Goal: Task Accomplishment & Management: Use online tool/utility

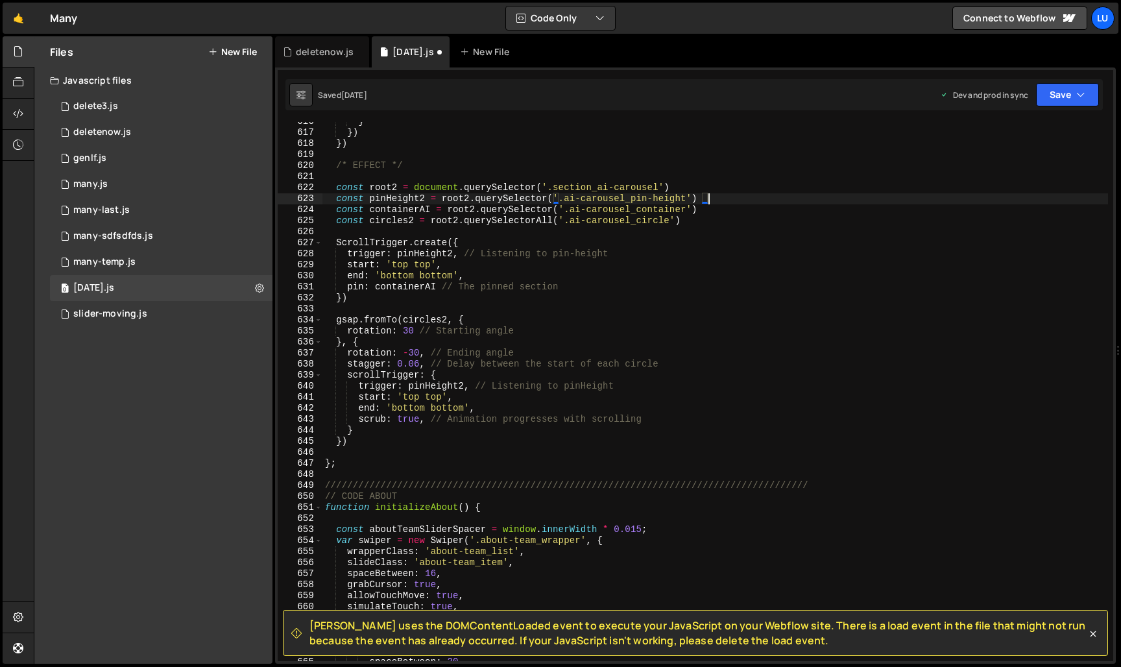
scroll to position [6788, 0]
click at [591, 309] on div "} }) }) /* EFFECT */ const root2 = document . querySelector ( '.section_ai-caro…" at bounding box center [715, 396] width 786 height 561
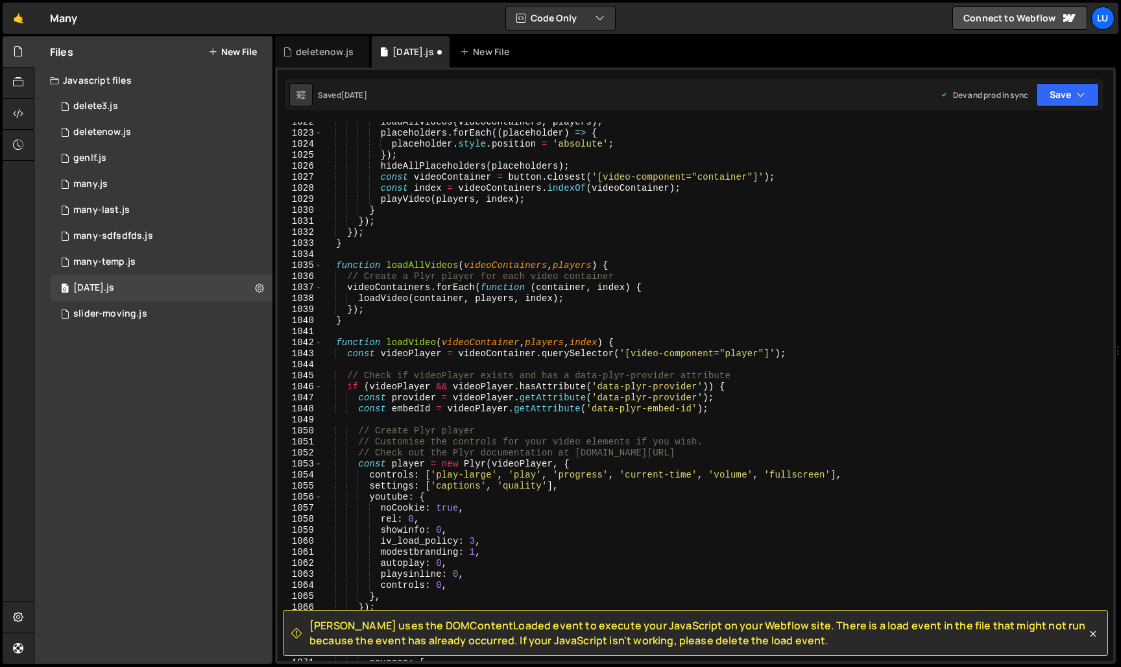
scroll to position [11265, 0]
click at [525, 362] on div "loadAllVideos ( videoContainers , players ) ; placeholders . forEach (( placeho…" at bounding box center [715, 397] width 786 height 561
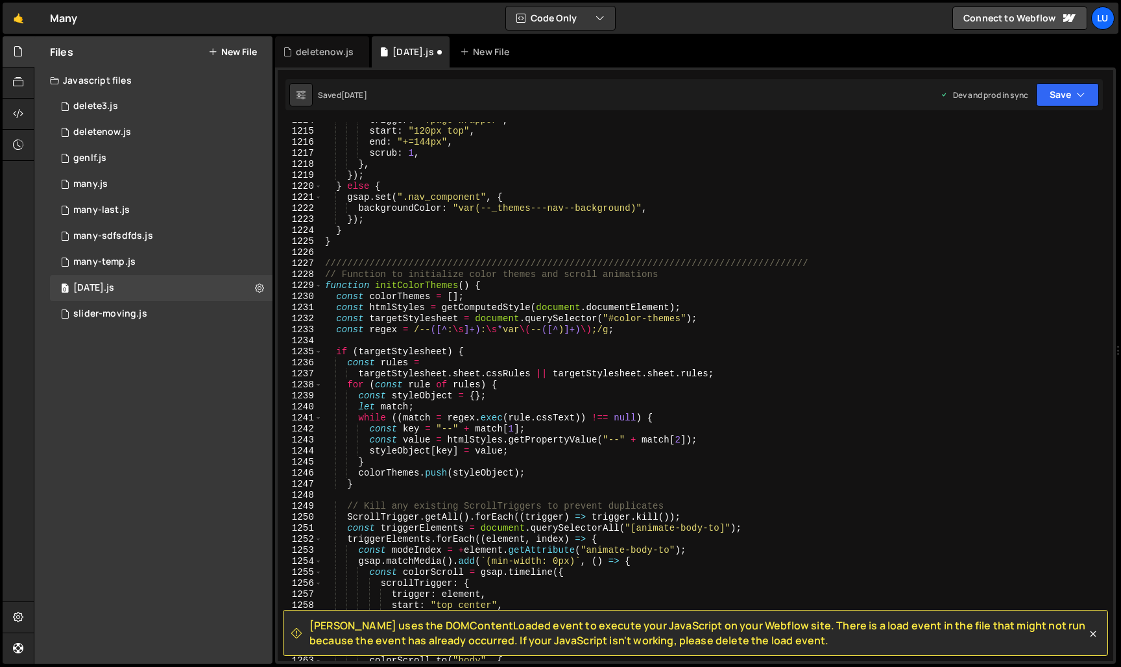
scroll to position [13389, 0]
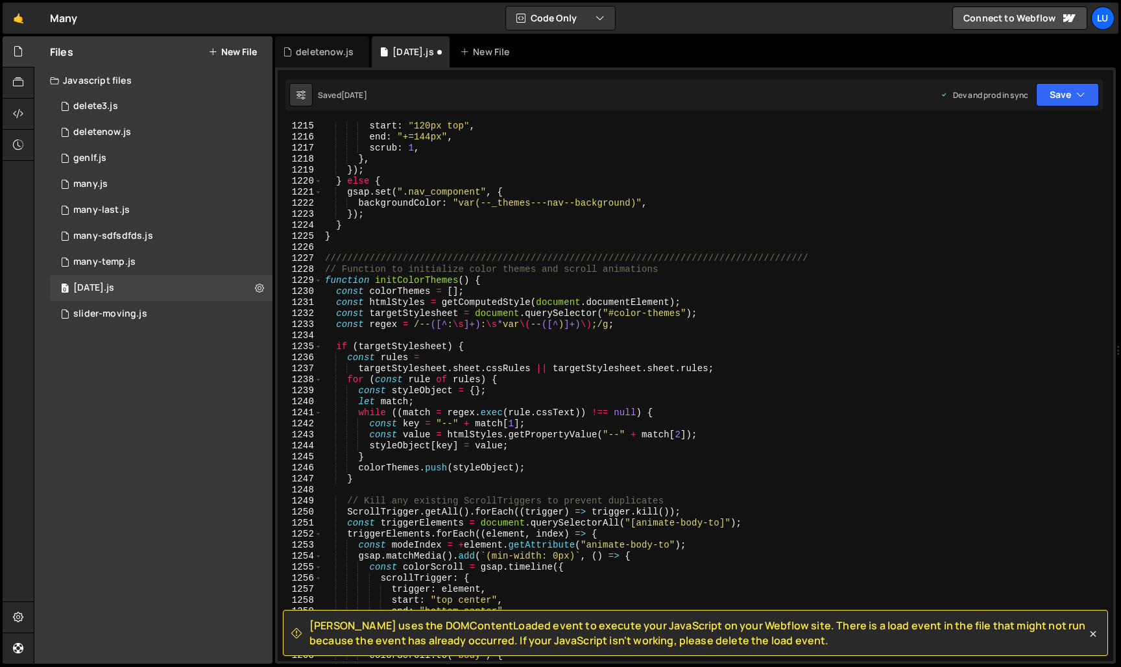
click at [608, 398] on div "start : "120px top" , end : "+=144px" , scrub : 1 , } , }) ; } else { gsap . se…" at bounding box center [715, 401] width 786 height 561
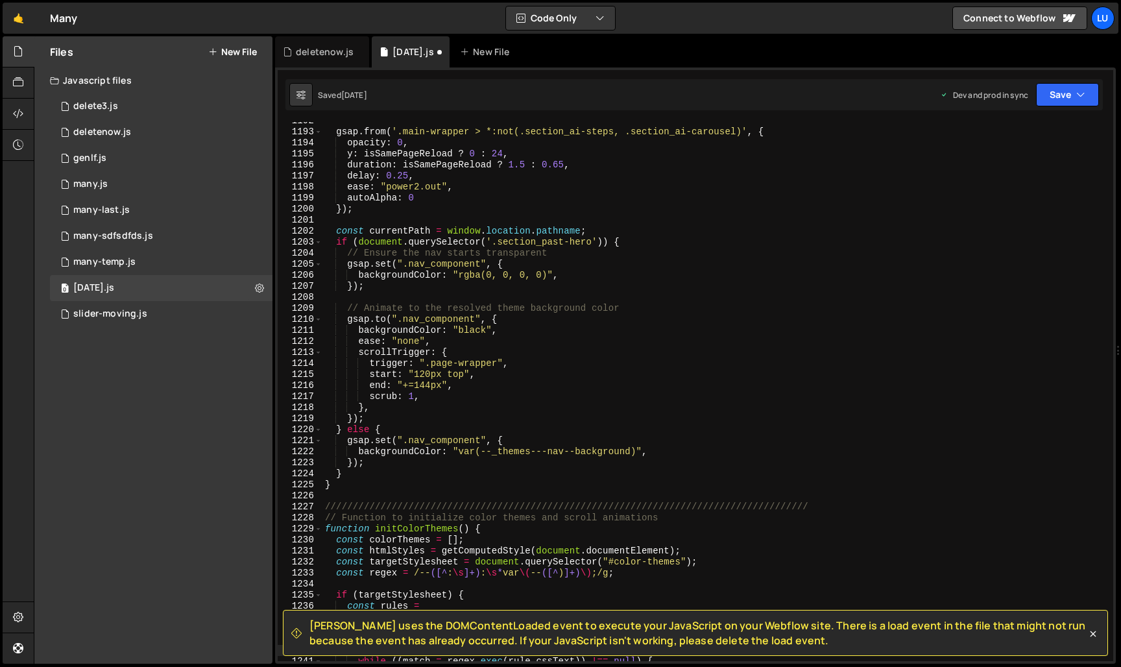
scroll to position [13068, 0]
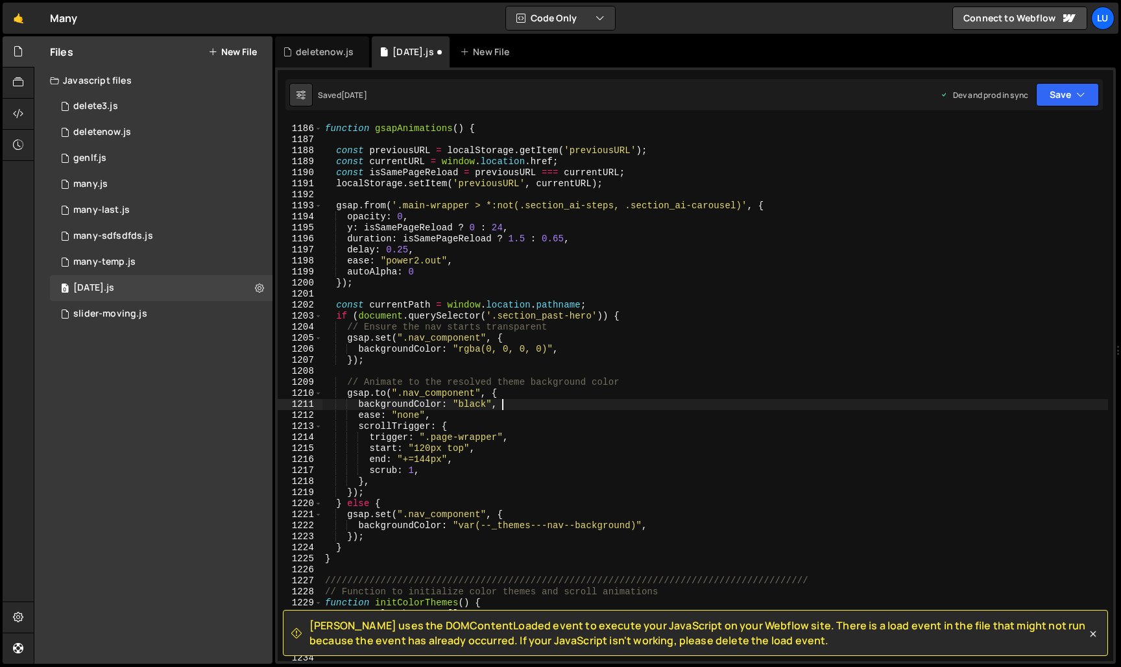
click at [531, 280] on div "// GSAP ANIMATION function gsapAnimations ( ) { const previousURL = localStorag…" at bounding box center [715, 392] width 786 height 561
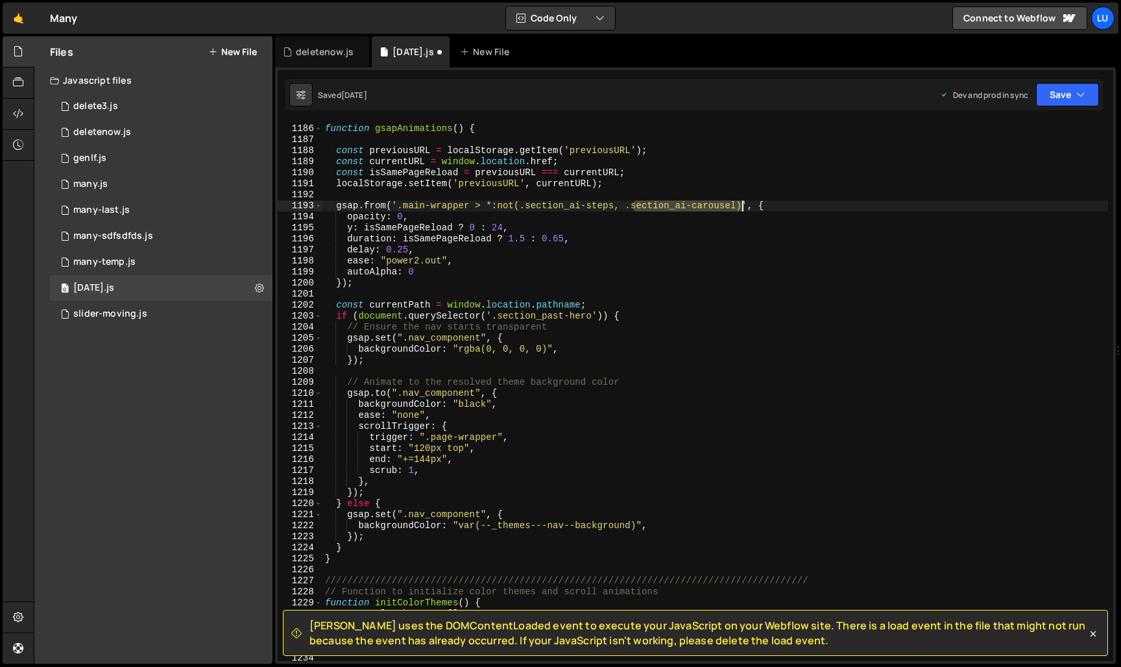
drag, startPoint x: 632, startPoint y: 210, endPoint x: 744, endPoint y: 210, distance: 112.2
click at [744, 210] on div "// GSAP ANIMATION function gsapAnimations ( ) { const previousURL = localStorag…" at bounding box center [715, 392] width 786 height 561
click at [740, 221] on div "// GSAP ANIMATION function gsapAnimations ( ) { const previousURL = localStorag…" at bounding box center [715, 392] width 786 height 561
drag, startPoint x: 631, startPoint y: 208, endPoint x: 746, endPoint y: 207, distance: 114.8
click at [746, 207] on div "// GSAP ANIMATION function gsapAnimations ( ) { const previousURL = localStorag…" at bounding box center [715, 392] width 786 height 561
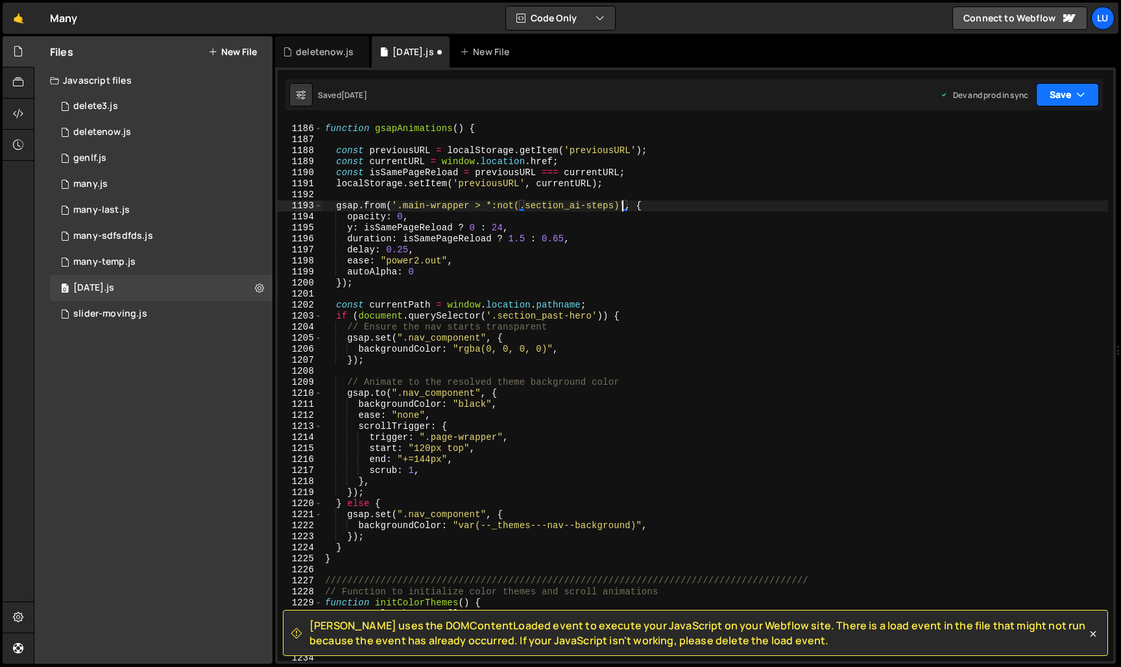
click at [1065, 102] on button "Save" at bounding box center [1067, 94] width 63 height 23
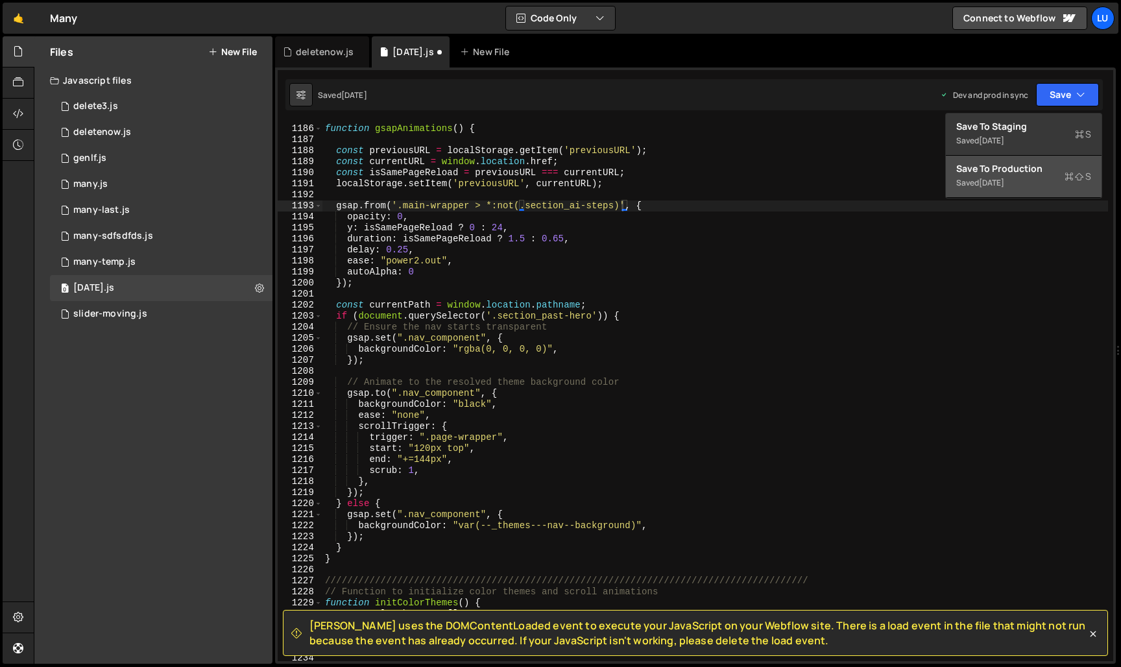
click at [1004, 180] on div "[DATE]" at bounding box center [991, 182] width 25 height 11
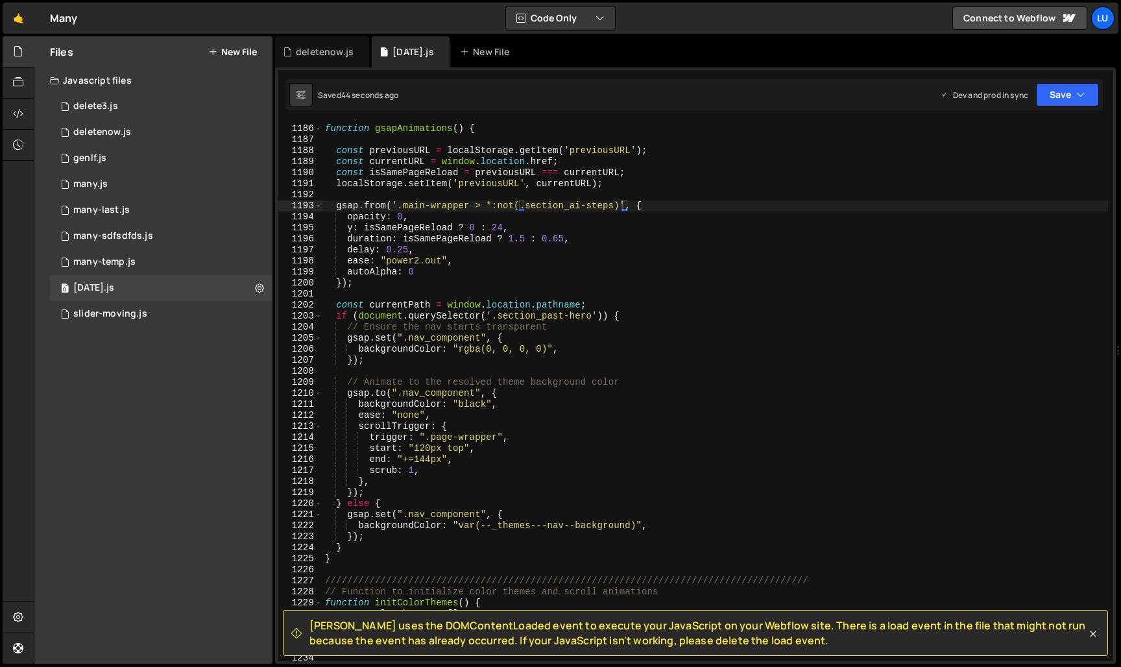
click at [557, 276] on div "// GSAP ANIMATION function gsapAnimations ( ) { const previousURL = localStorag…" at bounding box center [715, 392] width 786 height 561
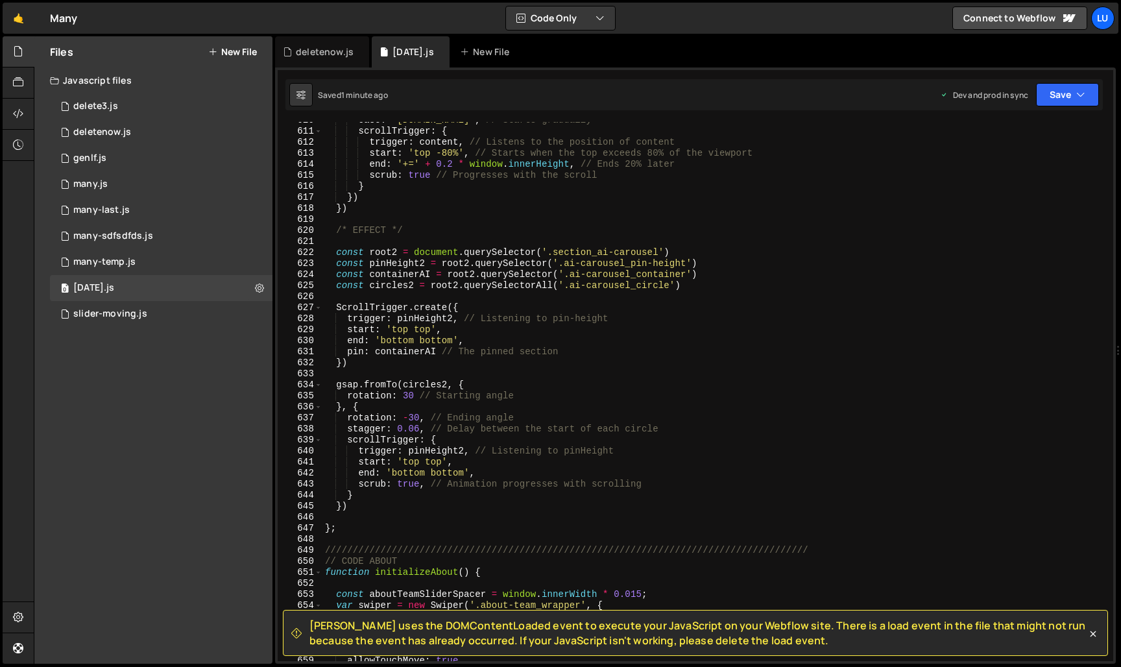
scroll to position [6724, 0]
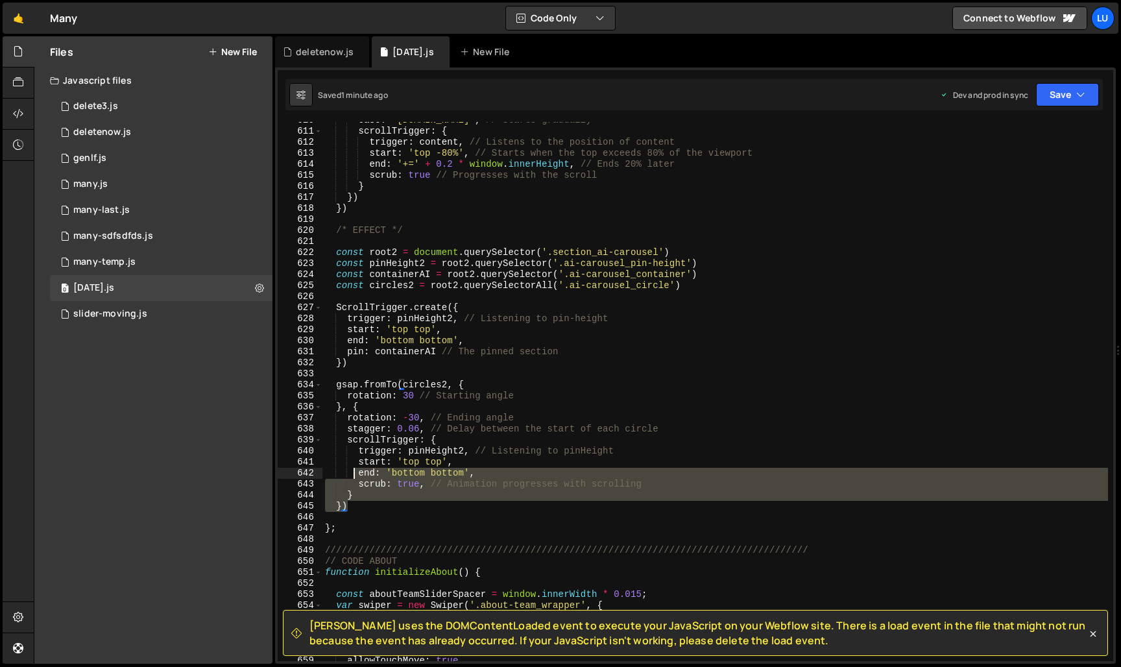
drag, startPoint x: 362, startPoint y: 502, endPoint x: 335, endPoint y: 425, distance: 81.9
click at [339, 435] on div "ease : '[DOMAIN_NAME]' , // Starts gradually scrollTrigger : { trigger : conten…" at bounding box center [715, 395] width 786 height 561
click at [317, 337] on div "scrollTrigger: { trigger: pinHeight2, // Listening to pinHeight 610 611 612 613…" at bounding box center [696, 391] width 836 height 539
type textarea "end: 'bottom bottom', pin: containerAI // The pinned section"
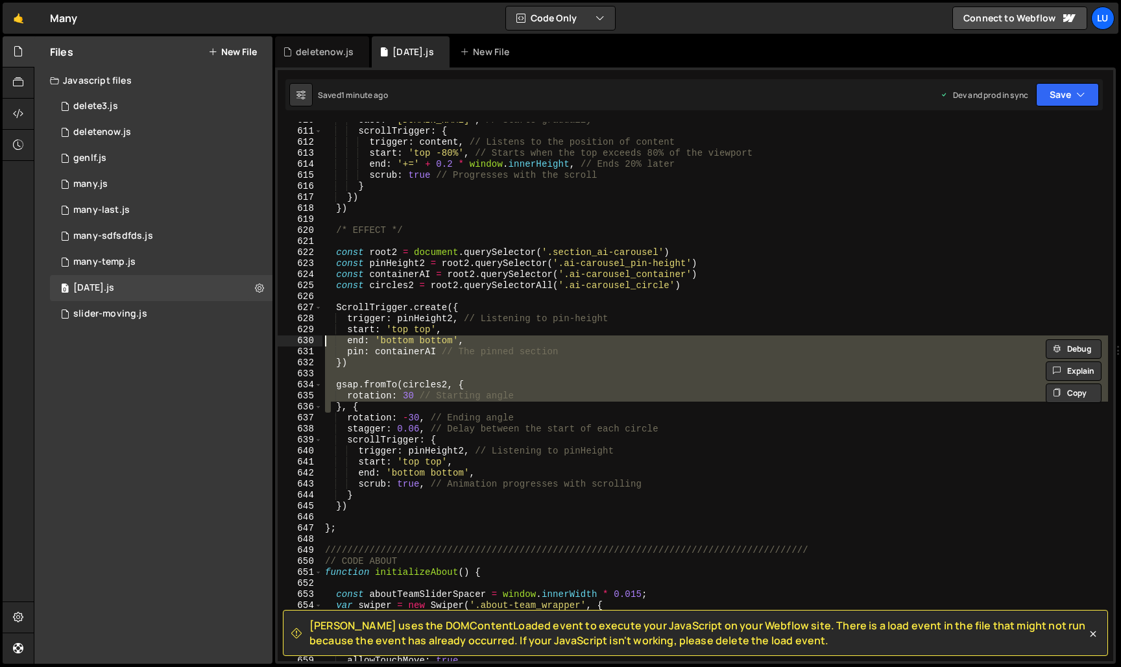
click at [317, 261] on div "623" at bounding box center [300, 263] width 45 height 11
click at [362, 241] on div "ease : '[DOMAIN_NAME]' , // Starts gradually scrollTrigger : { trigger : conten…" at bounding box center [715, 395] width 786 height 561
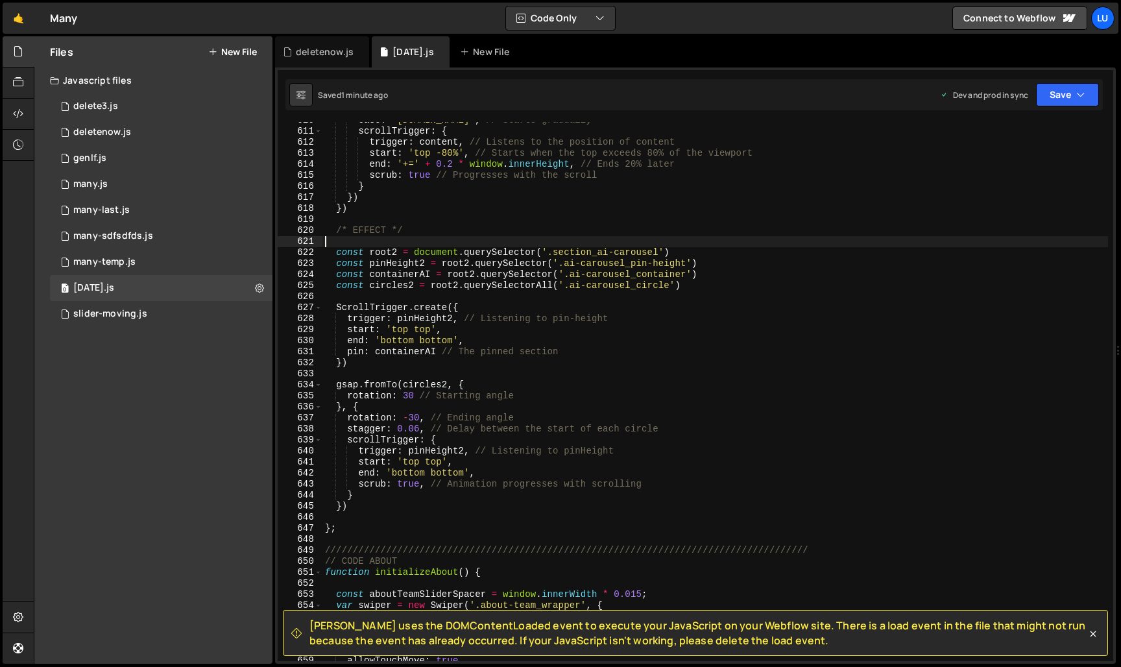
click at [416, 229] on div "ease : '[DOMAIN_NAME]' , // Starts gradually scrollTrigger : { trigger : conten…" at bounding box center [715, 395] width 786 height 561
type textarea "/* EFFECT */"
click at [396, 241] on div "ease : '[DOMAIN_NAME]' , // Starts gradually scrollTrigger : { trigger : conten…" at bounding box center [715, 395] width 786 height 561
type textarea "/*"
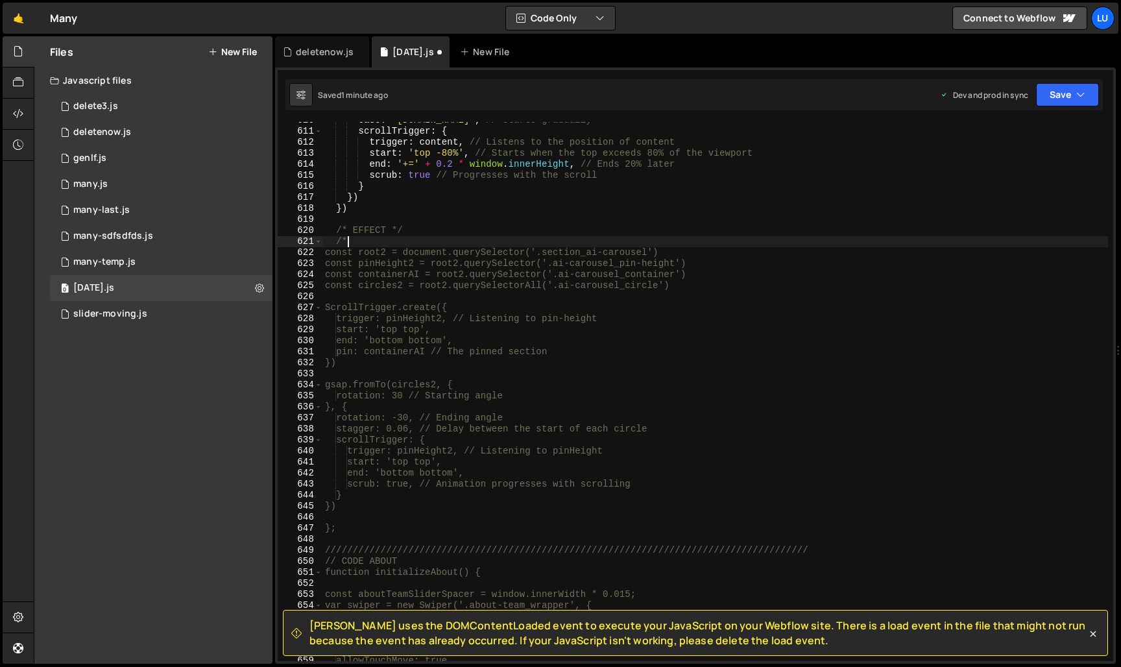
click at [361, 516] on div "ease : '[DOMAIN_NAME]' , // Starts gradually scrollTrigger : { trigger : conten…" at bounding box center [715, 395] width 786 height 561
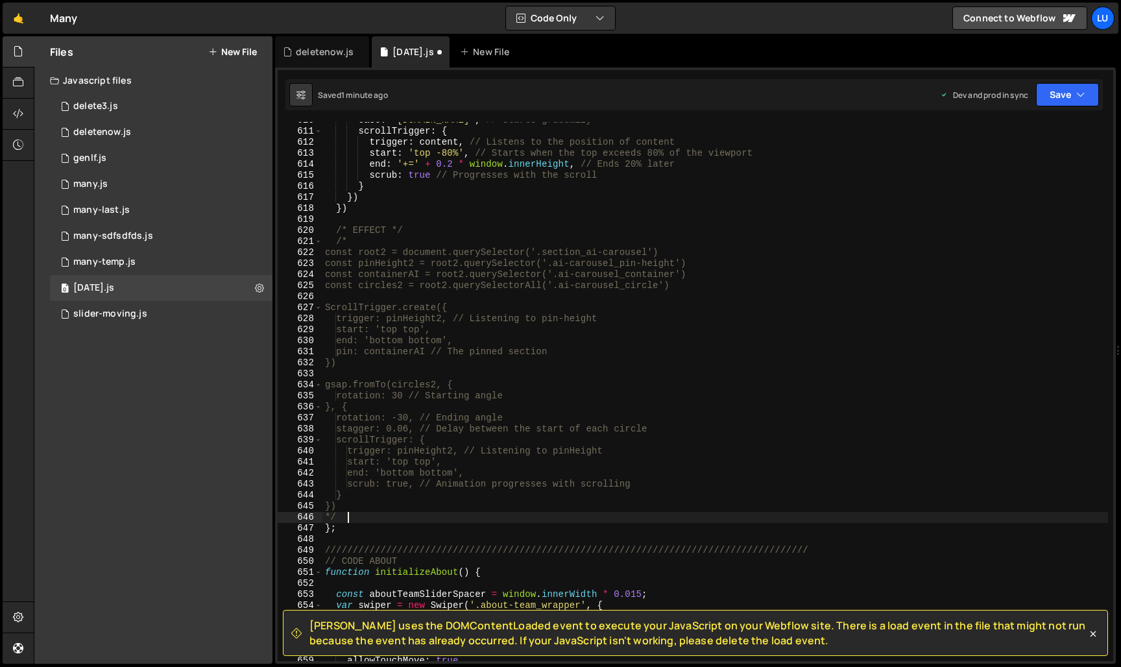
click at [1052, 107] on div "Saved 1 minute ago Dev and prod in sync Upgrade to Edit Save Save to Staging S …" at bounding box center [693, 94] width 817 height 31
click at [1048, 108] on div "Saved 1 minute ago Dev and prod in sync Upgrade to Edit Save Save to Staging S …" at bounding box center [693, 94] width 817 height 31
click at [1050, 99] on button "Save" at bounding box center [1067, 94] width 63 height 23
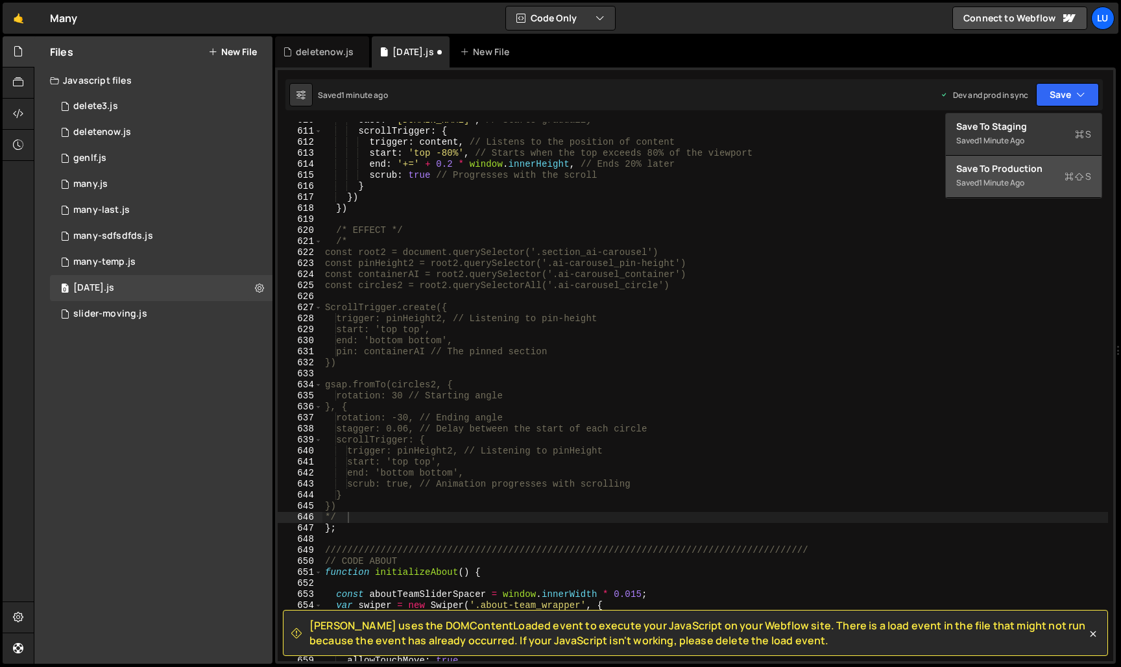
click at [1020, 169] on div "Save to Production S" at bounding box center [1023, 168] width 135 height 13
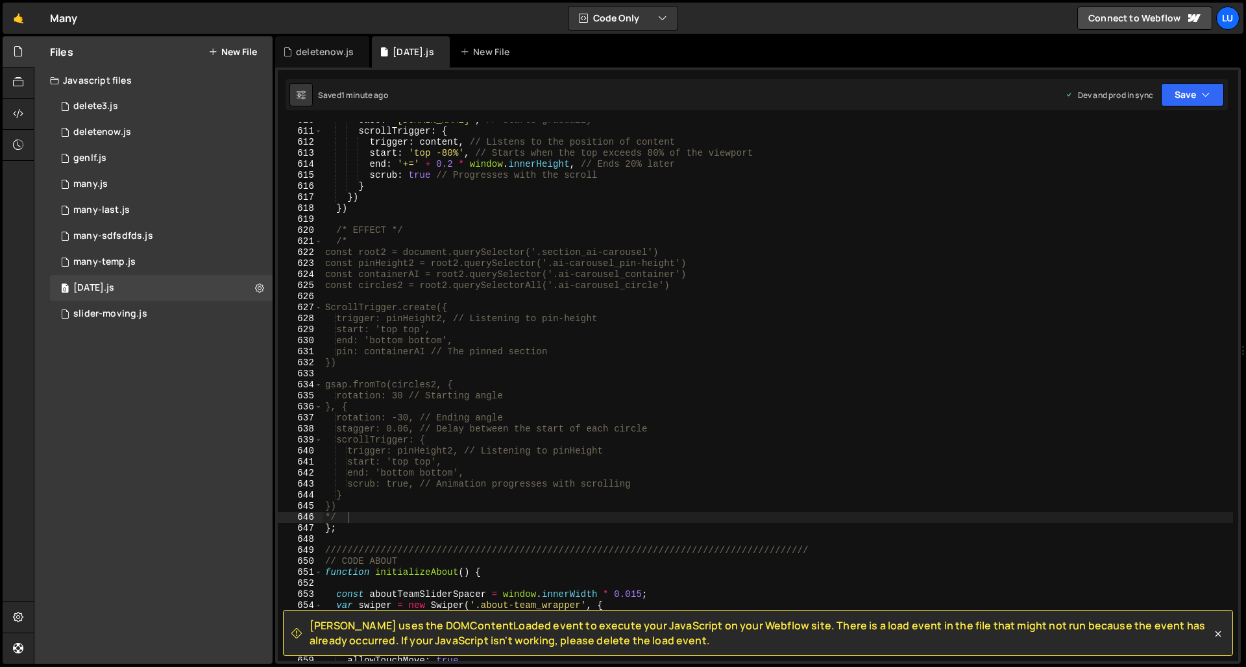
click at [445, 239] on div "ease : '[DOMAIN_NAME]' , // Starts gradually scrollTrigger : { trigger : conten…" at bounding box center [777, 395] width 910 height 561
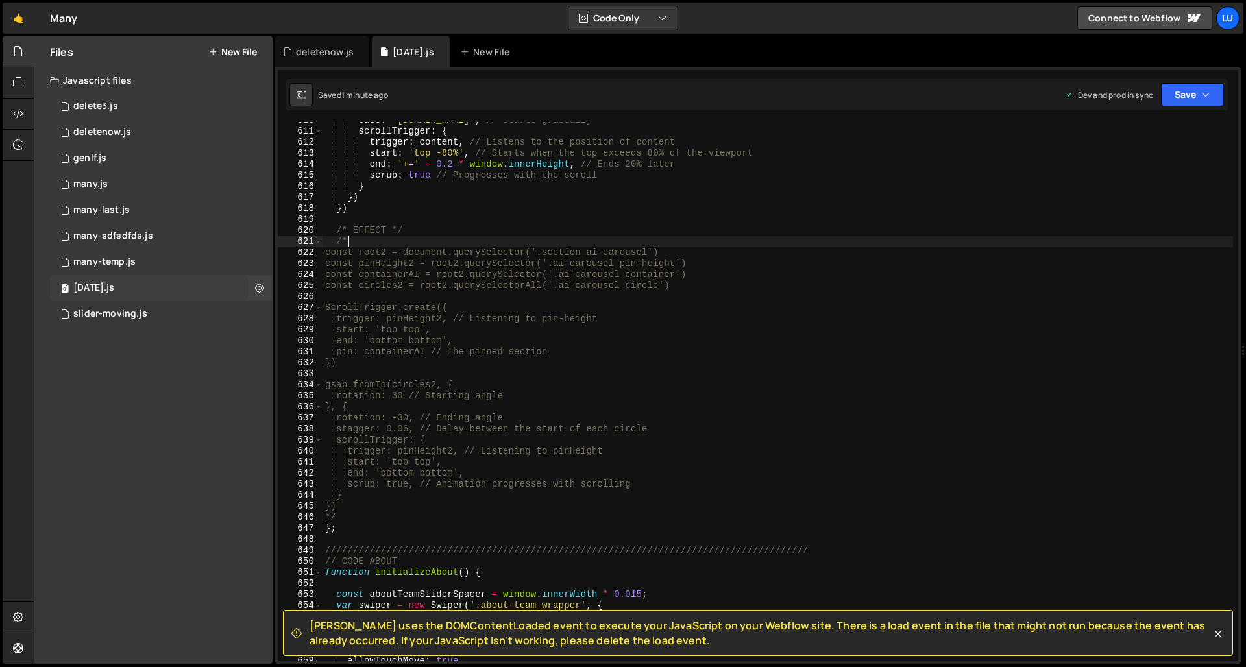
click at [136, 289] on div "0 [DATE].js 0" at bounding box center [161, 288] width 223 height 26
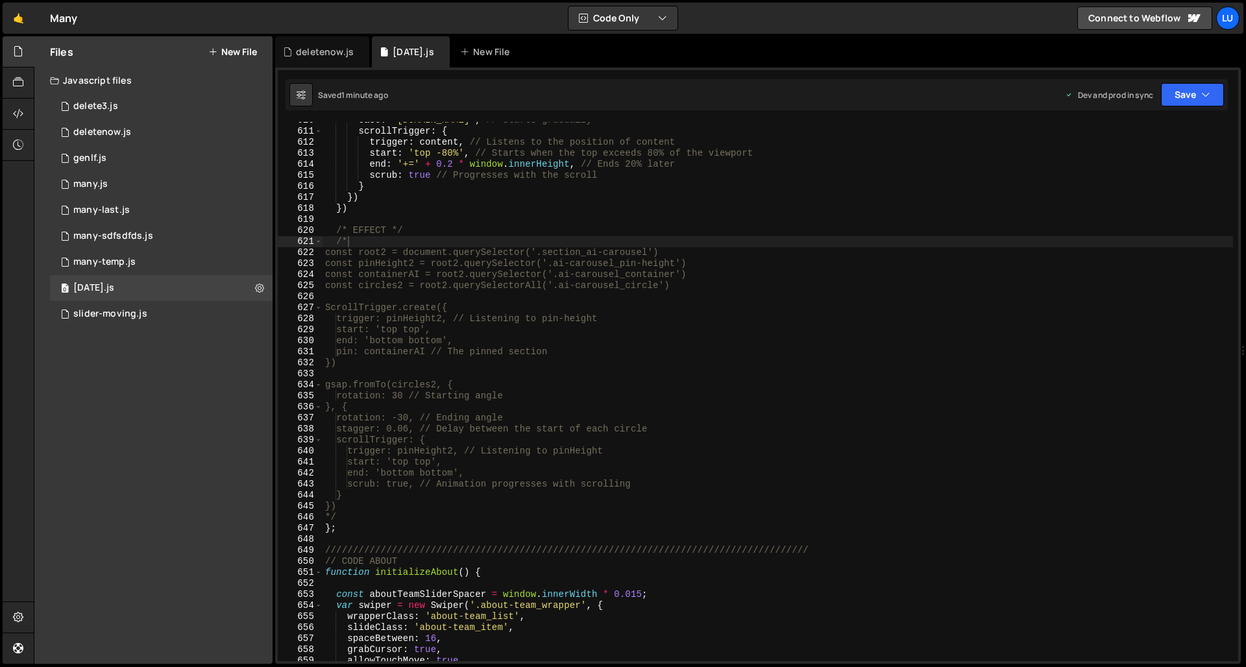
type textarea "/* EFFECT */"
click at [431, 232] on div "ease : '[DOMAIN_NAME]' , // Starts gradually scrollTrigger : { trigger : conten…" at bounding box center [777, 395] width 910 height 561
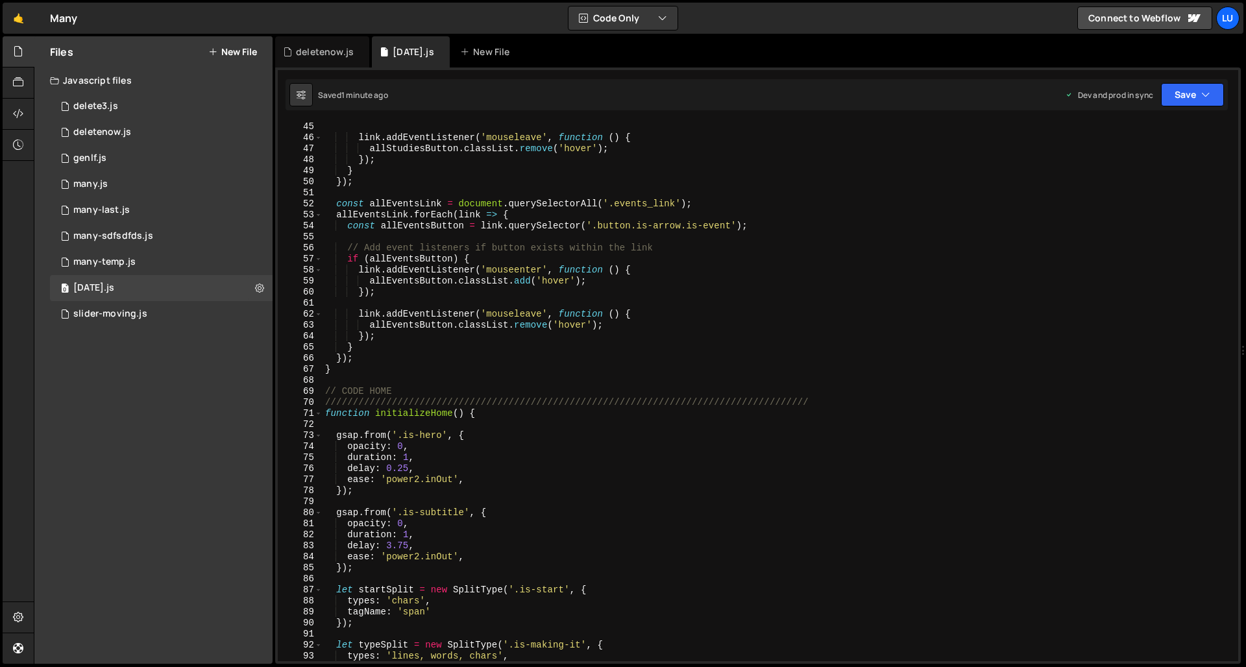
scroll to position [0, 0]
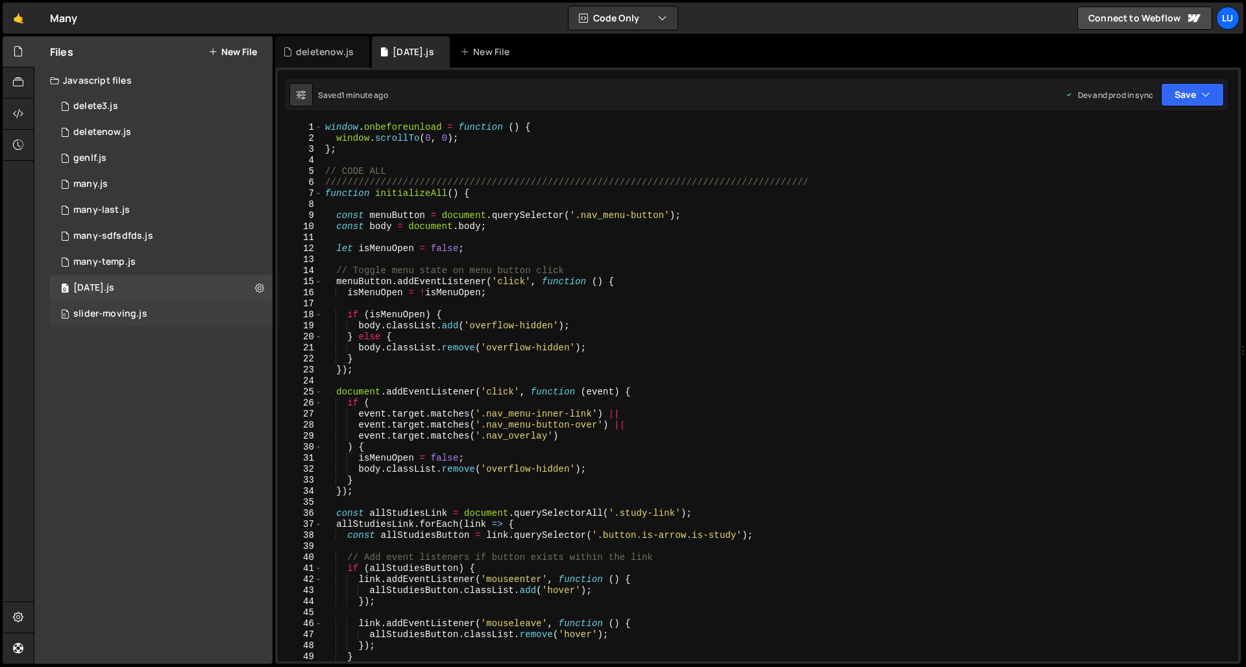
click at [139, 312] on div "slider-moving.js" at bounding box center [110, 314] width 74 height 12
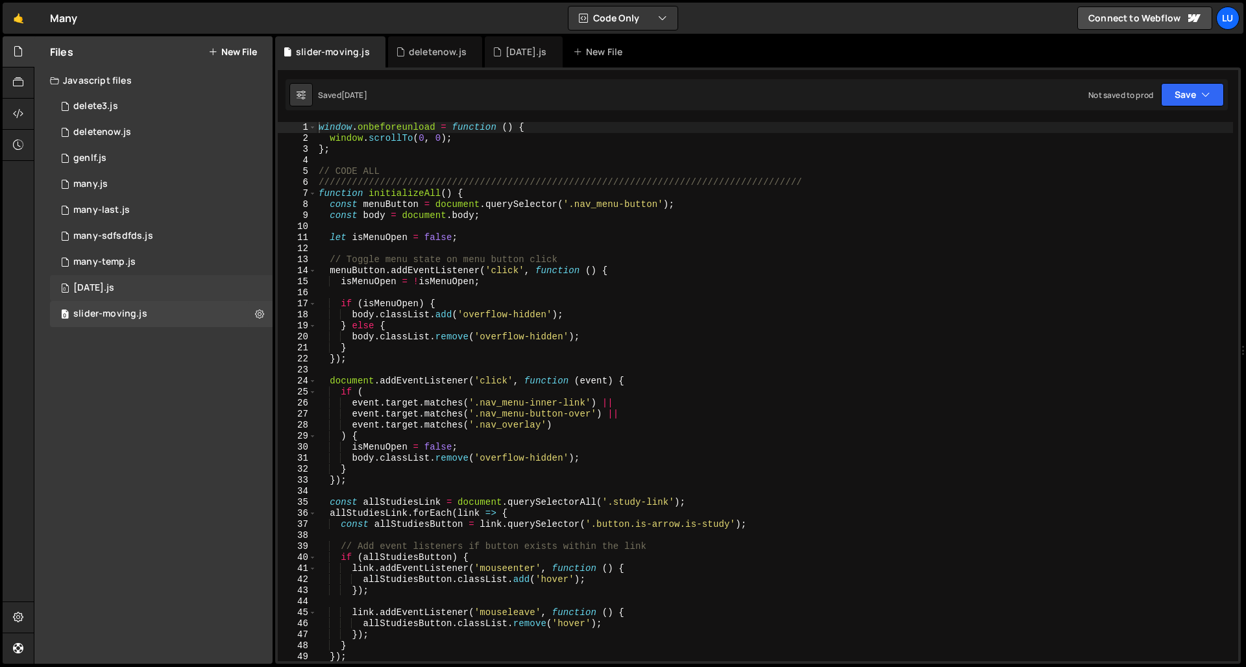
click at [134, 293] on div "0 [DATE].js 0" at bounding box center [161, 288] width 223 height 26
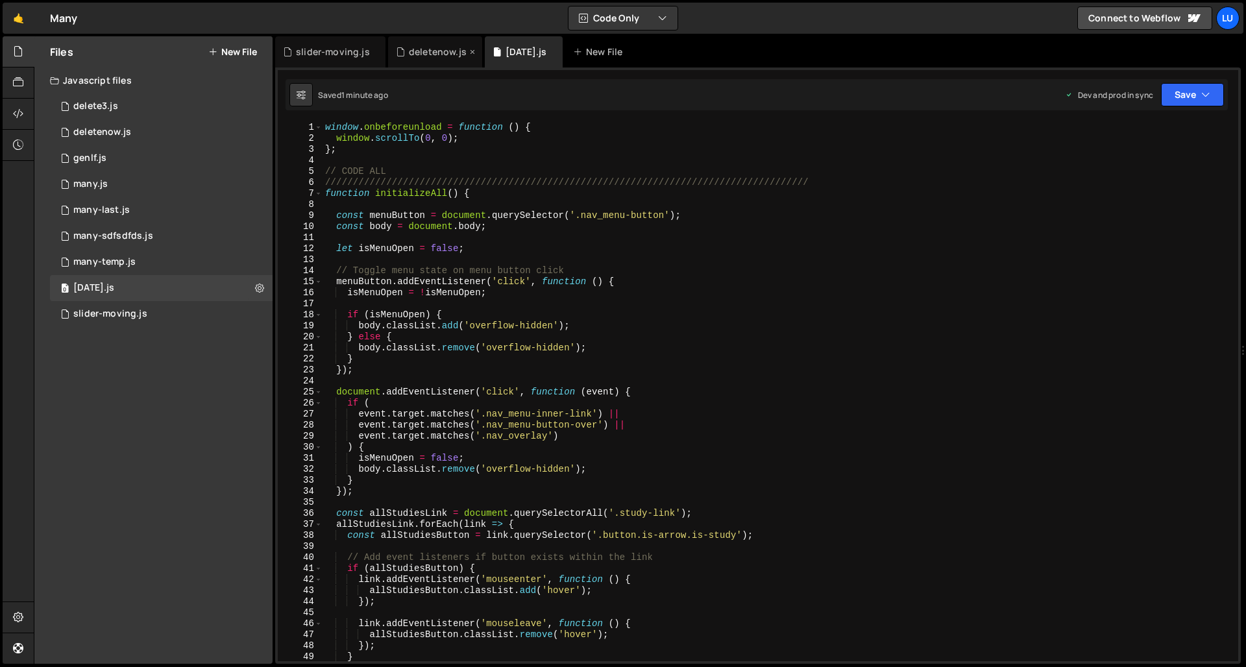
click at [426, 54] on div "deletenow.js" at bounding box center [438, 51] width 58 height 13
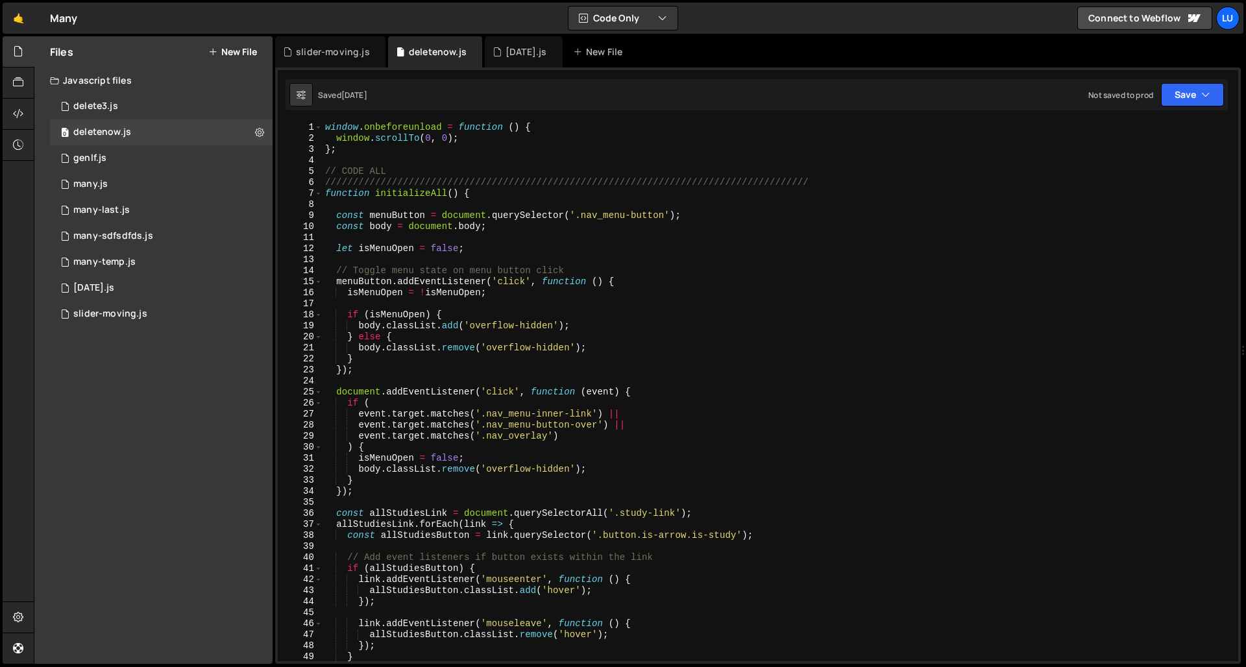
click at [451, 167] on div "window . onbeforeunload = function ( ) { window . scrollTo ( 0 , 0 ) ; } ; // C…" at bounding box center [777, 402] width 910 height 561
type textarea "});"
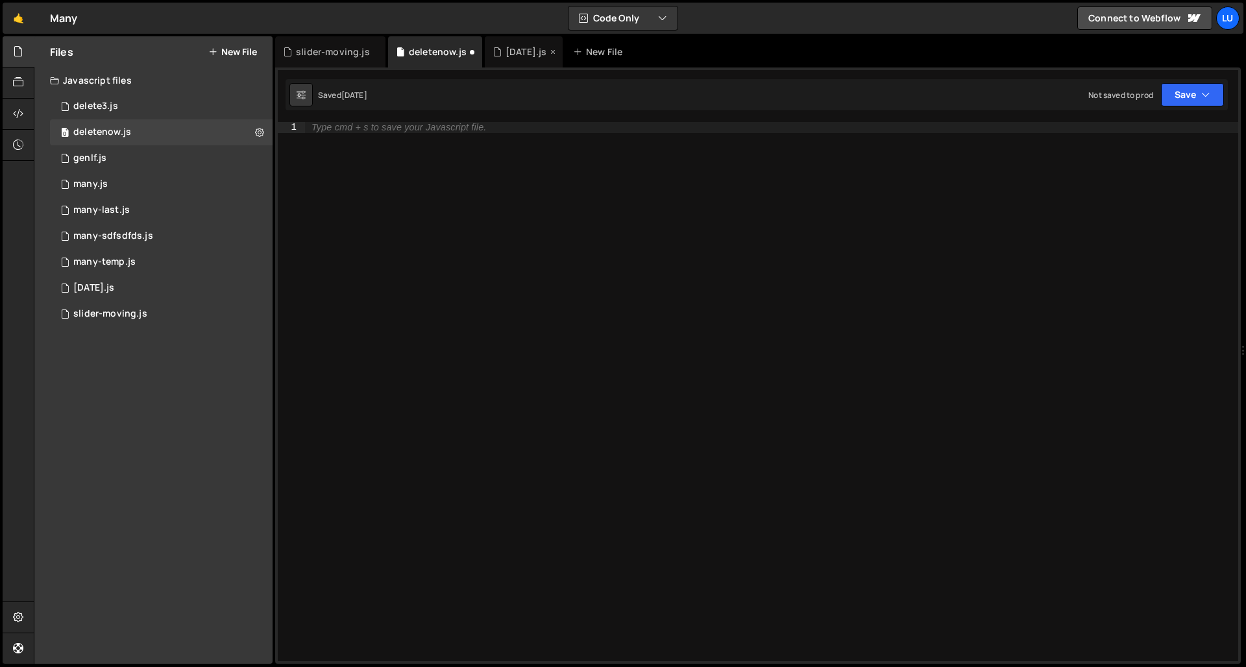
click at [518, 52] on div "[DATE].js" at bounding box center [525, 51] width 41 height 13
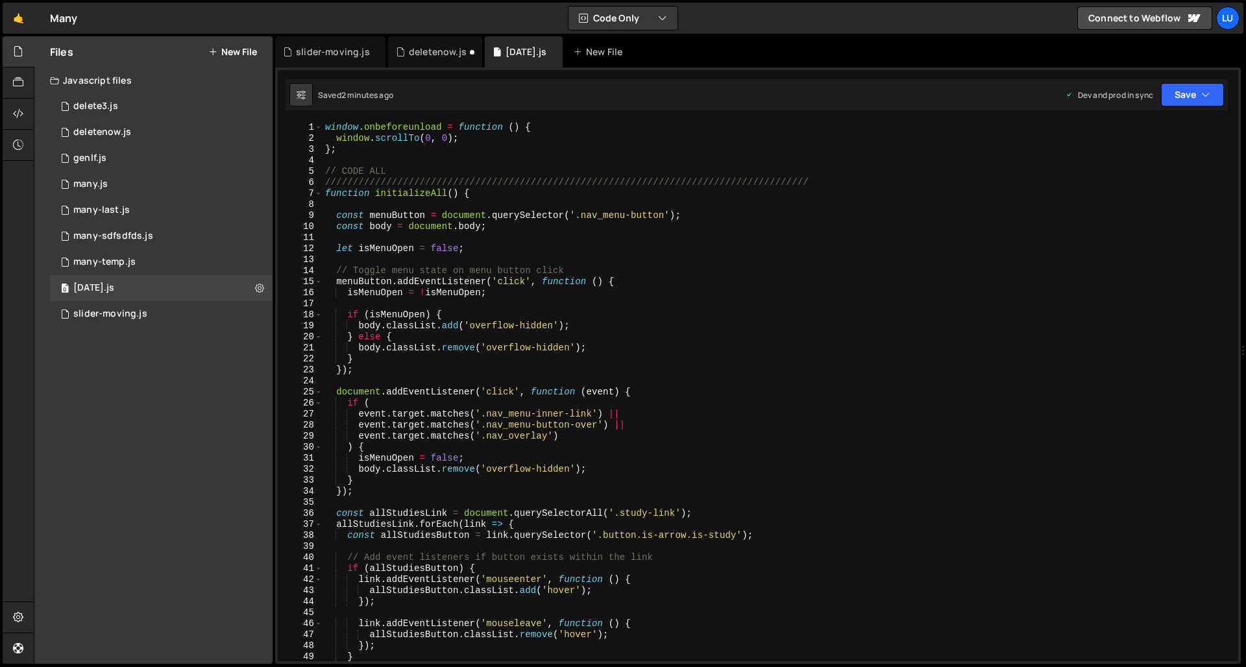
click at [533, 171] on div "window . onbeforeunload = function ( ) { window . scrollTo ( 0 , 0 ) ; } ; // C…" at bounding box center [777, 402] width 910 height 561
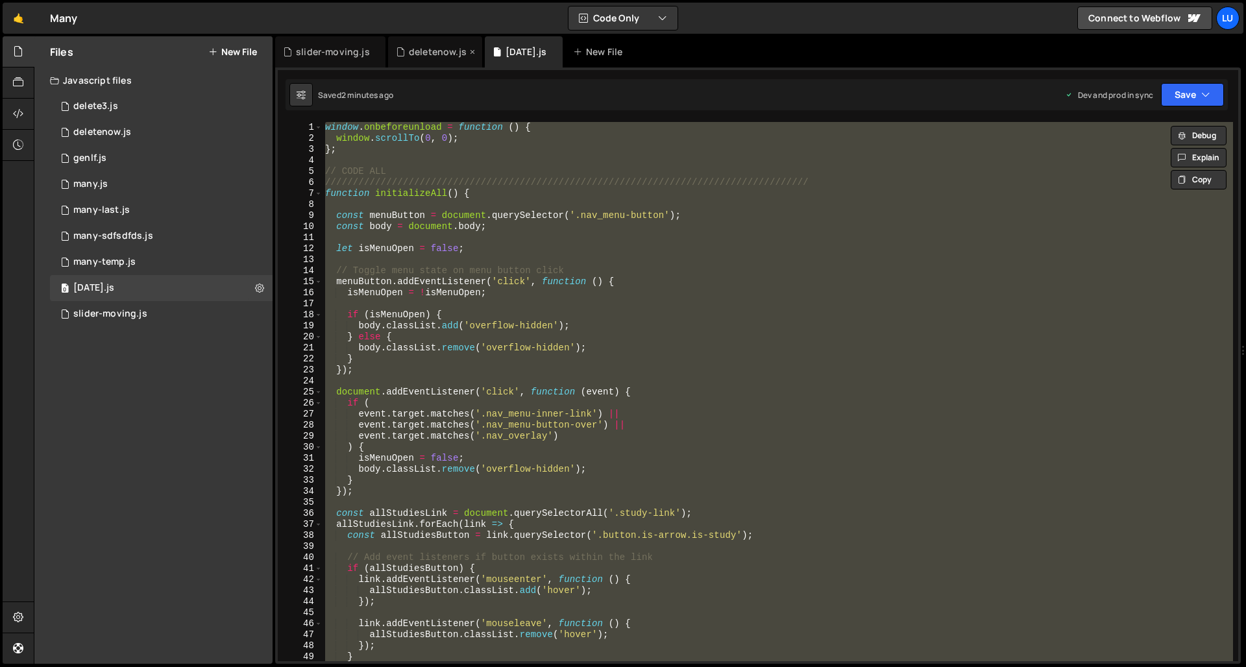
click at [448, 52] on div "deletenow.js" at bounding box center [438, 51] width 58 height 13
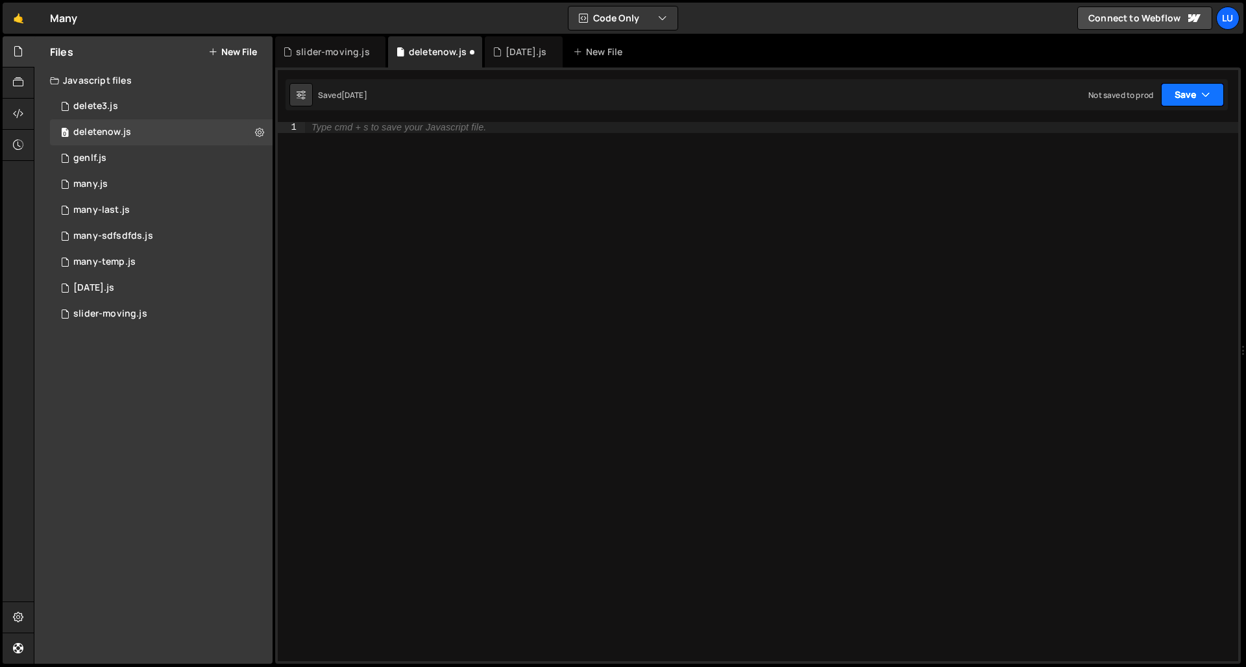
click at [1120, 91] on button "Save" at bounding box center [1192, 94] width 63 height 23
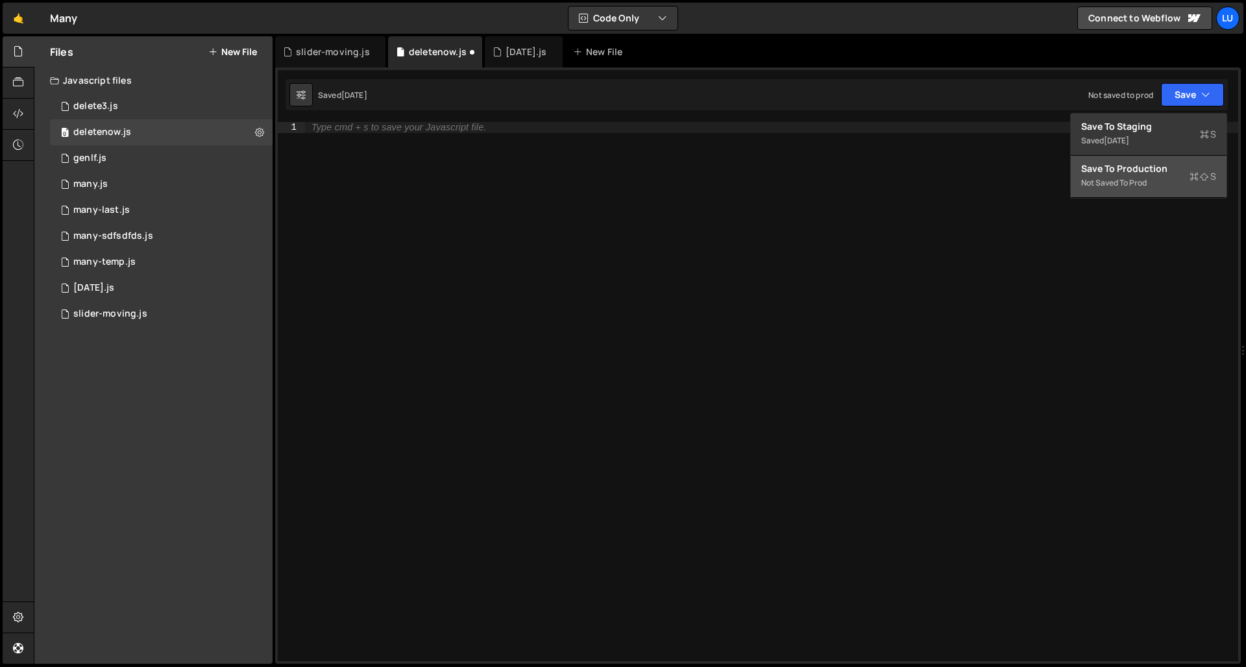
click at [1120, 176] on button "Save to Production S Not saved to prod" at bounding box center [1148, 177] width 156 height 42
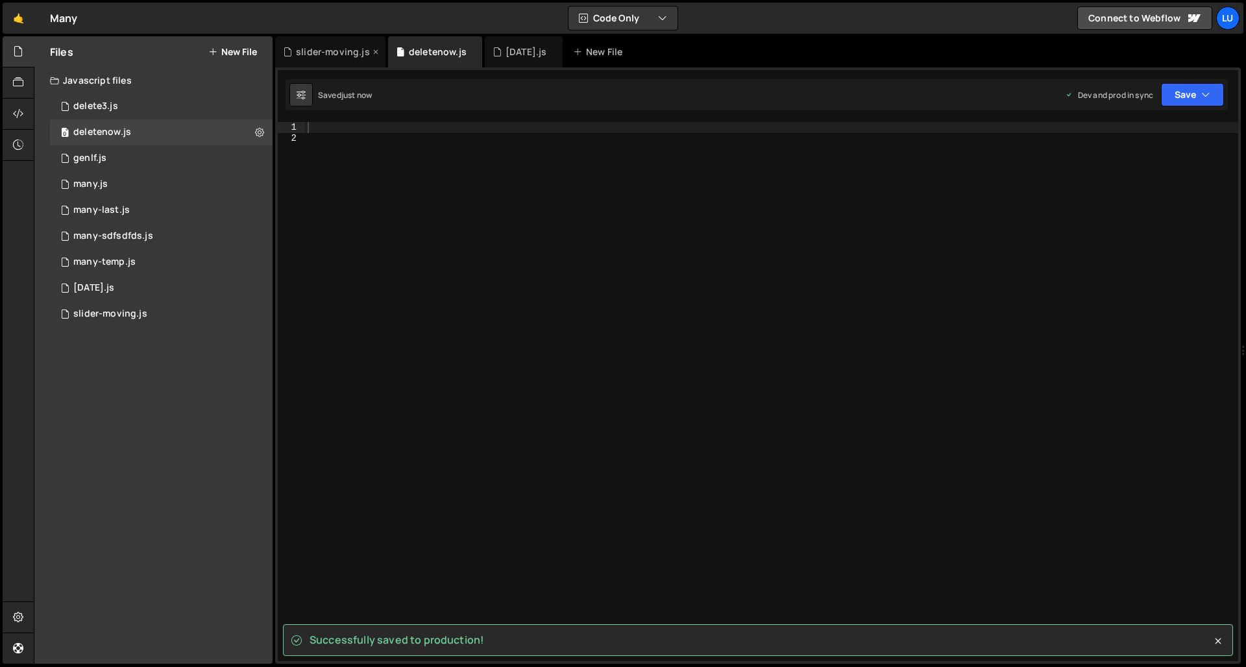
click at [322, 60] on div "slider-moving.js" at bounding box center [330, 51] width 110 height 31
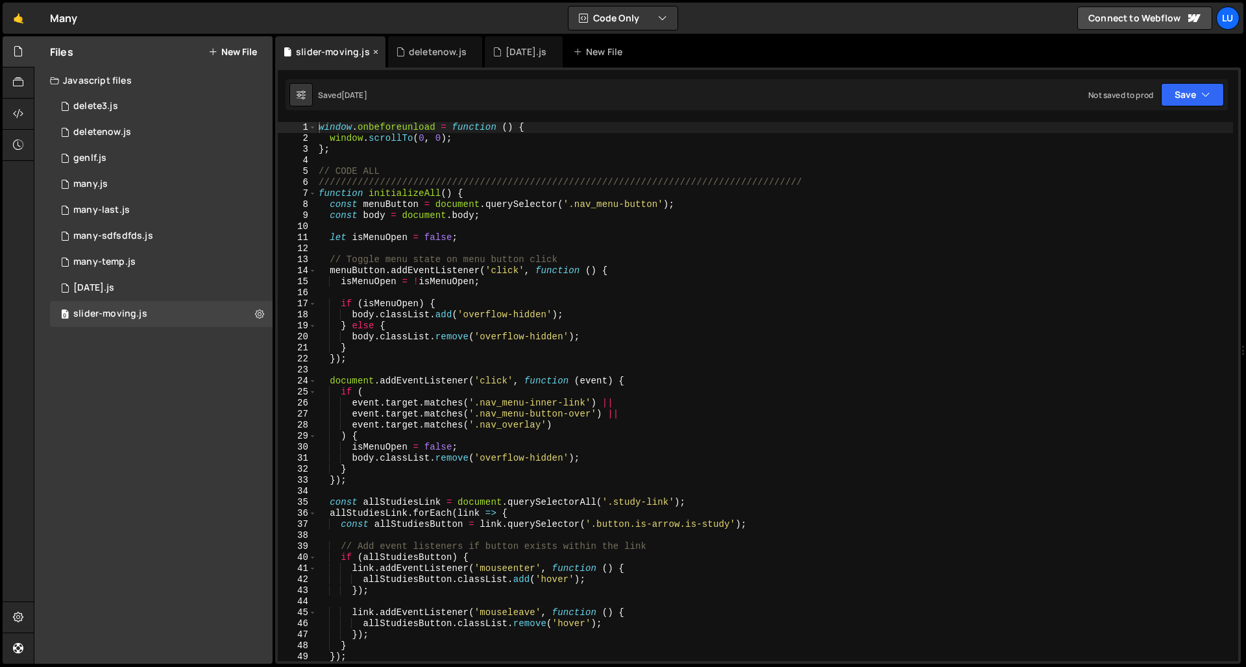
click at [371, 48] on icon at bounding box center [375, 51] width 9 height 13
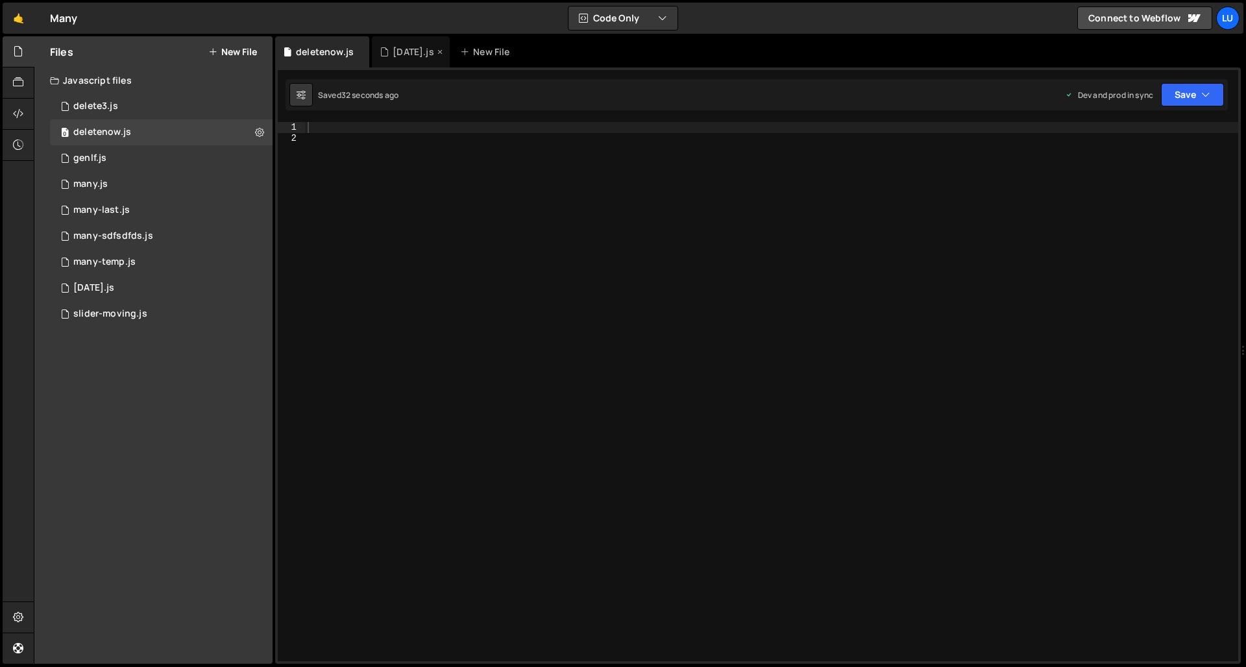
click at [399, 50] on div "[DATE].js" at bounding box center [412, 51] width 41 height 13
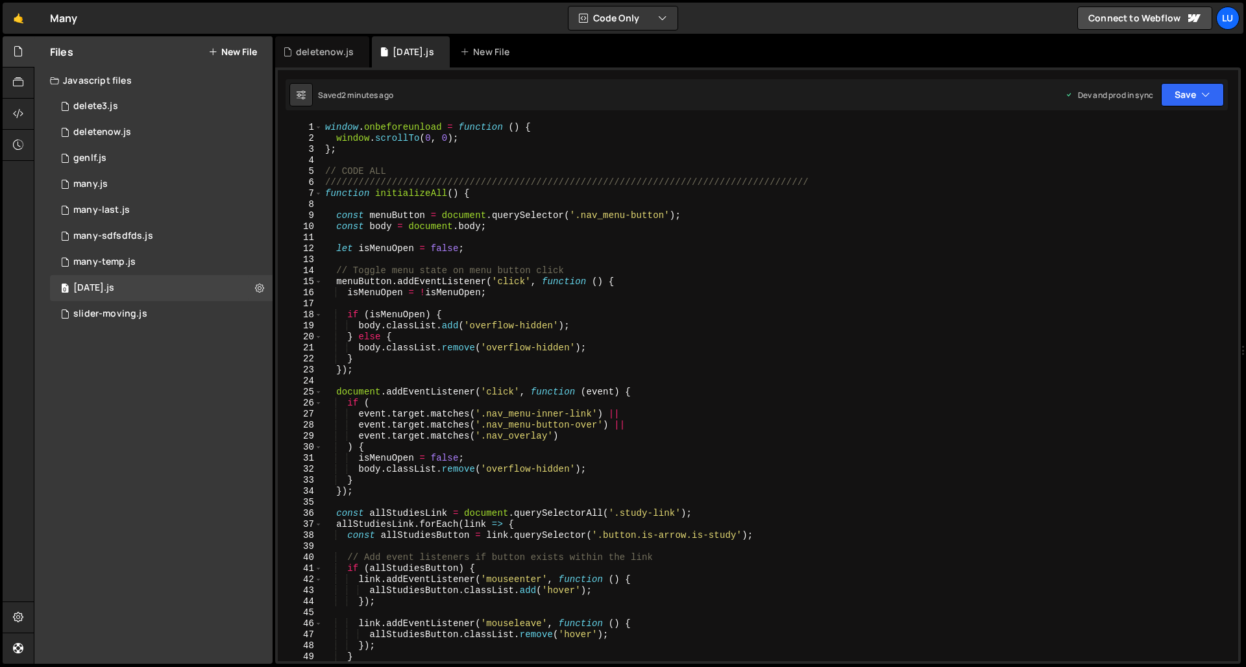
click at [476, 193] on div "window . onbeforeunload = function ( ) { window . scrollTo ( 0 , 0 ) ; } ; // C…" at bounding box center [777, 402] width 910 height 561
type textarea "});"
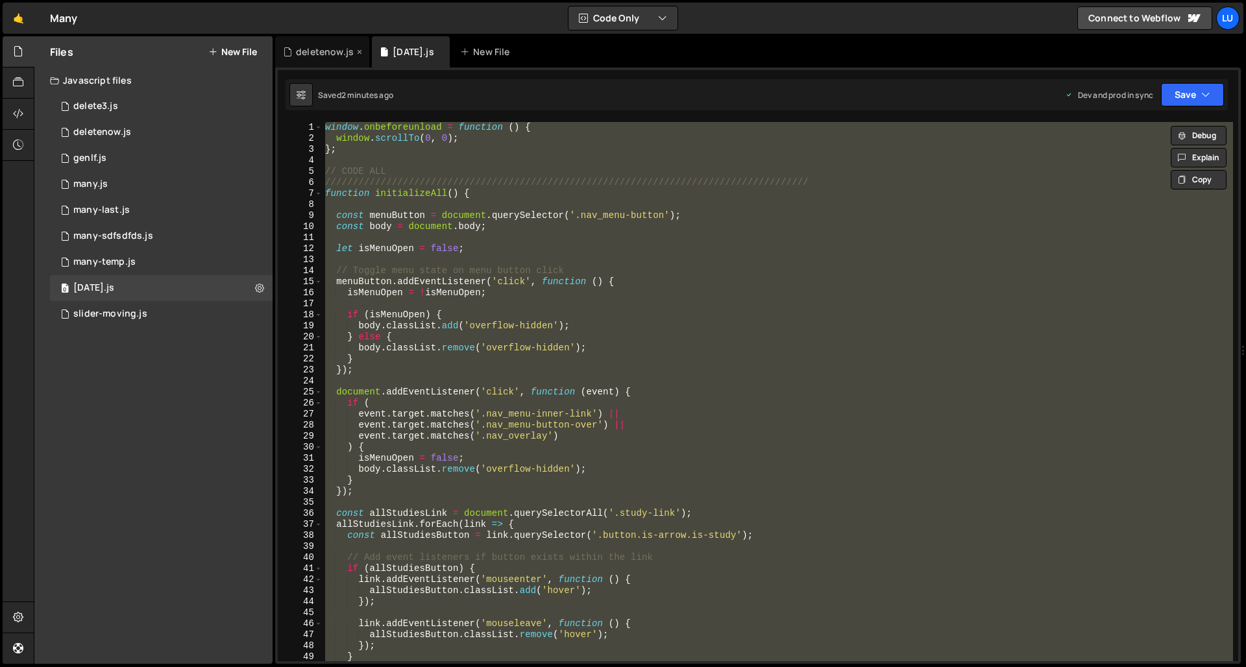
click at [335, 54] on div "deletenow.js" at bounding box center [325, 51] width 58 height 13
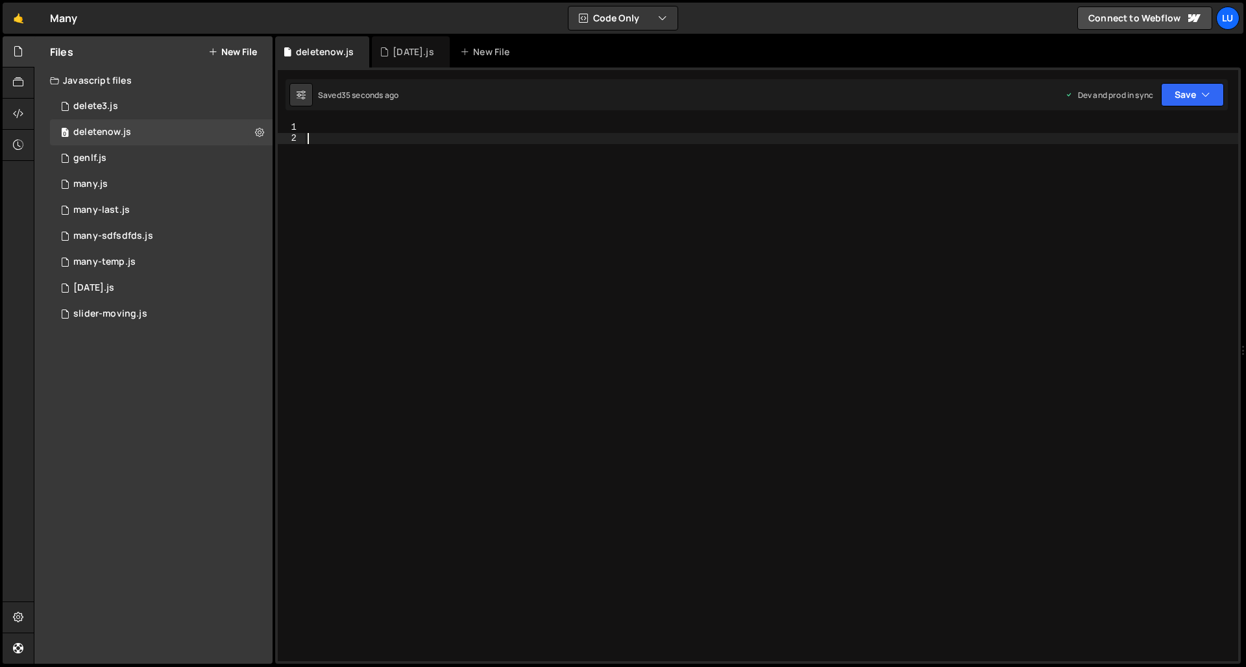
click at [404, 208] on div at bounding box center [771, 402] width 933 height 561
paste textarea
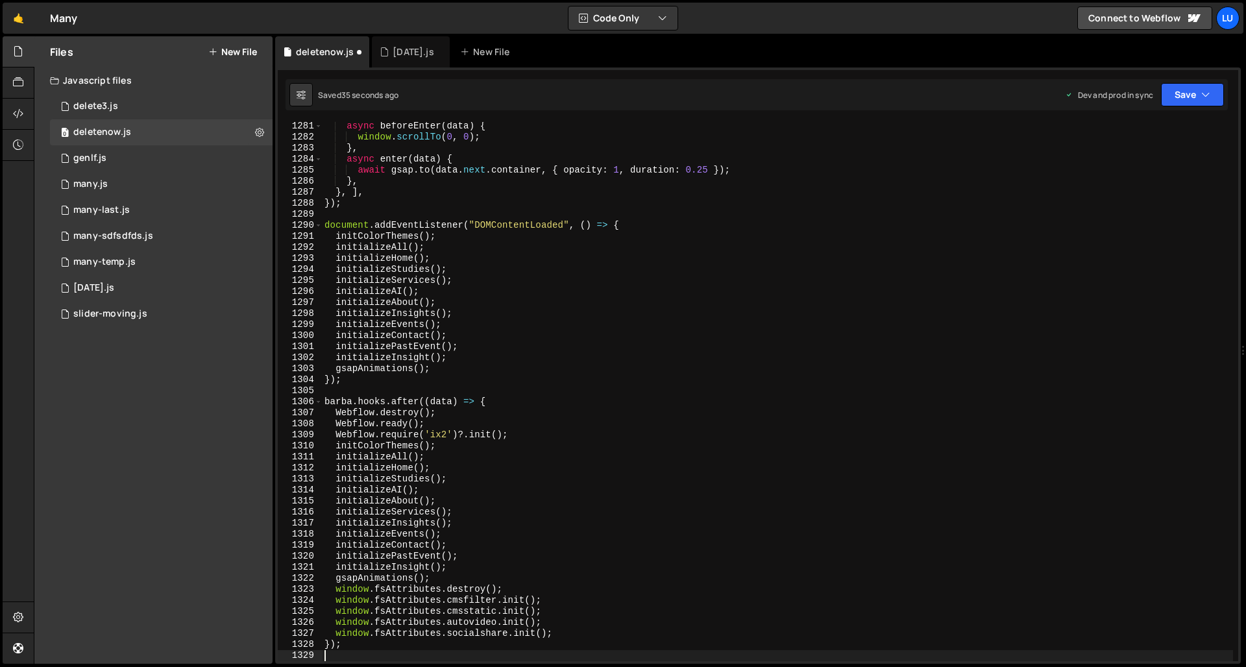
scroll to position [14118, 0]
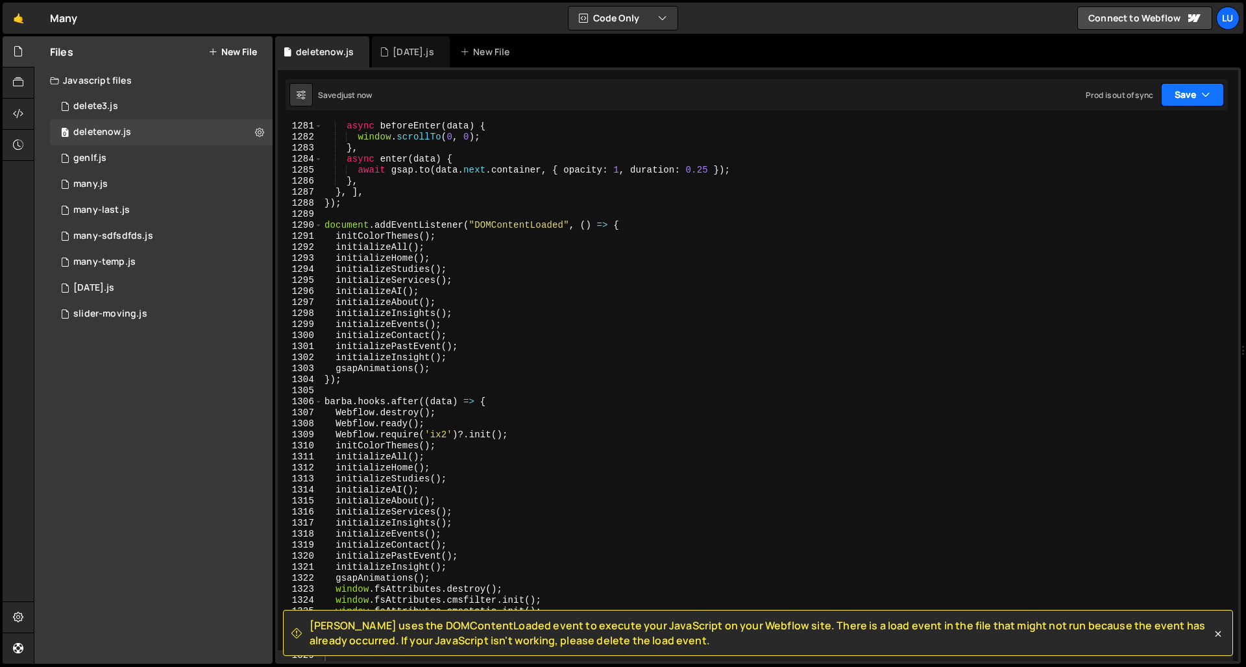
click at [1120, 92] on button "Save" at bounding box center [1192, 94] width 63 height 23
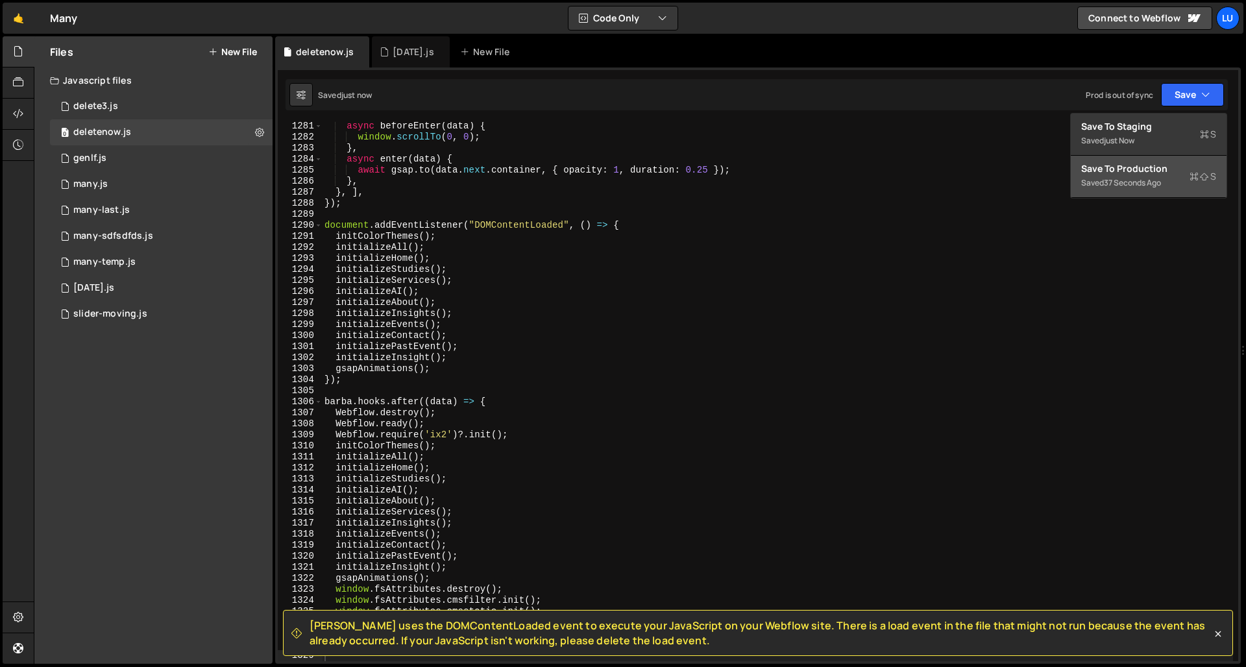
click at [1120, 161] on button "Save to Production S Saved 37 seconds ago" at bounding box center [1148, 177] width 156 height 42
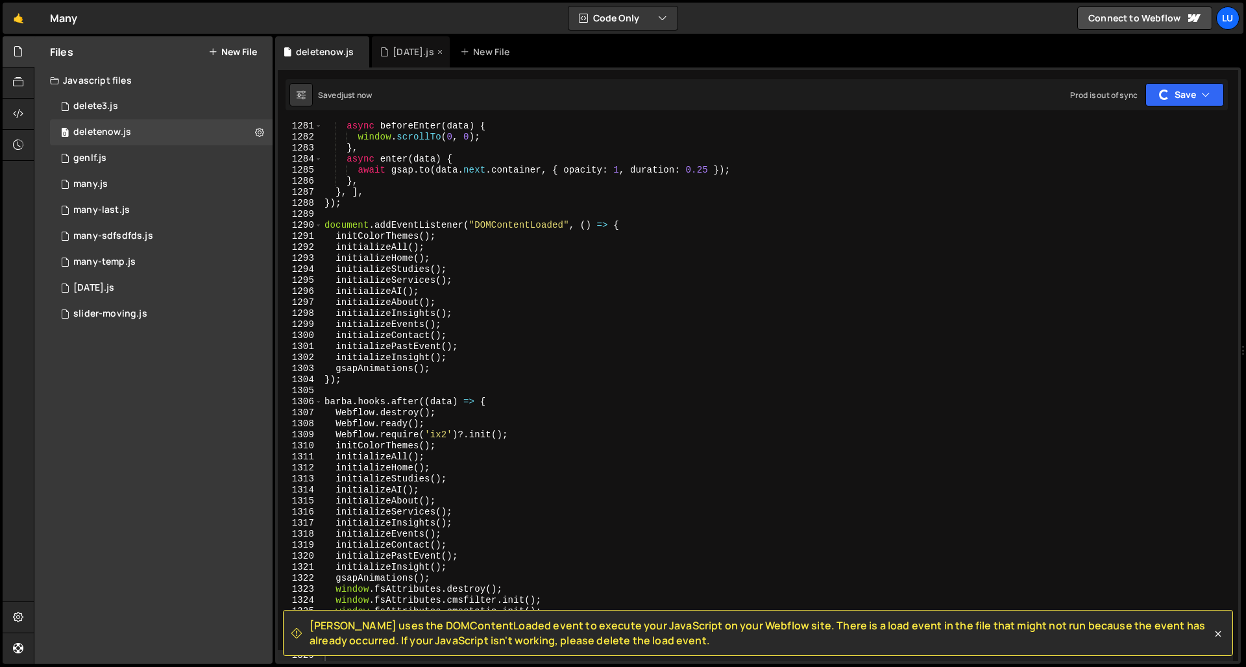
click at [406, 55] on div "[DATE].js" at bounding box center [412, 51] width 41 height 13
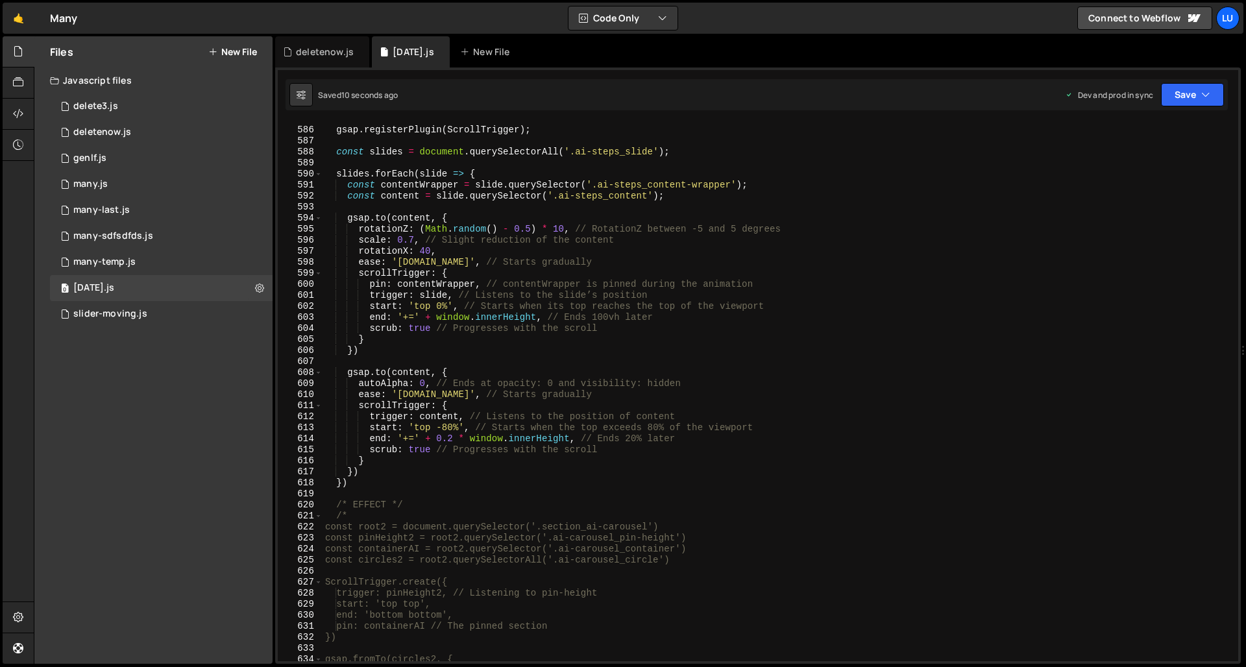
scroll to position [6751, 0]
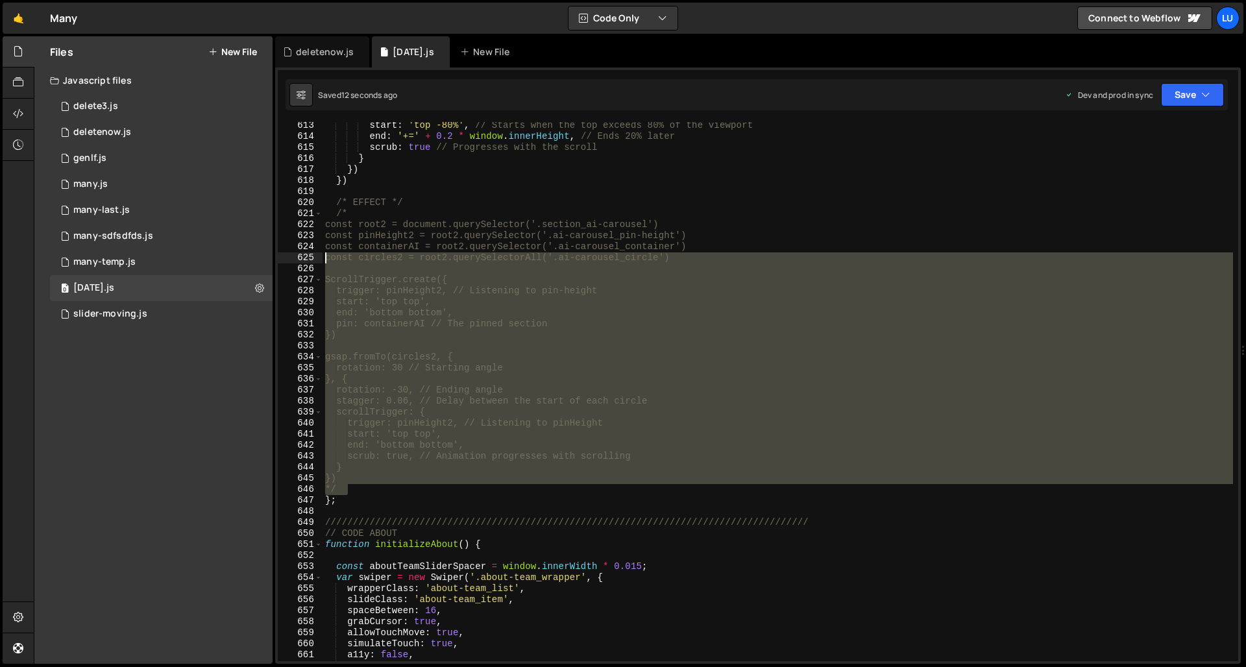
drag, startPoint x: 354, startPoint y: 489, endPoint x: 292, endPoint y: 215, distance: 281.3
click at [292, 215] on div "*/ 613 614 615 616 617 618 619 620 621 622 623 624 625 626 627 628 629 630 631 …" at bounding box center [758, 391] width 960 height 539
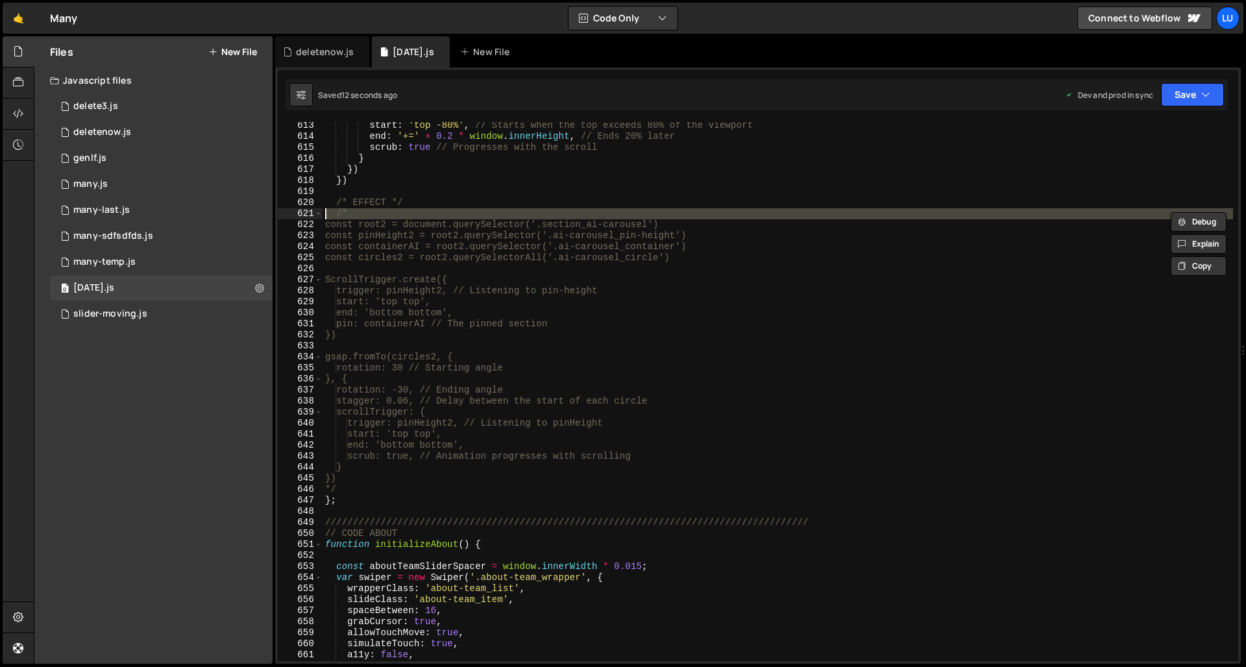
drag, startPoint x: 292, startPoint y: 215, endPoint x: 290, endPoint y: 208, distance: 7.4
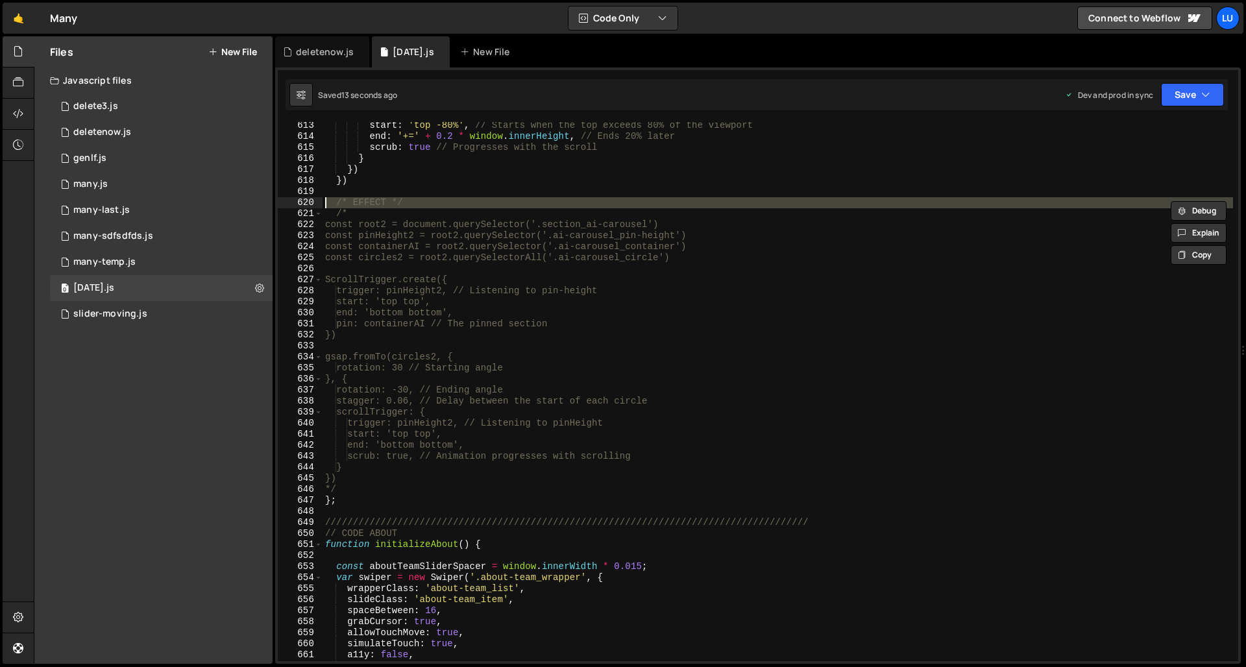
click at [290, 208] on div "620" at bounding box center [300, 202] width 45 height 11
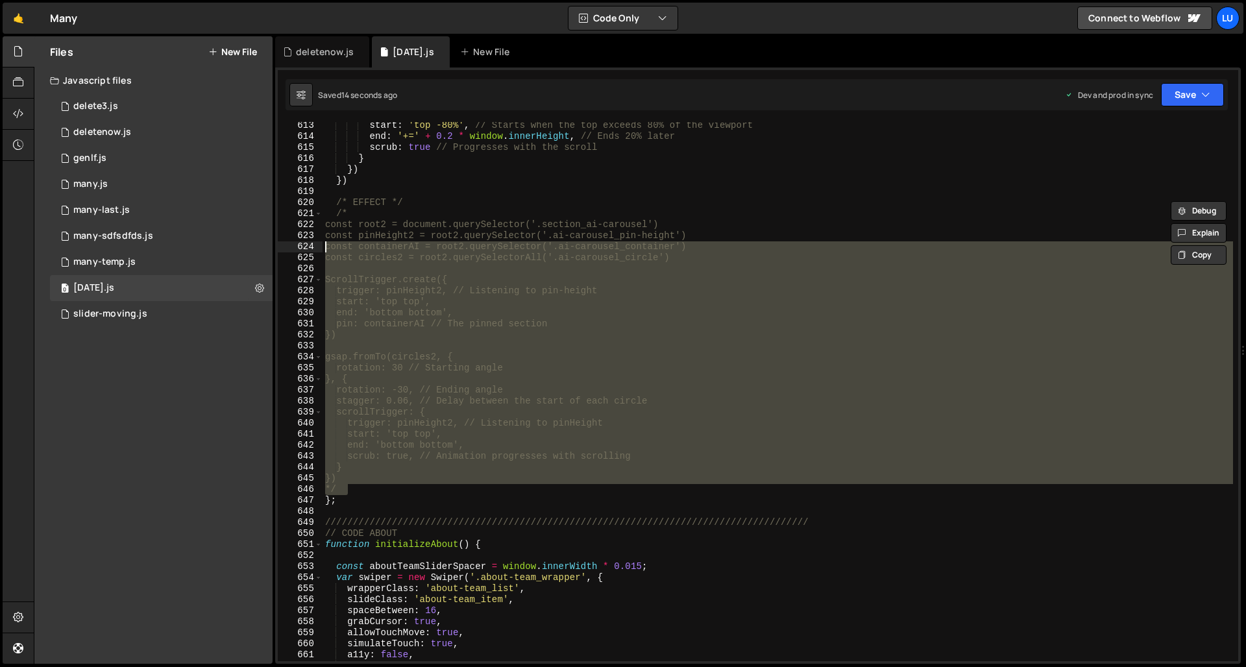
drag, startPoint x: 361, startPoint y: 494, endPoint x: 296, endPoint y: 207, distance: 294.0
click at [299, 213] on div "/* EFFECT */ /* 613 614 615 616 617 618 619 620 621 622 623 624 625 626 627 628…" at bounding box center [758, 391] width 960 height 539
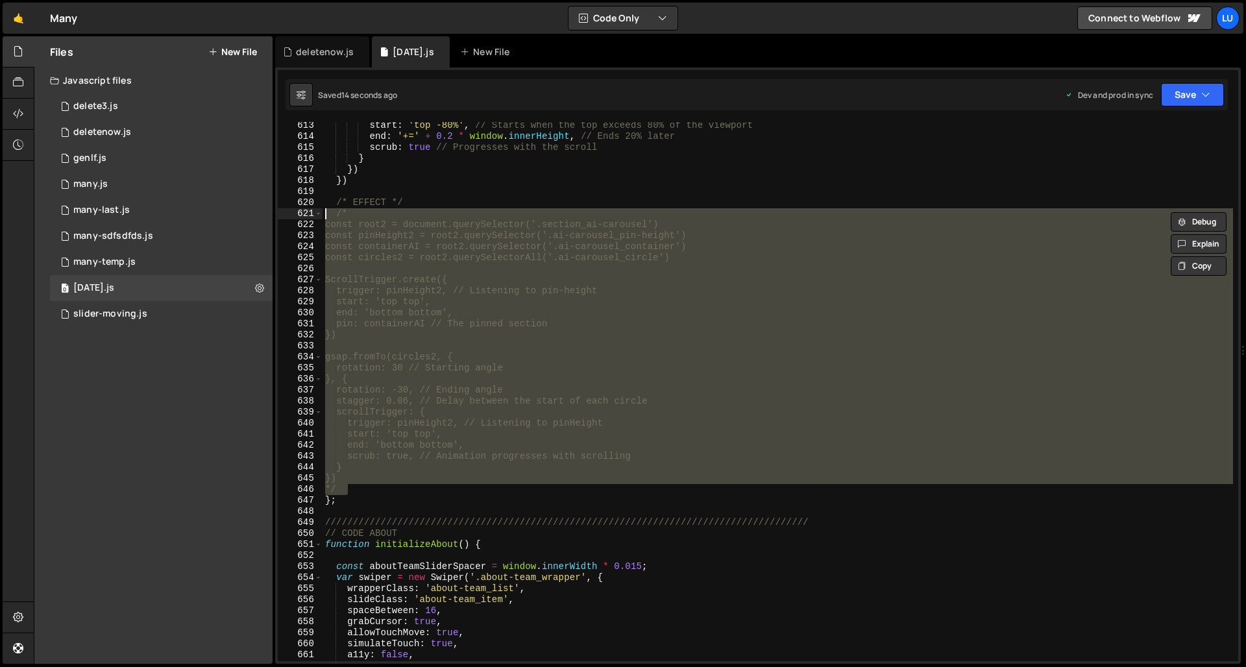
click at [295, 201] on div "620" at bounding box center [300, 202] width 45 height 11
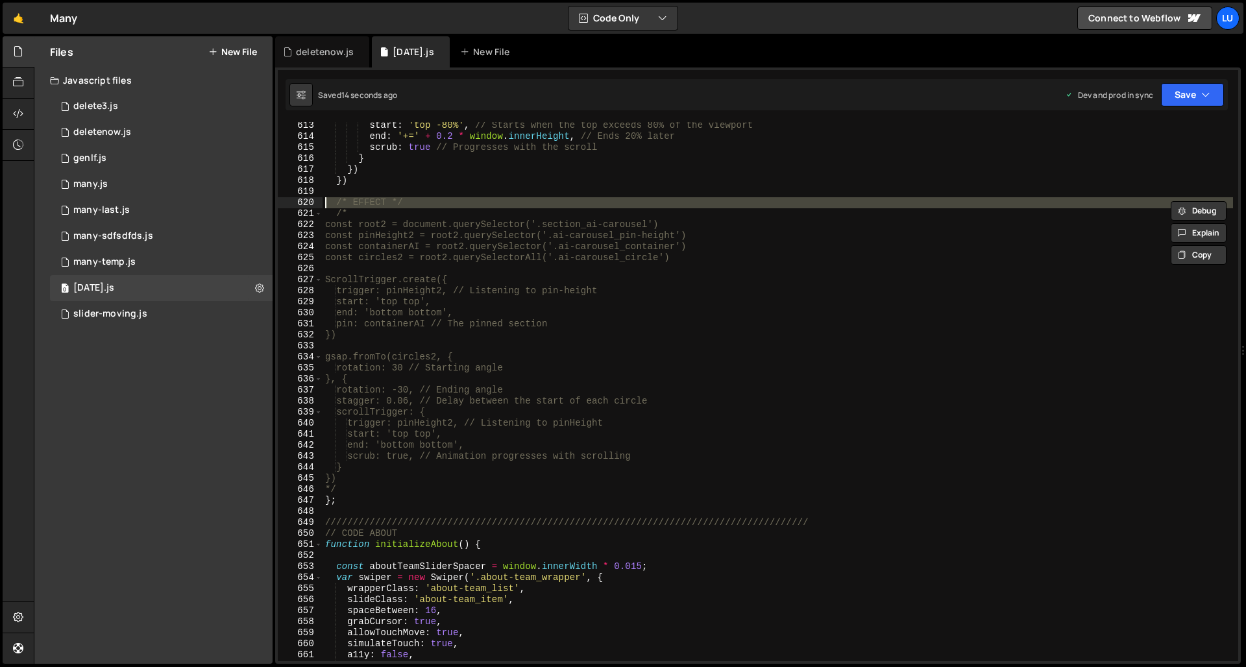
click at [294, 200] on div "620" at bounding box center [300, 202] width 45 height 11
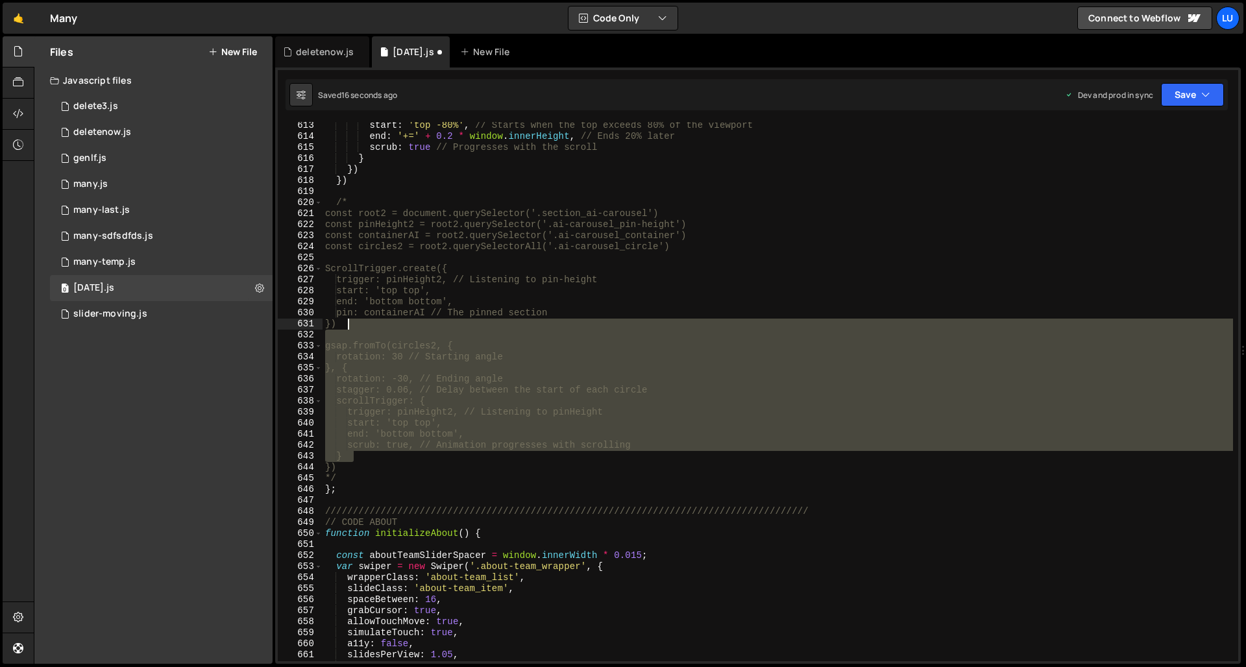
drag, startPoint x: 375, startPoint y: 422, endPoint x: 305, endPoint y: 247, distance: 188.7
click at [306, 248] on div "/* 613 614 615 616 617 618 619 620 621 622 623 624 625 626 627 628 629 630 631 …" at bounding box center [758, 391] width 960 height 539
type textarea "const circles2 = root2.querySelectorAll('.ai-carousel_circle')"
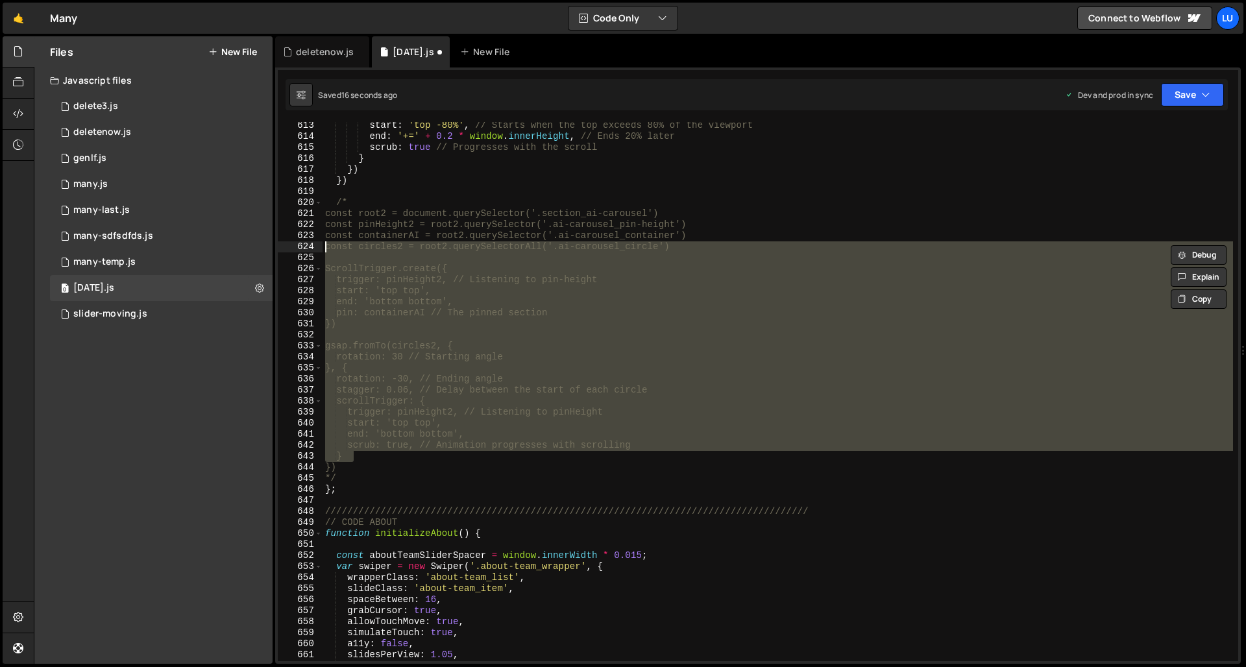
scroll to position [0, 0]
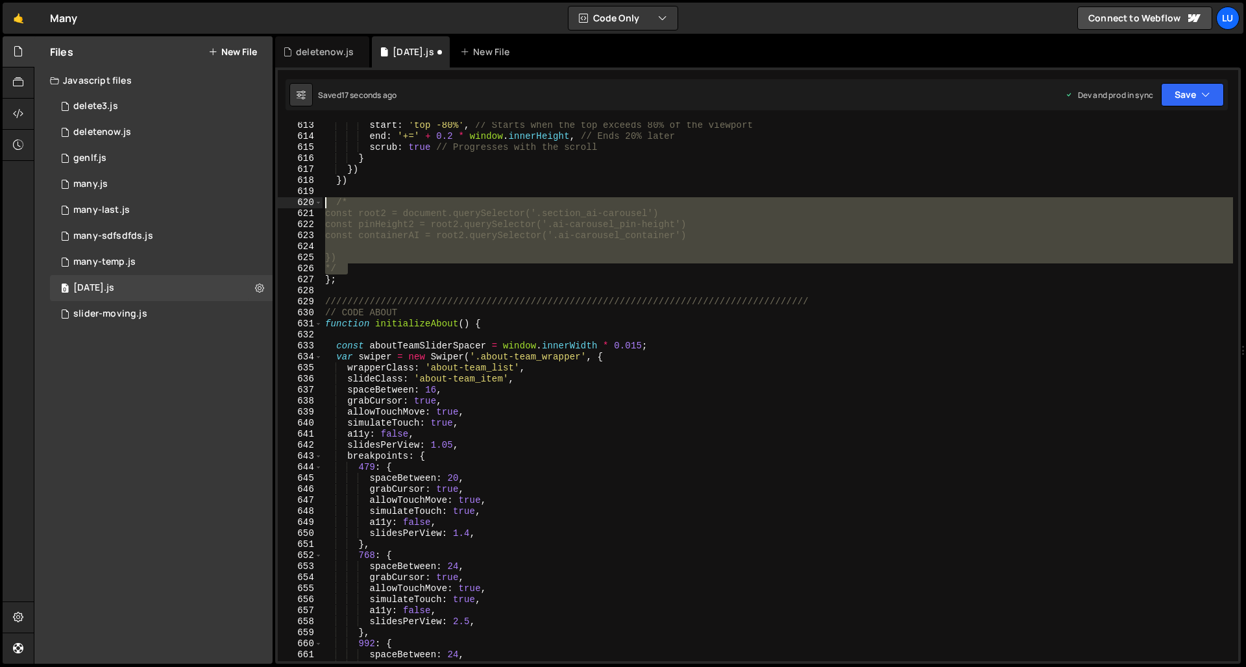
drag, startPoint x: 354, startPoint y: 268, endPoint x: 302, endPoint y: 202, distance: 84.1
click at [302, 202] on div "613 614 615 616 617 618 619 620 621 622 623 624 625 626 627 628 629 630 631 632…" at bounding box center [758, 391] width 960 height 539
type textarea "/* const root2 = document.querySelector('.section_ai-carousel')"
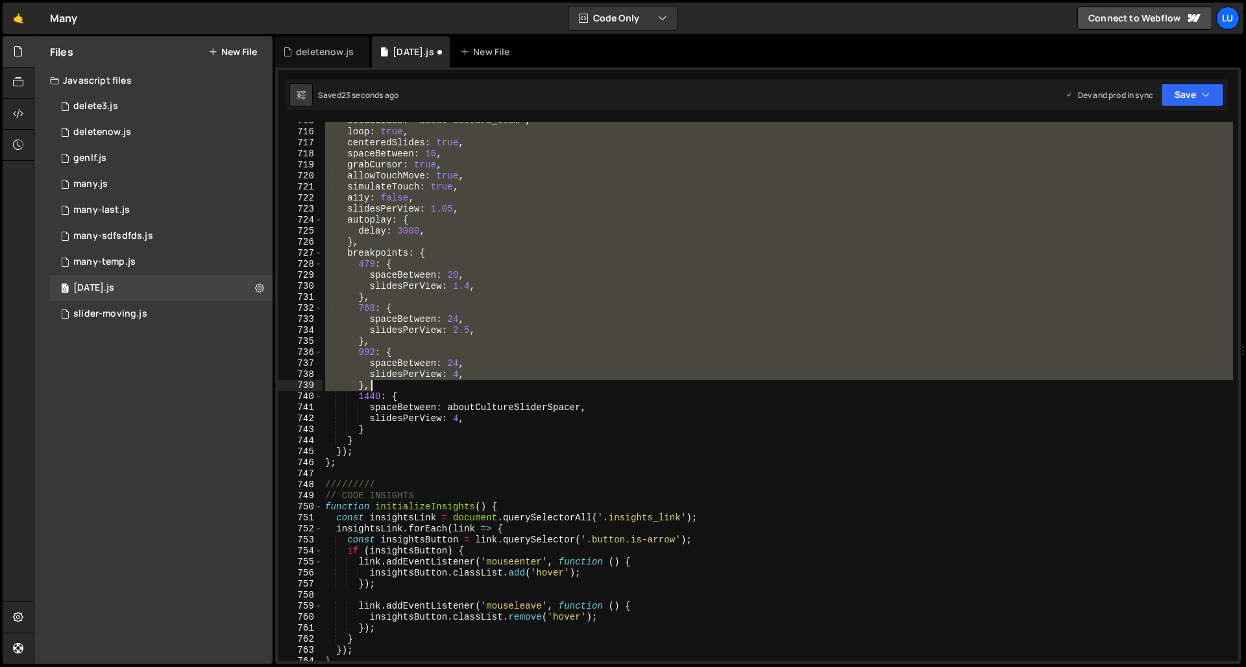
scroll to position [7881, 0]
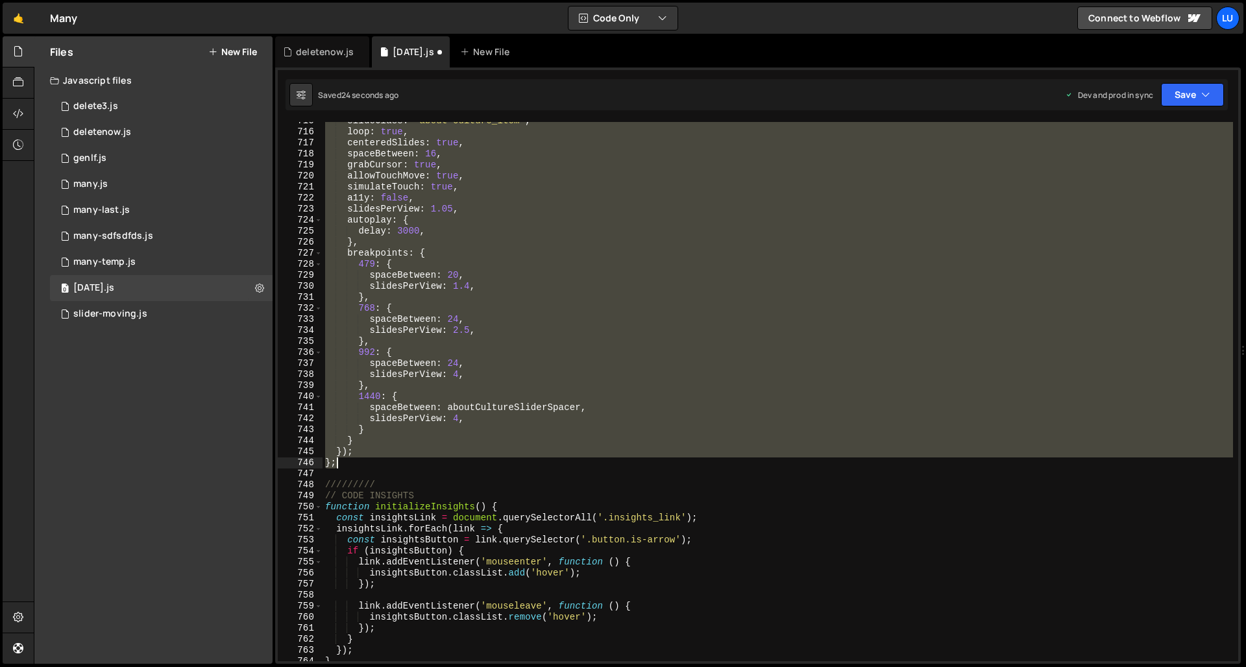
drag, startPoint x: 323, startPoint y: 228, endPoint x: 404, endPoint y: 461, distance: 246.4
click at [404, 461] on div "slideClass : 'about-culture_item' , loop : true , centeredSlides : true , space…" at bounding box center [777, 395] width 910 height 561
type textarea "}); };"
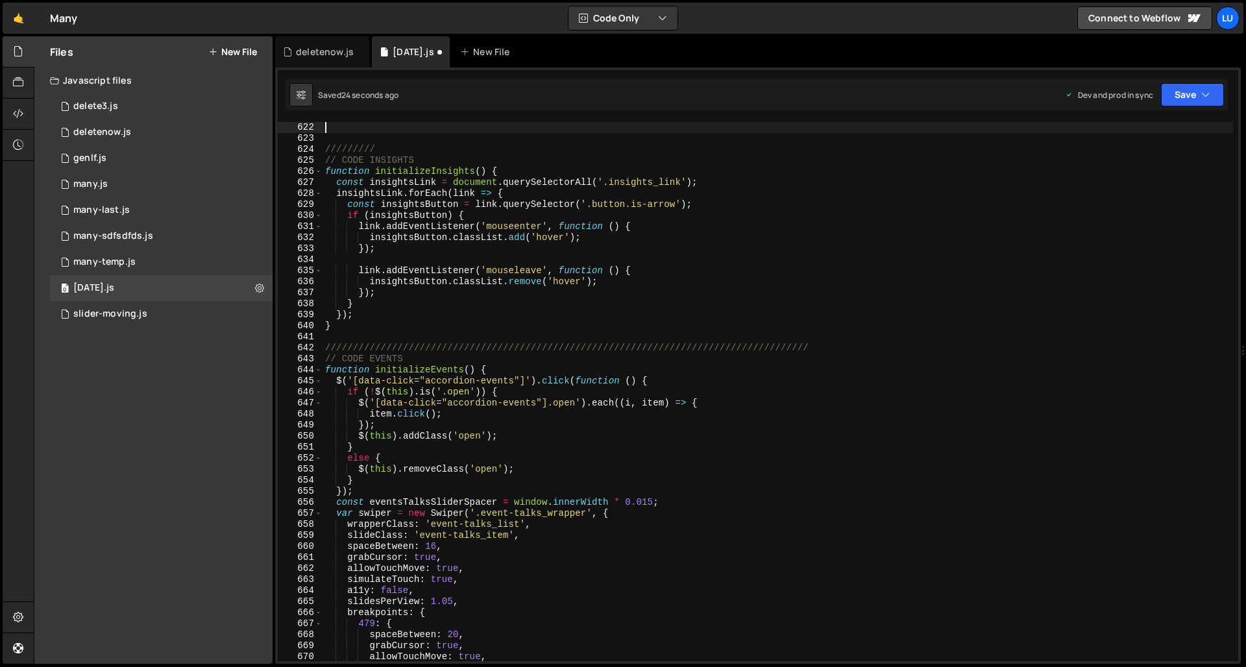
scroll to position [6849, 0]
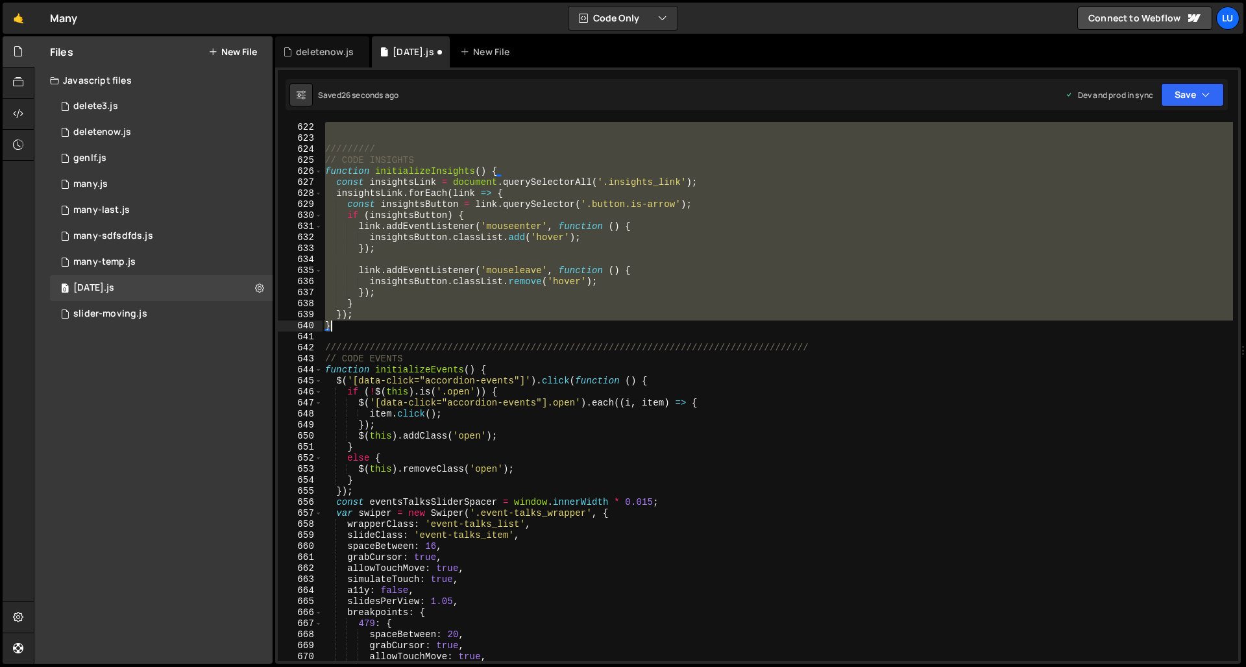
drag, startPoint x: 332, startPoint y: 132, endPoint x: 400, endPoint y: 331, distance: 209.9
click at [400, 331] on div "///////// // CODE INSIGHTS function initializeInsights ( ) { const insightsLink…" at bounding box center [777, 402] width 910 height 561
type textarea "}); }"
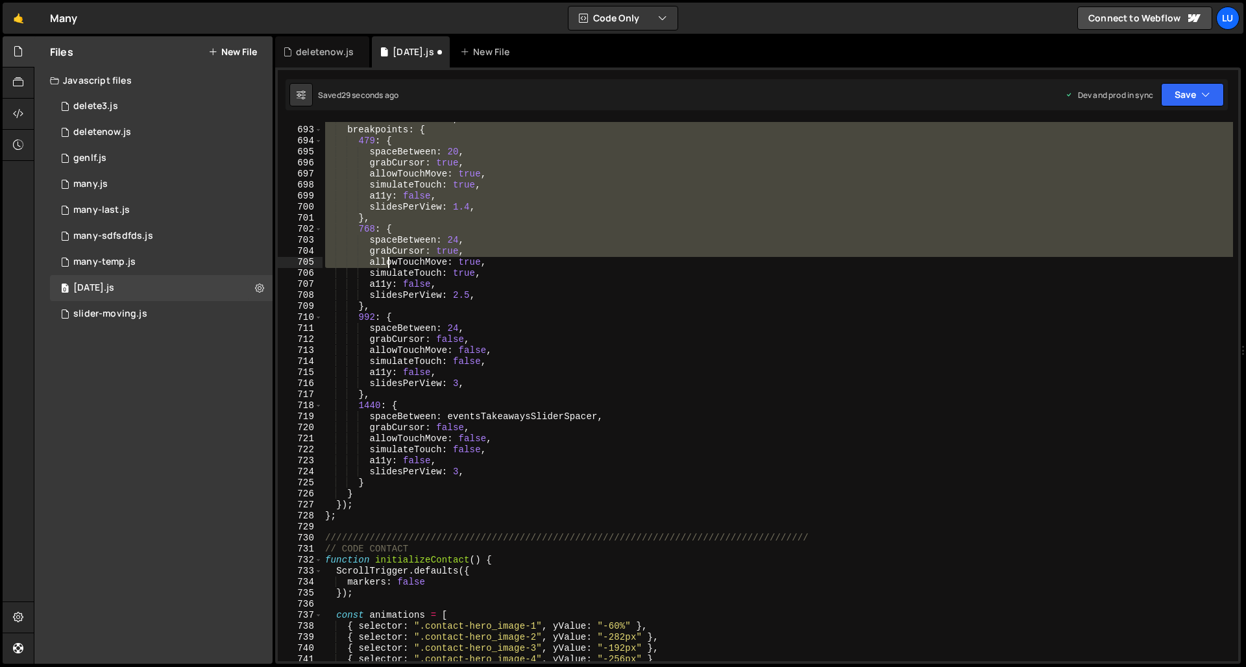
scroll to position [7756, 0]
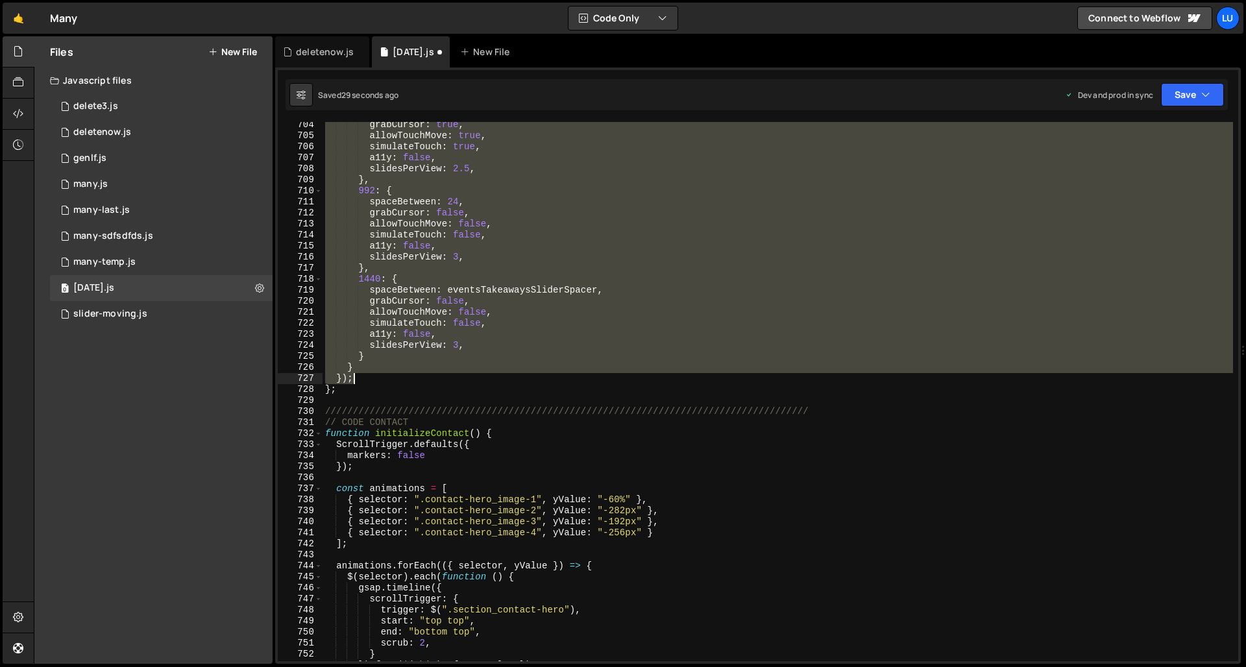
drag, startPoint x: 339, startPoint y: 136, endPoint x: 387, endPoint y: 386, distance: 255.0
click at [387, 386] on div "grabCursor : true , allowTouchMove : true , simulateTouch : true , a11y : false…" at bounding box center [777, 399] width 910 height 561
type textarea "}); };"
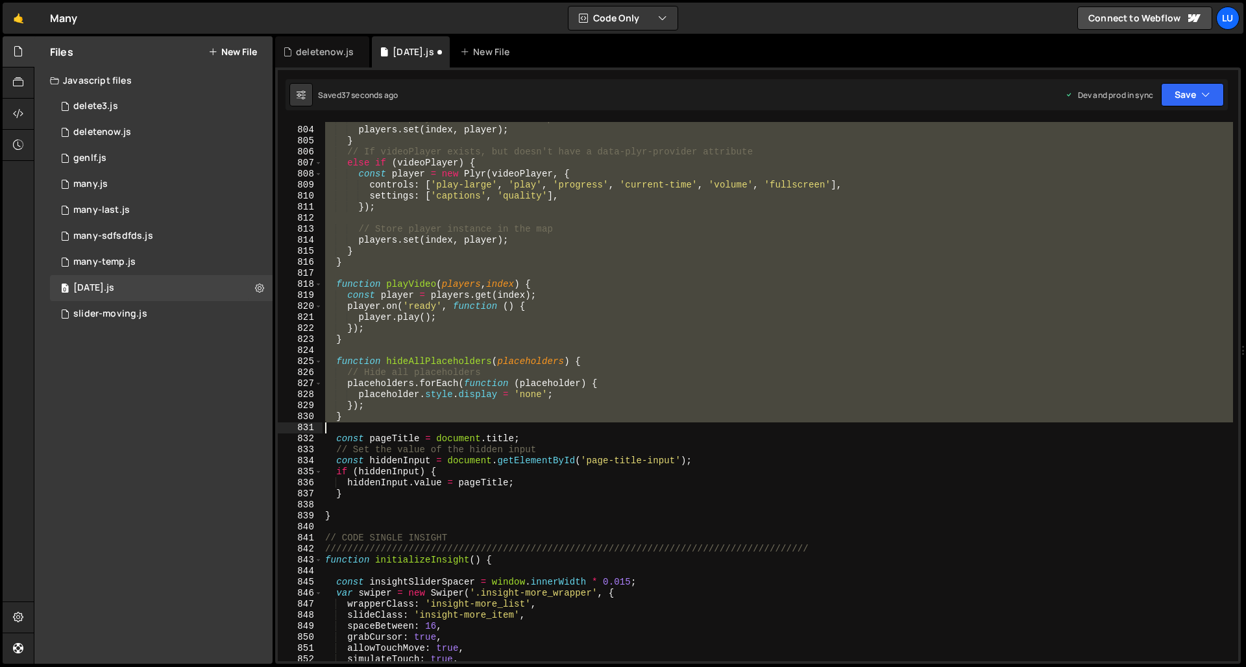
scroll to position [8879, 0]
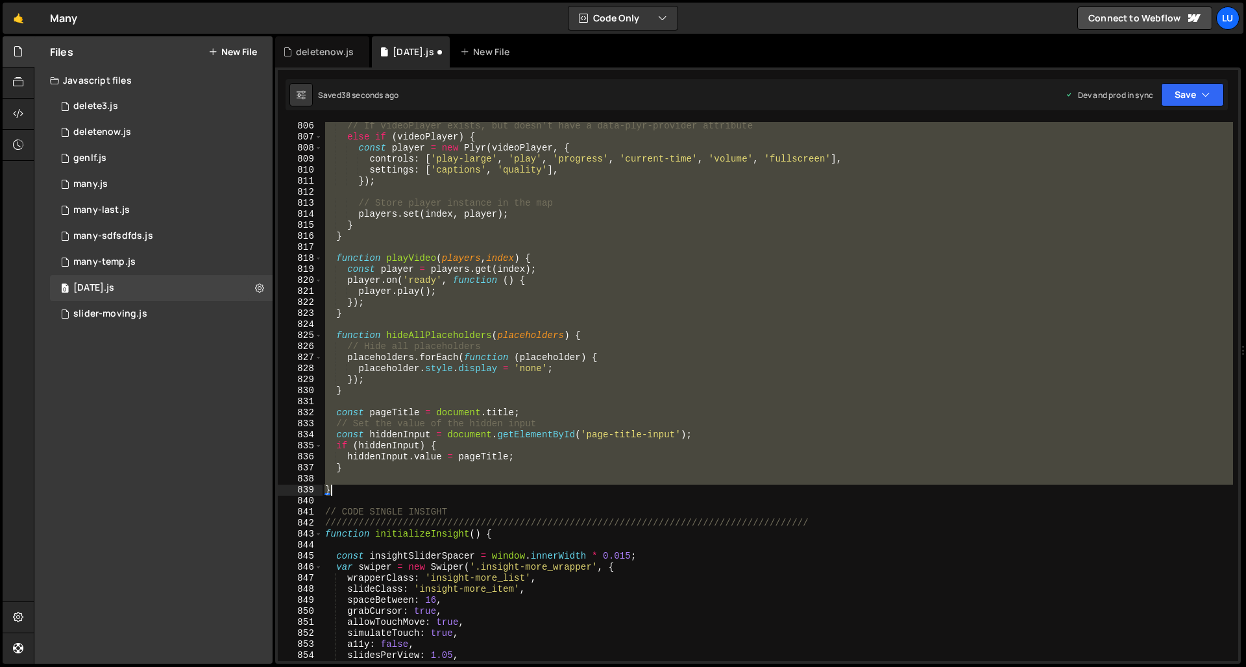
drag, startPoint x: 332, startPoint y: 134, endPoint x: 388, endPoint y: 490, distance: 360.5
click at [388, 490] on div "// If videoPlayer exists, but doesn't have a data-plyr-provider attribute else …" at bounding box center [777, 401] width 910 height 561
type textarea "}"
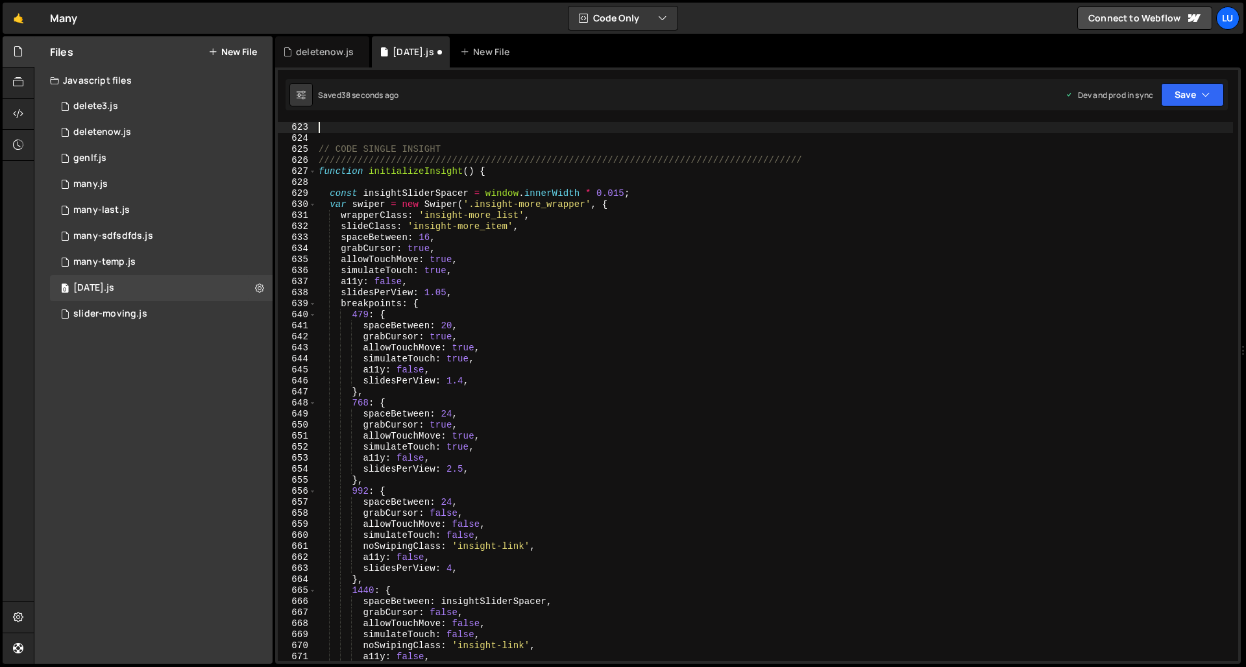
scroll to position [6860, 0]
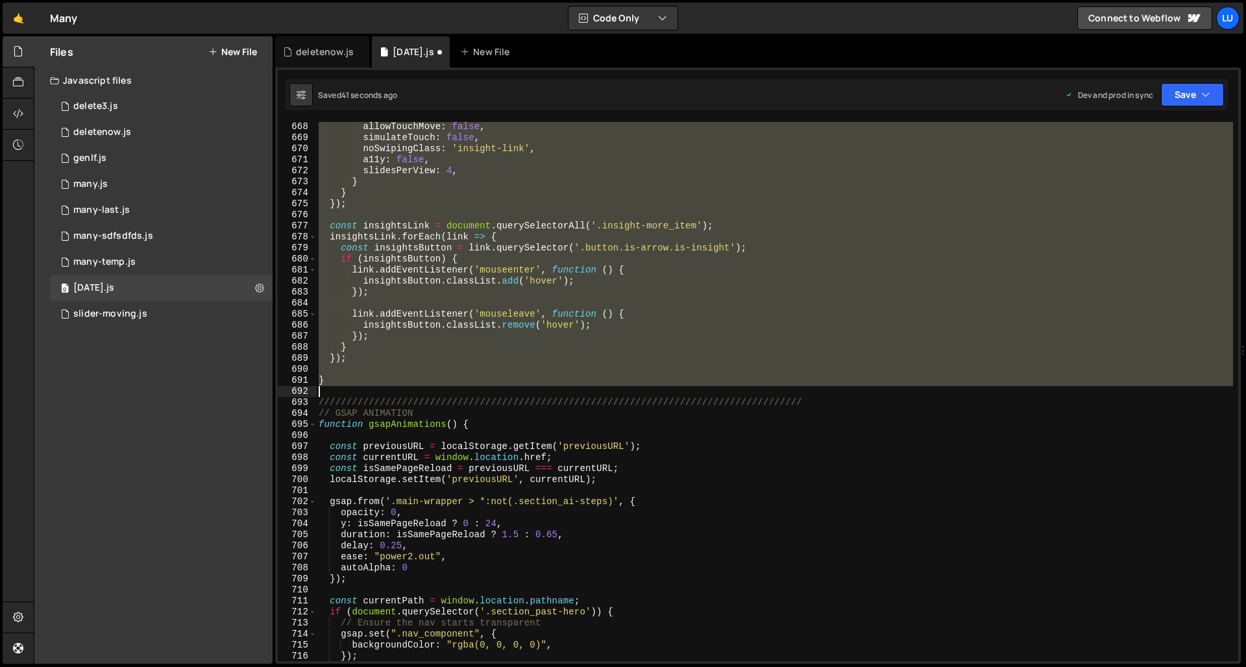
drag, startPoint x: 332, startPoint y: 149, endPoint x: 381, endPoint y: 390, distance: 246.3
click at [381, 390] on div "allowTouchMove : false , simulateTouch : false , noSwipingClass : 'insight-link…" at bounding box center [774, 401] width 917 height 561
type textarea "}"
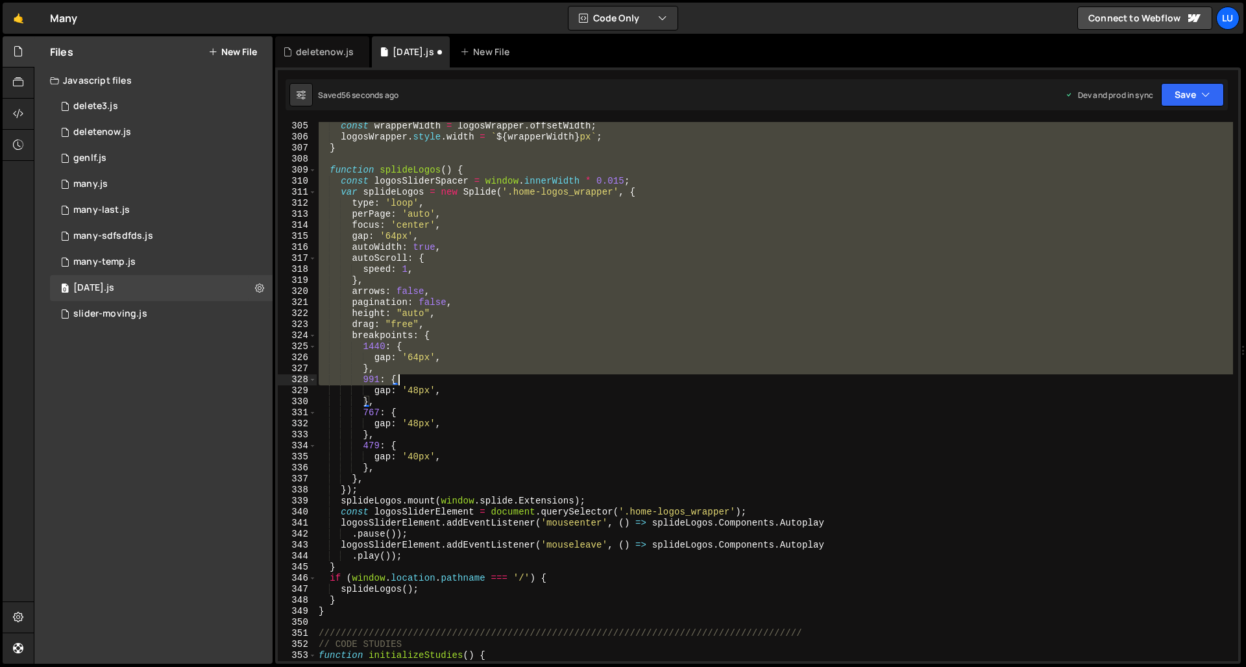
scroll to position [3527, 0]
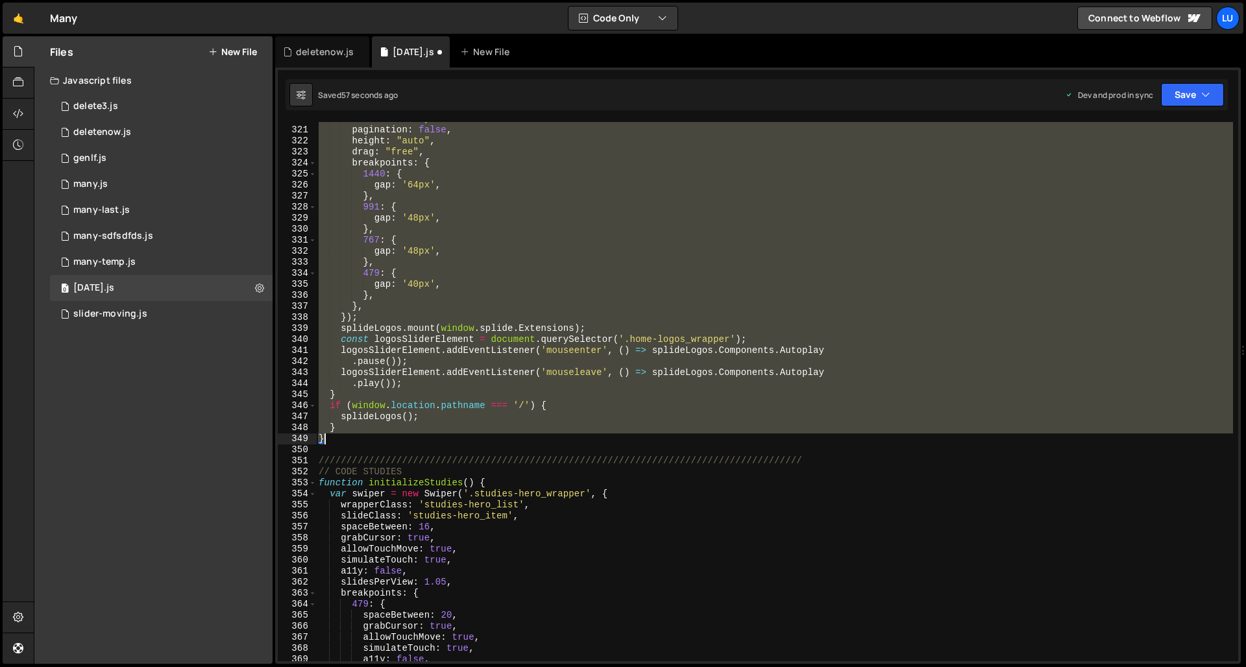
drag, startPoint x: 319, startPoint y: 354, endPoint x: 372, endPoint y: 440, distance: 101.6
click at [372, 440] on div "arrows : false , pagination : false , height : "auto" , drag : "free" , breakpo…" at bounding box center [774, 394] width 917 height 561
type textarea "} }"
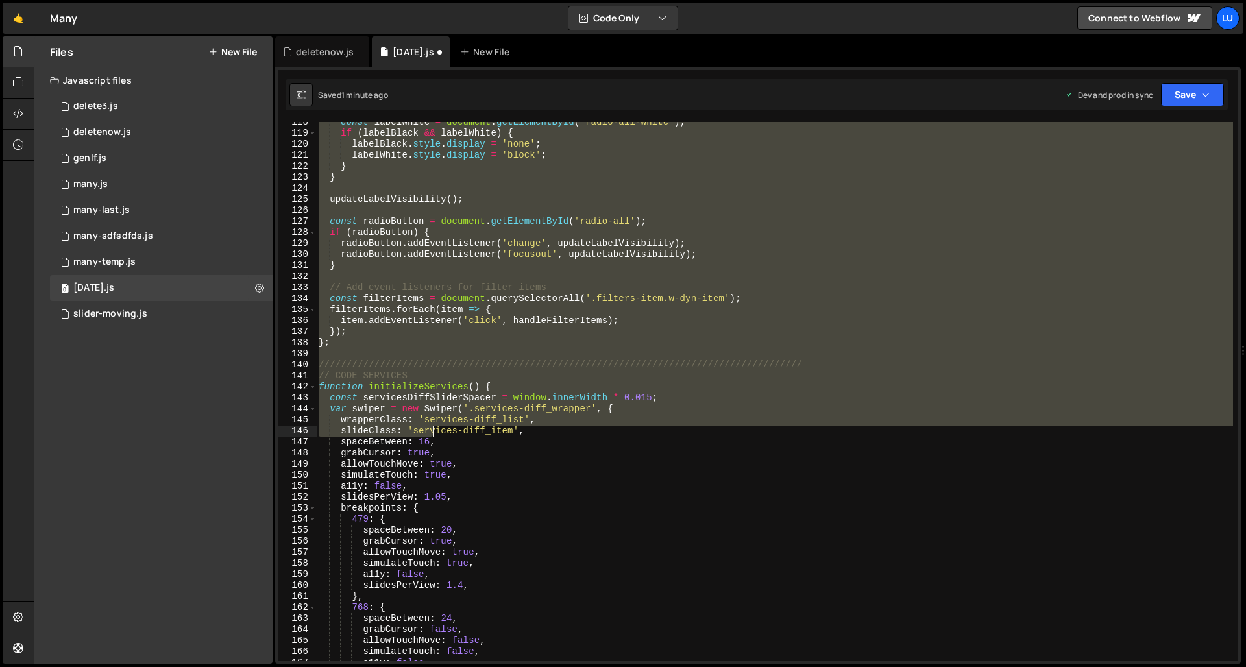
scroll to position [1295, 0]
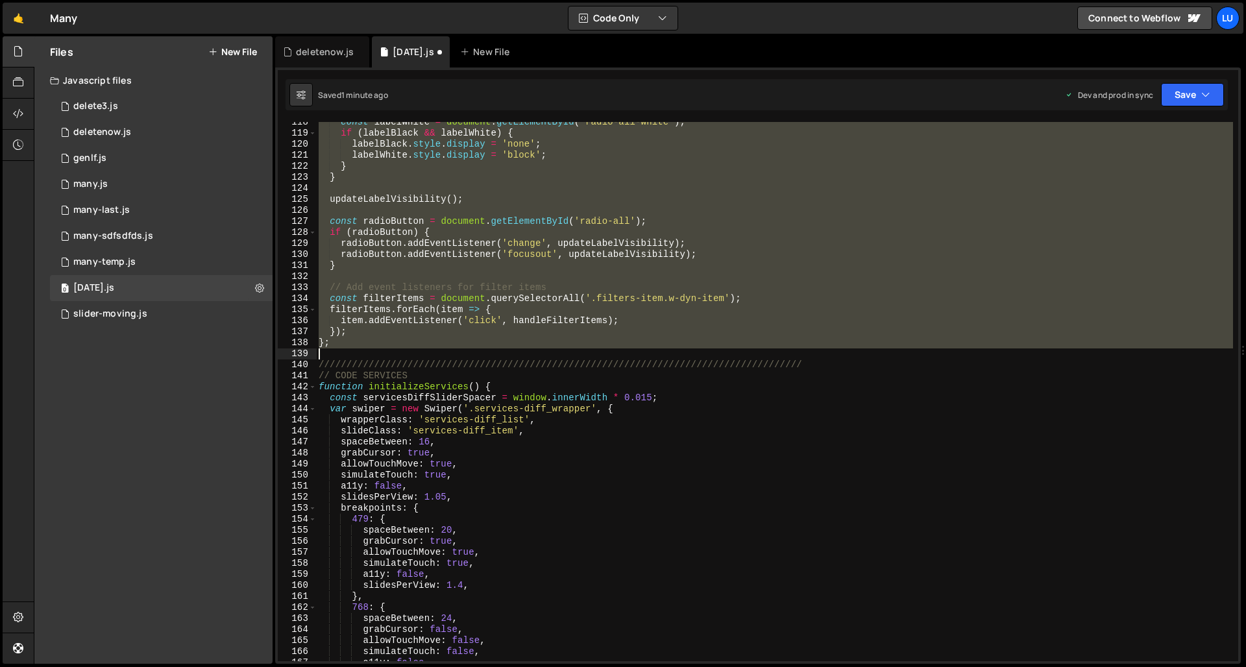
drag, startPoint x: 337, startPoint y: 167, endPoint x: 413, endPoint y: 352, distance: 199.6
click at [413, 352] on div "const labelWhite = document . getElementById ( 'radio-all-white' ) ; if ( label…" at bounding box center [774, 397] width 917 height 561
type textarea "};"
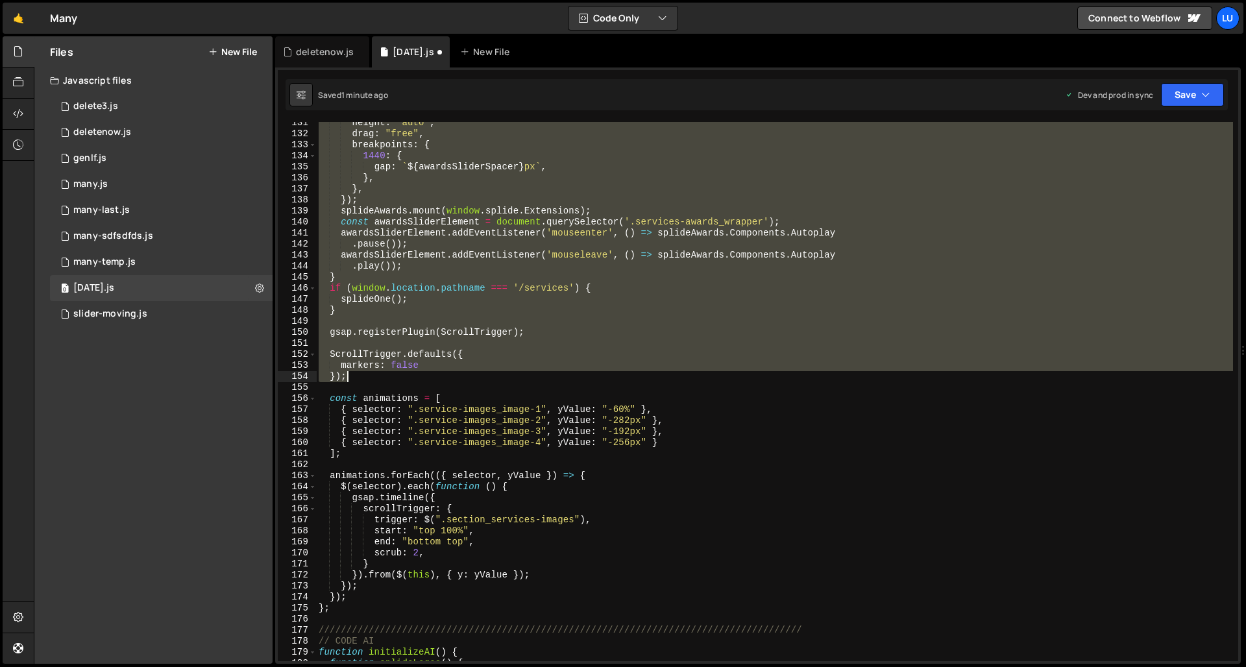
scroll to position [1497, 0]
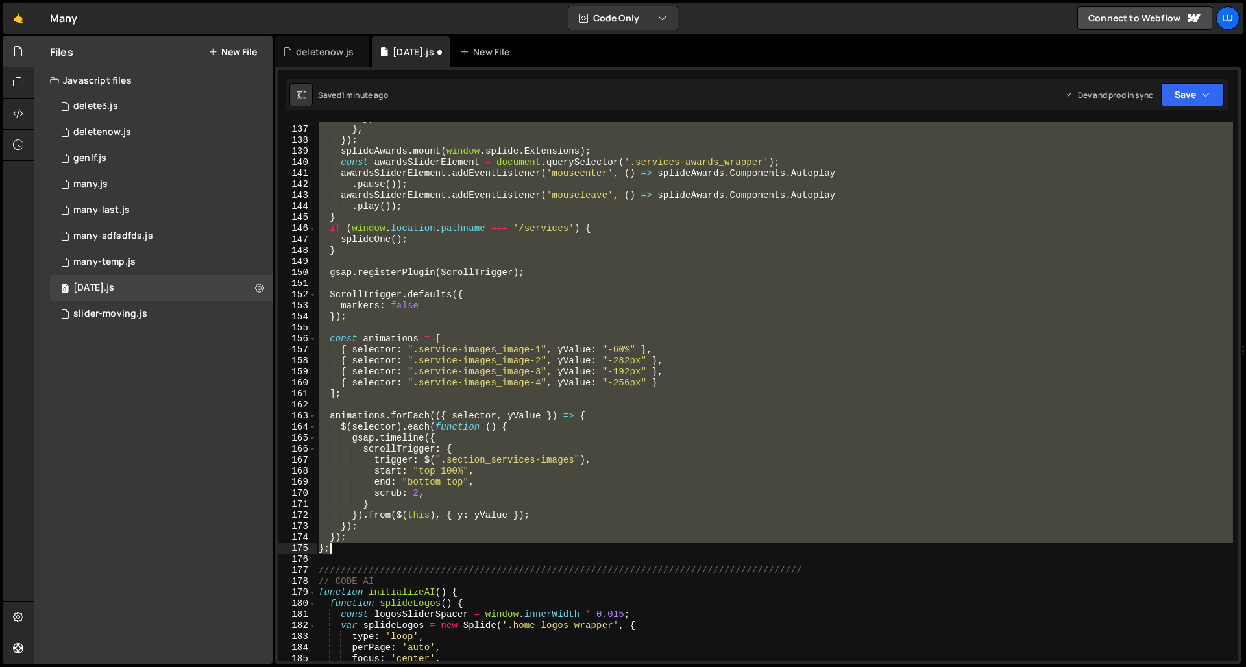
drag, startPoint x: 338, startPoint y: 141, endPoint x: 416, endPoint y: 548, distance: 414.3
click at [416, 548] on div "} , } , }) ; splideAwards . mount ( window . splide . Extensions ) ; const awar…" at bounding box center [774, 393] width 917 height 561
type textarea "}); };"
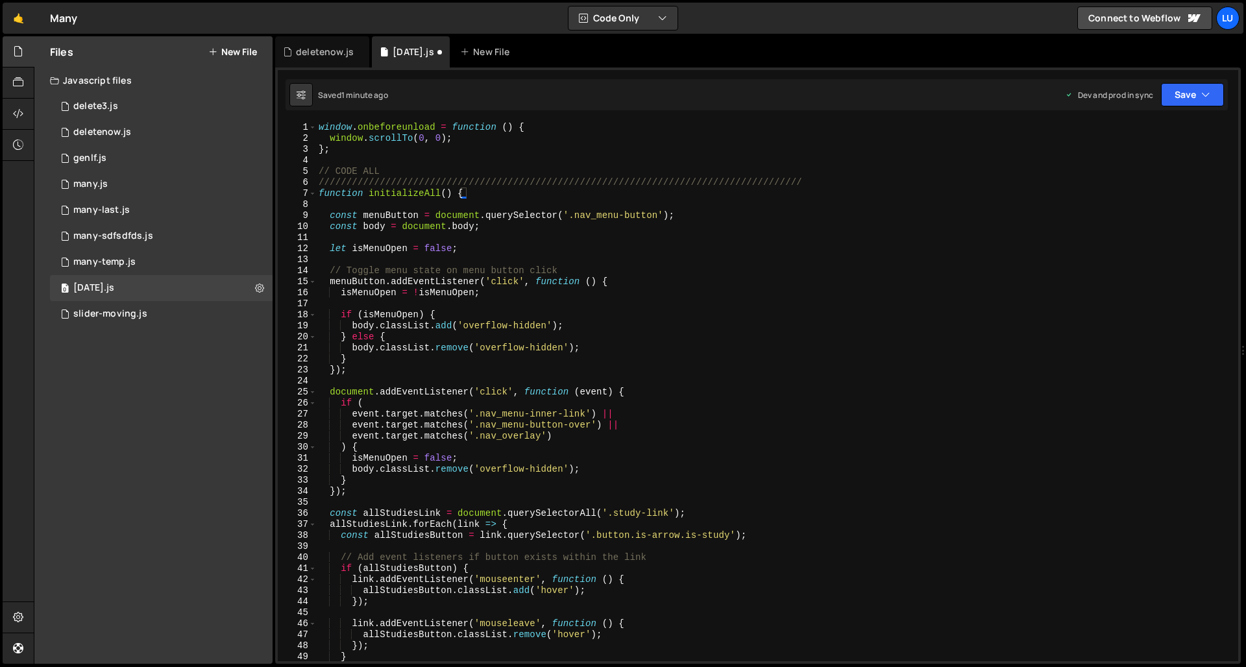
scroll to position [0, 0]
click at [496, 193] on div "window . onbeforeunload = function ( ) { window . scrollTo ( 0 , 0 ) ; } ; // C…" at bounding box center [774, 402] width 917 height 561
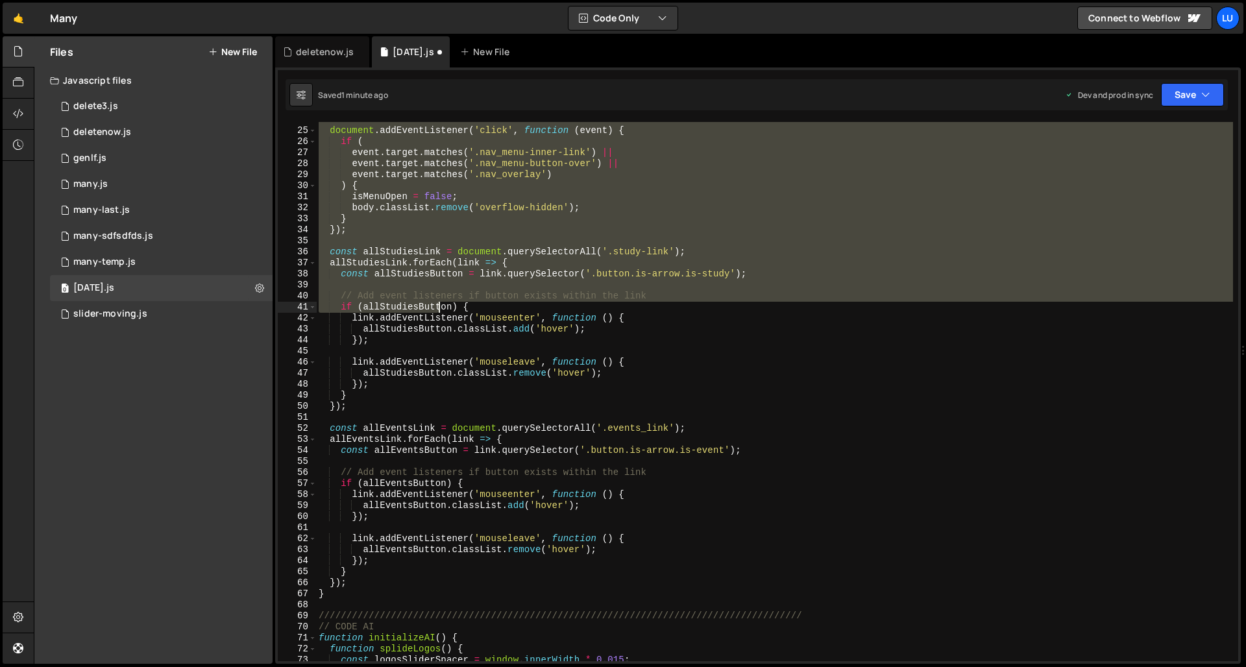
scroll to position [347, 0]
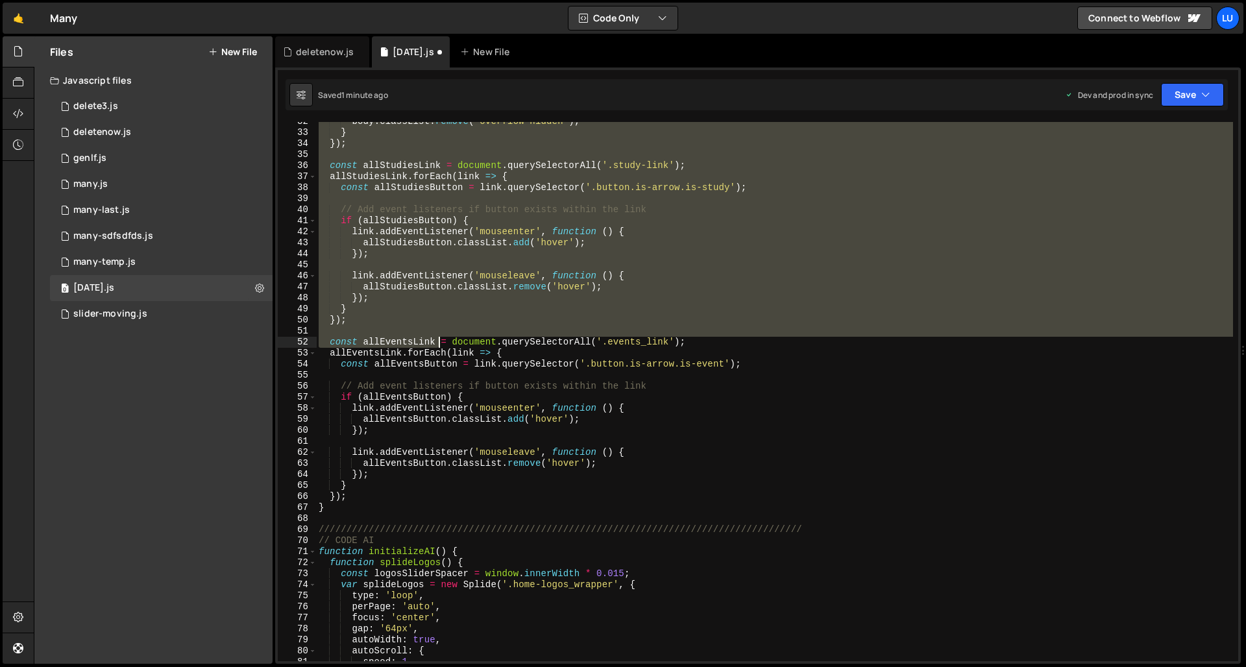
drag, startPoint x: 329, startPoint y: 271, endPoint x: 440, endPoint y: 346, distance: 134.1
click at [440, 346] on div "body . classList . remove ( 'overflow-hidden' ) ; } }) ; const allStudiesLink =…" at bounding box center [774, 396] width 917 height 561
click at [459, 457] on div "body . classList . remove ( 'overflow-hidden' ) ; } }) ; const allStudiesLink =…" at bounding box center [774, 396] width 917 height 561
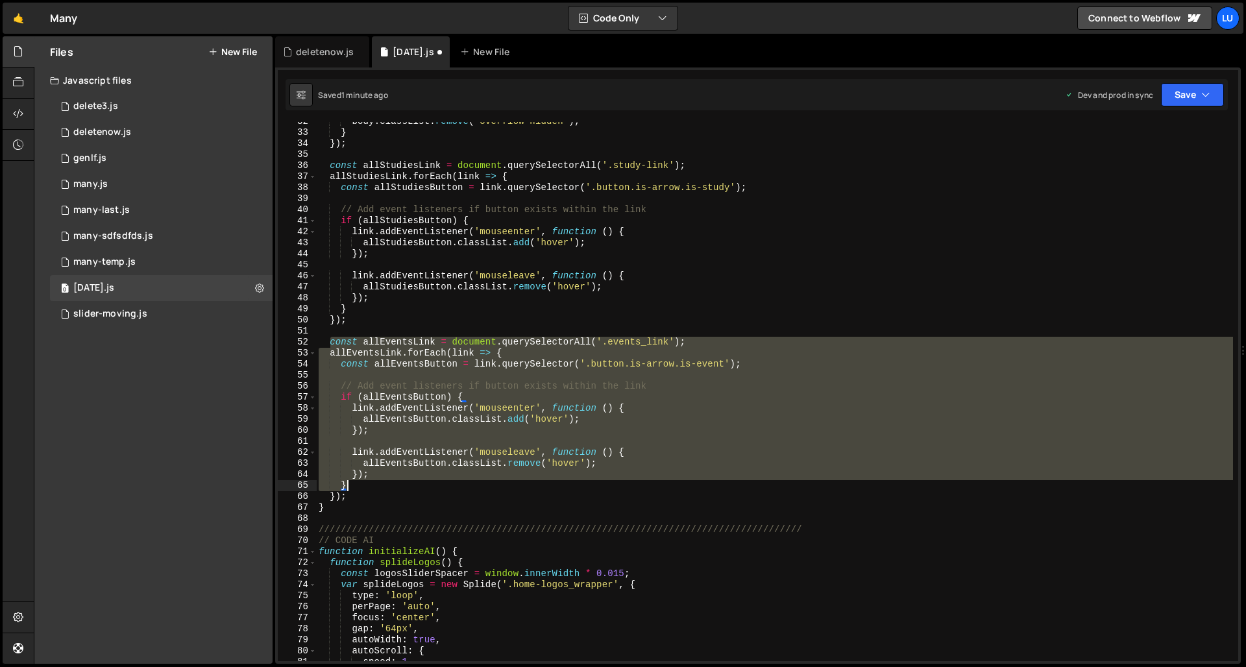
drag, startPoint x: 331, startPoint y: 340, endPoint x: 444, endPoint y: 497, distance: 193.4
click at [444, 497] on div "body . classList . remove ( 'overflow-hidden' ) ; } }) ; const allStudiesLink =…" at bounding box center [774, 396] width 917 height 561
type textarea "} });"
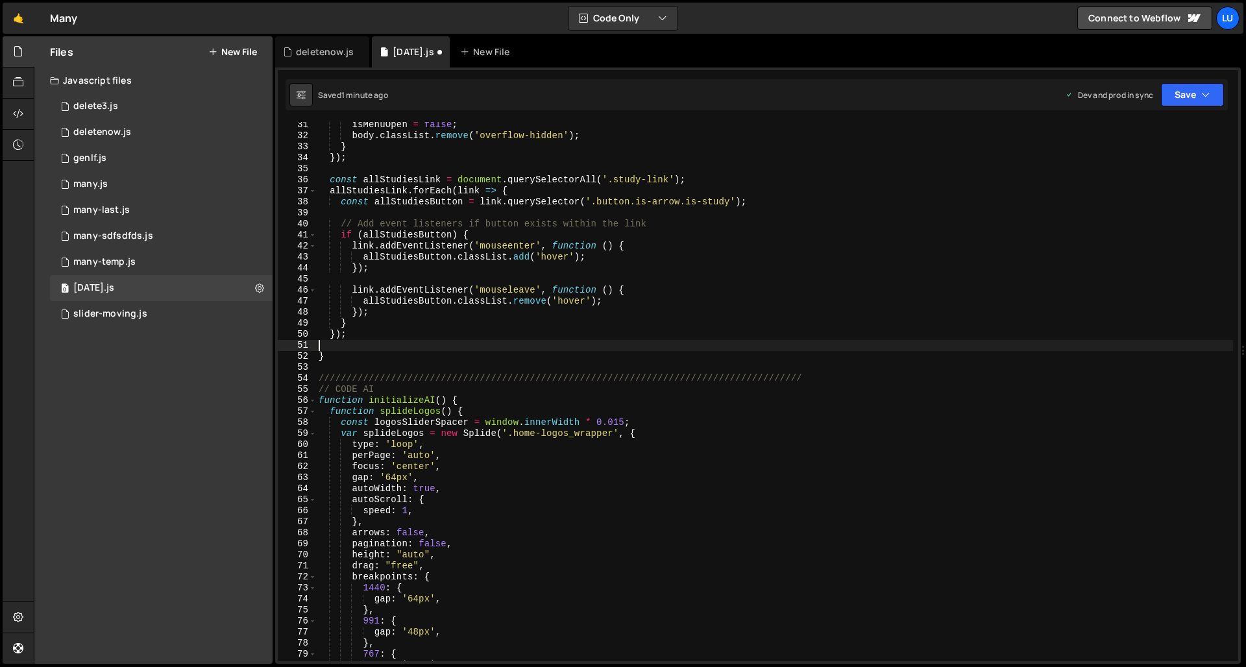
scroll to position [328, 0]
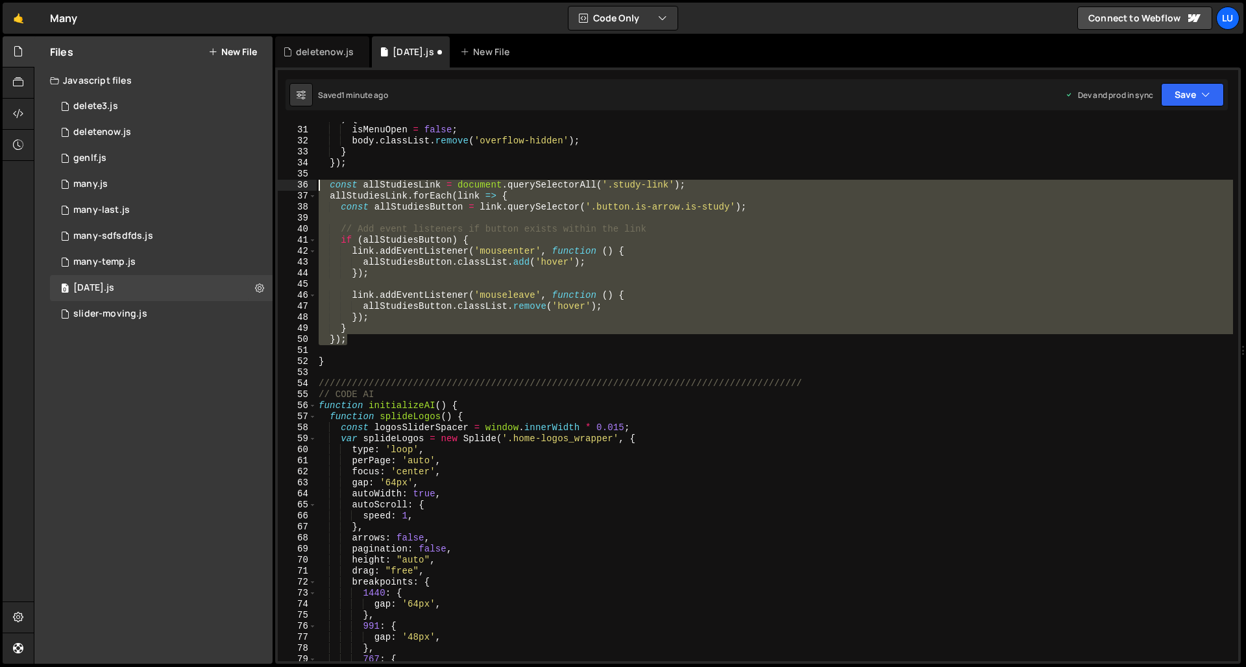
drag, startPoint x: 356, startPoint y: 340, endPoint x: 278, endPoint y: 182, distance: 176.7
click at [278, 182] on div "30 31 32 33 34 35 36 37 38 39 40 41 42 43 44 45 46 47 48 49 50 51 52 53 54 55 5…" at bounding box center [758, 391] width 960 height 539
type textarea "const allStudiesLink = document.querySelectorAll('.study-link'); allStudiesLink…"
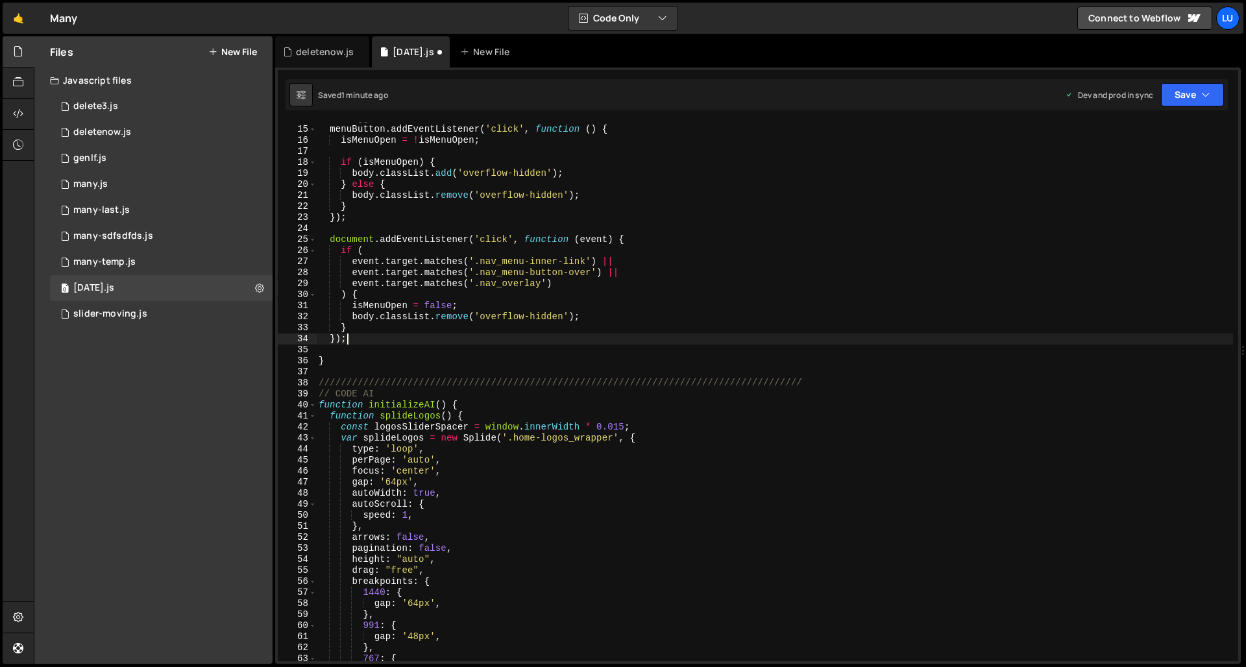
scroll to position [130, 0]
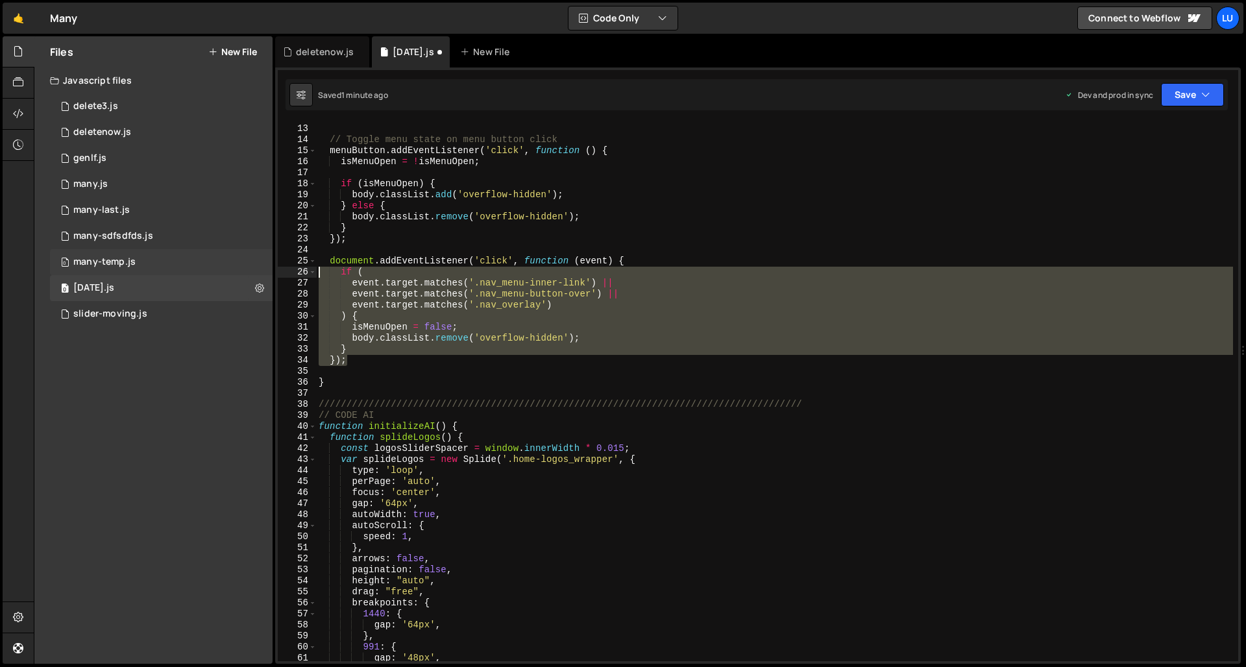
drag, startPoint x: 363, startPoint y: 365, endPoint x: 264, endPoint y: 267, distance: 138.5
click at [264, 267] on div "Files New File Javascript files 0 delete3.js 0 0 deletenow.js 0 0 genlf.js 0 0 …" at bounding box center [640, 350] width 1212 height 628
click at [264, 267] on div "0 many-temp.js 0" at bounding box center [161, 262] width 223 height 26
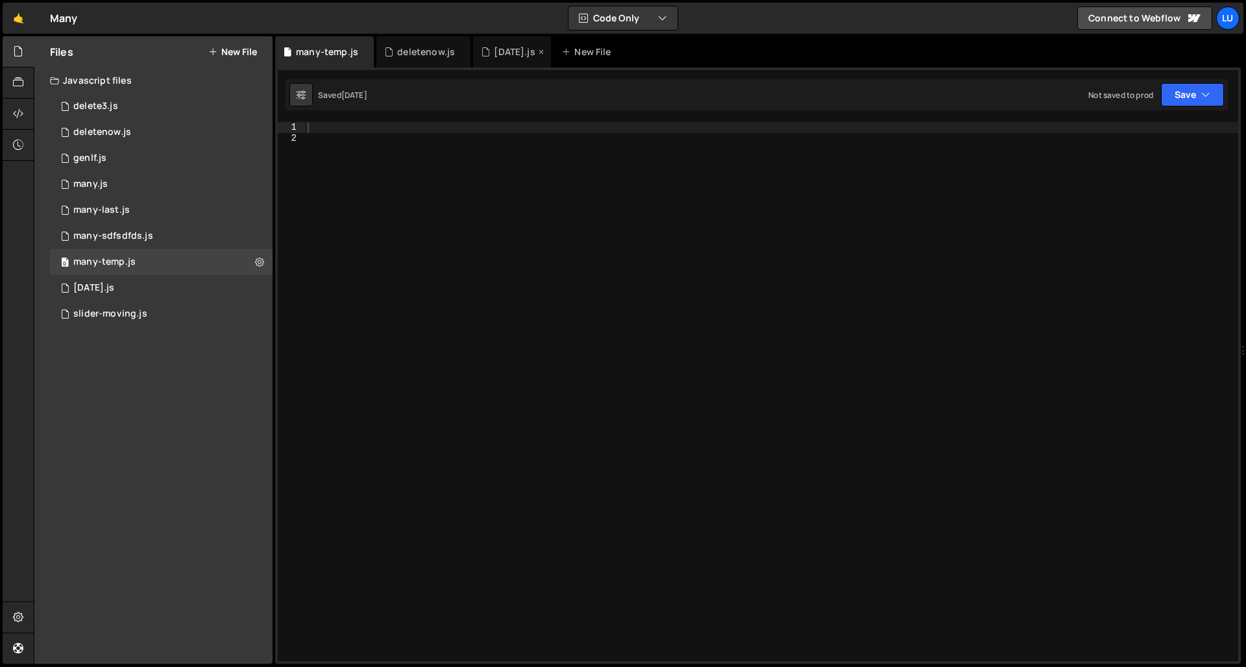
click at [501, 47] on div "[DATE].js" at bounding box center [514, 51] width 41 height 13
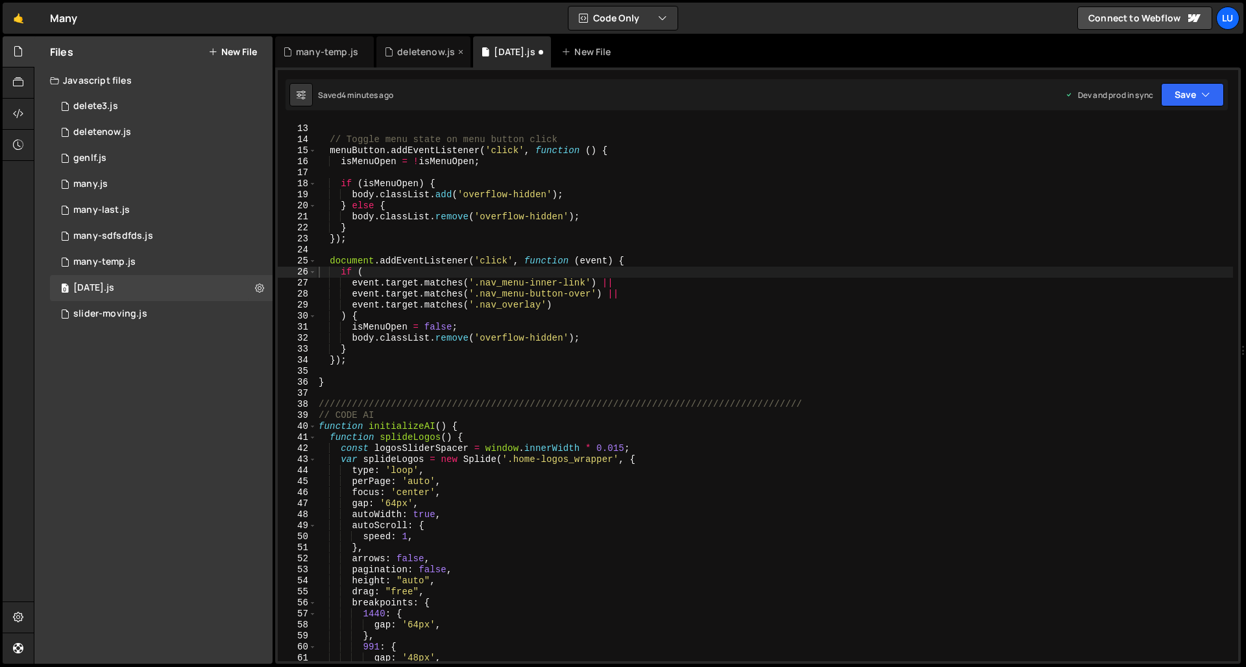
click at [405, 47] on div "deletenow.js" at bounding box center [426, 51] width 58 height 13
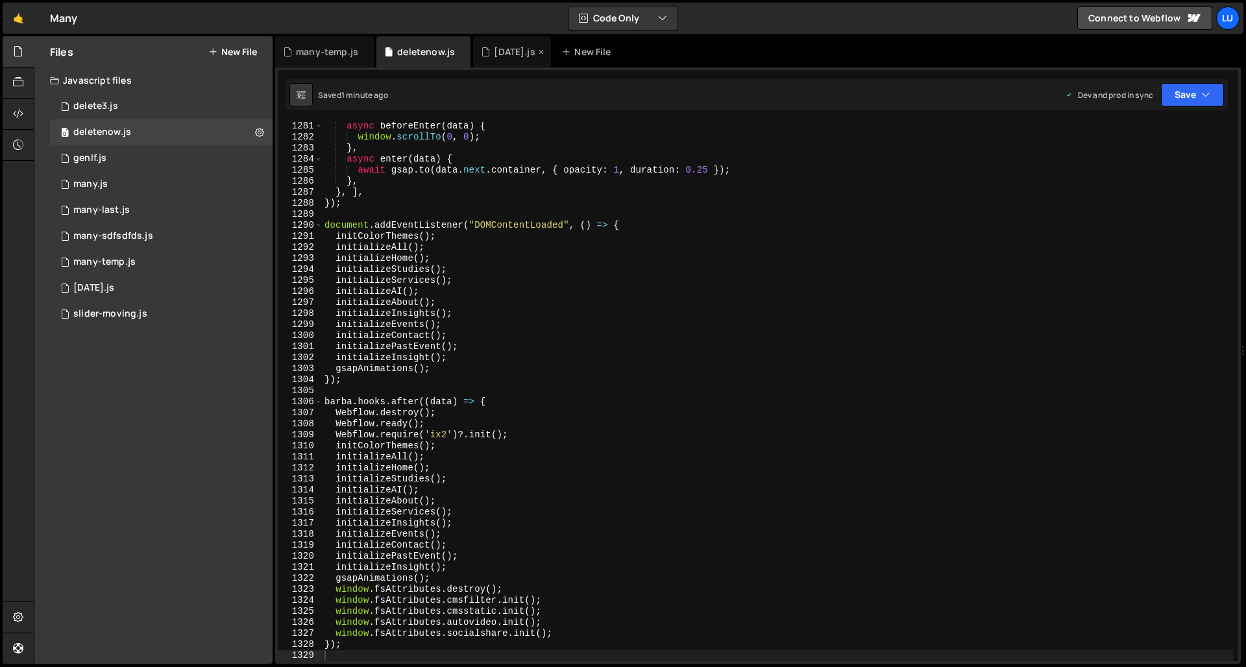
click at [498, 47] on div "[DATE].js" at bounding box center [514, 51] width 41 height 13
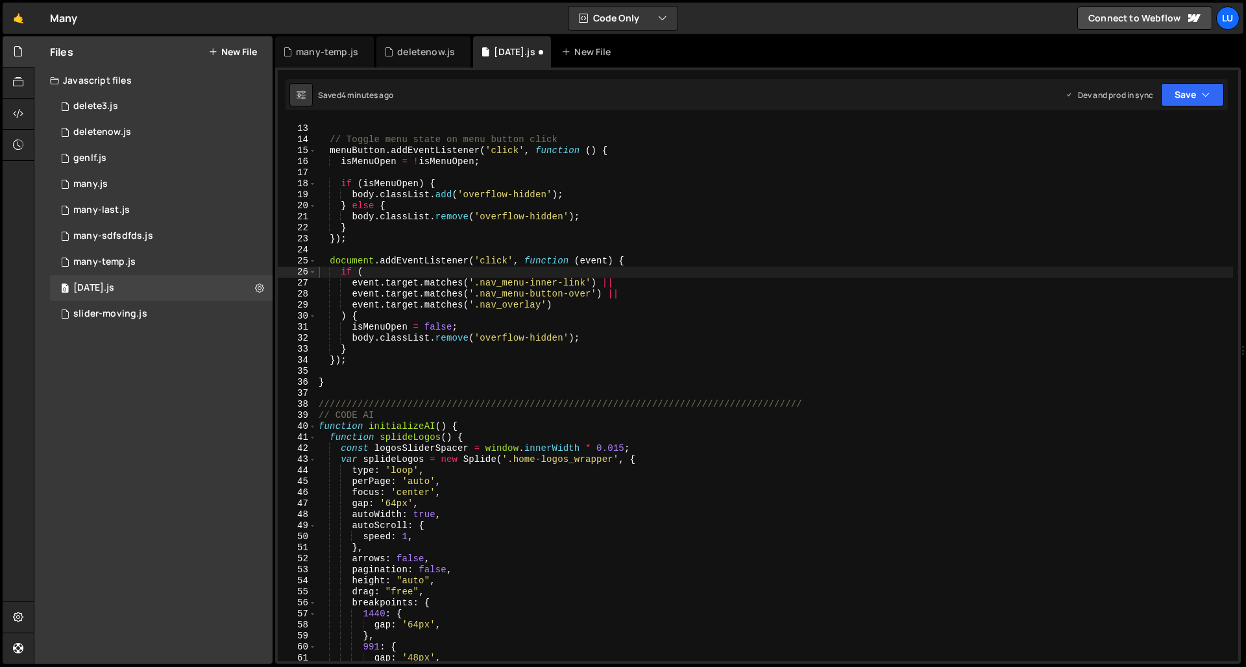
click at [351, 361] on div "let isMenuOpen = false ; // Toggle menu state on menu button click menuButton .…" at bounding box center [774, 392] width 917 height 561
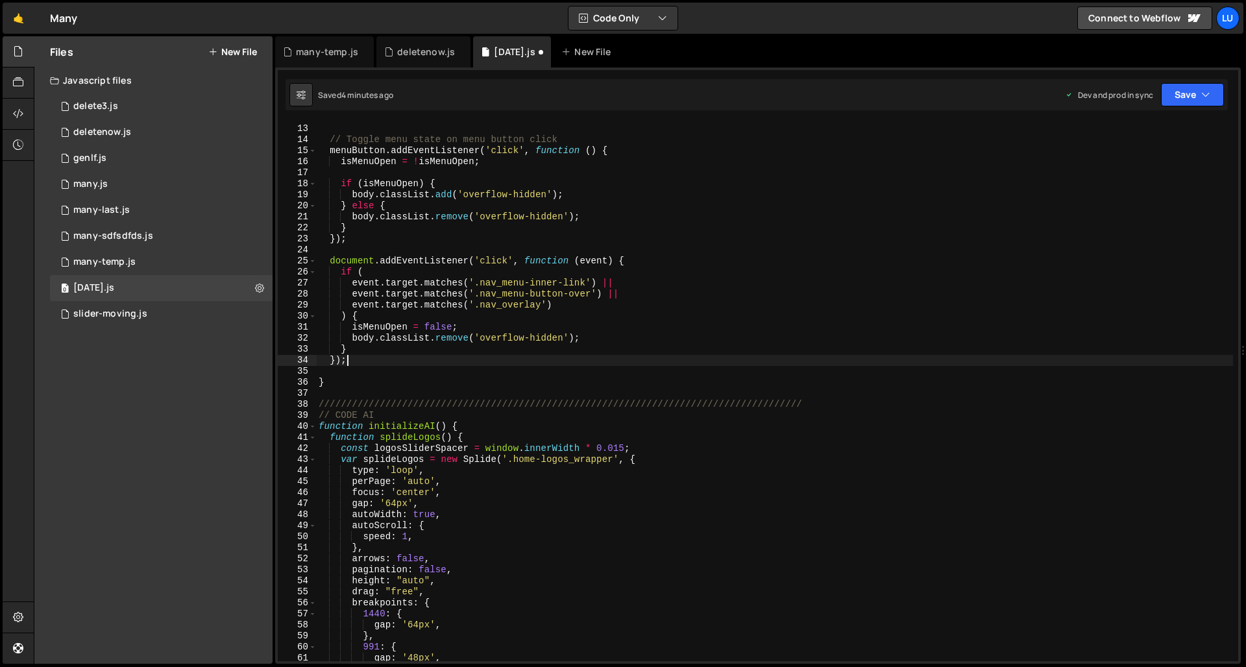
drag, startPoint x: 357, startPoint y: 359, endPoint x: 311, endPoint y: 293, distance: 81.5
click at [319, 306] on div "let isMenuOpen = false ; // Toggle menu state on menu button click menuButton .…" at bounding box center [774, 392] width 917 height 561
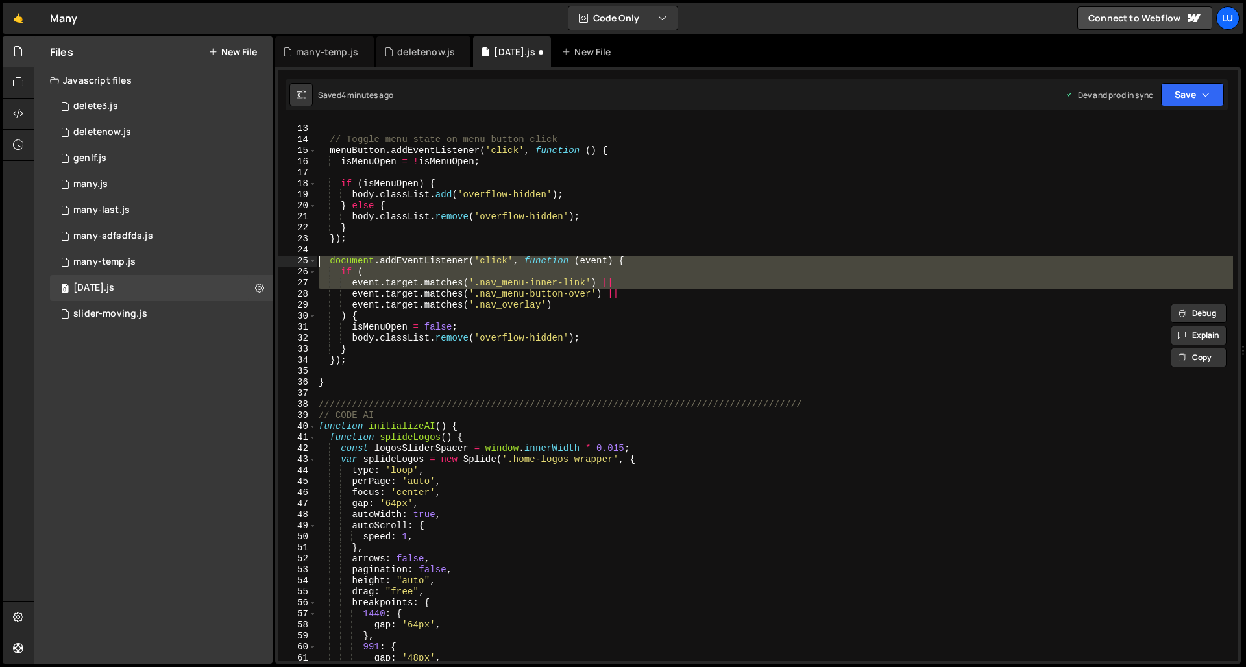
drag, startPoint x: 300, startPoint y: 269, endPoint x: 298, endPoint y: 258, distance: 10.6
click at [353, 347] on div "let isMenuOpen = false ; // Toggle menu state on menu button click menuButton .…" at bounding box center [774, 392] width 917 height 561
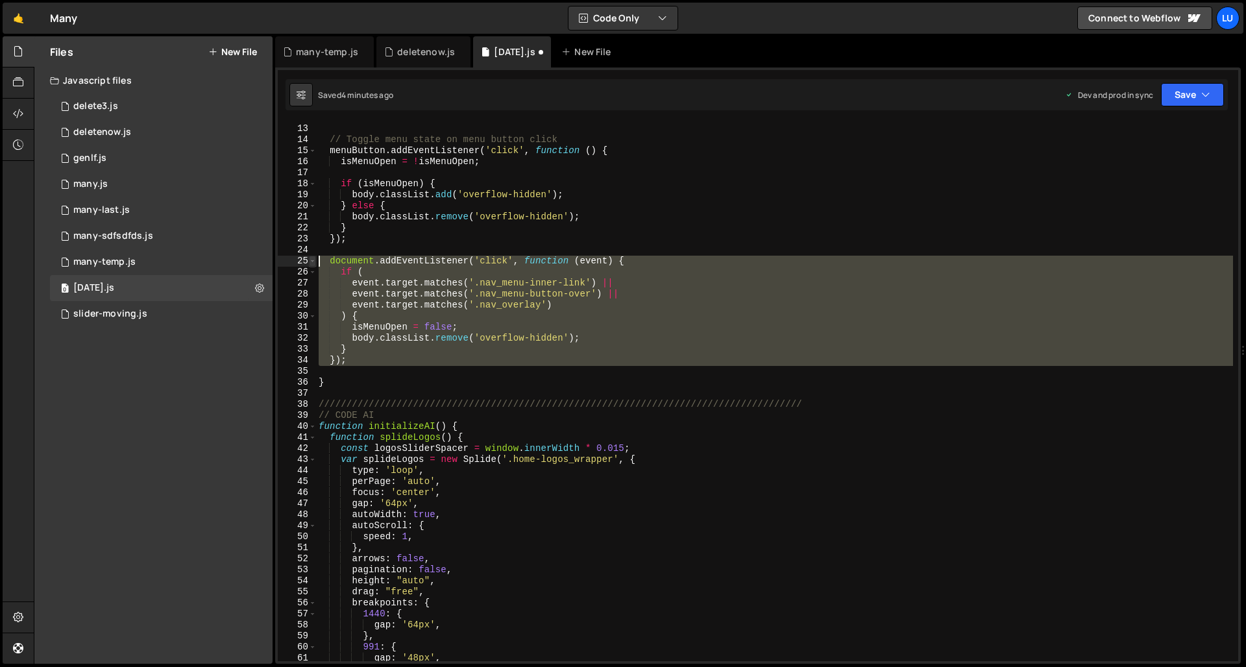
drag, startPoint x: 367, startPoint y: 367, endPoint x: 309, endPoint y: 258, distance: 123.3
click at [309, 258] on div "} 12 13 14 15 16 17 18 19 20 21 22 23 24 25 26 27 28 29 30 31 32 33 34 35 36 37…" at bounding box center [758, 391] width 960 height 539
type textarea "document.addEventListener('click', function (event) { if ("
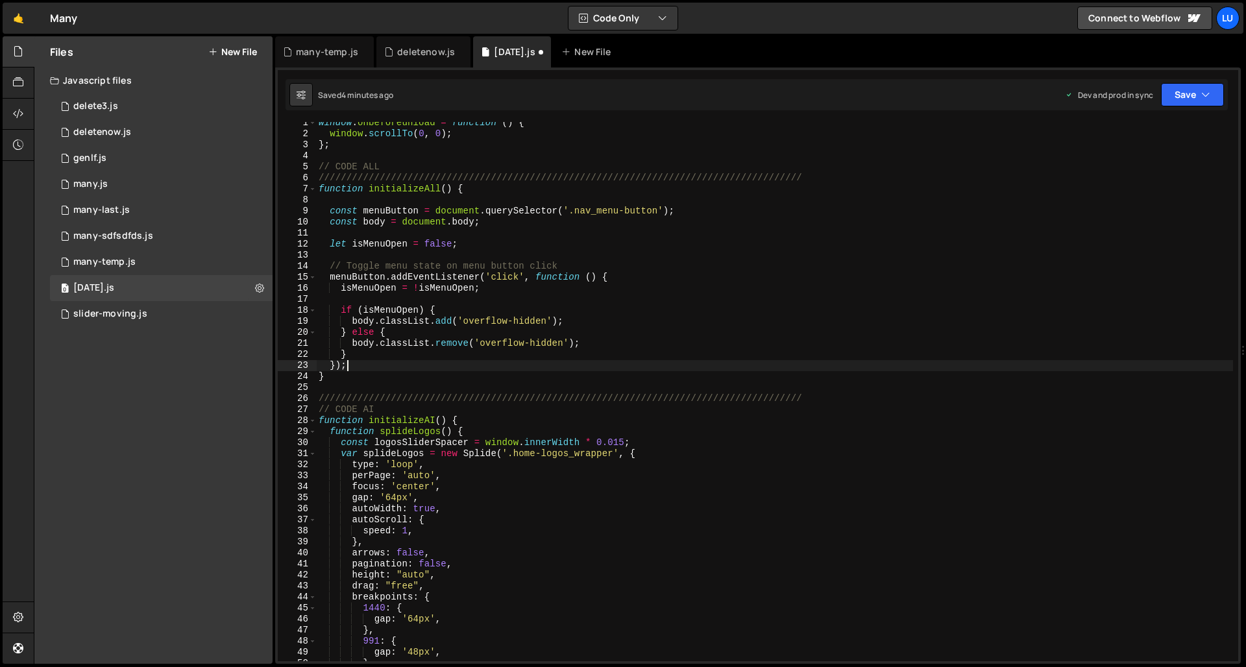
scroll to position [0, 0]
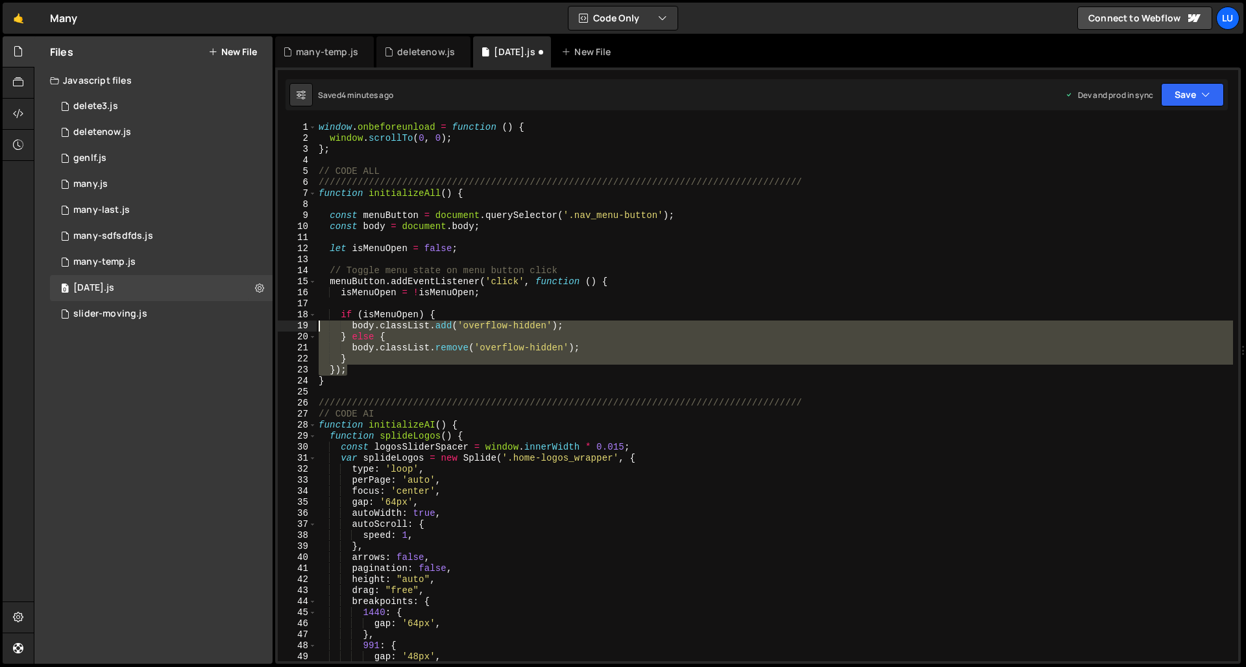
drag, startPoint x: 339, startPoint y: 356, endPoint x: 289, endPoint y: 290, distance: 82.4
click at [291, 295] on div "}); 1 2 3 4 5 6 7 8 9 10 11 12 13 14 15 16 17 18 19 20 21 22 23 24 25 26 27 28 …" at bounding box center [758, 391] width 960 height 539
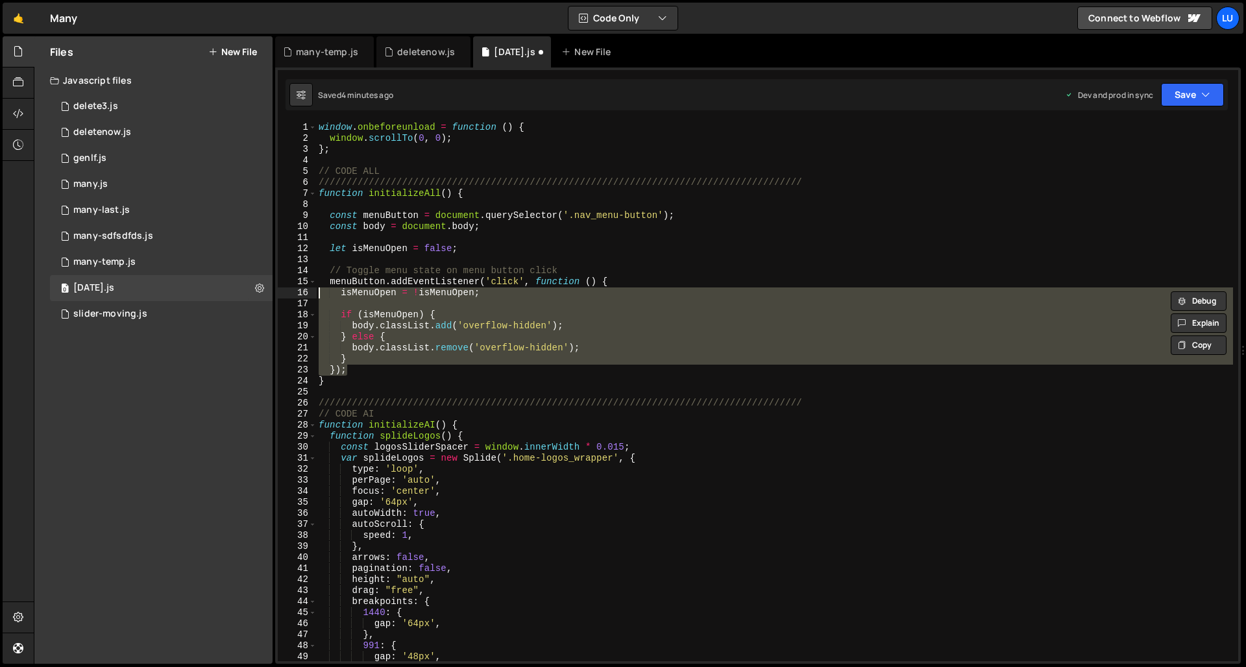
click at [289, 277] on div "15" at bounding box center [297, 281] width 39 height 11
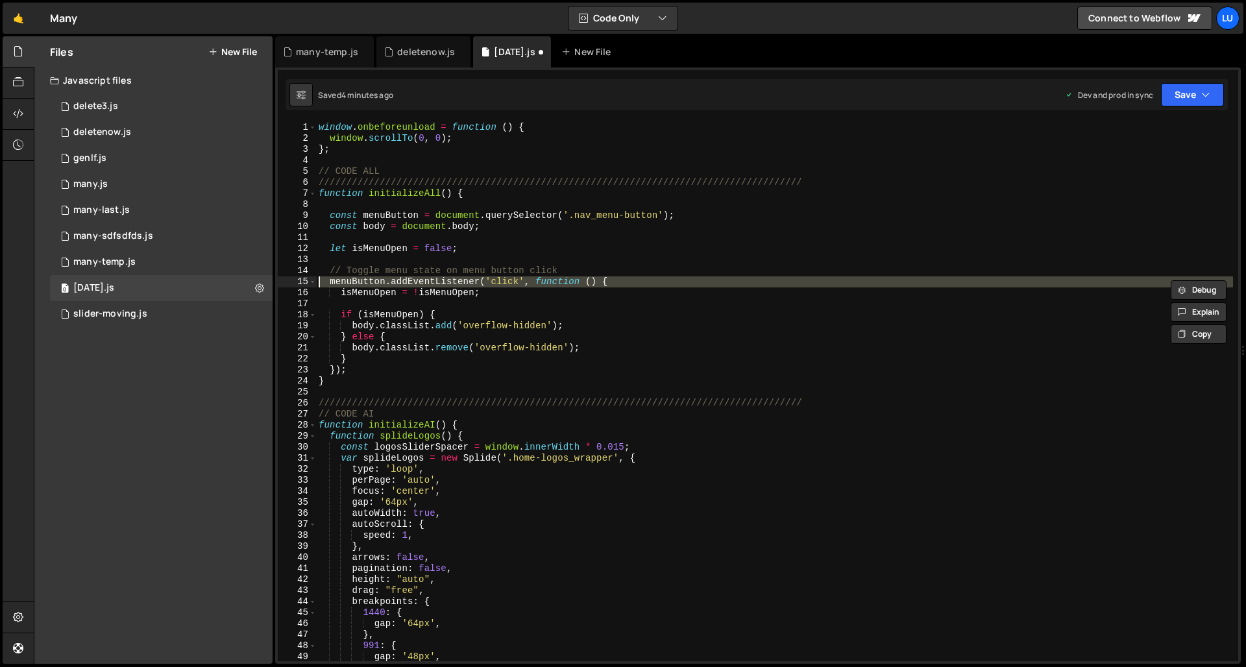
click at [289, 271] on div "14" at bounding box center [297, 270] width 39 height 11
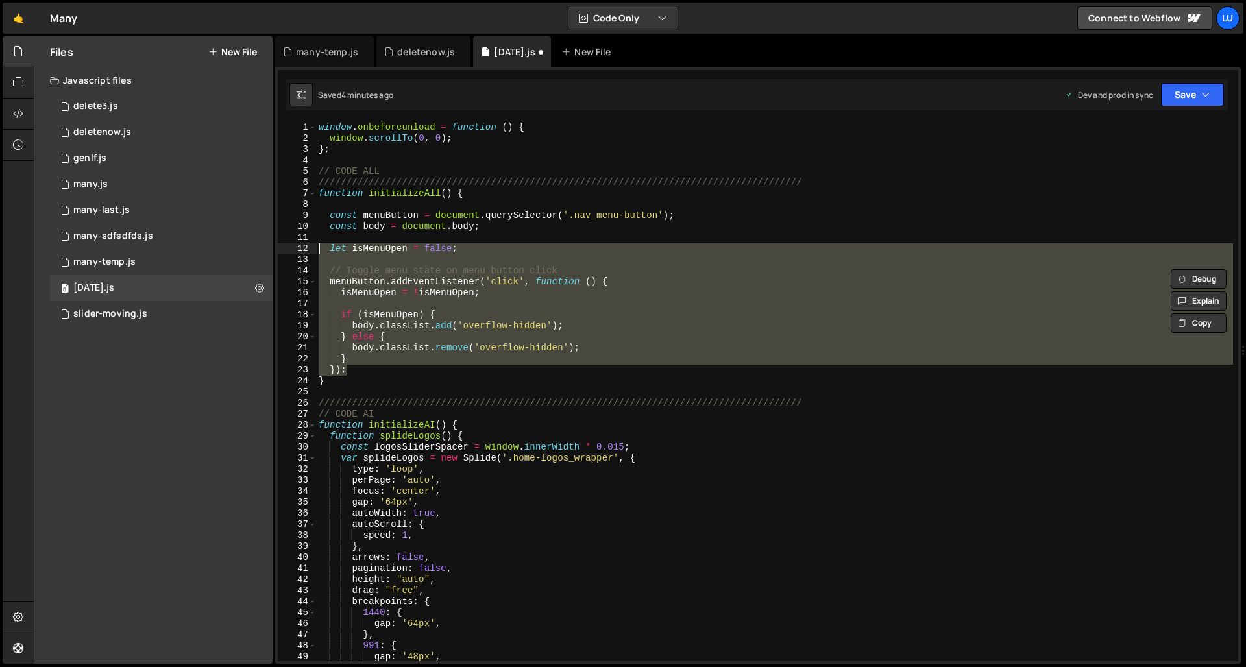
drag, startPoint x: 354, startPoint y: 374, endPoint x: 304, endPoint y: 250, distance: 133.8
click at [304, 250] on div "// Toggle menu state on menu button click menuButton.addEventListener('click', …" at bounding box center [758, 391] width 960 height 539
type textarea "let isMenuOpen = false;"
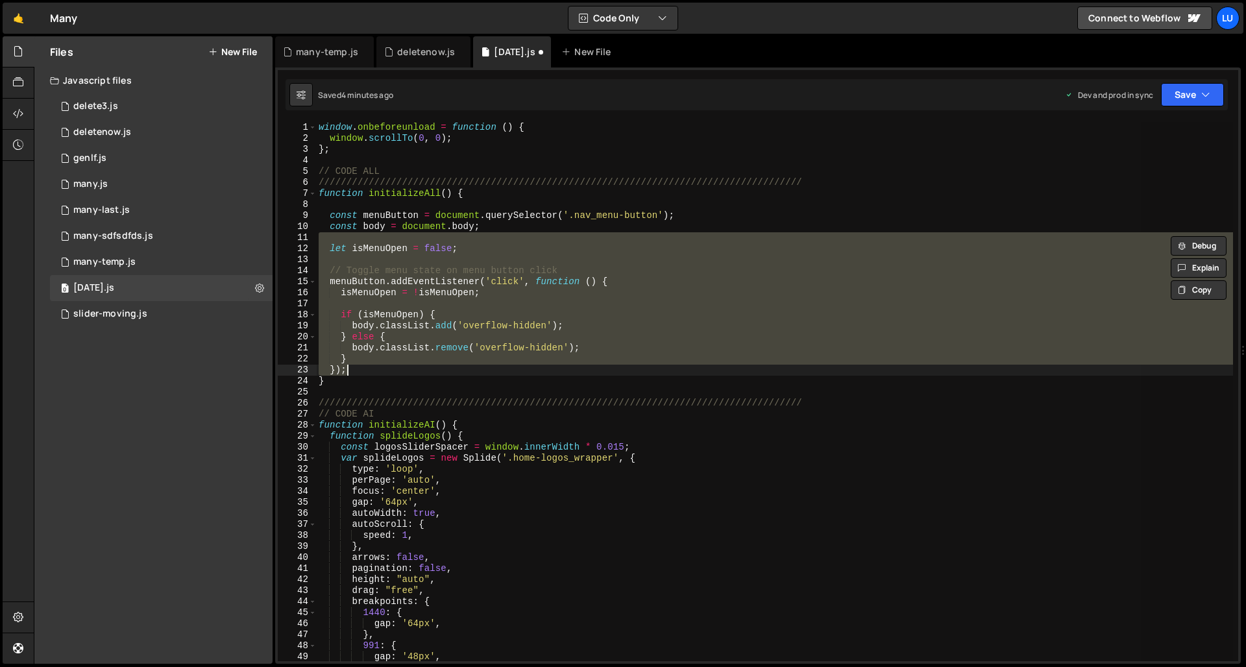
click at [415, 288] on div "window . onbeforeunload = function ( ) { window . scrollTo ( 0 , 0 ) ; } ; // C…" at bounding box center [774, 391] width 917 height 539
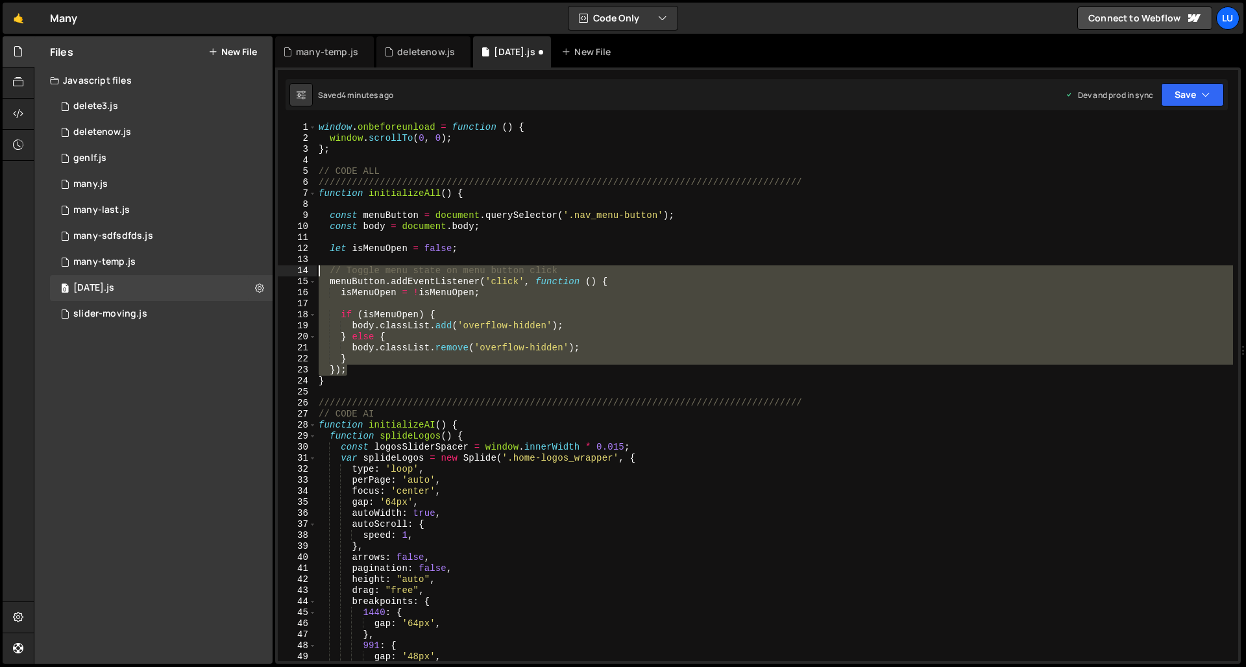
drag, startPoint x: 367, startPoint y: 370, endPoint x: 306, endPoint y: 269, distance: 118.2
click at [306, 269] on div "isMenuOpen = !isMenuOpen; 1 2 3 4 5 6 7 8 9 10 11 12 13 14 15 16 17 18 19 20 21…" at bounding box center [758, 391] width 960 height 539
type textarea "// Toggle menu state on menu button click menuButton.addEventListener('click', …"
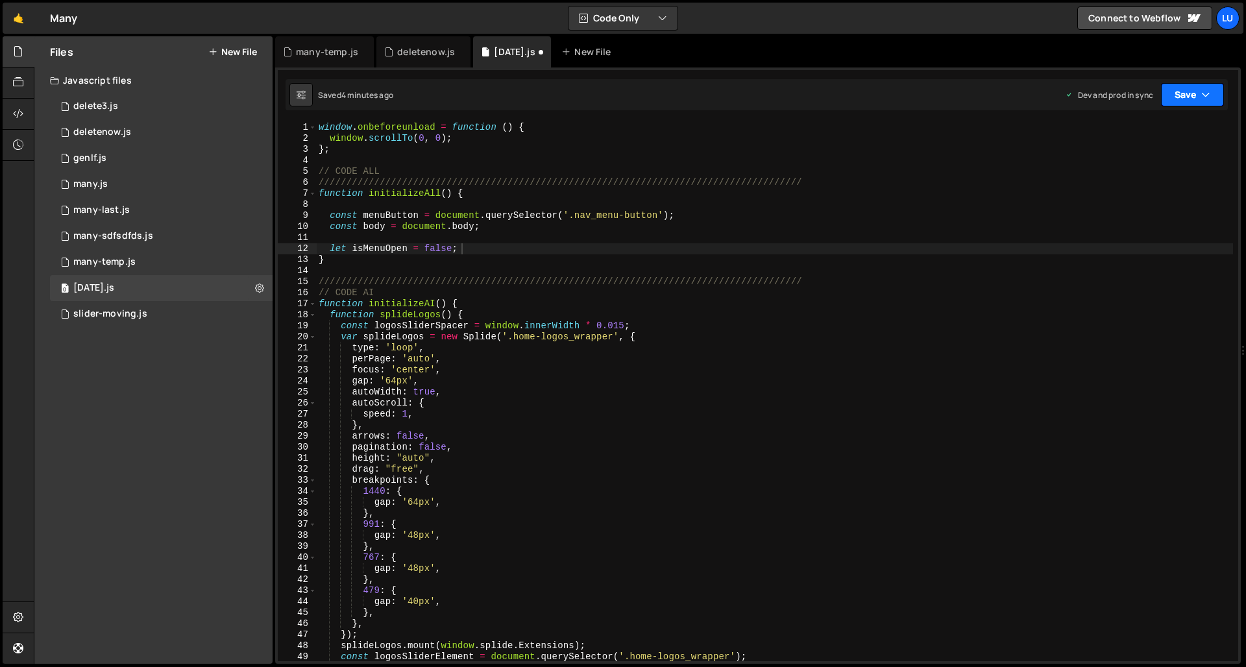
click at [1120, 93] on icon "button" at bounding box center [1205, 94] width 9 height 13
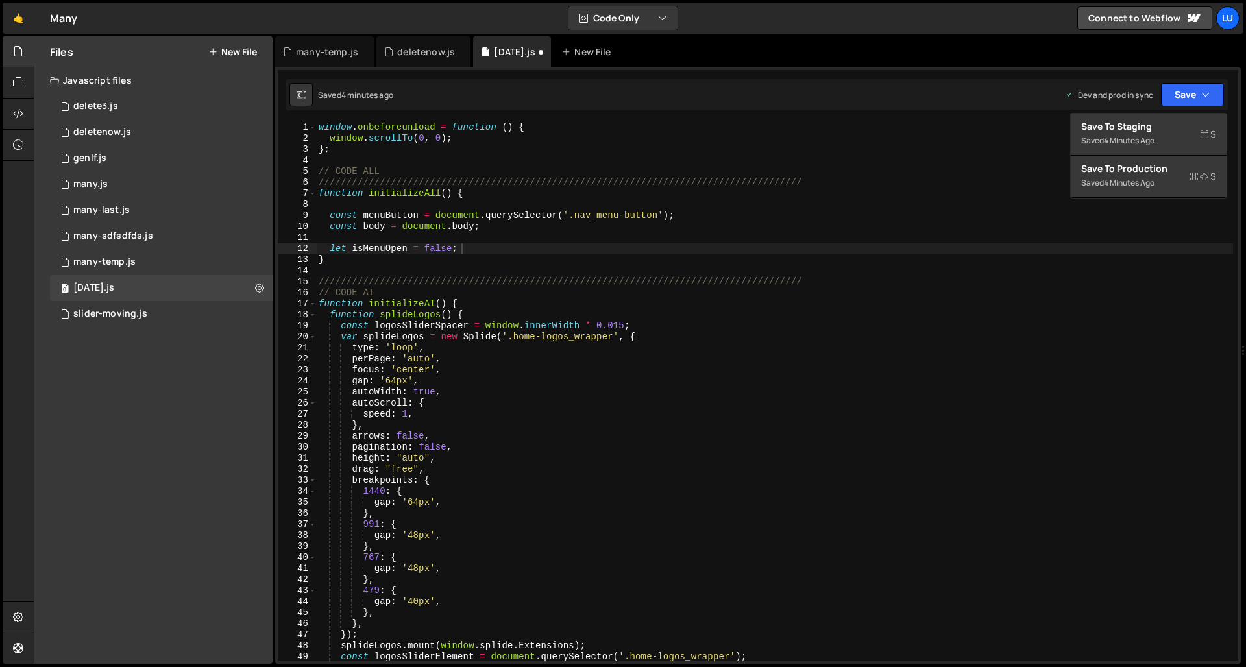
click at [1120, 169] on div "Save to Production S" at bounding box center [1148, 168] width 135 height 13
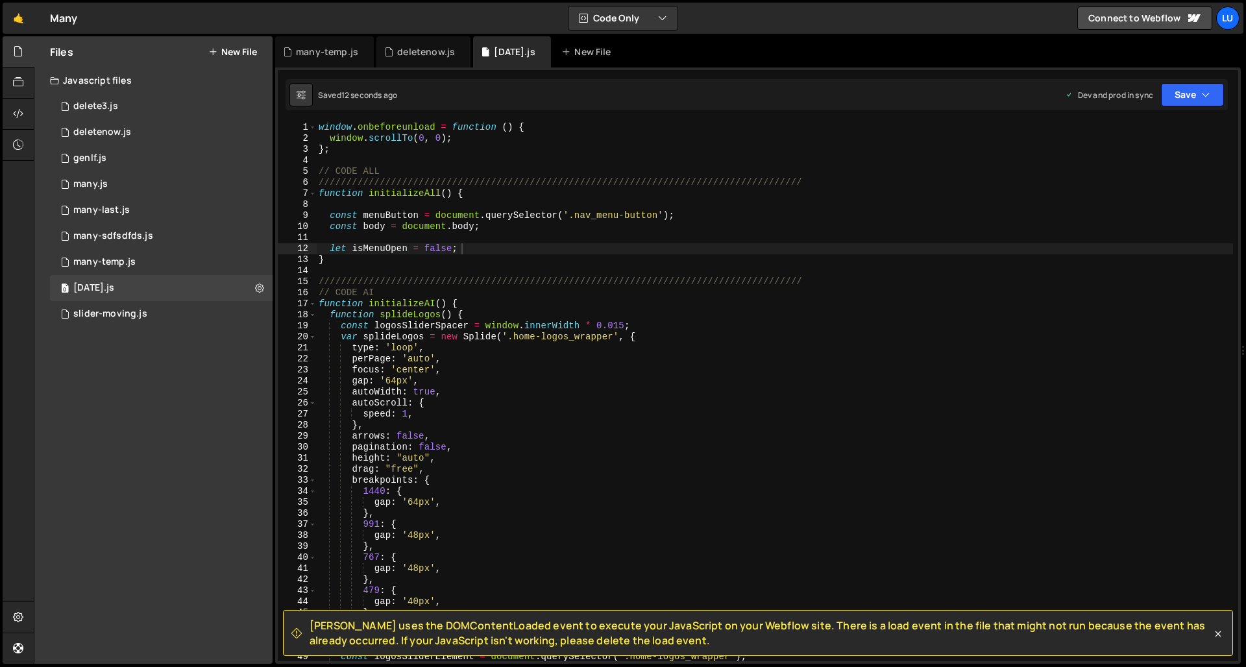
click at [539, 315] on div "window . onbeforeunload = function ( ) { window . scrollTo ( 0 , 0 ) ; } ; // C…" at bounding box center [774, 402] width 917 height 561
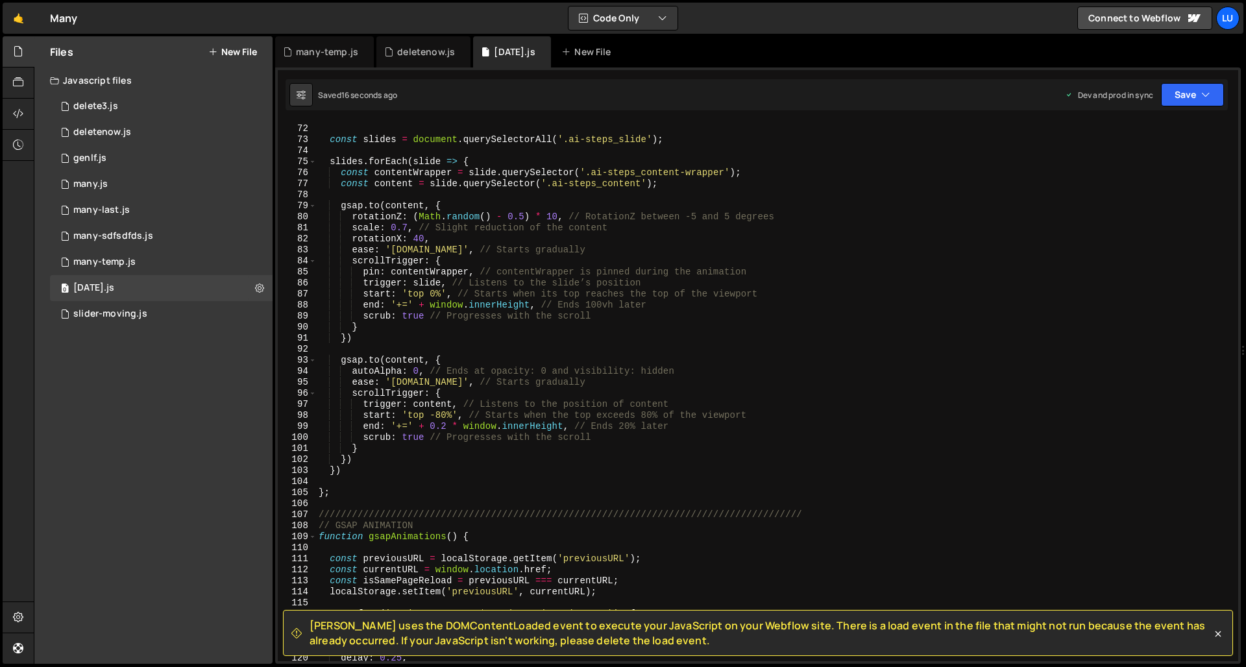
scroll to position [923, 0]
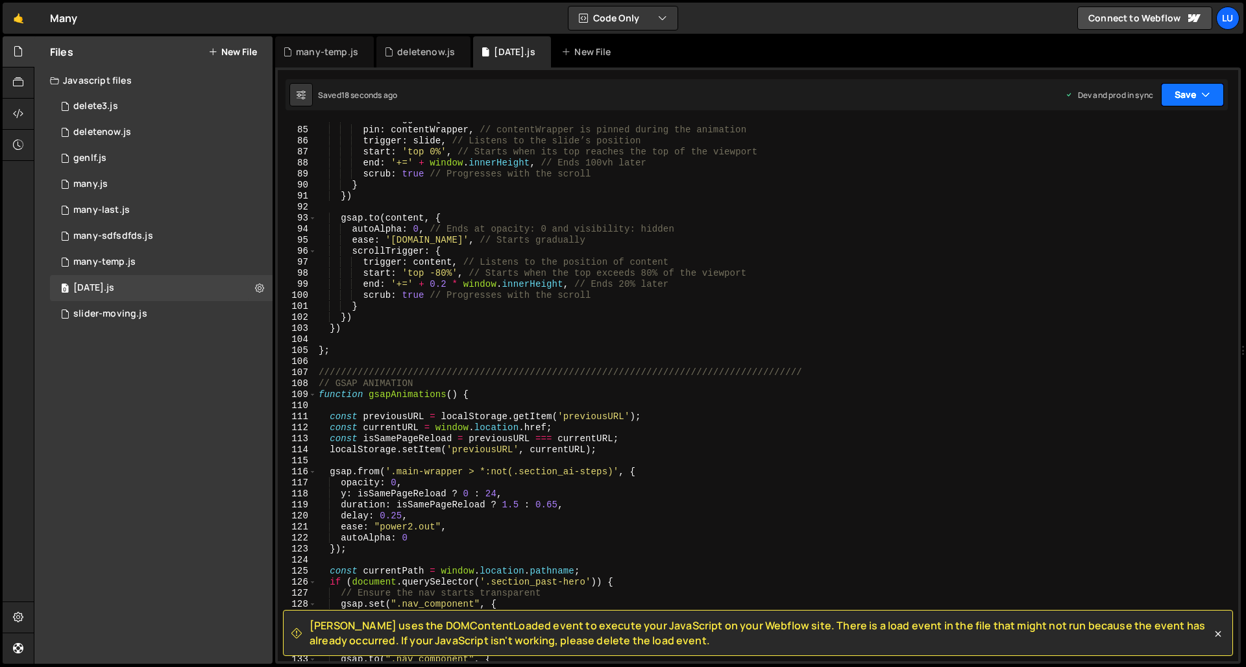
click at [1120, 84] on button "Save" at bounding box center [1192, 94] width 63 height 23
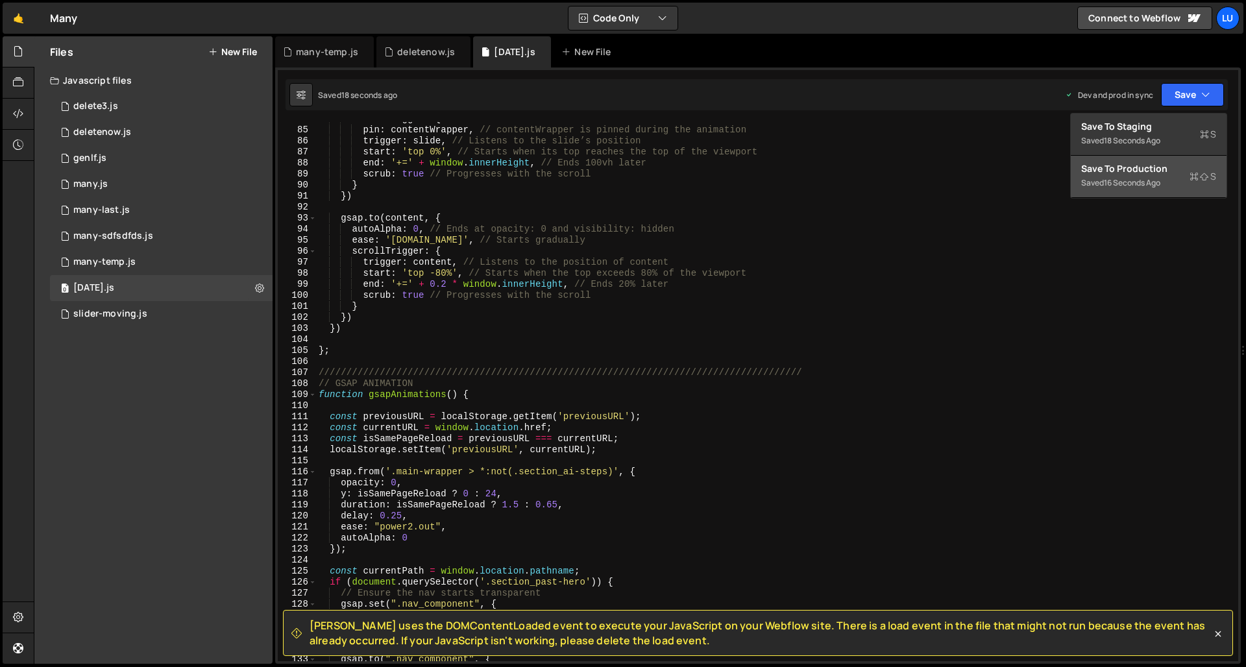
click at [1120, 173] on div "Save to Production S" at bounding box center [1148, 168] width 135 height 13
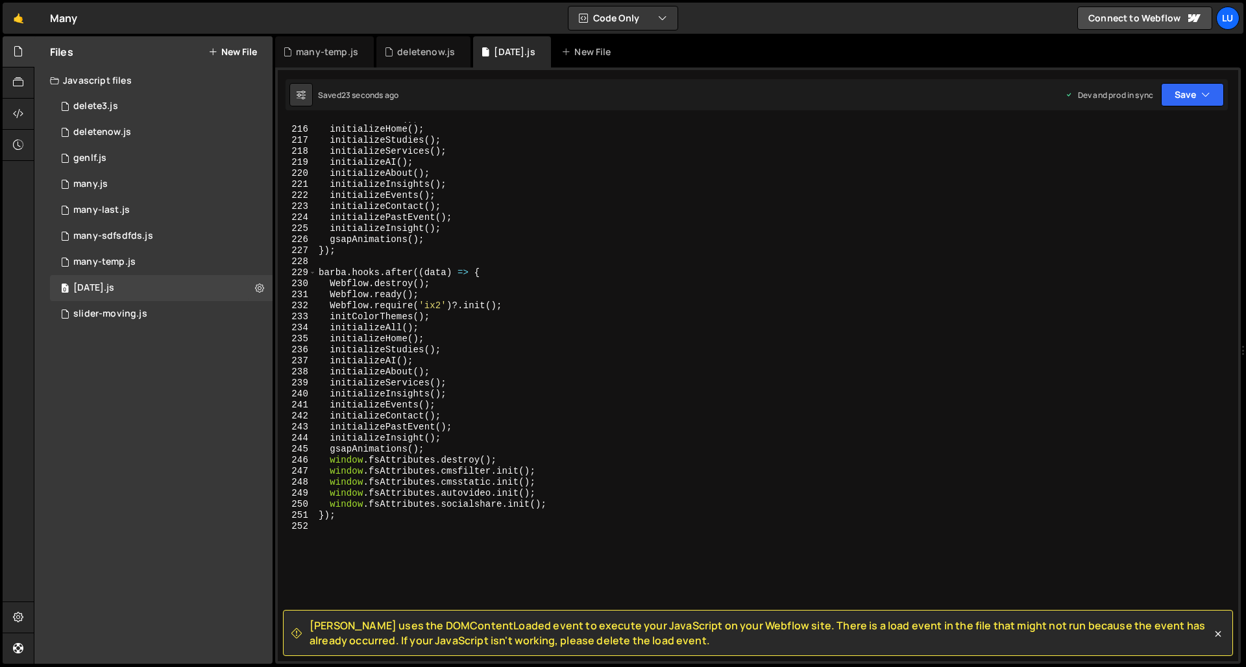
scroll to position [2369, 0]
click at [481, 233] on div "initializeAll ( ) ; initializeHome ( ) ; initializeStudies ( ) ; initializeServ…" at bounding box center [774, 393] width 917 height 561
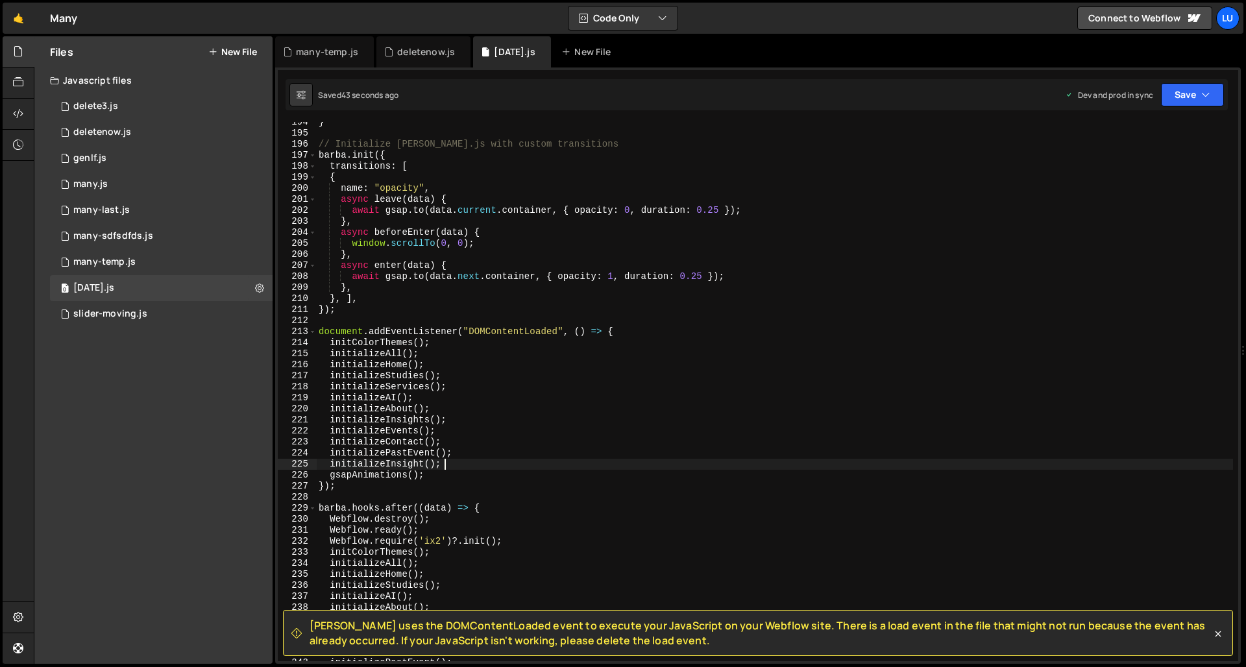
scroll to position [2221, 0]
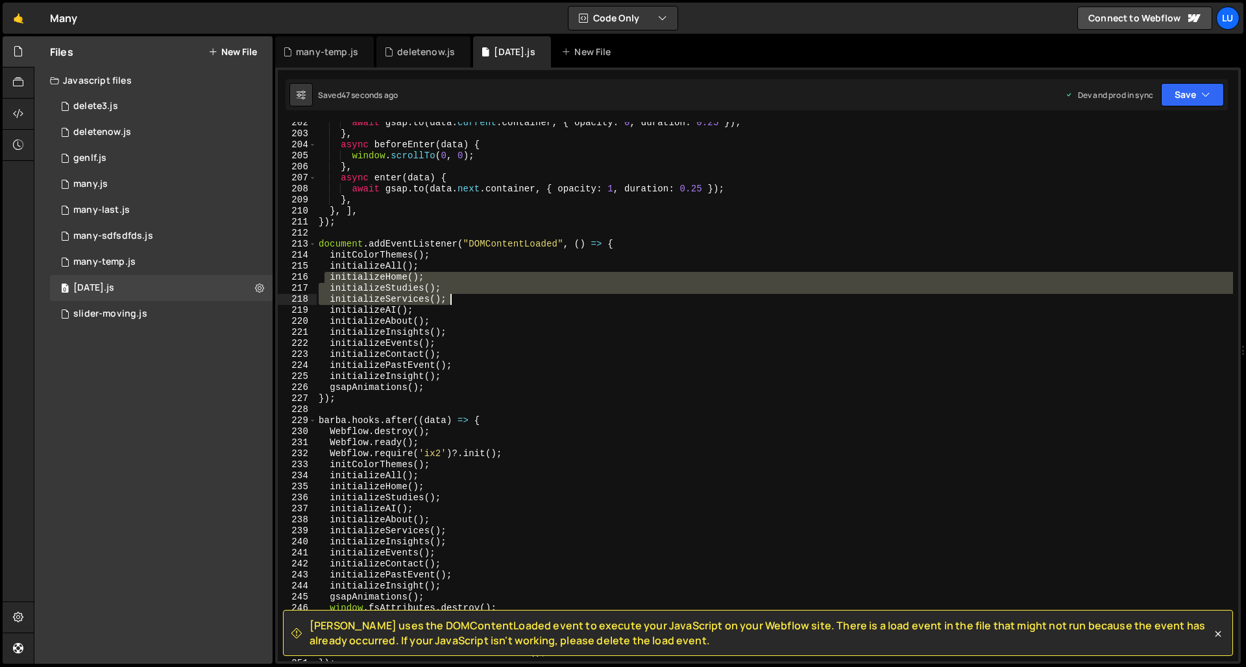
drag, startPoint x: 324, startPoint y: 278, endPoint x: 468, endPoint y: 300, distance: 145.8
click at [468, 300] on div "await gsap . to ( data . current . container , { opacity : 0 , duration : 0.25 …" at bounding box center [774, 397] width 917 height 561
type textarea "initializeStudies(); initializeServices();"
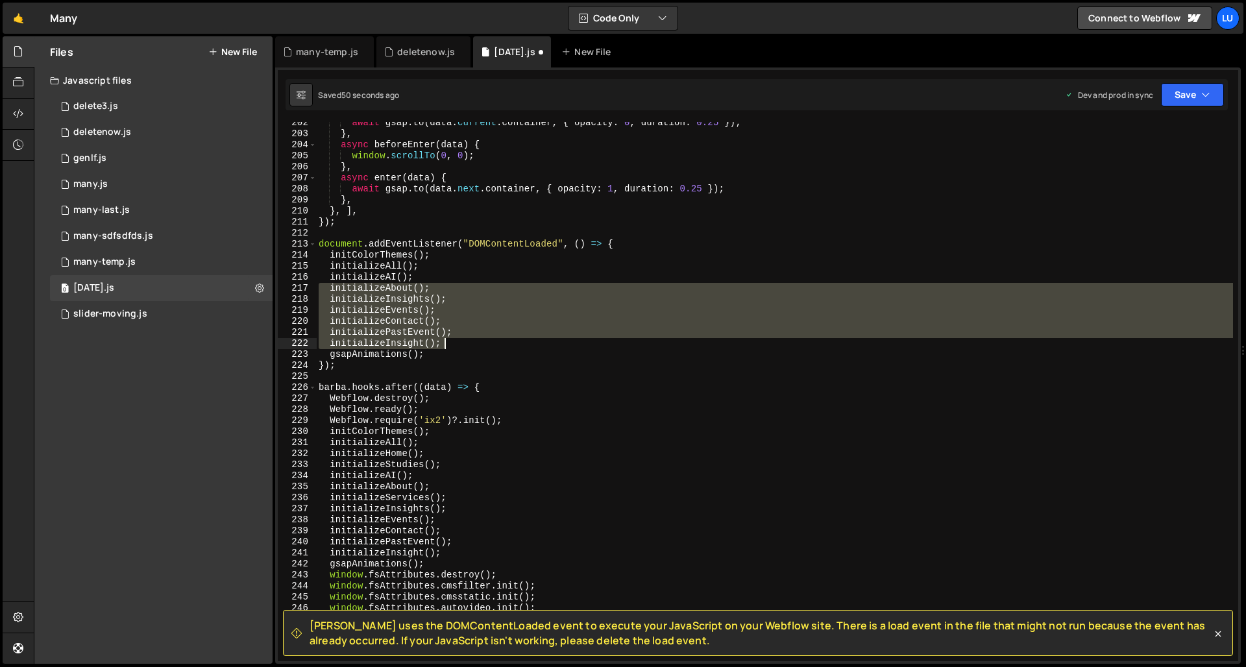
drag, startPoint x: 337, startPoint y: 290, endPoint x: 468, endPoint y: 343, distance: 142.0
click at [468, 343] on div "await gsap . to ( data . current . container , { opacity : 0 , duration : 0.25 …" at bounding box center [774, 397] width 917 height 561
type textarea "initializePastEvent(); initializeInsight();"
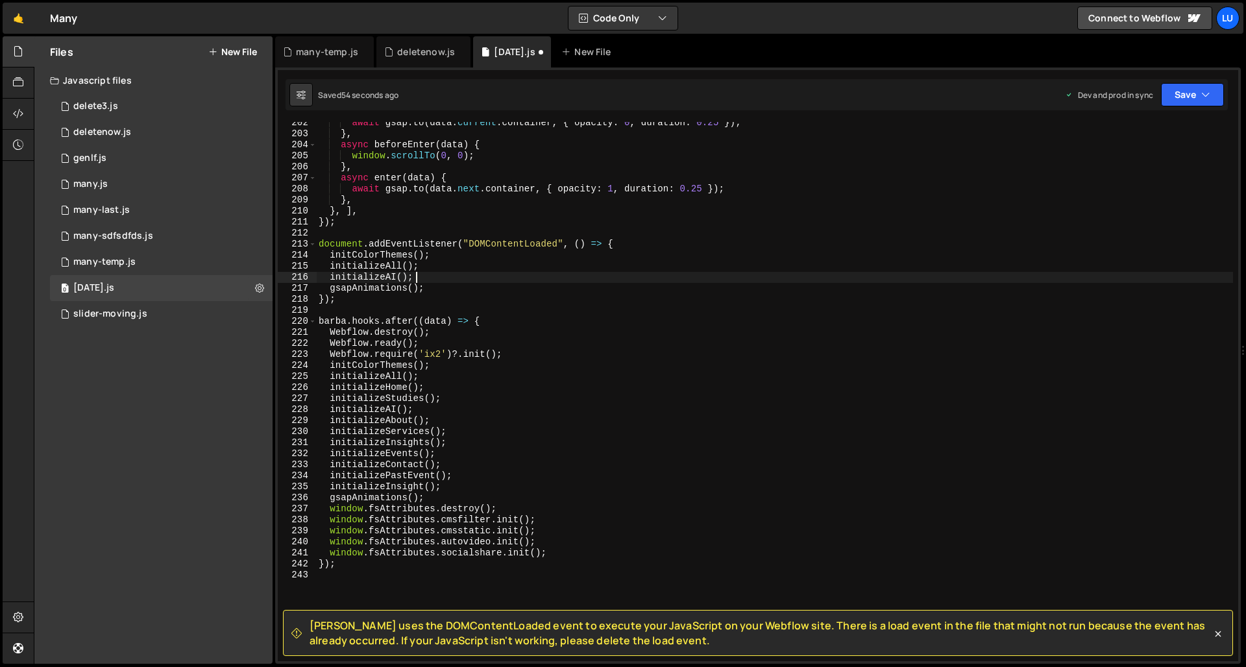
drag, startPoint x: 315, startPoint y: 386, endPoint x: 411, endPoint y: 393, distance: 96.3
click at [410, 393] on div "initializeAI(); 202 203 204 205 206 207 208 209 210 211 212 213 214 215 216 217…" at bounding box center [758, 391] width 960 height 539
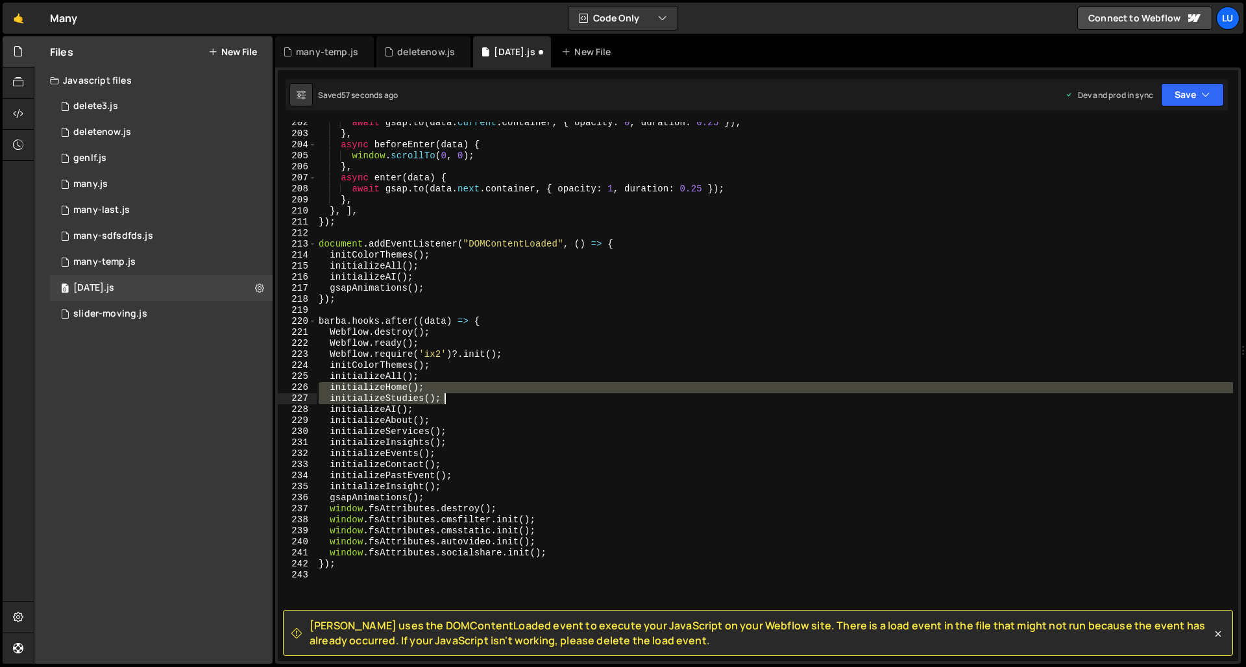
drag, startPoint x: 320, startPoint y: 390, endPoint x: 465, endPoint y: 402, distance: 145.1
click at [465, 402] on div "await gsap . to ( data . current . container , { opacity : 0 , duration : 0.25 …" at bounding box center [774, 397] width 917 height 561
type textarea "initializeHome(); initializeStudies();"
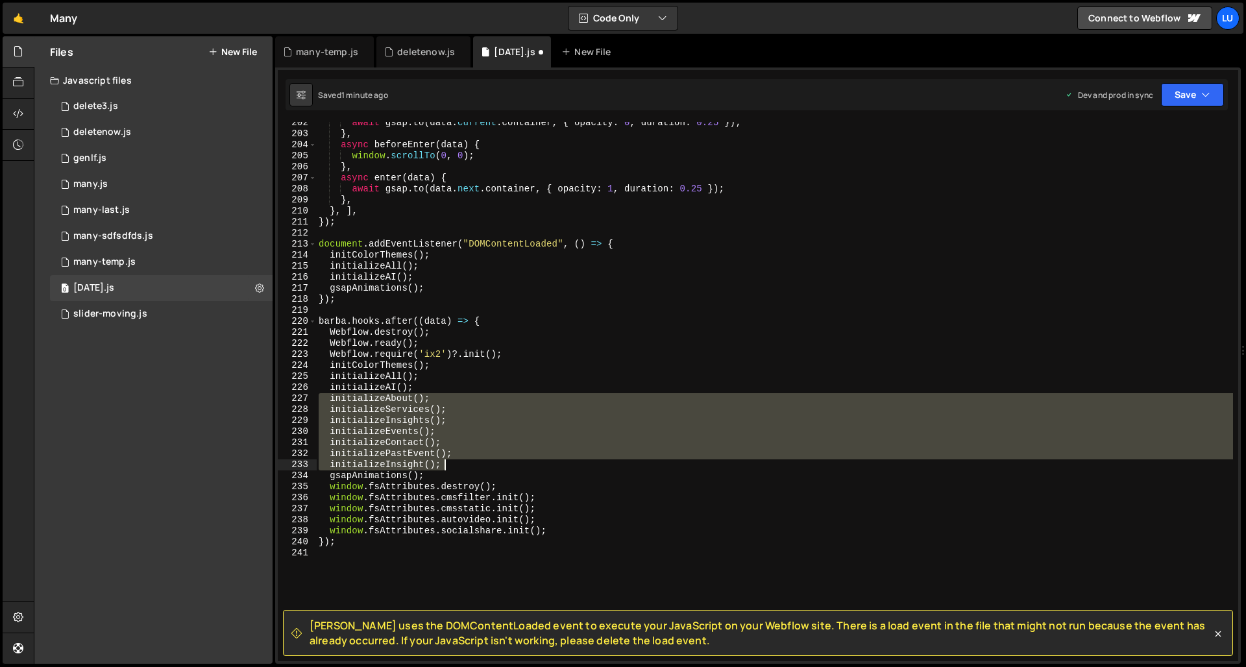
drag, startPoint x: 320, startPoint y: 400, endPoint x: 474, endPoint y: 468, distance: 167.6
click at [474, 468] on div "await gsap . to ( data . current . container , { opacity : 0 , duration : 0.25 …" at bounding box center [774, 397] width 917 height 561
type textarea "initializePastEvent(); initializeInsight();"
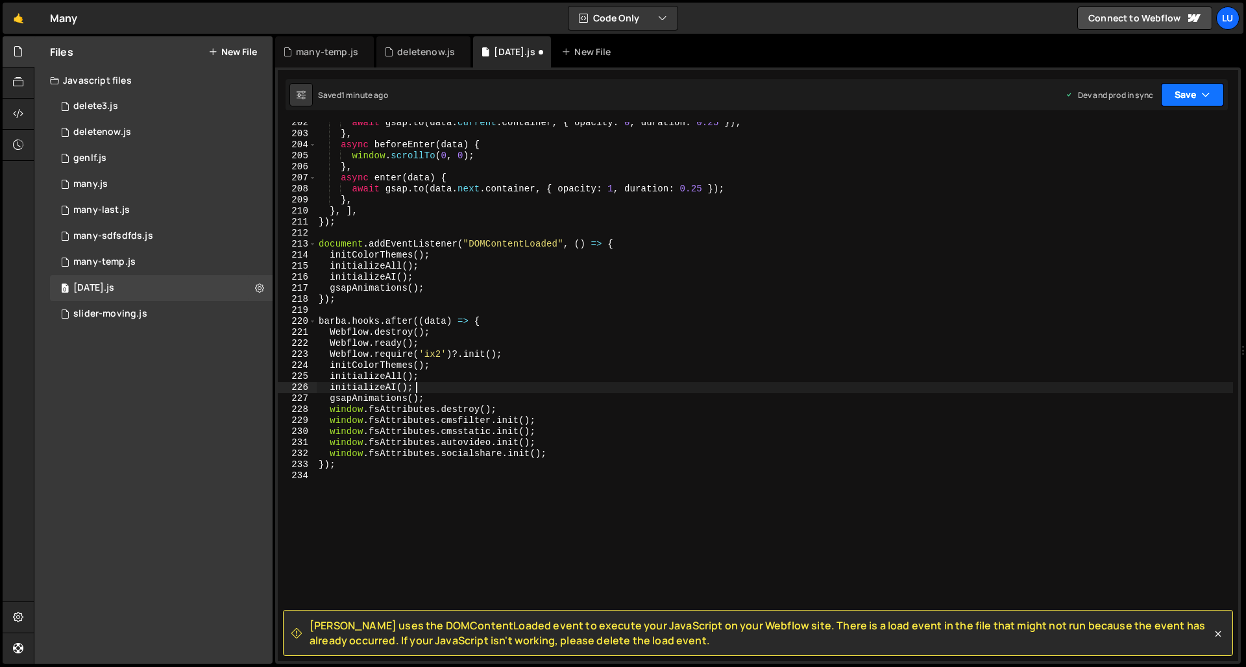
click at [1120, 93] on button "Save" at bounding box center [1192, 94] width 63 height 23
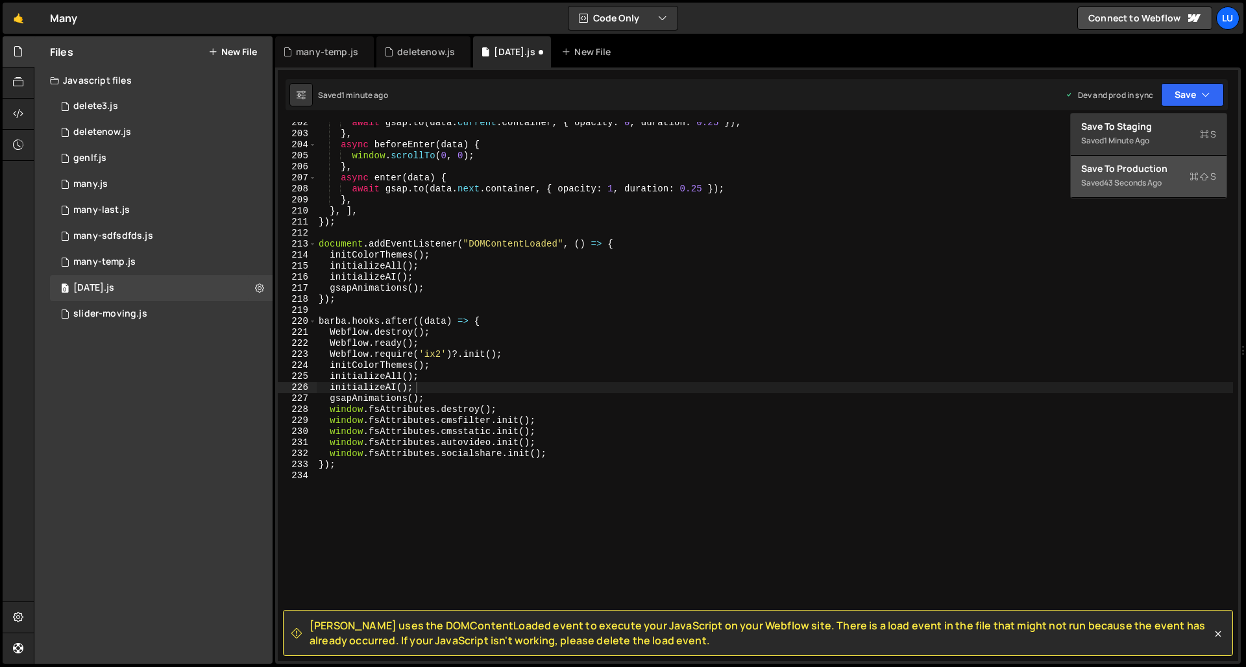
click at [1120, 159] on button "Save to Production S Saved 43 seconds ago" at bounding box center [1148, 177] width 156 height 42
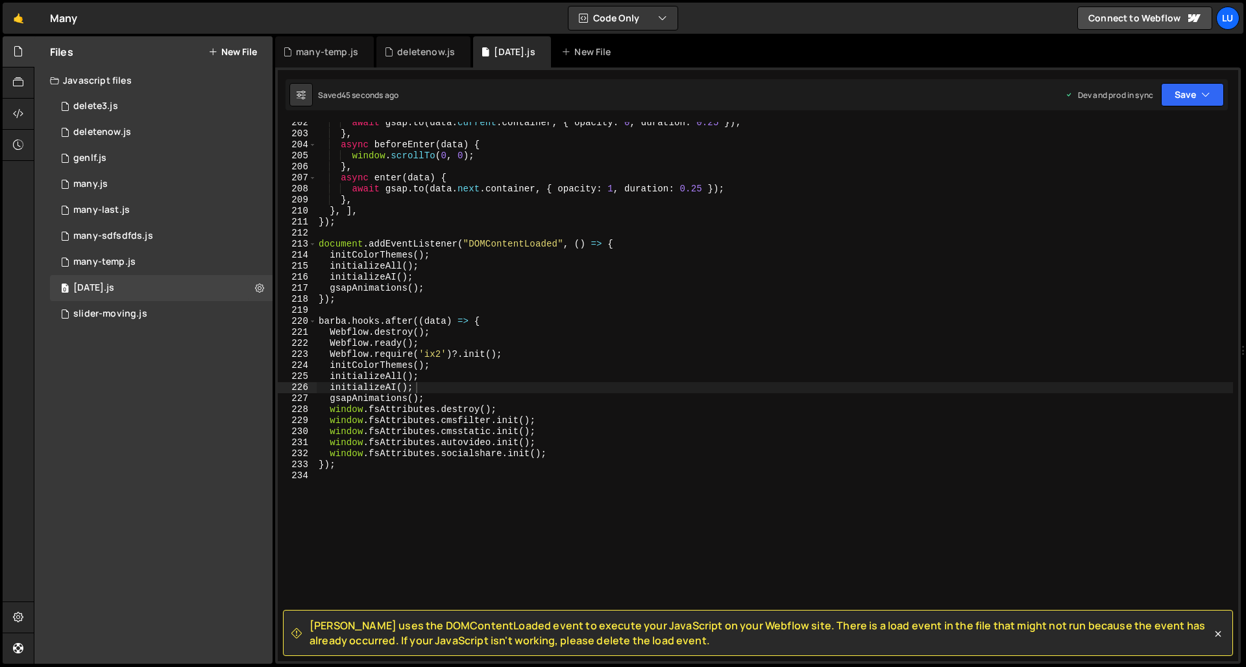
click at [561, 259] on div "await gsap . to ( data . current . container , { opacity : 0 , duration : 0.25 …" at bounding box center [774, 397] width 917 height 561
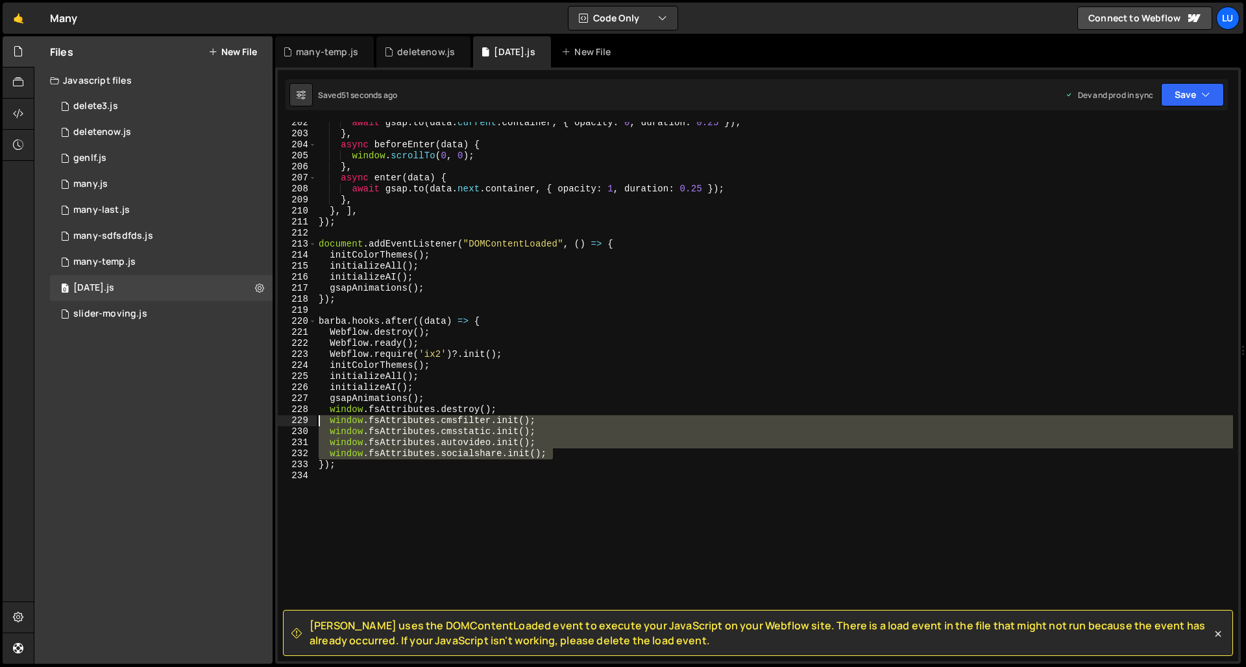
drag, startPoint x: 559, startPoint y: 452, endPoint x: 299, endPoint y: 417, distance: 261.8
click at [299, 417] on div "initColorThemes(); 202 203 204 205 206 207 208 209 210 211 212 213 214 215 216 …" at bounding box center [758, 391] width 960 height 539
type textarea "window.fsAttributes.cmsfilter.init(); window.fsAttributes.cmsstatic.init();"
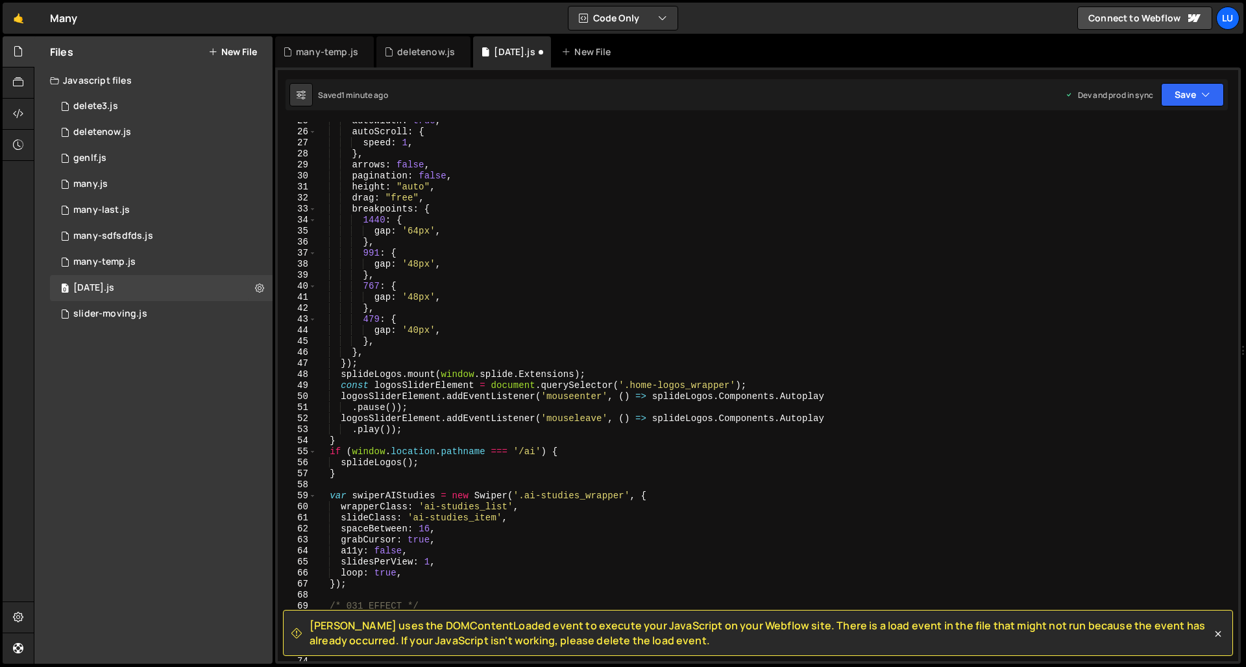
scroll to position [314, 0]
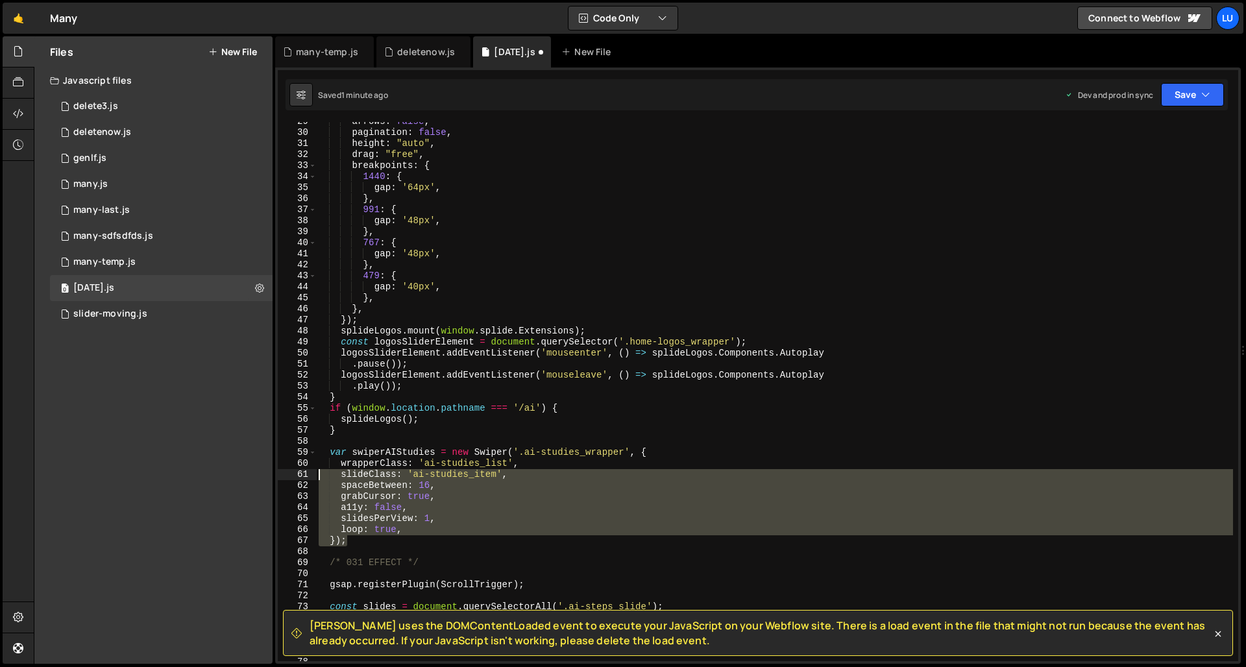
drag, startPoint x: 363, startPoint y: 545, endPoint x: 286, endPoint y: 466, distance: 110.1
click at [289, 471] on div "window.fsAttributes.destroy(); 29 30 31 32 33 34 35 36 37 38 39 40 41 42 43 44 …" at bounding box center [758, 391] width 960 height 539
click at [282, 454] on div "59" at bounding box center [297, 452] width 39 height 11
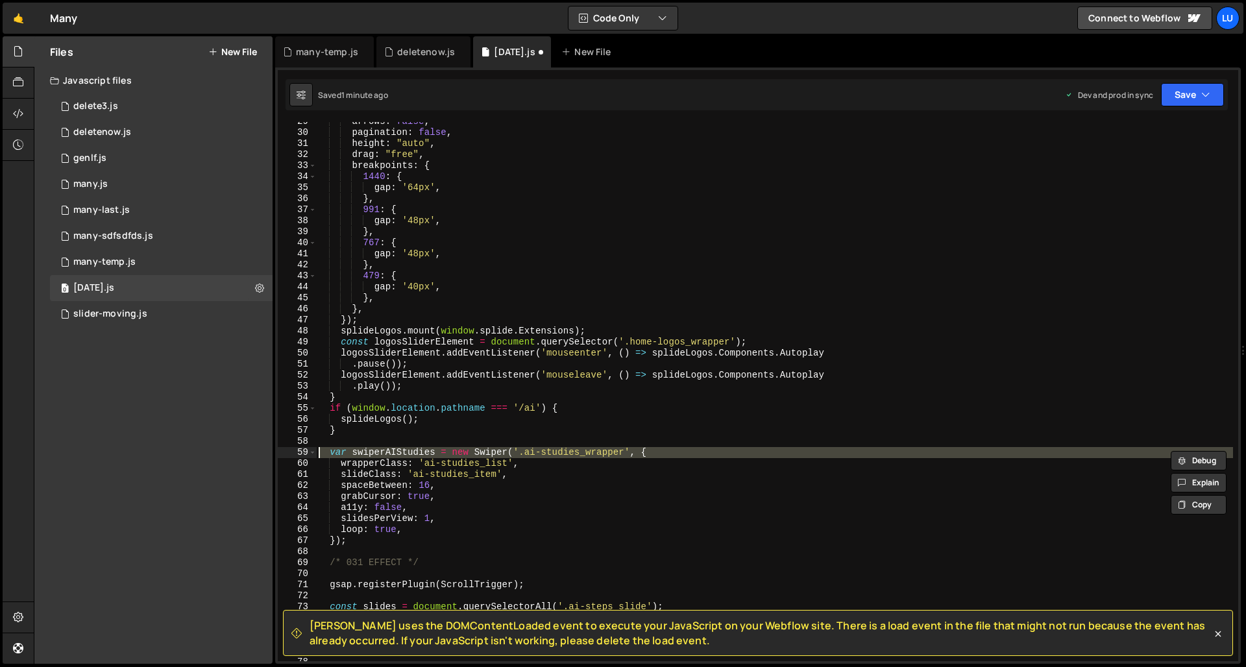
click at [281, 445] on div "58" at bounding box center [297, 441] width 39 height 11
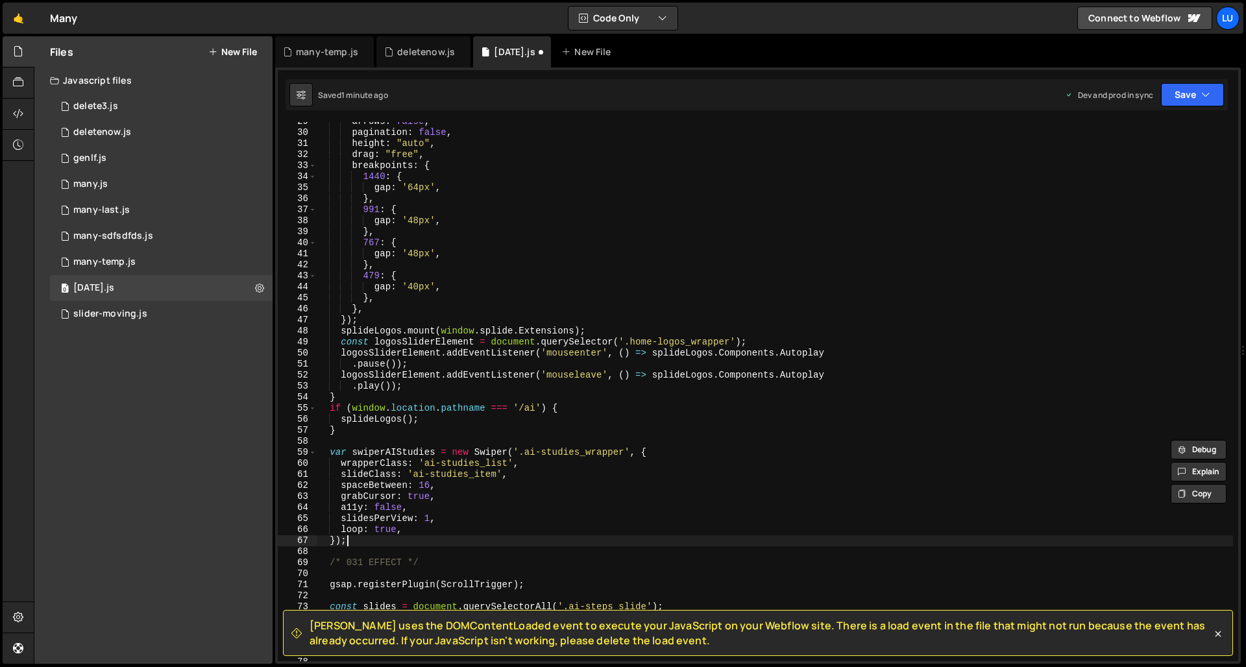
drag, startPoint x: 369, startPoint y: 546, endPoint x: 319, endPoint y: 471, distance: 90.7
click at [319, 471] on div "arrows : false , pagination : false , height : "auto" , drag : "free" , breakpo…" at bounding box center [774, 396] width 917 height 561
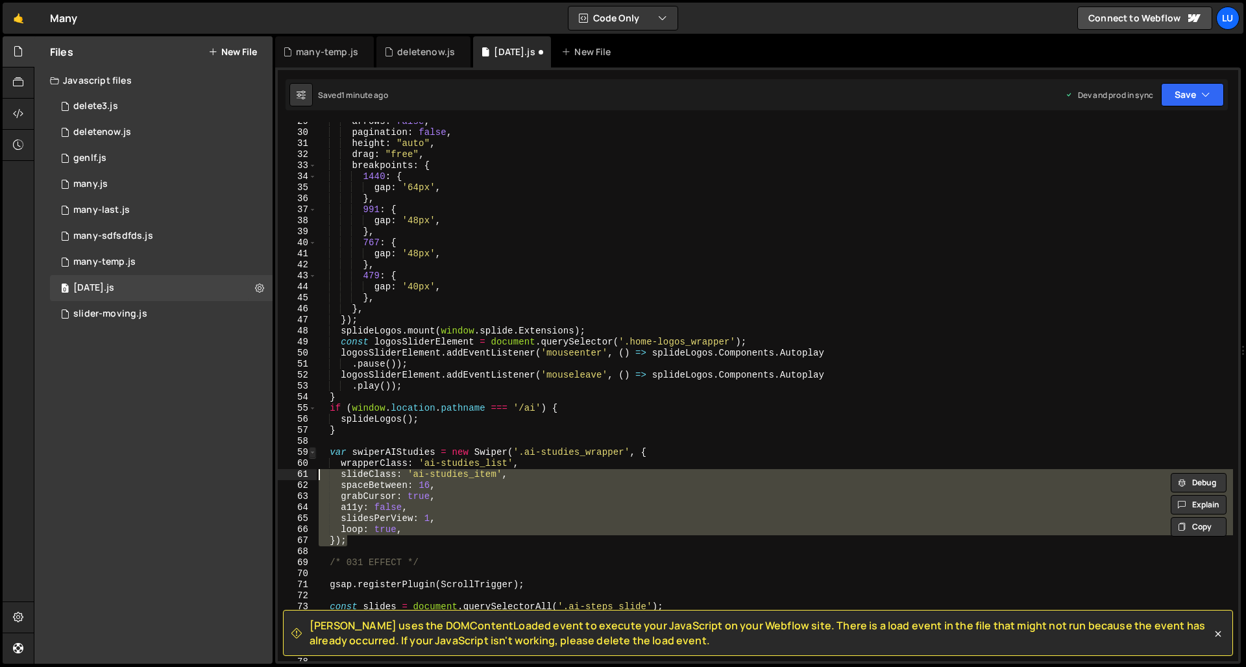
click at [315, 458] on div "slideClass: 'ai-studies_item', spaceBetween: 16, 29 30 31 32 33 34 35 36 37 38 …" at bounding box center [758, 391] width 960 height 539
type textarea "var swiperAIStudies = new Swiper('.ai-studies_wrapper', { wrapperClass: 'ai-stu…"
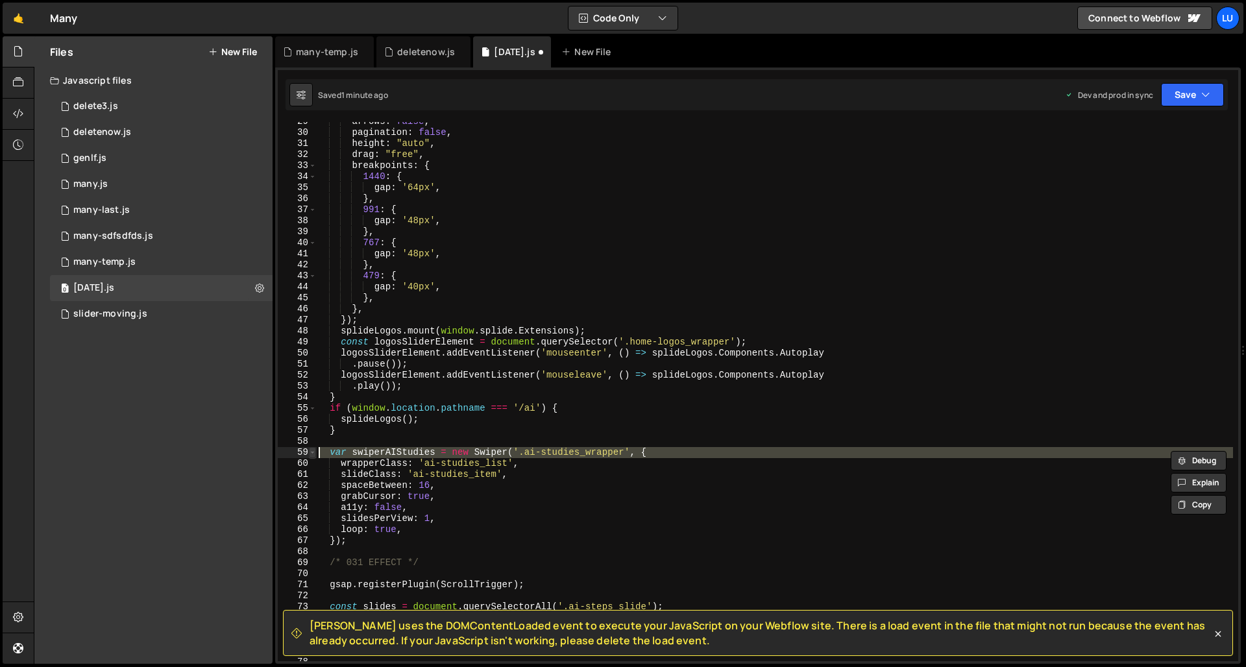
click at [312, 450] on span at bounding box center [312, 452] width 7 height 11
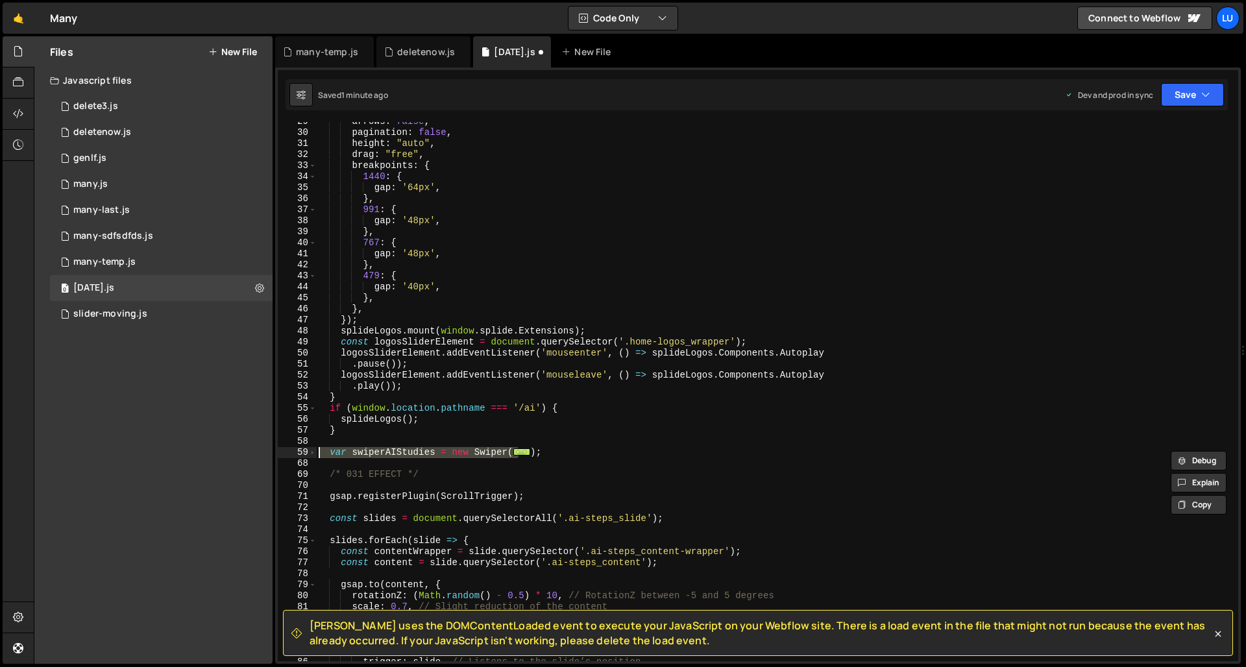
click at [392, 468] on div "arrows : false , pagination : false , height : "auto" , drag : "free" , breakpo…" at bounding box center [774, 396] width 917 height 561
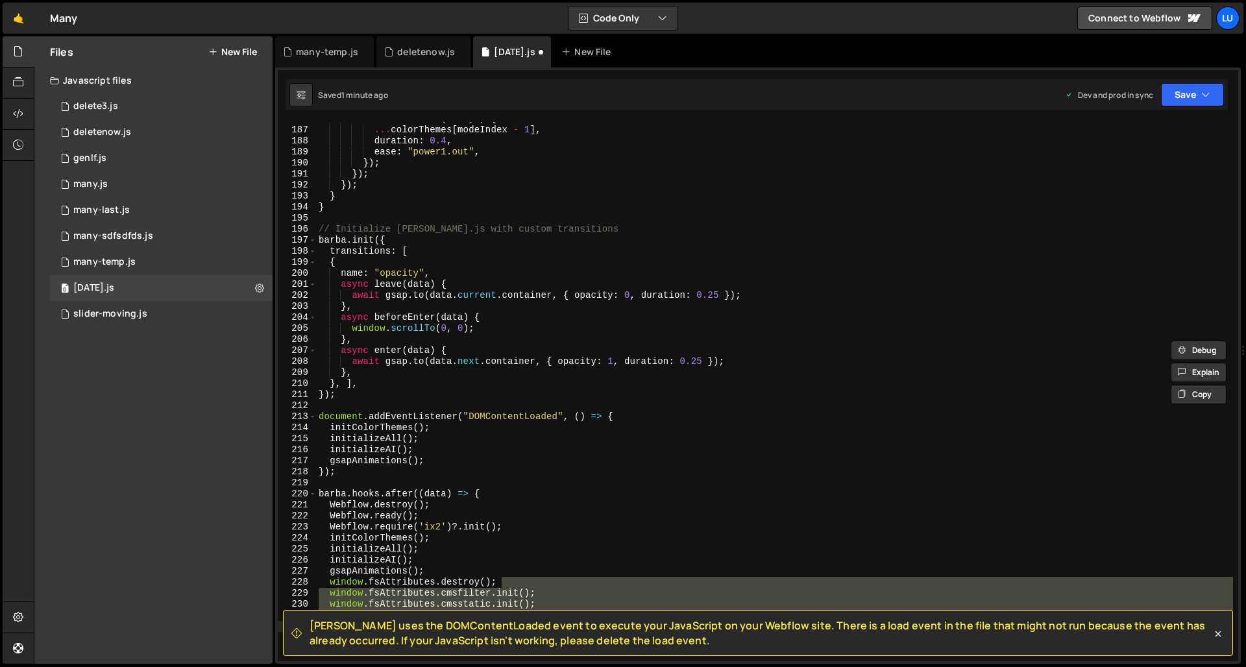
click at [419, 446] on div "colorScroll . to ( "body" , { ... colorThemes [ modeIndex - 1 ] , duration : 0.…" at bounding box center [774, 394] width 917 height 561
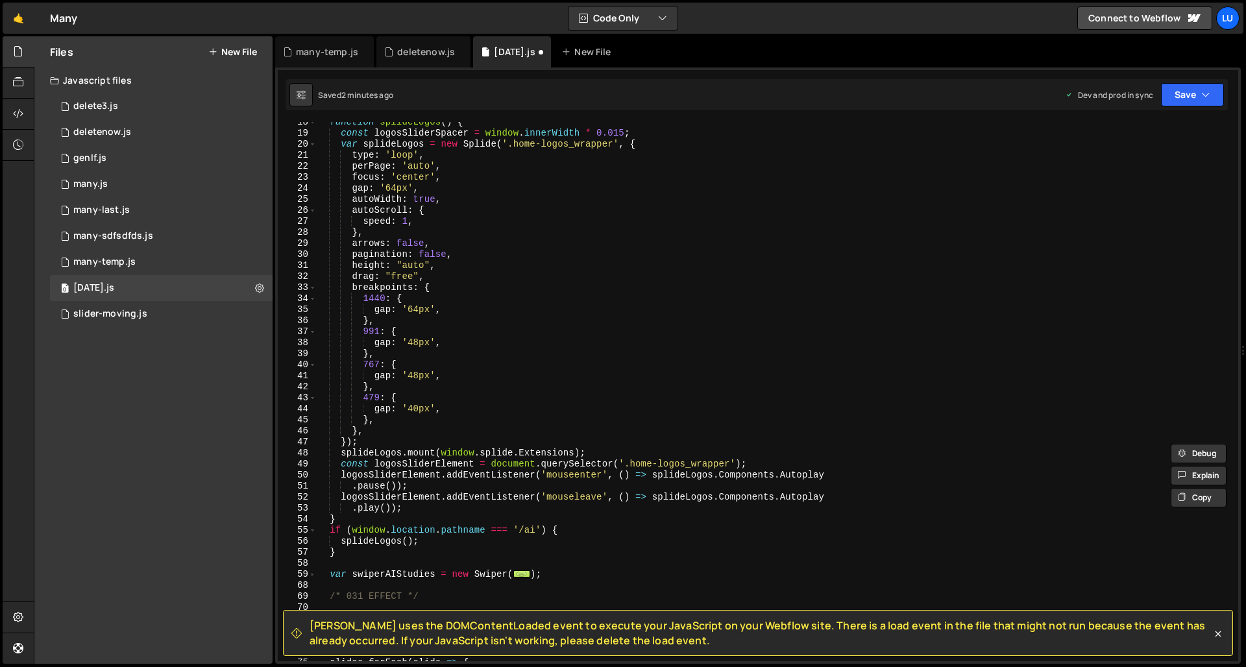
scroll to position [202, 0]
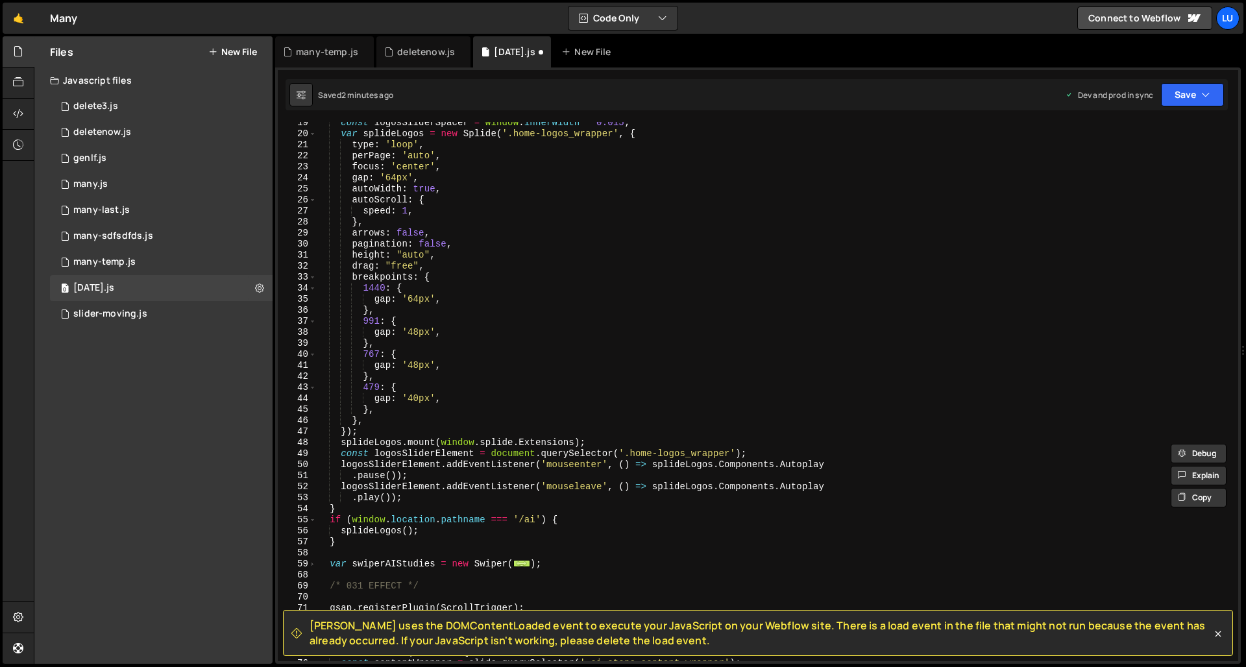
click at [545, 565] on div "const logosSliderSpacer = window . innerWidth * 0.015 ; var splideLogos = new S…" at bounding box center [774, 397] width 917 height 561
click at [530, 564] on span "..." at bounding box center [521, 563] width 17 height 7
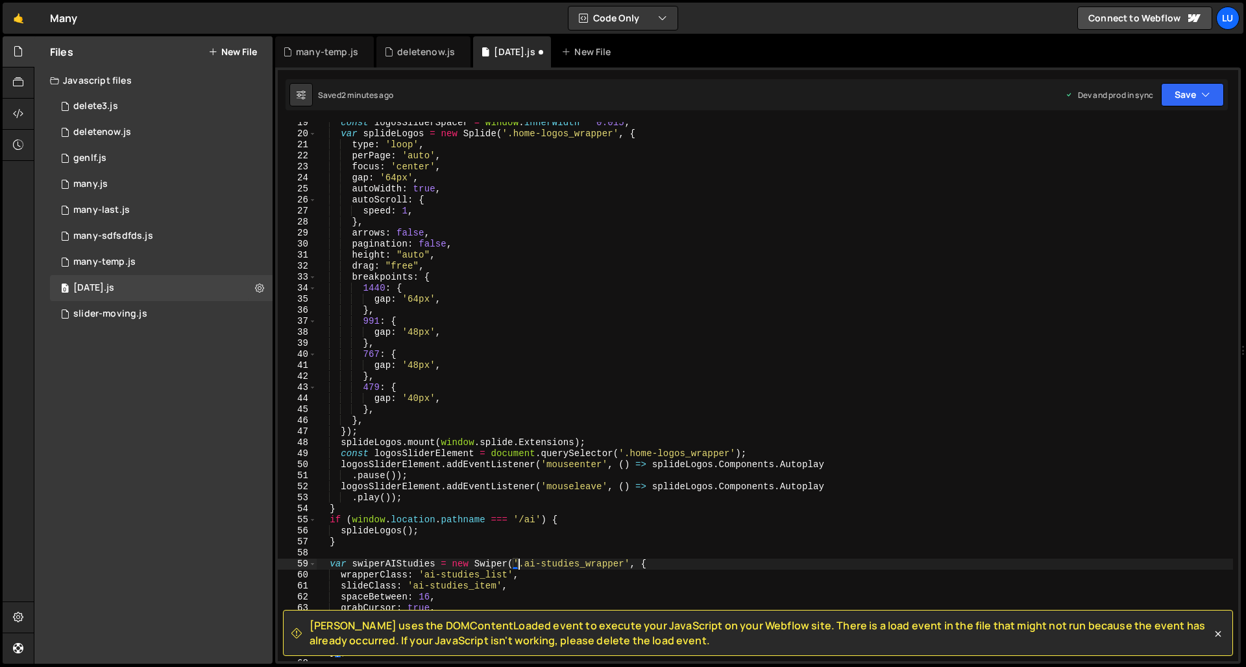
click at [537, 564] on div "const logosSliderSpacer = window . innerWidth * 0.015 ; var splideLogos = new S…" at bounding box center [774, 397] width 917 height 561
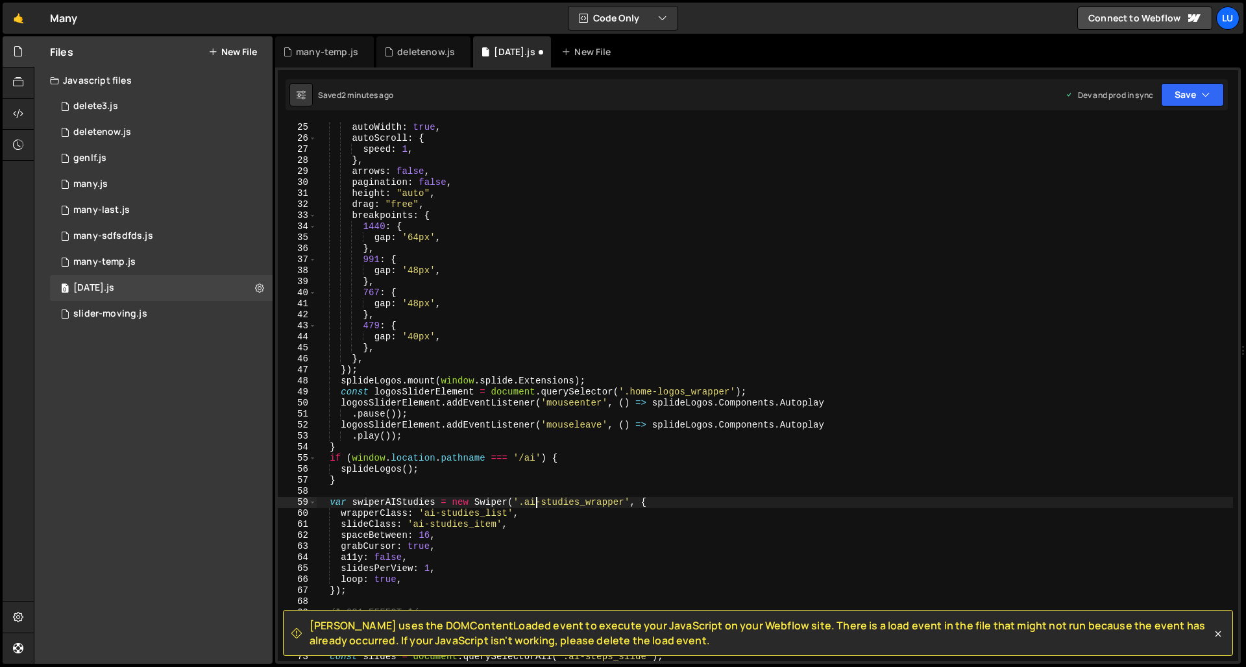
scroll to position [265, 0]
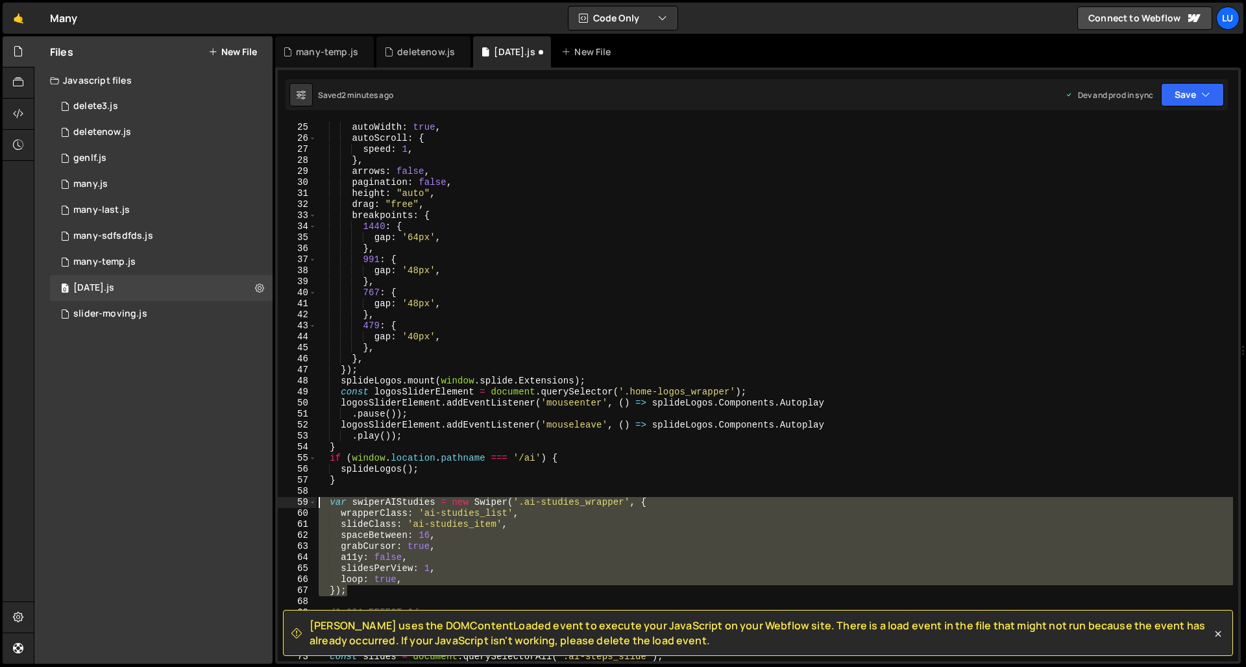
drag, startPoint x: 363, startPoint y: 588, endPoint x: 319, endPoint y: 501, distance: 98.4
click at [319, 501] on div "autoWidth : true , autoScroll : { speed : 1 , } , arrows : false , pagination :…" at bounding box center [774, 402] width 917 height 561
type textarea "var swiperAIStudies = new Swiper('.ai-studies_wrapper', { wrapperClass: 'ai-stu…"
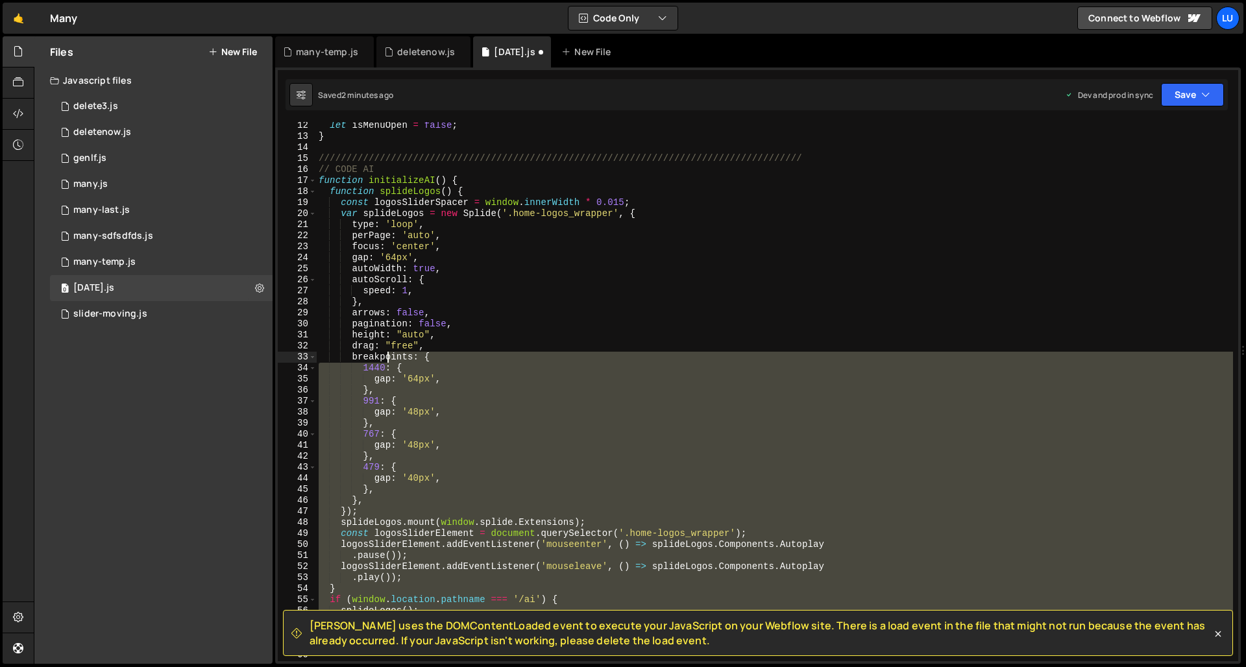
scroll to position [80, 0]
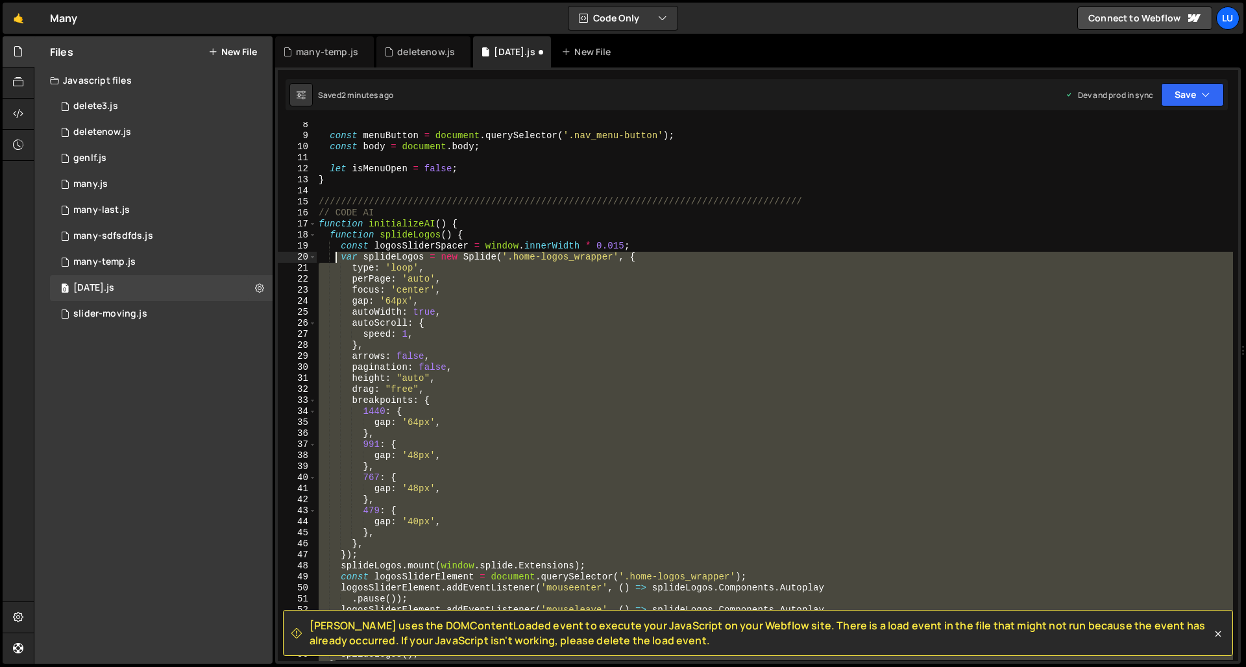
drag, startPoint x: 347, startPoint y: 502, endPoint x: 330, endPoint y: 224, distance: 278.8
click at [330, 224] on div "const menuButton = document . querySelector ( '.nav_menu-button' ) ; const body…" at bounding box center [774, 399] width 917 height 561
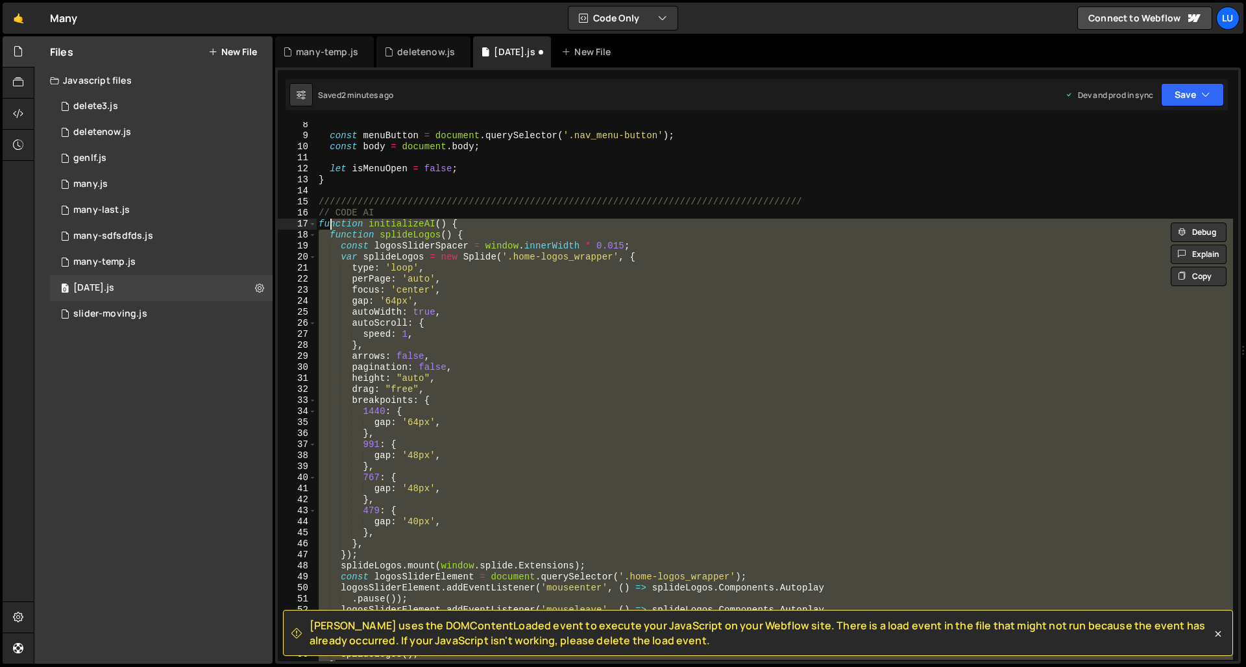
click at [330, 223] on div "const menuButton = document . querySelector ( '.nav_menu-button' ) ; const body…" at bounding box center [774, 399] width 917 height 561
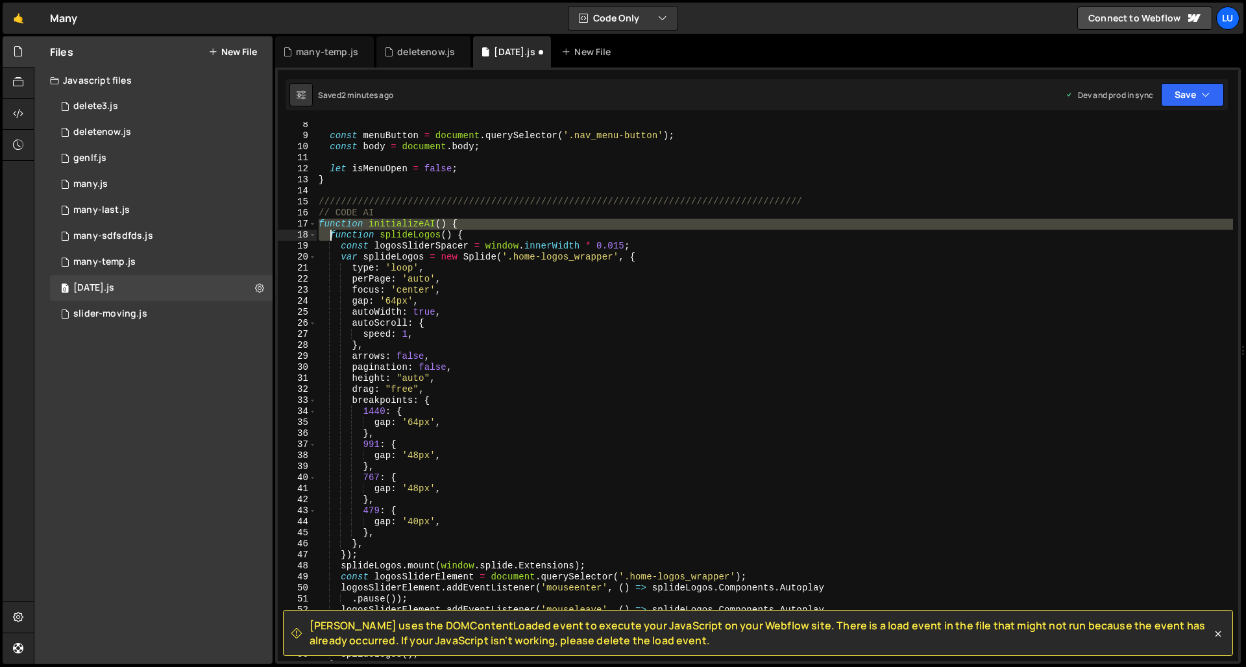
drag, startPoint x: 330, startPoint y: 223, endPoint x: 323, endPoint y: 237, distance: 15.1
click at [323, 237] on div "const menuButton = document . querySelector ( '.nav_menu-button' ) ; const body…" at bounding box center [774, 399] width 917 height 561
click at [324, 237] on div "const menuButton = document . querySelector ( '.nav_menu-button' ) ; const body…" at bounding box center [774, 391] width 917 height 539
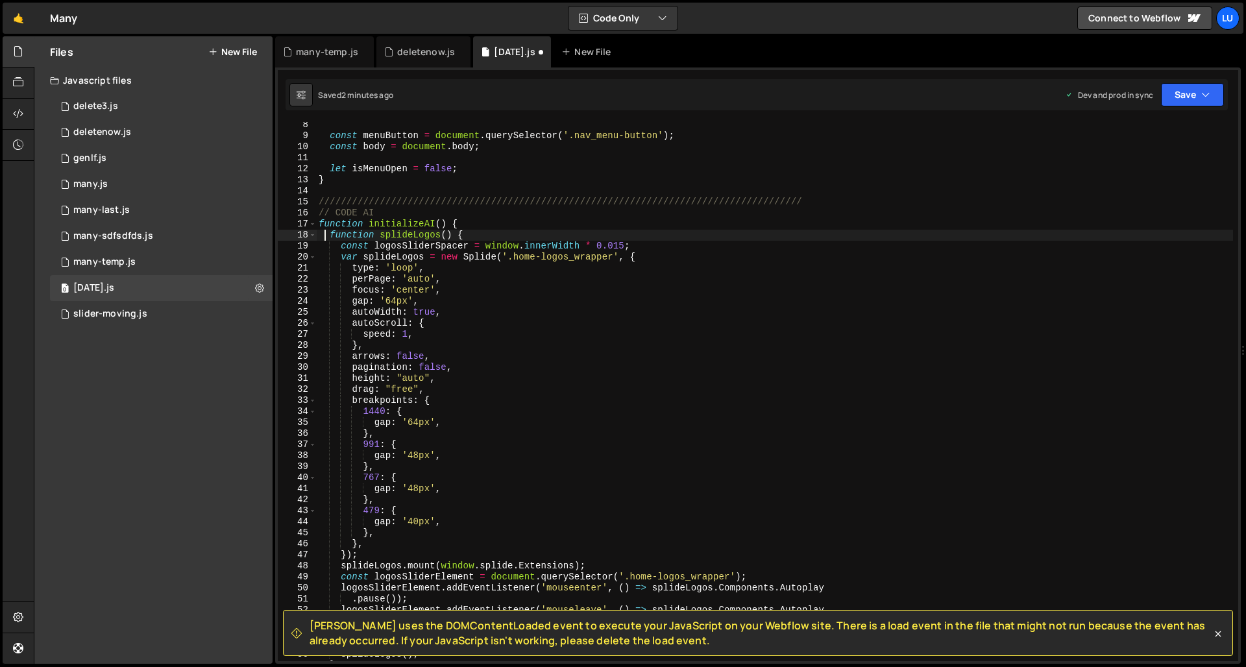
click at [362, 235] on div "const menuButton = document . querySelector ( '.nav_menu-button' ) ; const body…" at bounding box center [774, 399] width 917 height 561
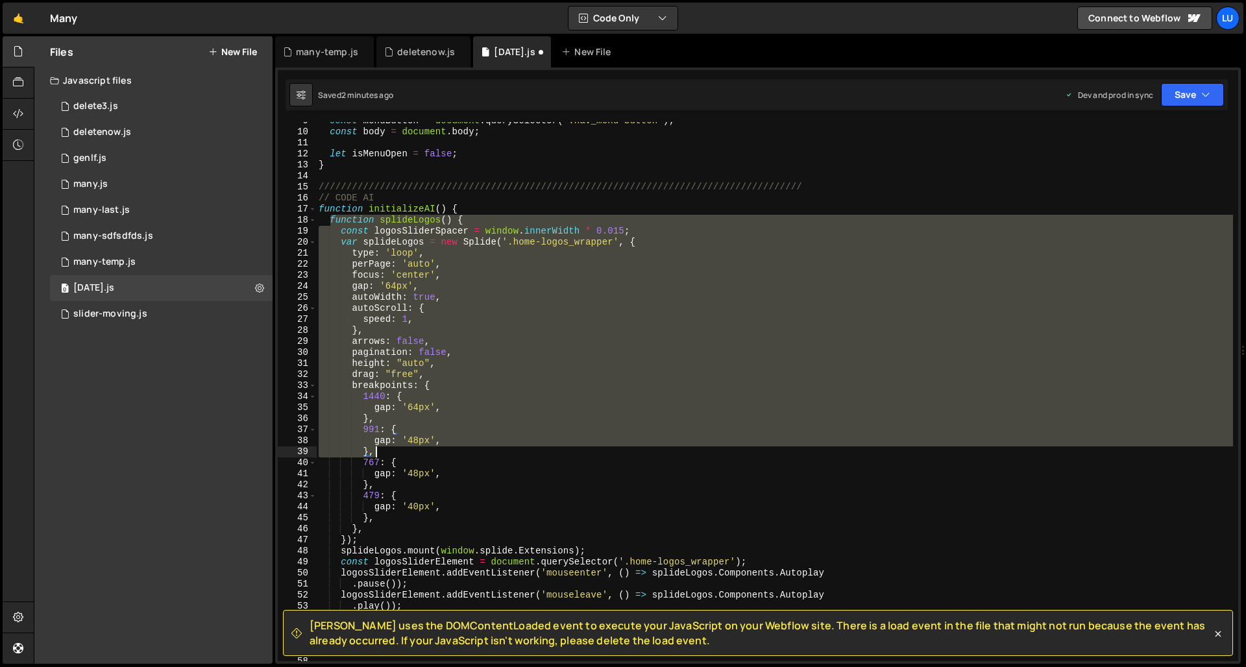
scroll to position [203, 0]
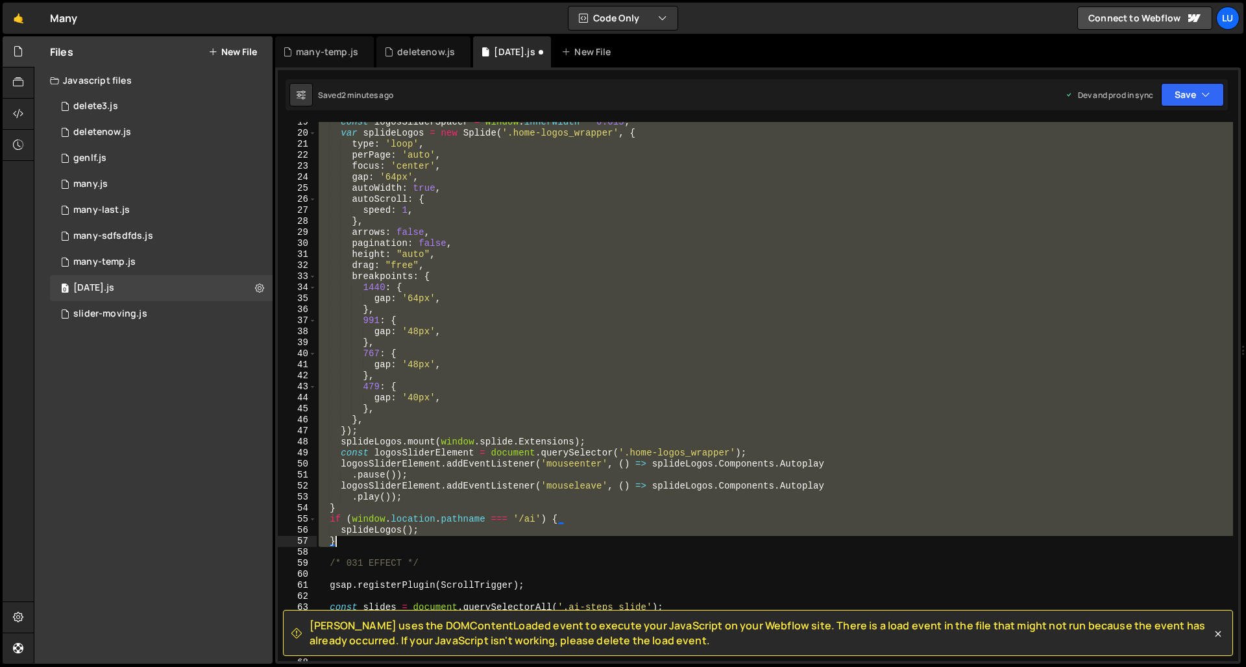
drag, startPoint x: 328, startPoint y: 232, endPoint x: 430, endPoint y: 543, distance: 327.2
click at [430, 543] on div "const logosSliderSpacer = window . innerWidth * 0.015 ; var splideLogos = new S…" at bounding box center [774, 397] width 917 height 561
type textarea "splideLogos(); }"
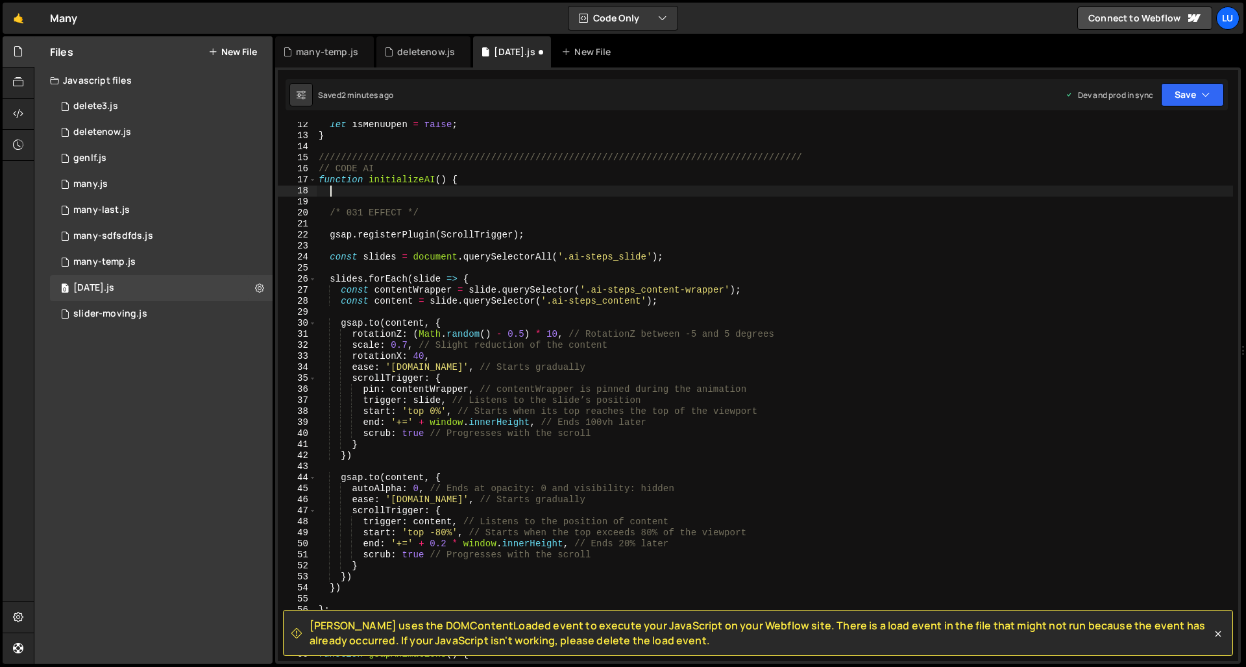
scroll to position [119, 0]
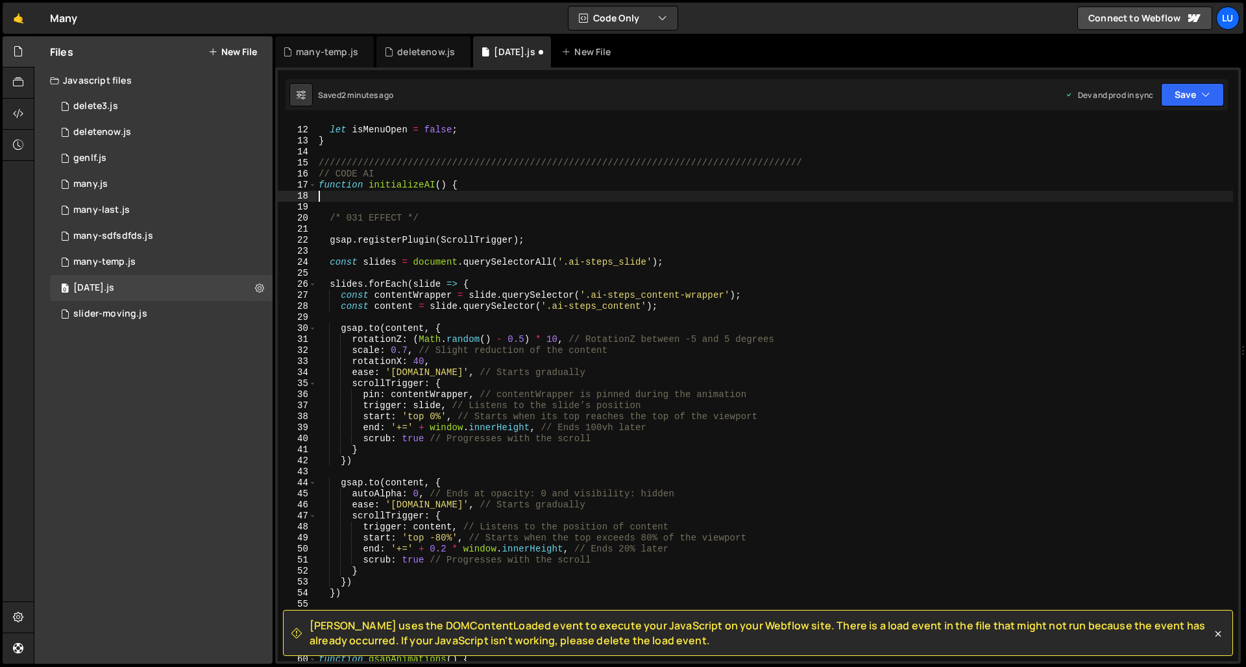
type textarea "function initializeAI() {"
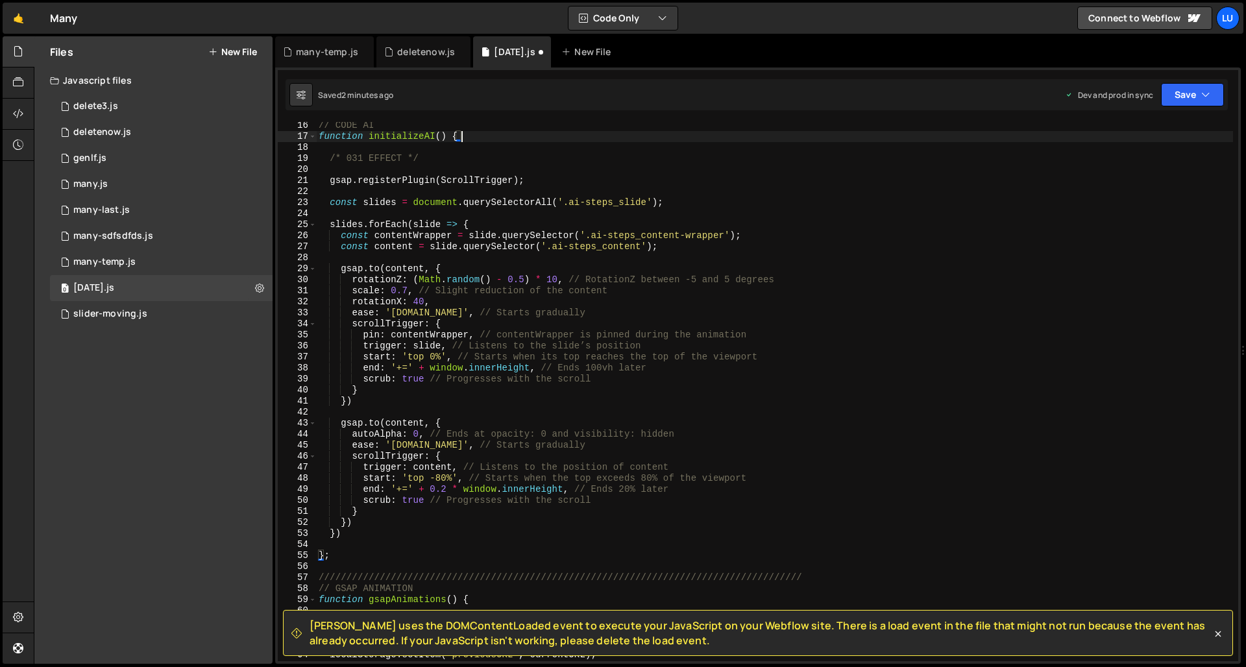
scroll to position [209, 0]
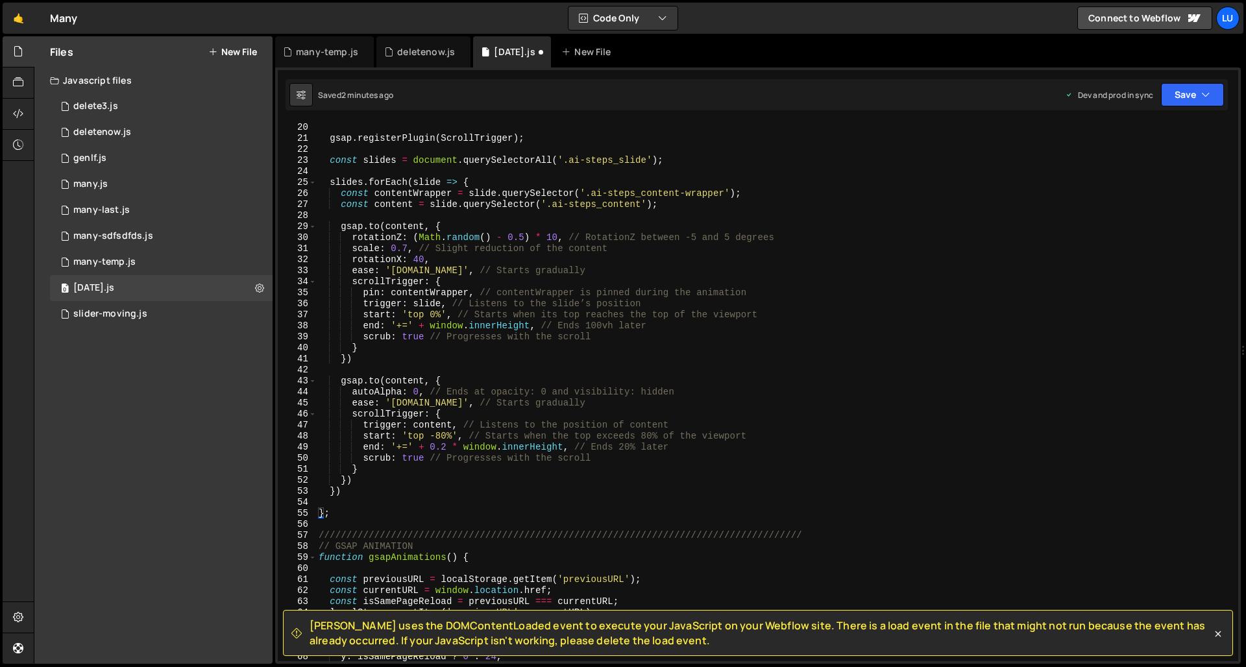
click at [448, 505] on div "/* 031 EFFECT */ gsap . registerPlugin ( ScrollTrigger ) ; const slides = docum…" at bounding box center [774, 391] width 917 height 561
click at [319, 513] on div "/* 031 EFFECT */ gsap . registerPlugin ( ScrollTrigger ) ; const slides = docum…" at bounding box center [774, 391] width 917 height 561
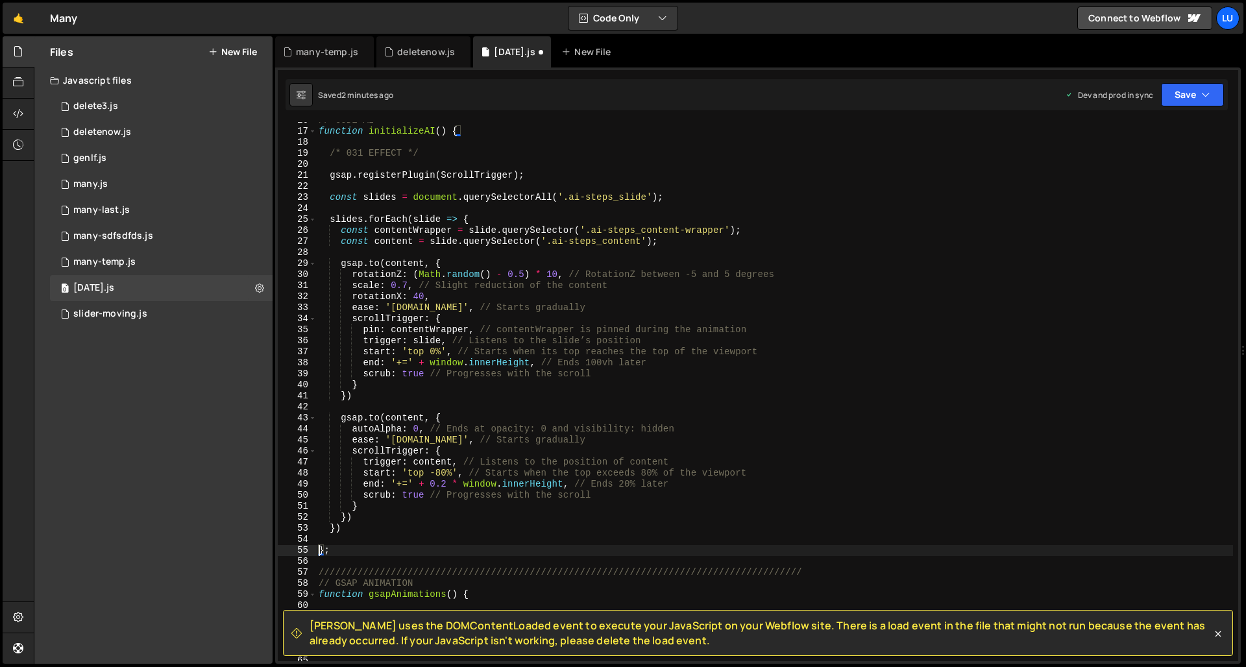
scroll to position [172, 0]
click at [1120, 89] on div "[PERSON_NAME] uses the DOMContentLoaded event to execute your JavaScript on you…" at bounding box center [757, 365] width 965 height 596
click at [1120, 92] on icon "button" at bounding box center [1205, 94] width 9 height 13
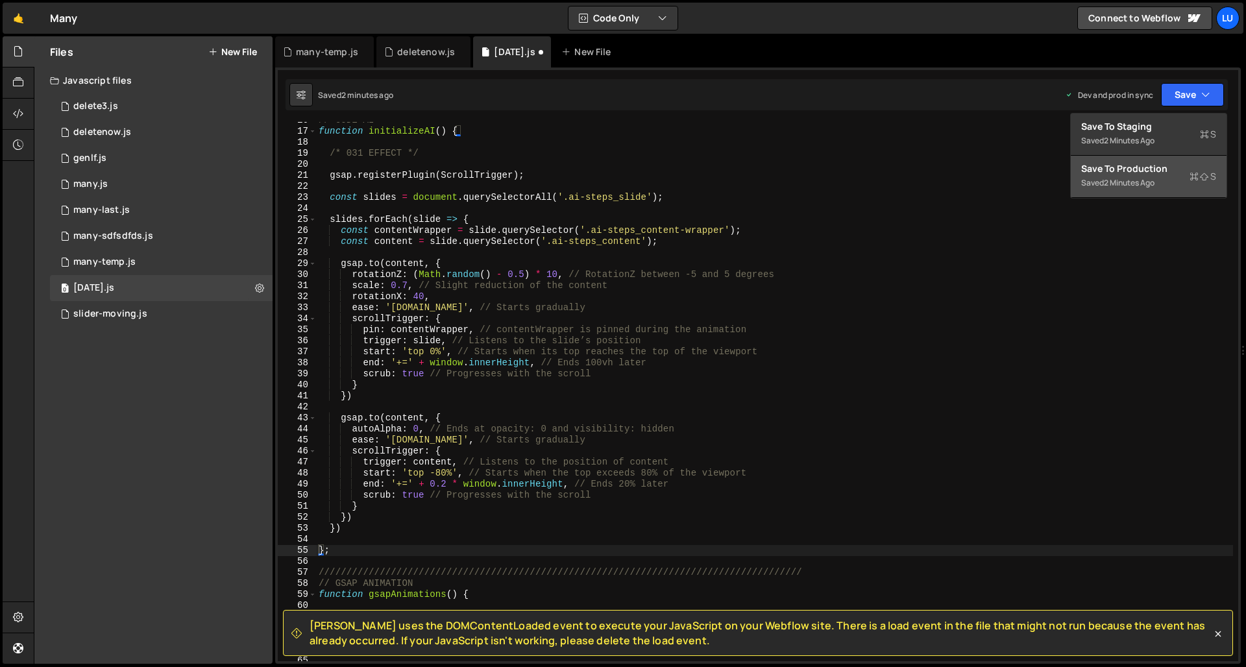
click at [1120, 168] on div "Save to Production S" at bounding box center [1148, 168] width 135 height 13
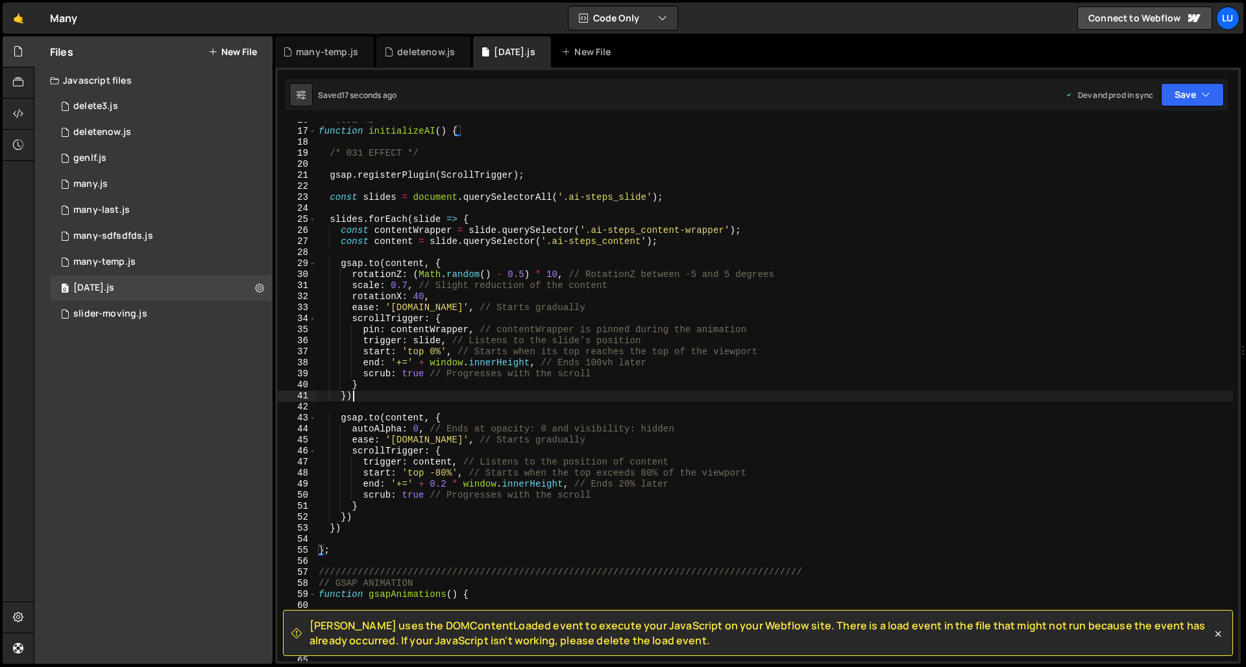
click at [487, 394] on div "// CODE AI function initializeAI ( ) { /* 031 EFFECT */ gsap . registerPlugin (…" at bounding box center [774, 395] width 917 height 561
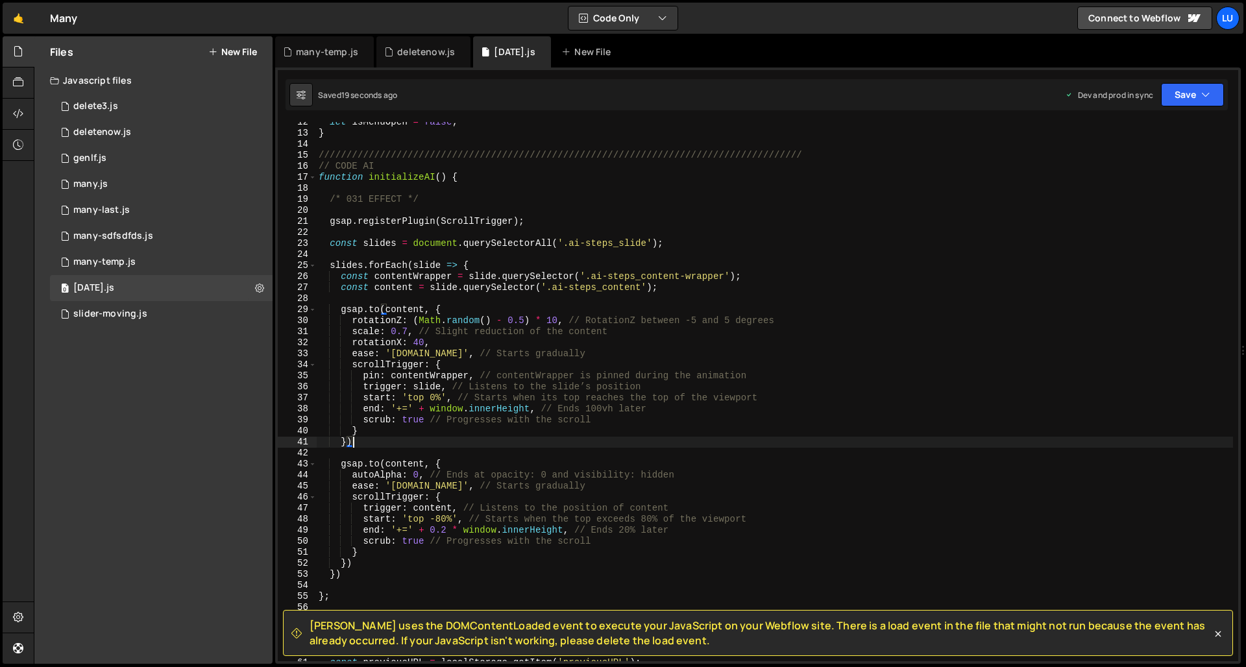
scroll to position [127, 0]
click at [444, 221] on div "let isMenuOpen = false ; } ////////////////////////////////////////////////////…" at bounding box center [774, 397] width 917 height 561
type textarea "gsap.registerPlugin(ScrollTrigger);"
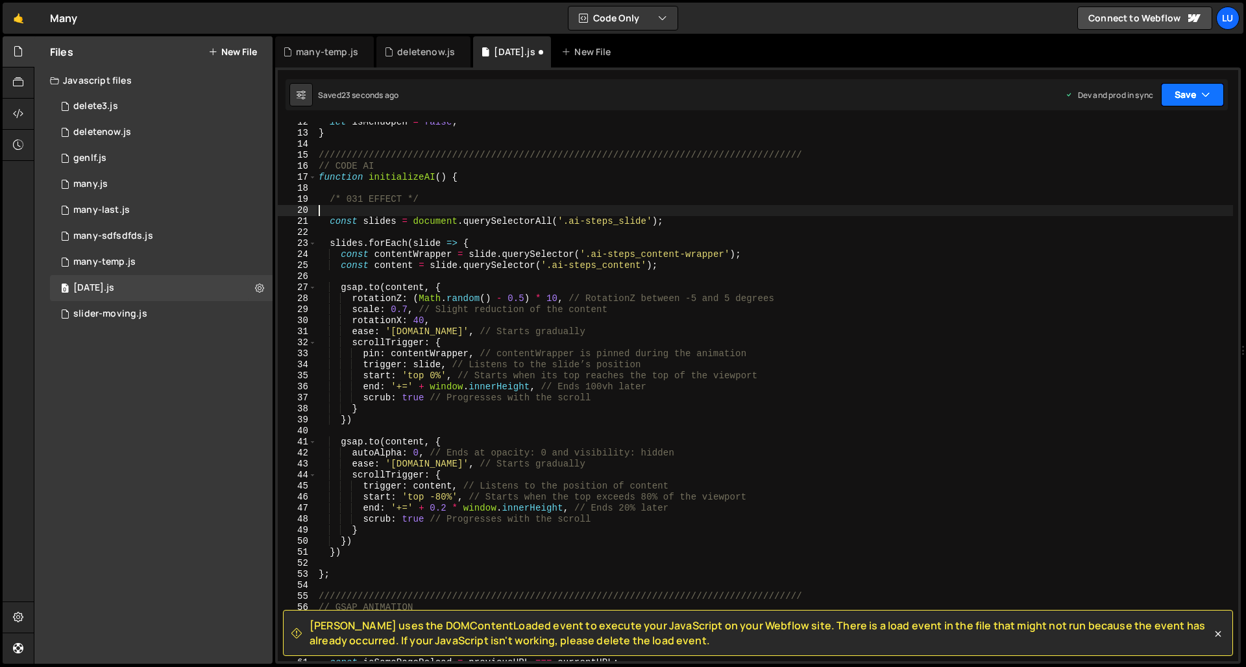
click at [1120, 93] on button "Save" at bounding box center [1192, 94] width 63 height 23
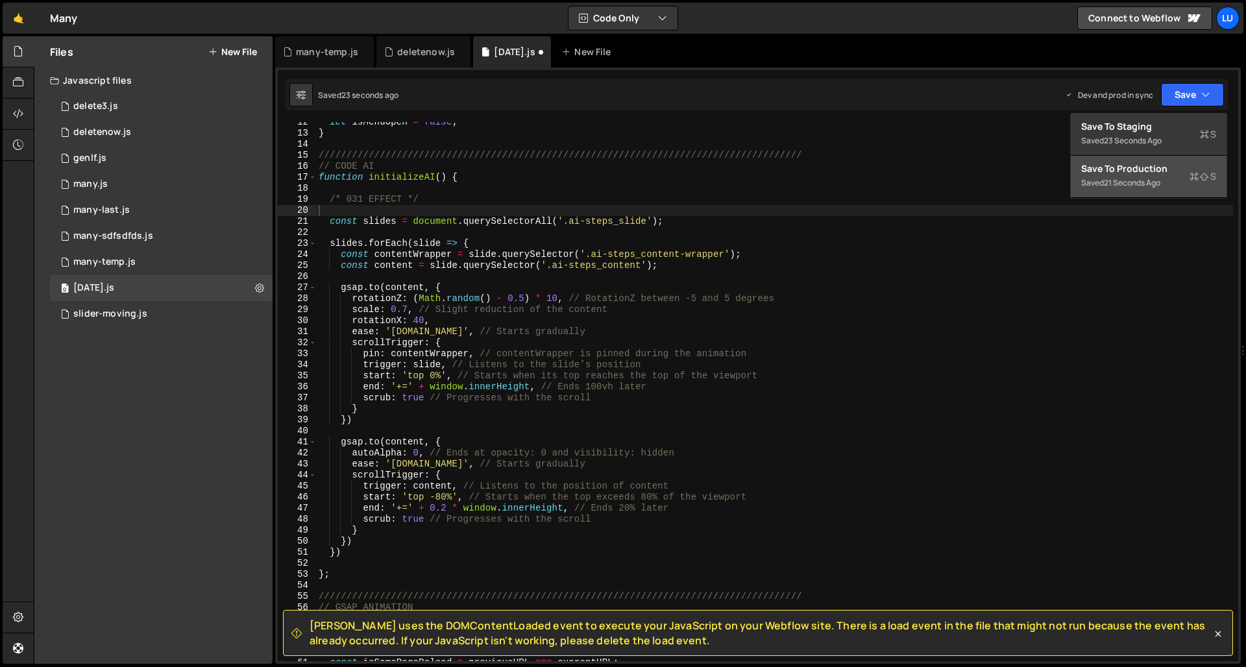
click at [1120, 173] on div "Save to Production S" at bounding box center [1148, 168] width 135 height 13
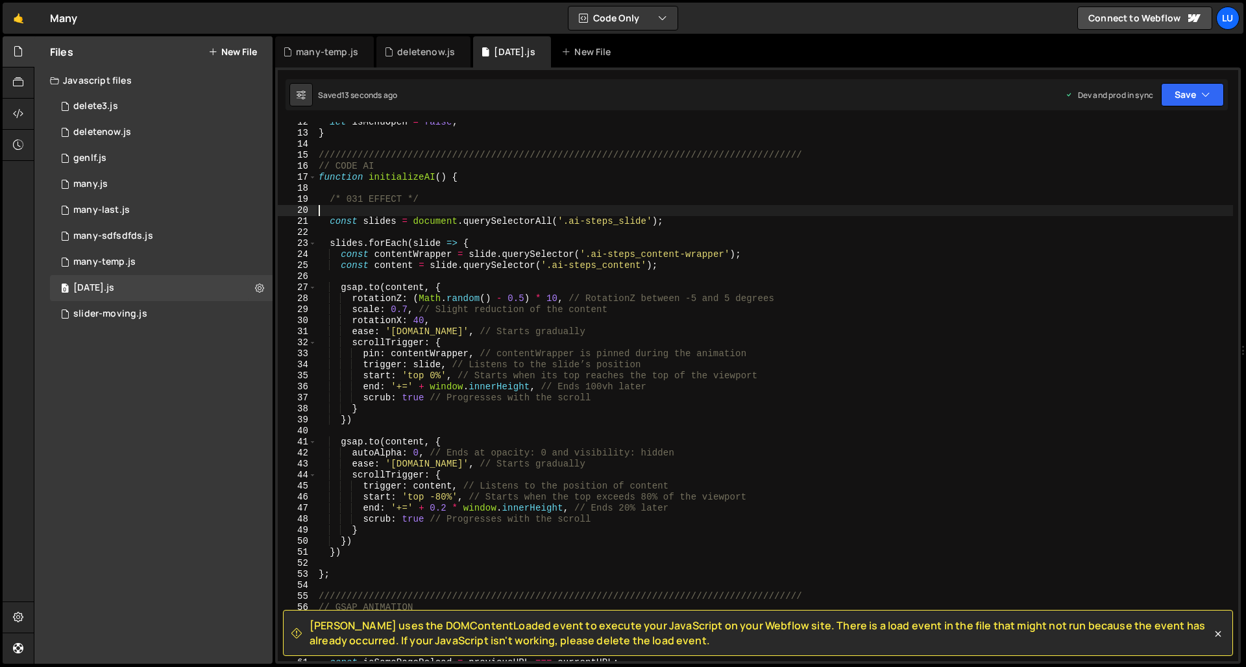
click at [544, 212] on div "let isMenuOpen = false ; } ////////////////////////////////////////////////////…" at bounding box center [774, 397] width 917 height 561
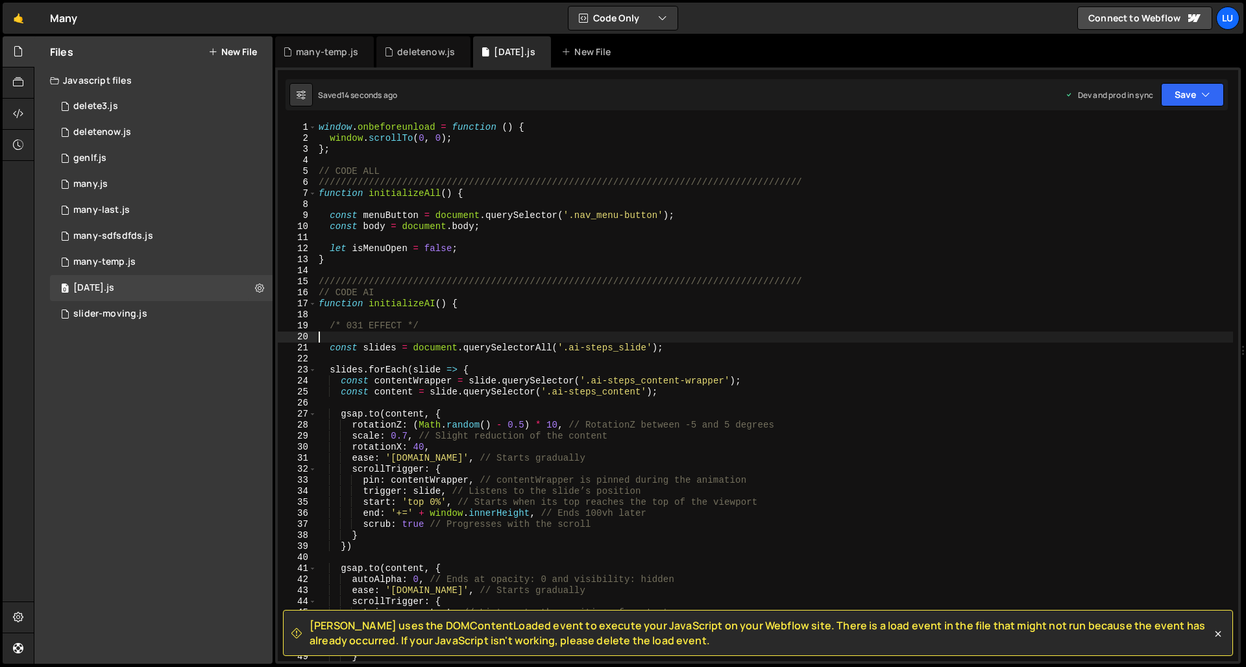
scroll to position [0, 0]
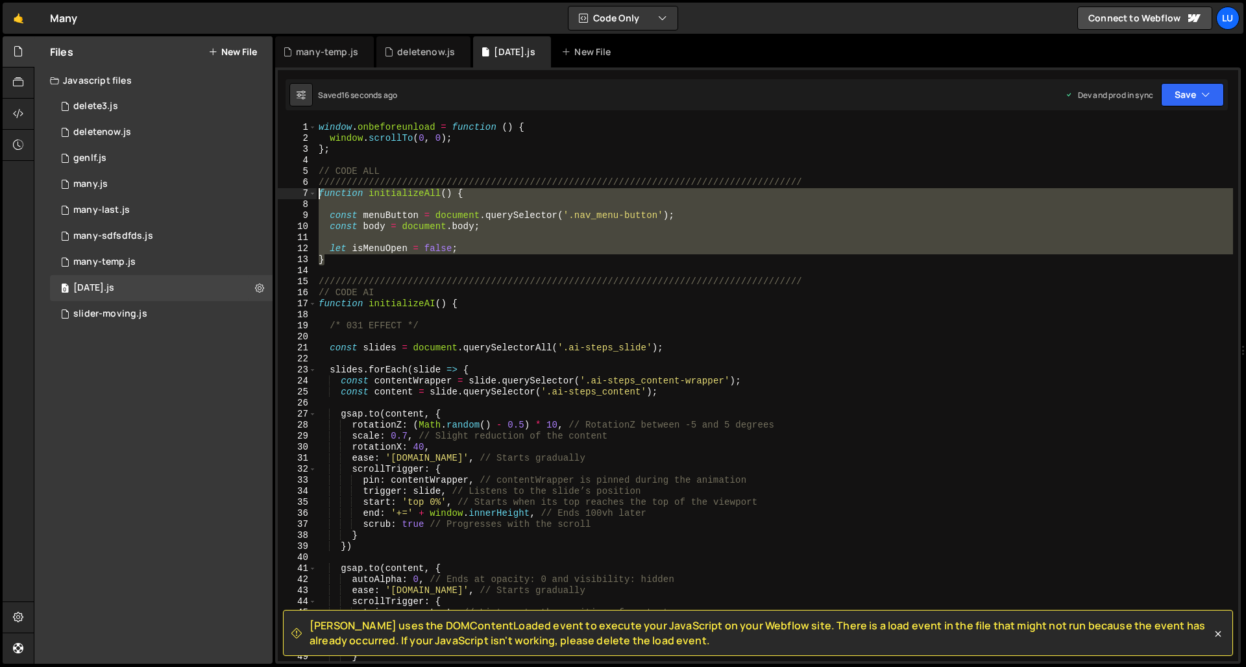
drag, startPoint x: 337, startPoint y: 262, endPoint x: 308, endPoint y: 197, distance: 71.5
click at [308, 197] on div "1 2 3 4 5 6 7 8 9 10 11 12 13 14 15 16 17 18 19 20 21 22 23 24 25 26 27 28 29 3…" at bounding box center [758, 391] width 960 height 539
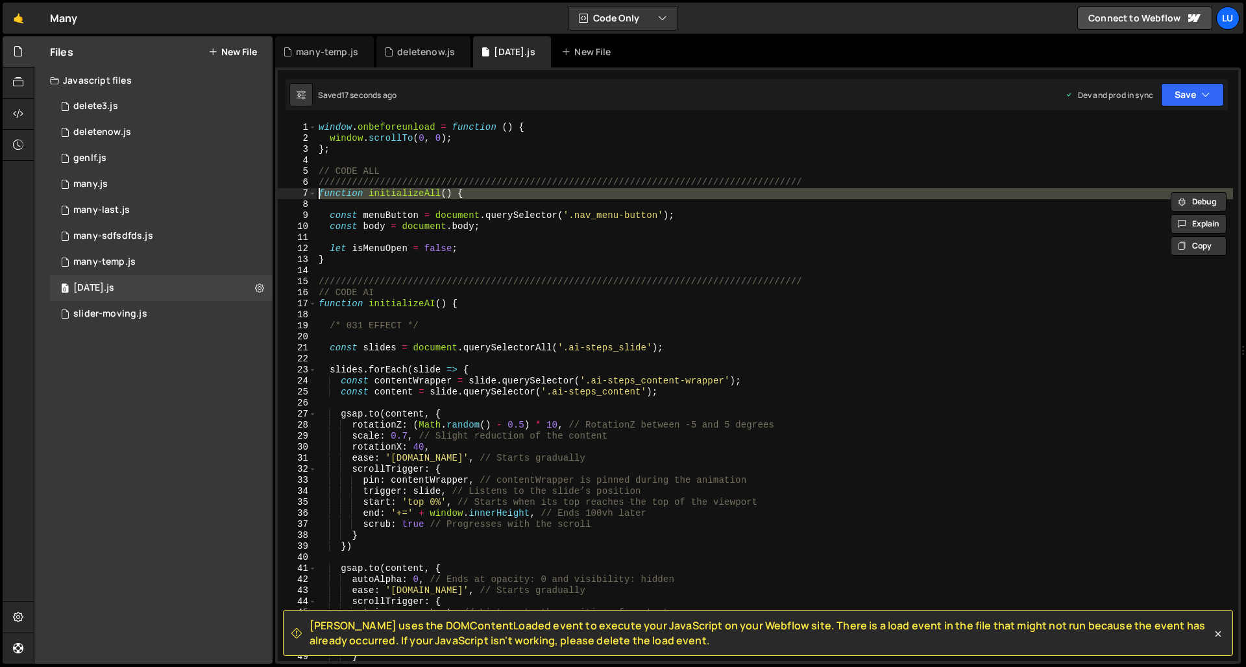
click at [308, 197] on div "7" at bounding box center [297, 193] width 39 height 11
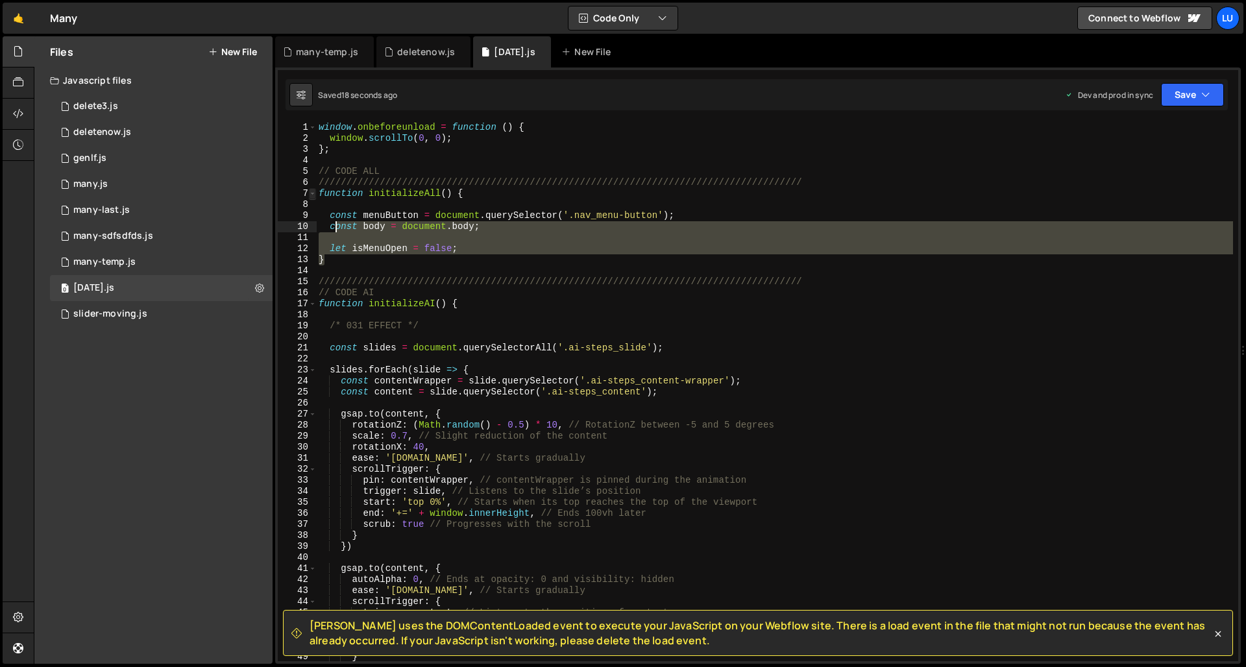
drag, startPoint x: 350, startPoint y: 243, endPoint x: 313, endPoint y: 196, distance: 60.5
click at [318, 204] on div "window . onbeforeunload = function ( ) { window . scrollTo ( 0 , 0 ) ; } ; // C…" at bounding box center [774, 402] width 917 height 561
type textarea "const menuButton = document.querySelector('.nav_menu-button');"
click at [313, 195] on span at bounding box center [312, 193] width 7 height 11
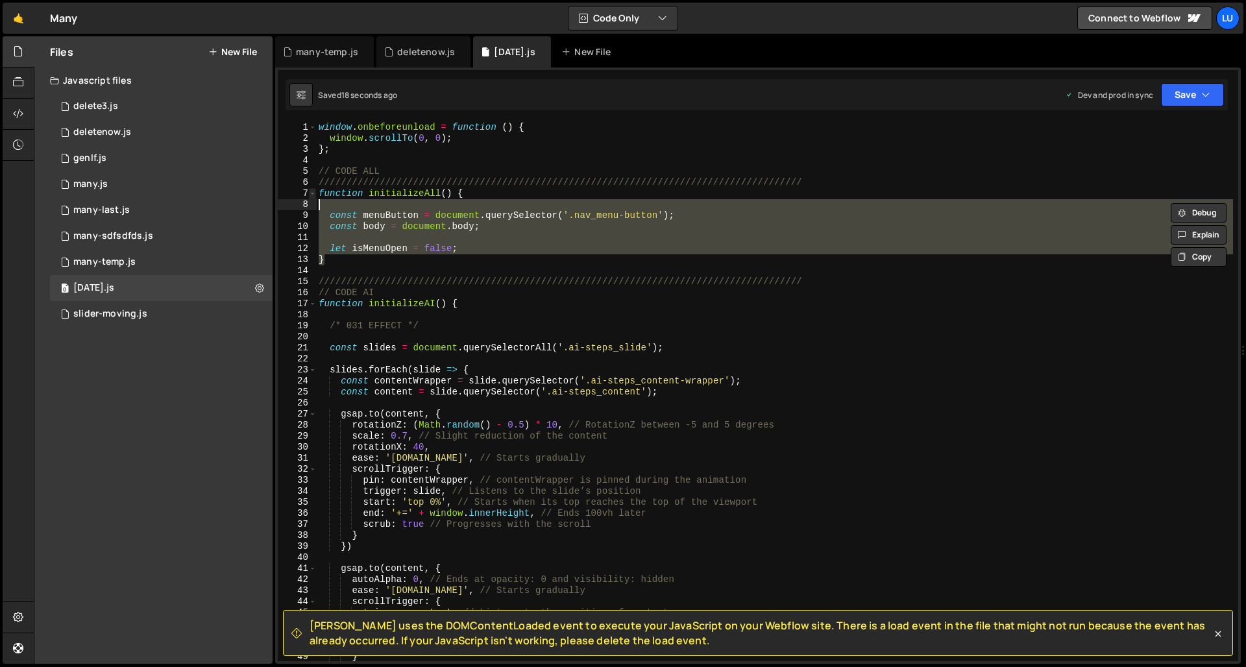
click at [312, 195] on span at bounding box center [312, 193] width 7 height 11
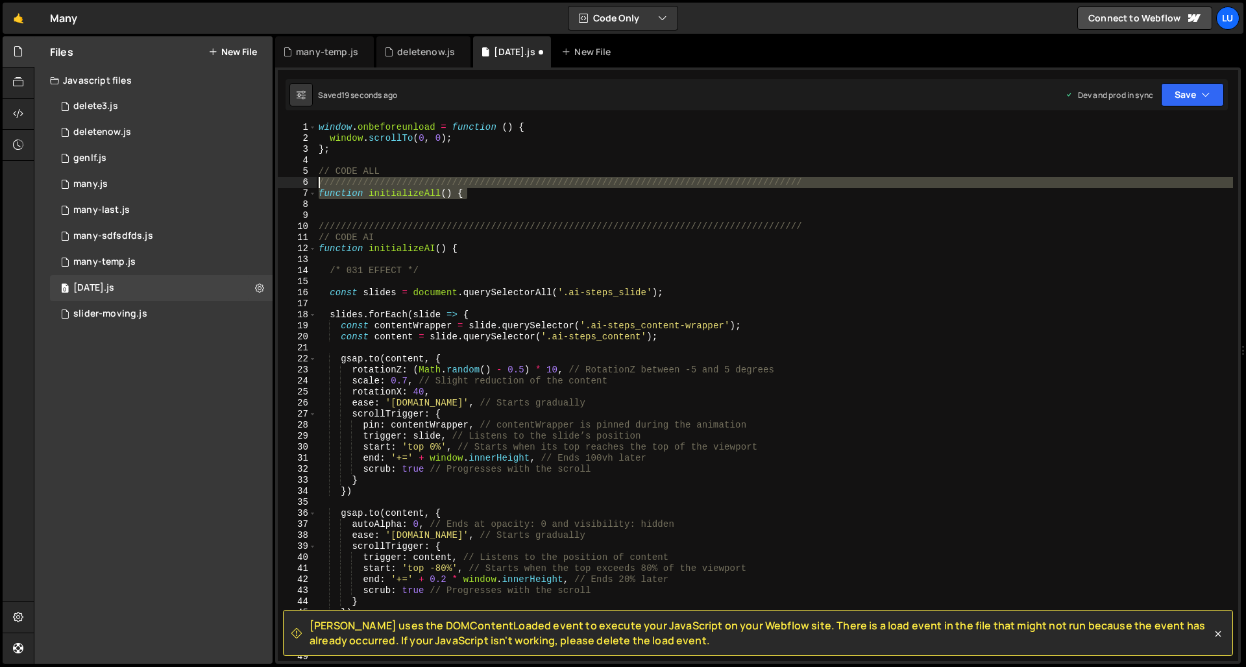
drag, startPoint x: 492, startPoint y: 193, endPoint x: 308, endPoint y: 187, distance: 183.7
click at [308, 187] on div "1 2 3 4 5 6 7 8 9 10 11 12 13 14 15 16 17 18 19 20 21 22 23 24 25 26 27 28 29 3…" at bounding box center [758, 391] width 960 height 539
type textarea "///////////////////////////////////////////////////////////////////////////////…"
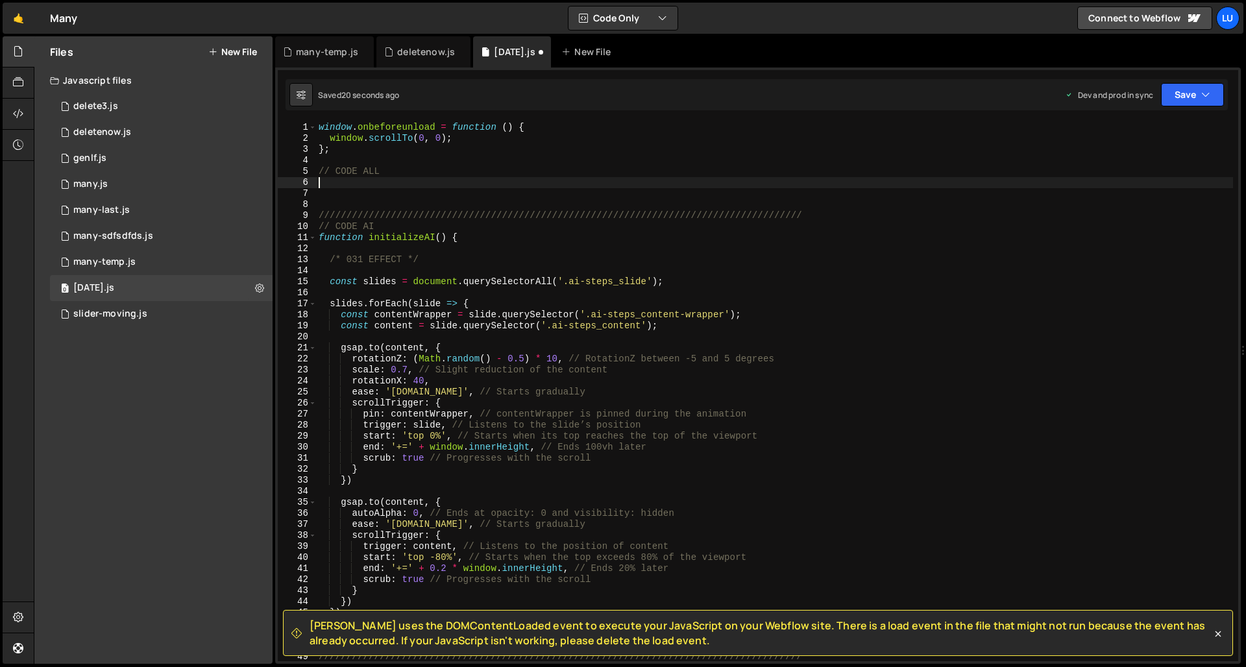
type textarea "// CODE ALL"
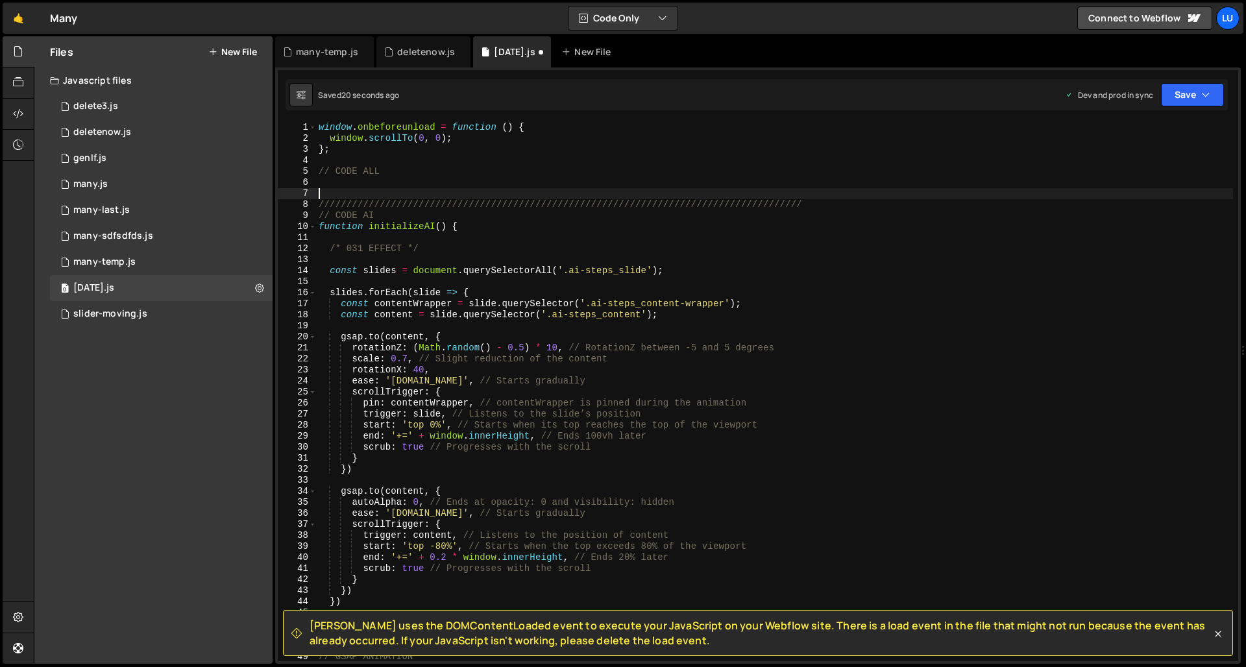
drag, startPoint x: 376, startPoint y: 187, endPoint x: 333, endPoint y: 176, distance: 44.8
click at [344, 178] on div "window . onbeforeunload = function ( ) { window . scrollTo ( 0 , 0 ) ; } ; // C…" at bounding box center [774, 402] width 917 height 561
click at [329, 176] on div "window . onbeforeunload = function ( ) { window . scrollTo ( 0 , 0 ) ; } ; // C…" at bounding box center [774, 402] width 917 height 561
click at [314, 173] on div "// CODE ALL 1 2 3 4 5 6 7 8 9 10 11 12 13 14 15 16 17 18 19 20 21 22 23 24 25 2…" at bounding box center [758, 391] width 960 height 539
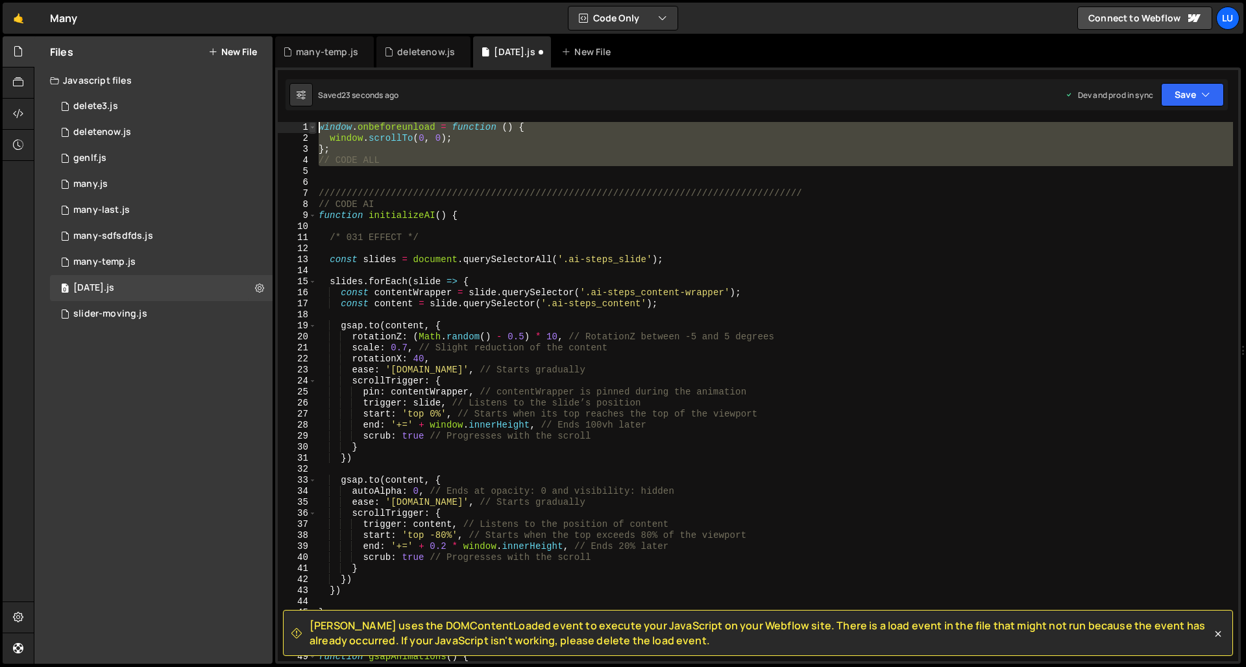
drag, startPoint x: 375, startPoint y: 172, endPoint x: 313, endPoint y: 129, distance: 75.6
click at [313, 129] on div "// CODE ALL 1 2 3 4 5 6 7 8 9 10 11 12 13 14 15 16 17 18 19 20 21 22 23 24 25 2…" at bounding box center [758, 391] width 960 height 539
type textarea "window.onbeforeunload = function () { window.scrollTo(0, 0);"
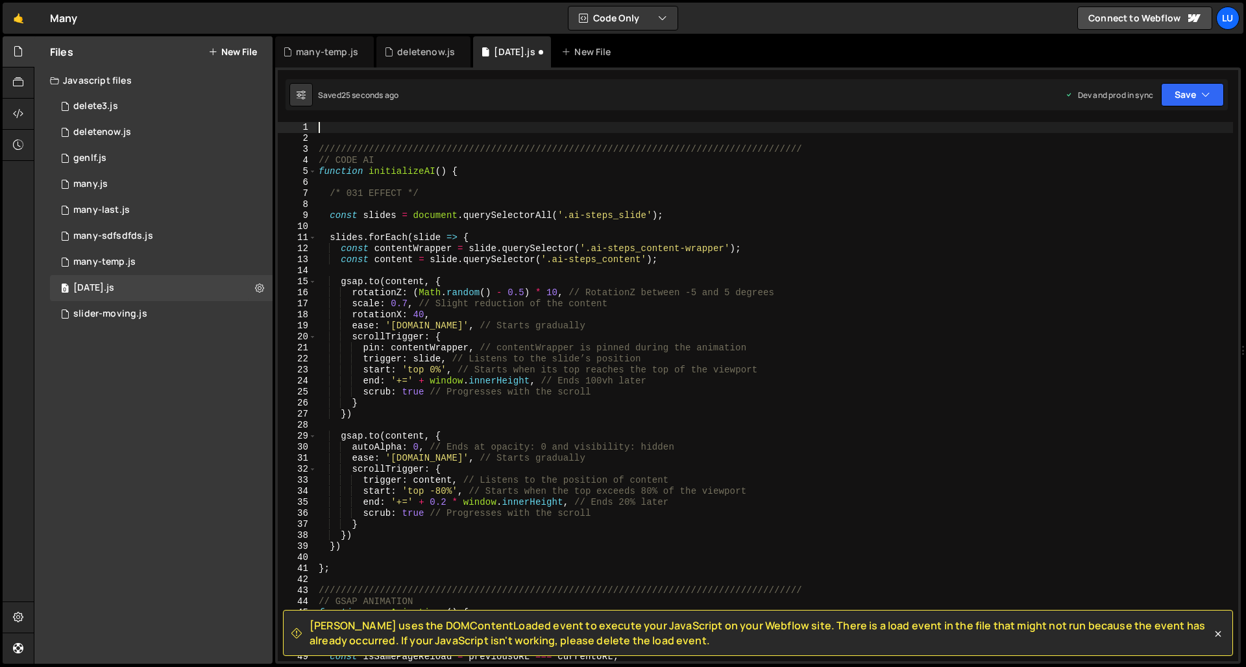
click at [338, 138] on div "///////////////////////////////////////////////////////////////////////////////…" at bounding box center [774, 402] width 917 height 561
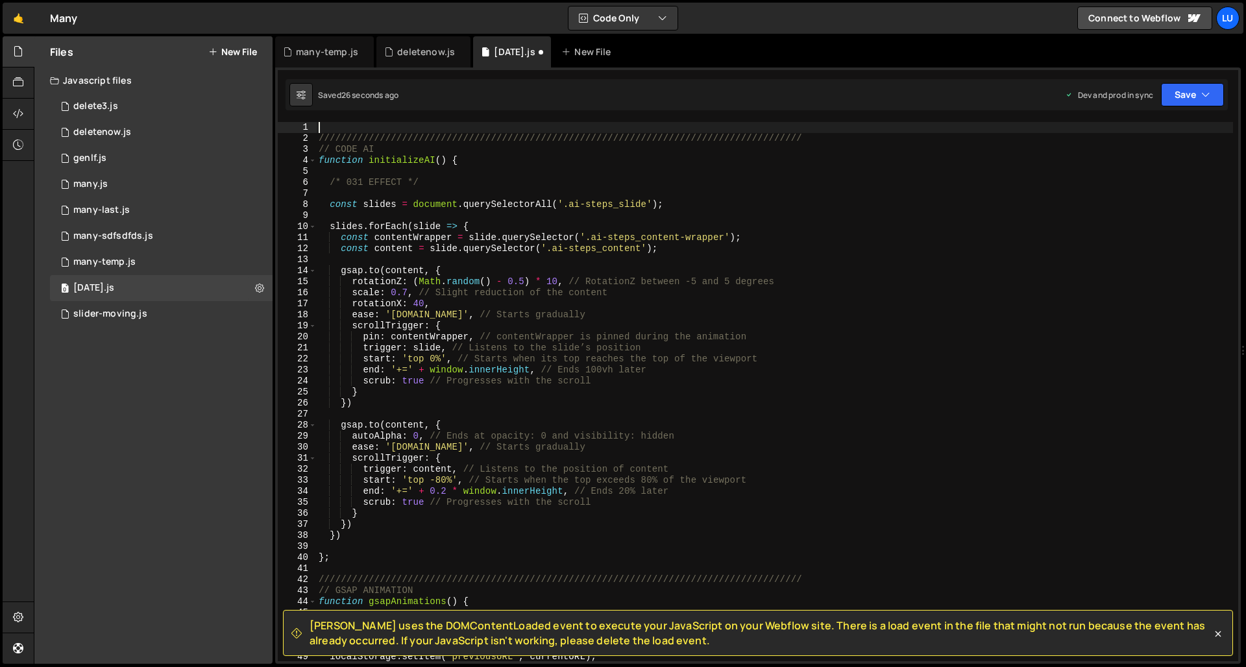
scroll to position [1589, 0]
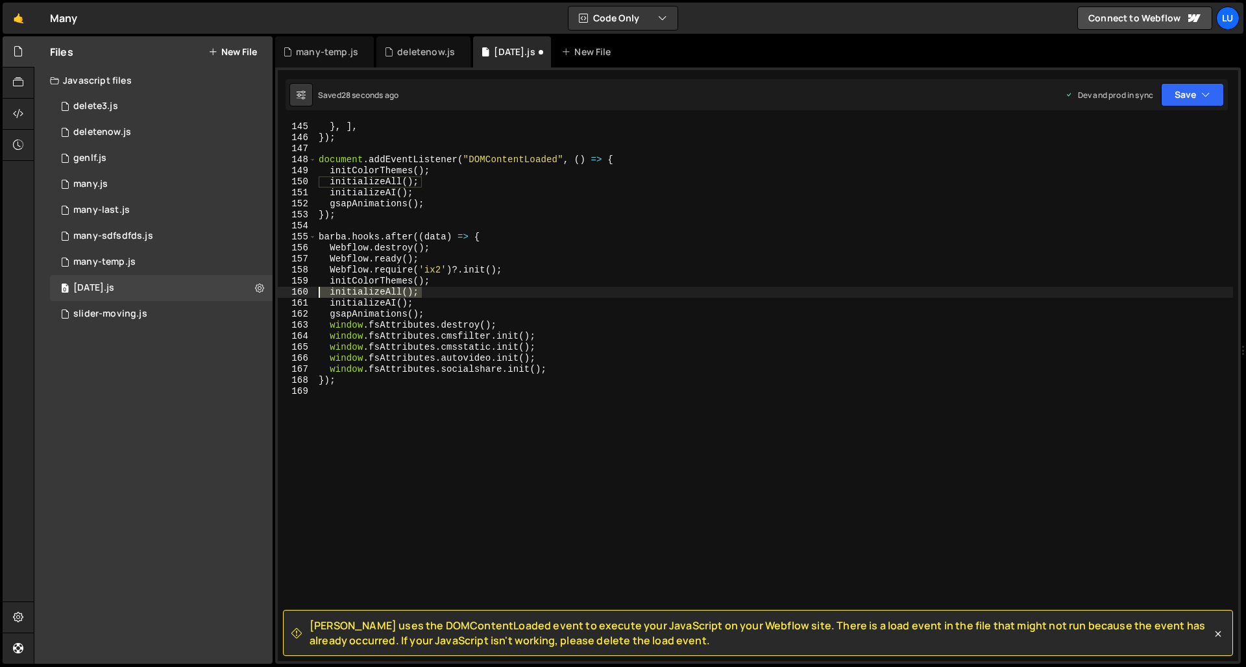
drag, startPoint x: 433, startPoint y: 289, endPoint x: 287, endPoint y: 290, distance: 145.3
click at [287, 290] on div "145 146 147 148 149 150 151 152 153 154 155 156 157 158 159 160 161 162 163 164…" at bounding box center [758, 391] width 960 height 539
type textarea "initializeAll();"
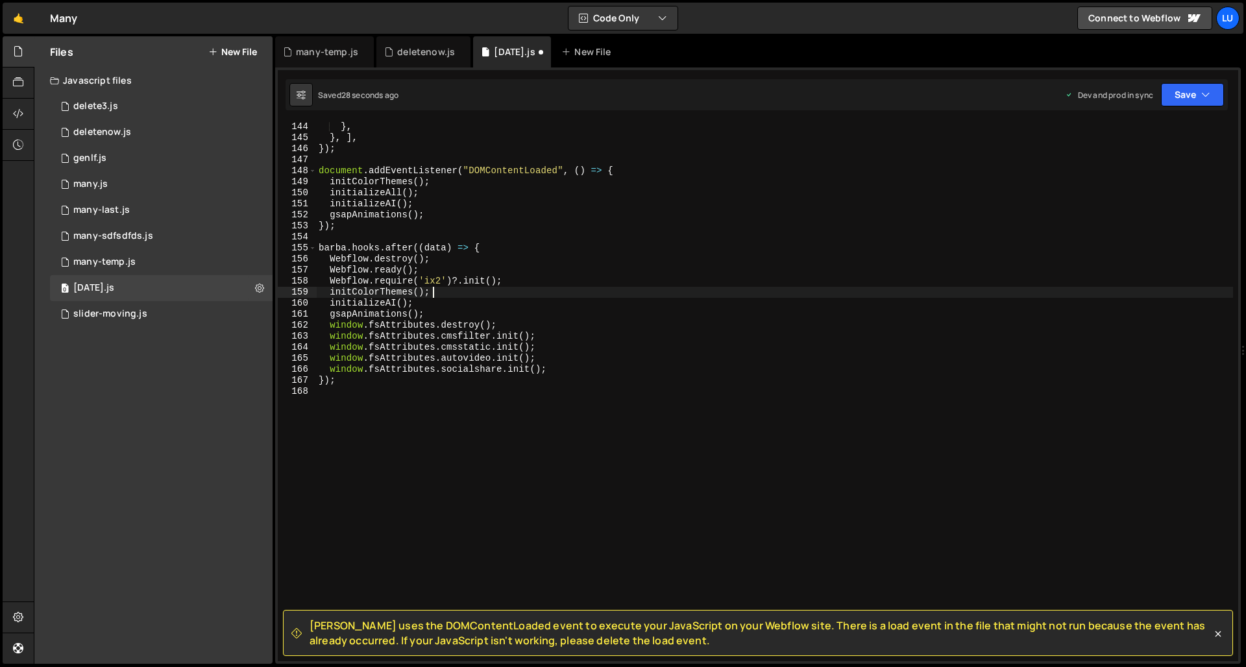
scroll to position [1578, 0]
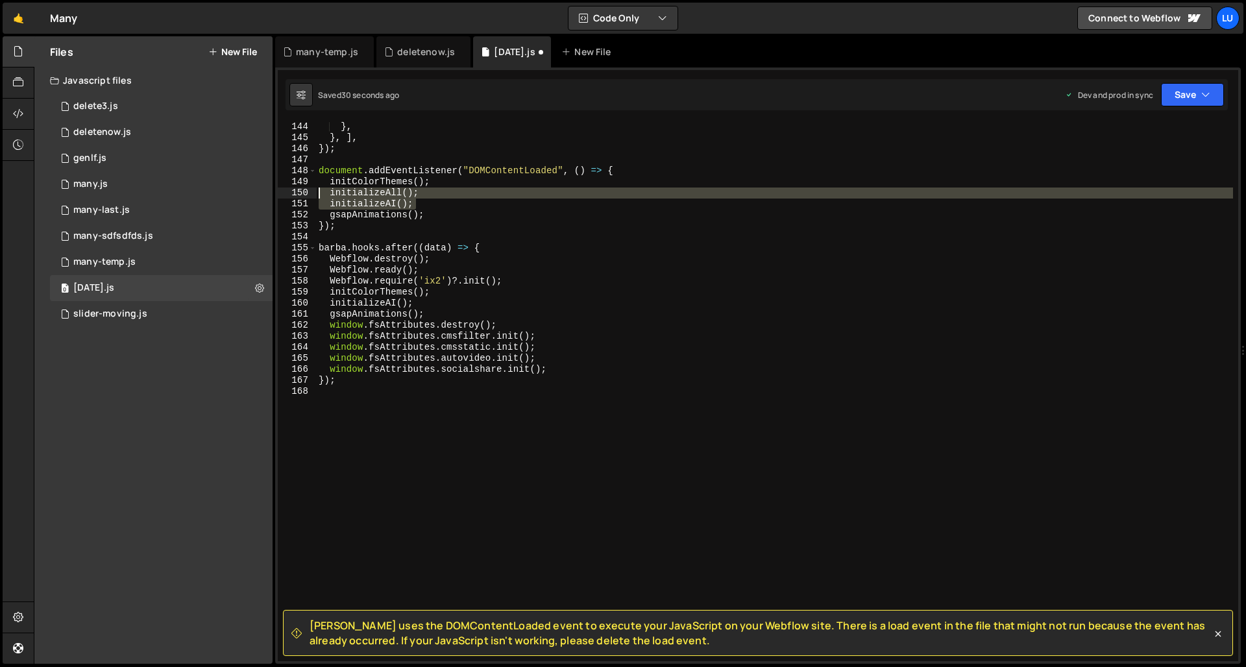
drag, startPoint x: 435, startPoint y: 199, endPoint x: 276, endPoint y: 197, distance: 158.3
click at [276, 197] on div "[PERSON_NAME] uses the DOMContentLoaded event to execute your JavaScript on you…" at bounding box center [757, 365] width 965 height 596
click at [374, 197] on div "} , } , ] , }) ; document . addEventListener ( "DOMContentLoaded" , ( ) => { in…" at bounding box center [774, 391] width 917 height 539
click at [374, 197] on div "} , } , ] , }) ; document . addEventListener ( "DOMContentLoaded" , ( ) => { in…" at bounding box center [774, 401] width 917 height 561
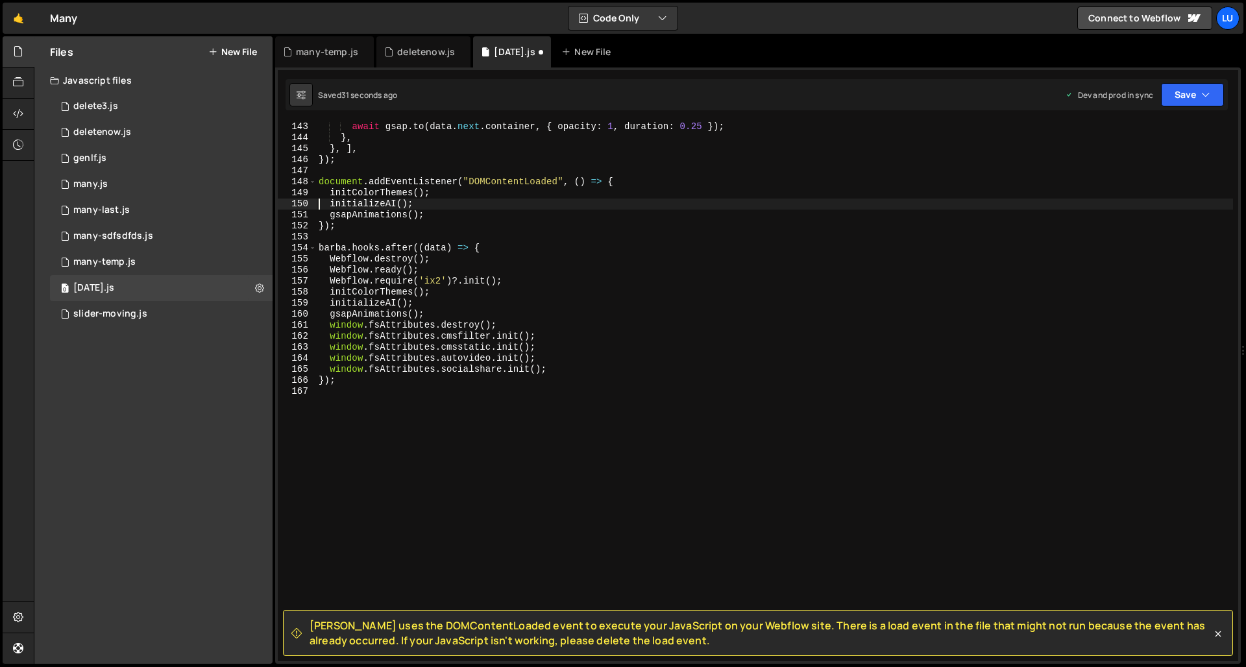
scroll to position [1567, 0]
click at [1120, 78] on div "[PERSON_NAME] uses the DOMContentLoaded event to execute your JavaScript on you…" at bounding box center [757, 365] width 965 height 596
click at [1120, 86] on button "Save" at bounding box center [1192, 94] width 63 height 23
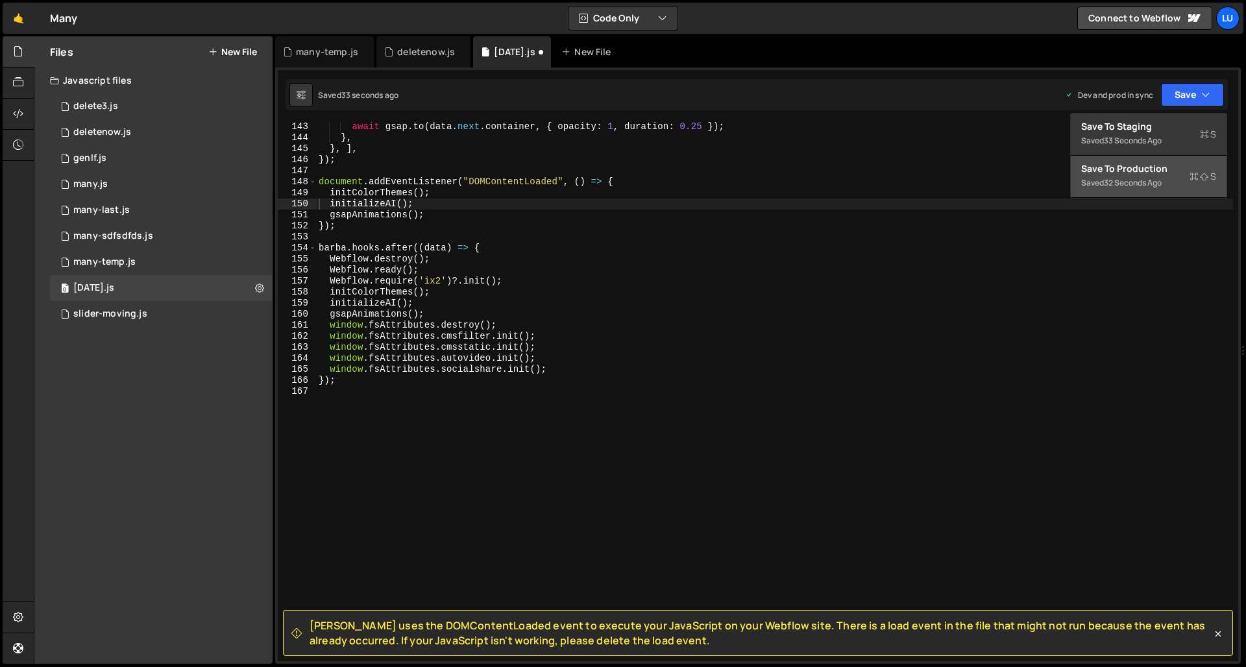
click at [1120, 176] on button "Save to Production S Saved 32 seconds ago" at bounding box center [1148, 177] width 156 height 42
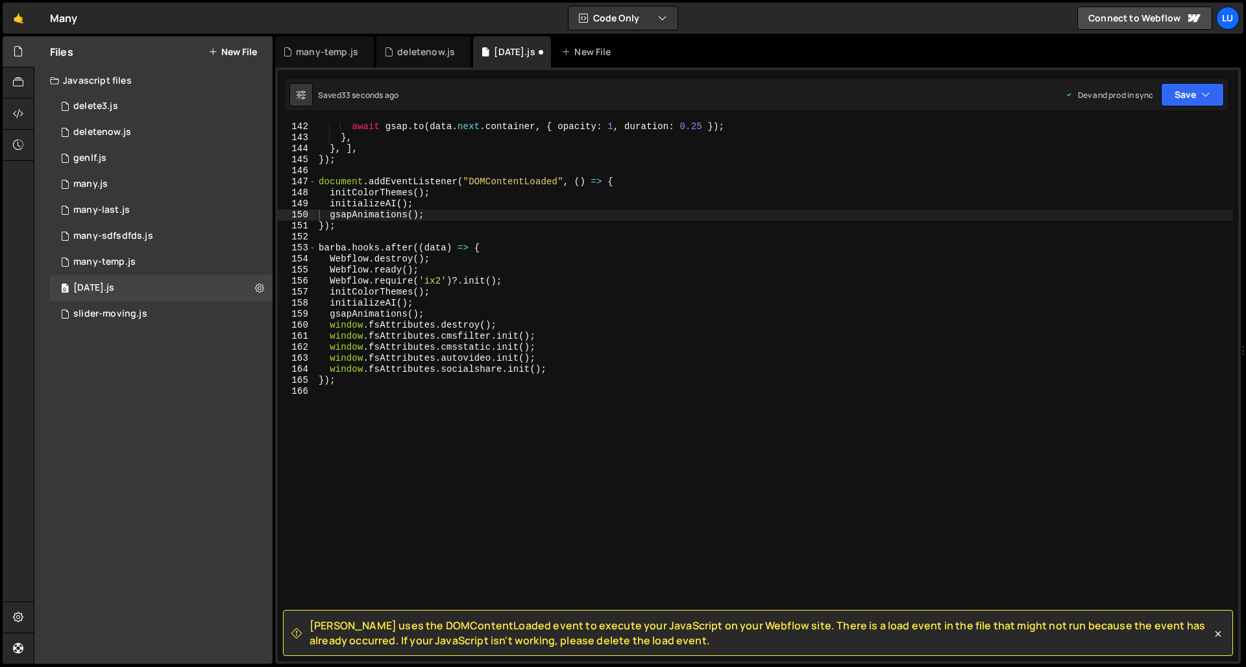
scroll to position [1556, 0]
click at [494, 260] on div "await gsap . to ( data . next . container , { opacity : 1 , duration : 0.25 }) …" at bounding box center [774, 401] width 917 height 561
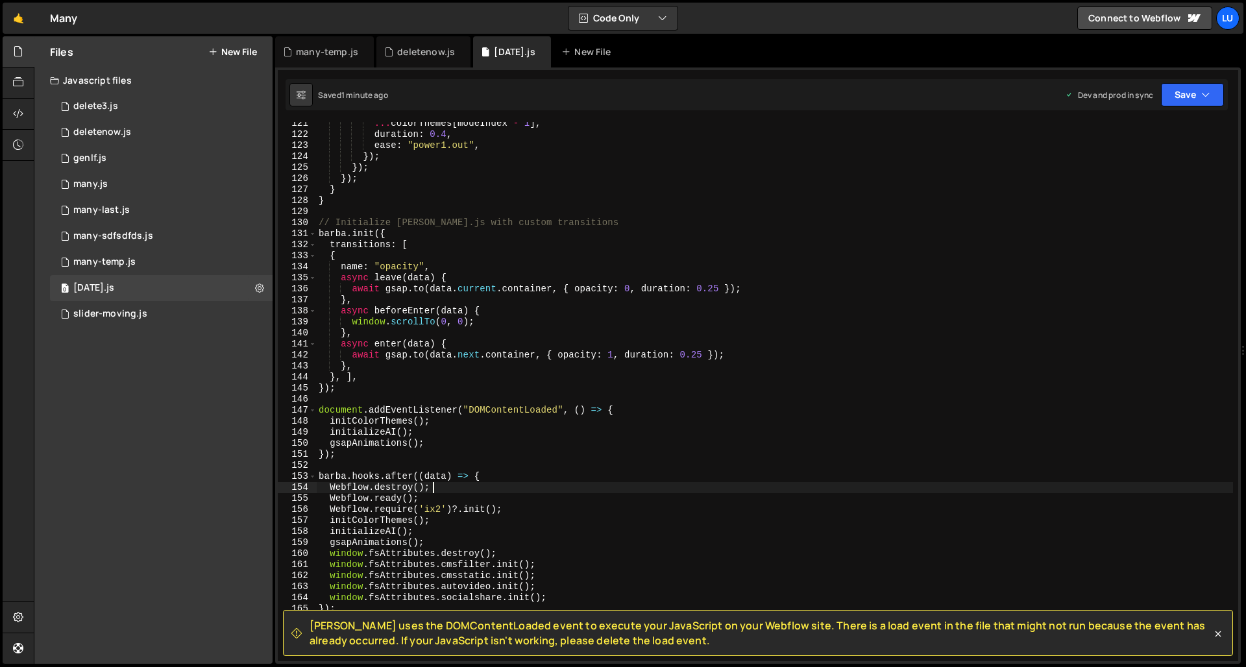
scroll to position [1394, 0]
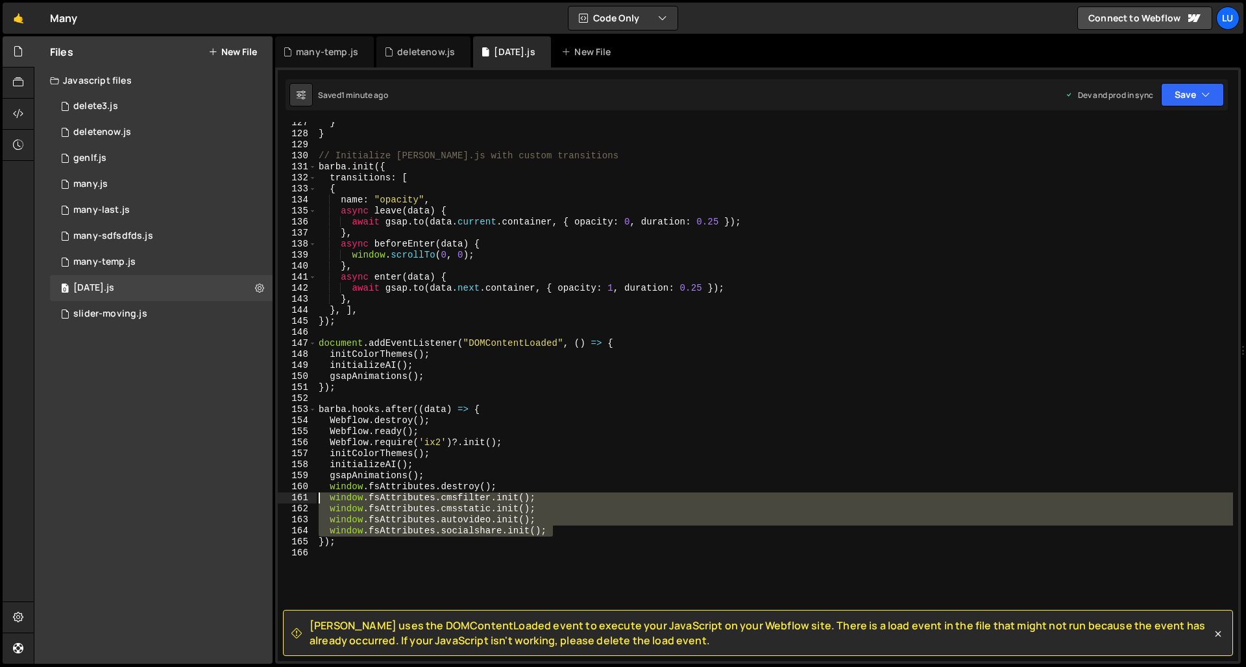
drag, startPoint x: 551, startPoint y: 534, endPoint x: 309, endPoint y: 499, distance: 244.5
click at [309, 499] on div "Webflow.destroy(); 127 128 129 130 131 132 133 134 135 136 137 138 139 140 141 …" at bounding box center [758, 391] width 960 height 539
type textarea "window.fsAttributes.cmsfilter.init(); window.fsAttributes.cmsstatic.init();"
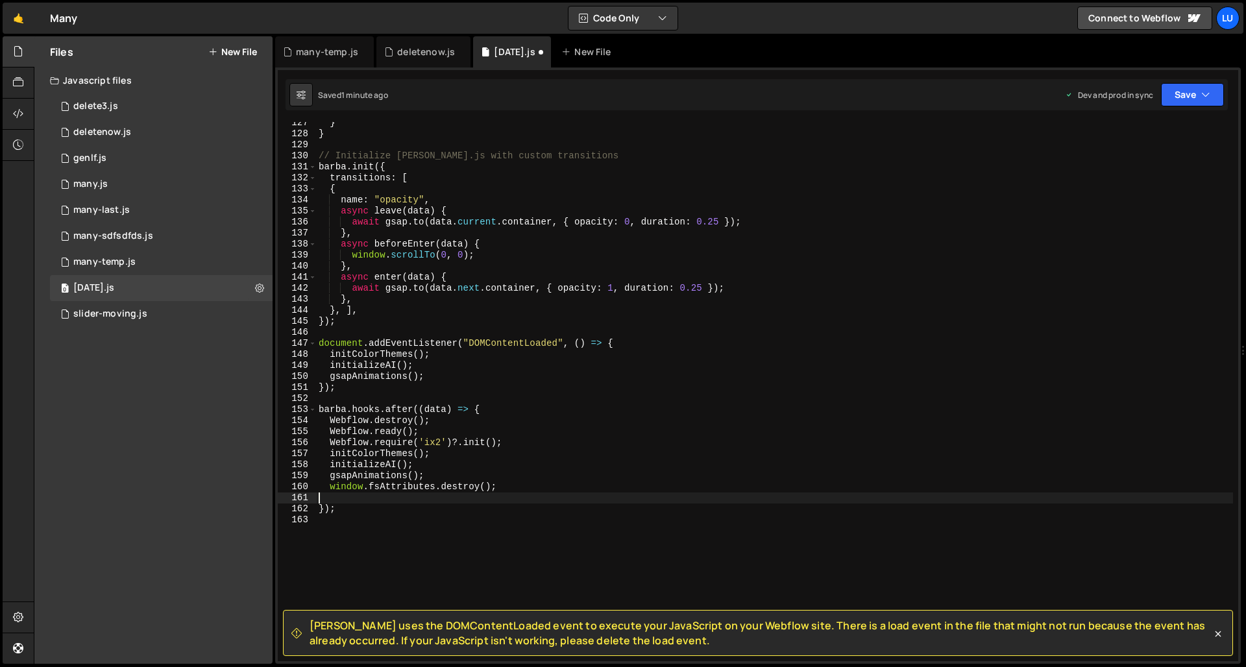
type textarea "window.fsAttributes.destroy();"
drag, startPoint x: 511, startPoint y: 486, endPoint x: 296, endPoint y: 485, distance: 214.7
click at [296, 485] on div "window.fsAttributes.destroy(); 127 128 129 130 131 132 133 134 135 136 137 138 …" at bounding box center [758, 391] width 960 height 539
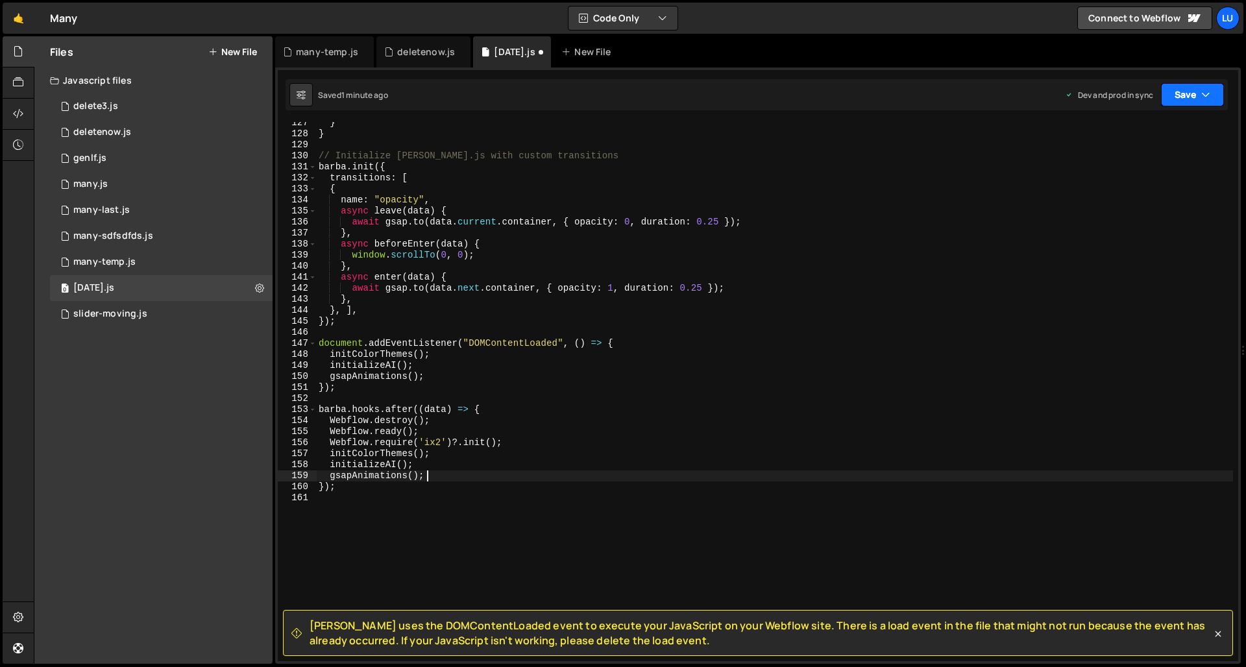
click at [1120, 90] on button "Save" at bounding box center [1192, 94] width 63 height 23
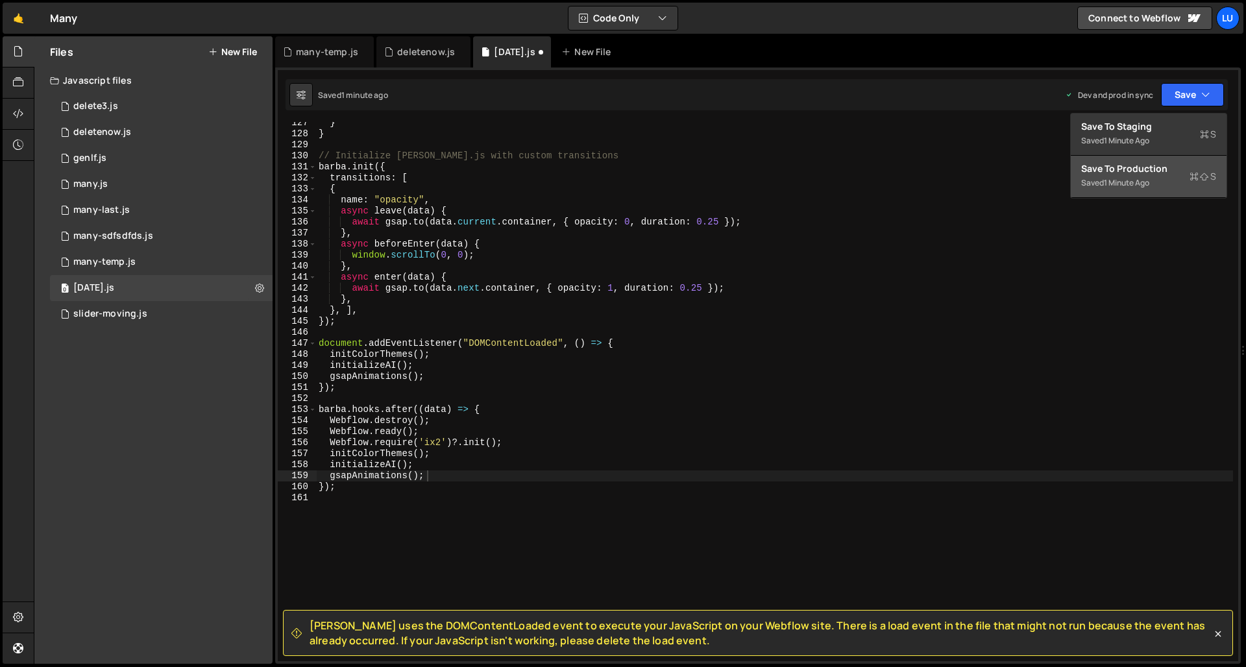
click at [1120, 173] on div "Save to Production S" at bounding box center [1148, 168] width 135 height 13
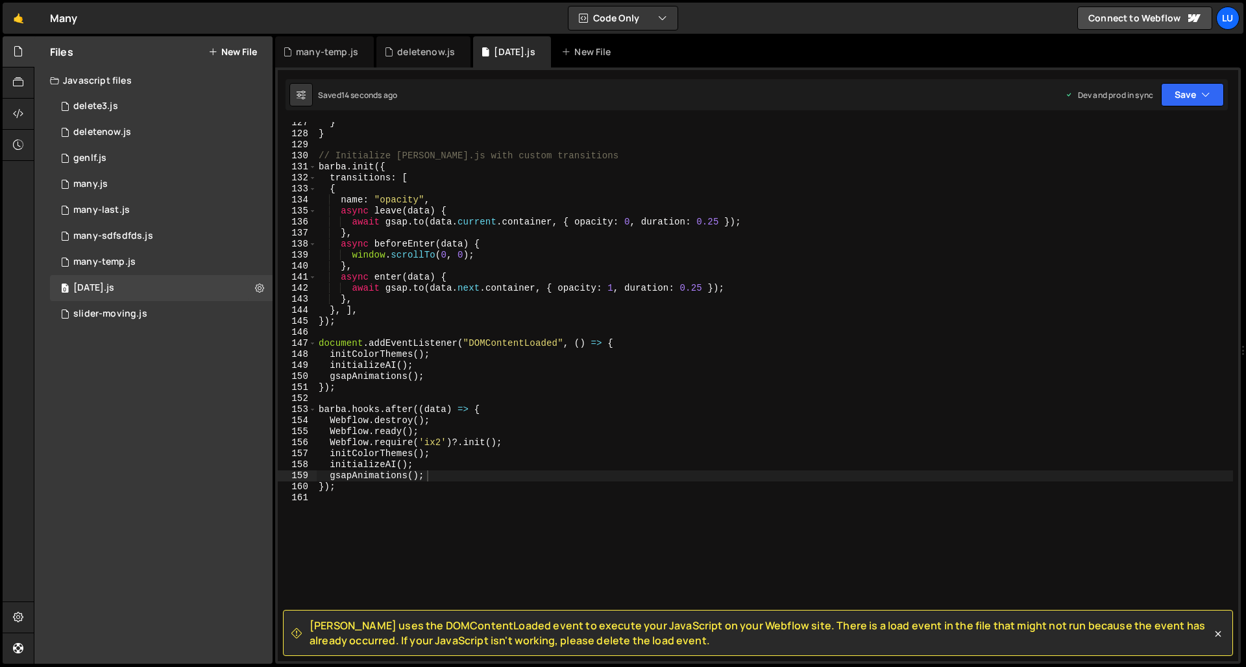
click at [512, 360] on div "} } // Initialize [PERSON_NAME].js with custom transitions [PERSON_NAME] . init…" at bounding box center [774, 397] width 917 height 561
click at [383, 358] on div "} } // Initialize [PERSON_NAME].js with custom transitions [PERSON_NAME] . init…" at bounding box center [774, 397] width 917 height 561
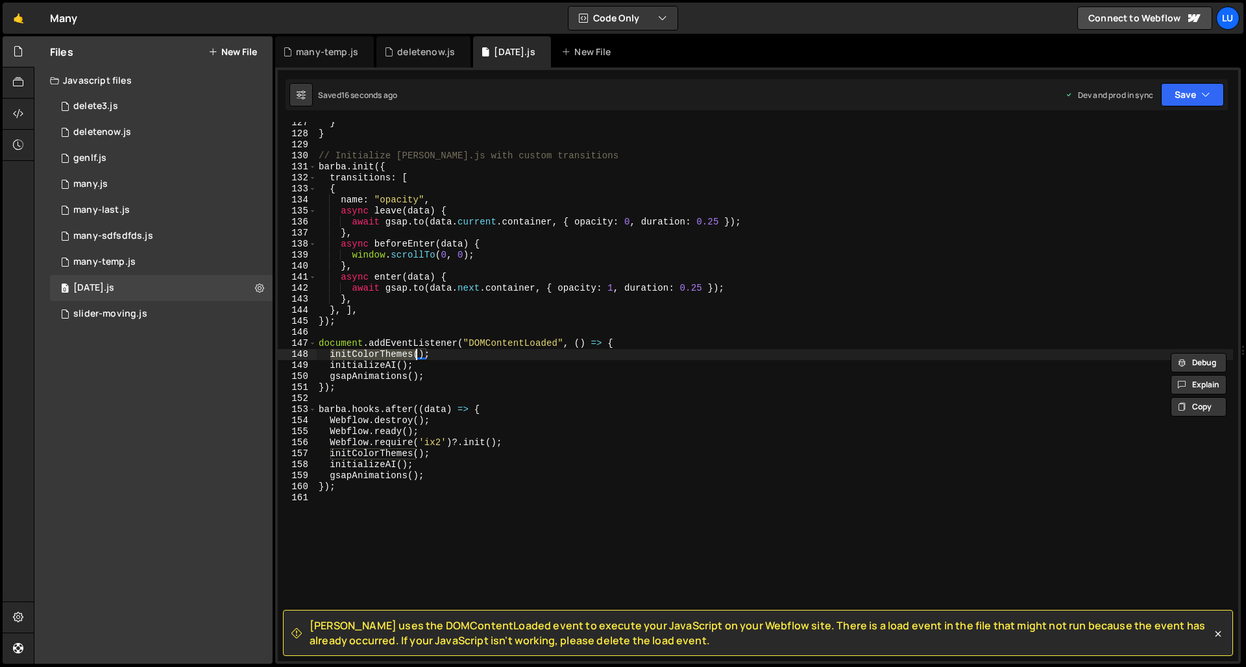
click at [383, 358] on div "} } // Initialize [PERSON_NAME].js with custom transitions [PERSON_NAME] . init…" at bounding box center [774, 397] width 917 height 561
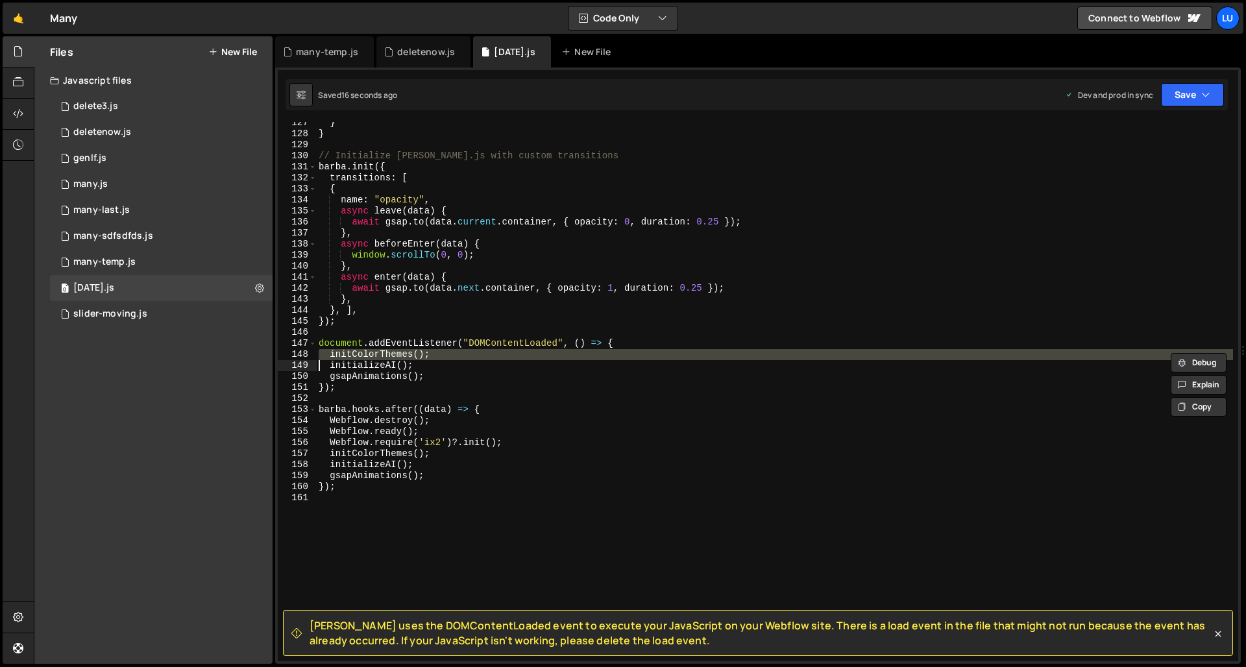
click at [424, 360] on div "} } // Initialize [PERSON_NAME].js with custom transitions [PERSON_NAME] . init…" at bounding box center [774, 397] width 917 height 561
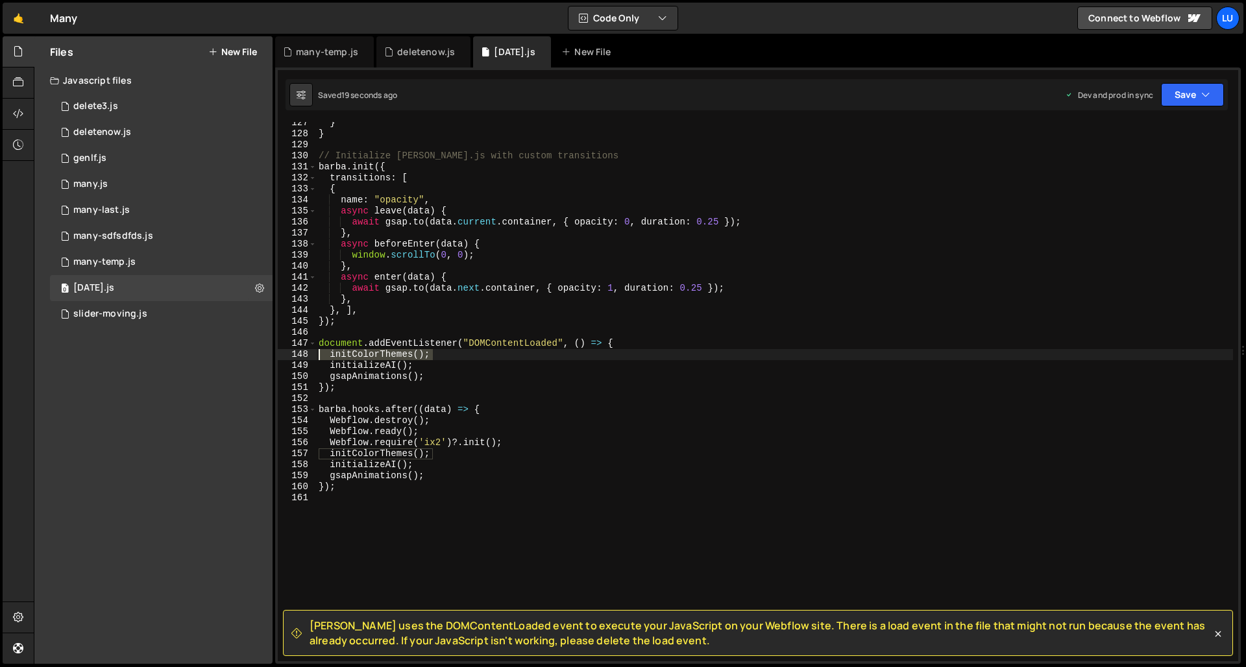
drag, startPoint x: 444, startPoint y: 356, endPoint x: 301, endPoint y: 357, distance: 143.4
click at [301, 357] on div "initializeAI(); 127 128 129 130 131 132 133 134 135 136 137 138 139 140 141 142…" at bounding box center [758, 391] width 960 height 539
type textarea "initColorThemes();"
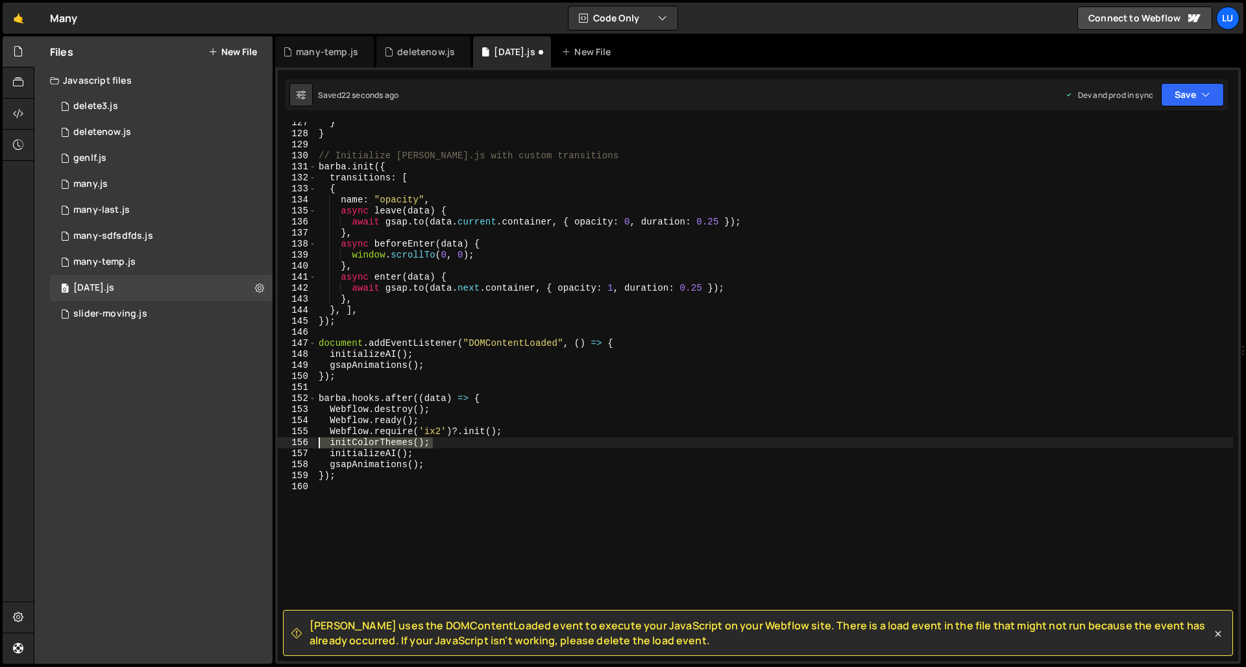
drag, startPoint x: 444, startPoint y: 443, endPoint x: 283, endPoint y: 439, distance: 161.6
click at [284, 439] on div "document.addEventListener("DOMContentLoaded", () => { 127 128 129 130 131 132 1…" at bounding box center [758, 391] width 960 height 539
type textarea "initColorThemes();"
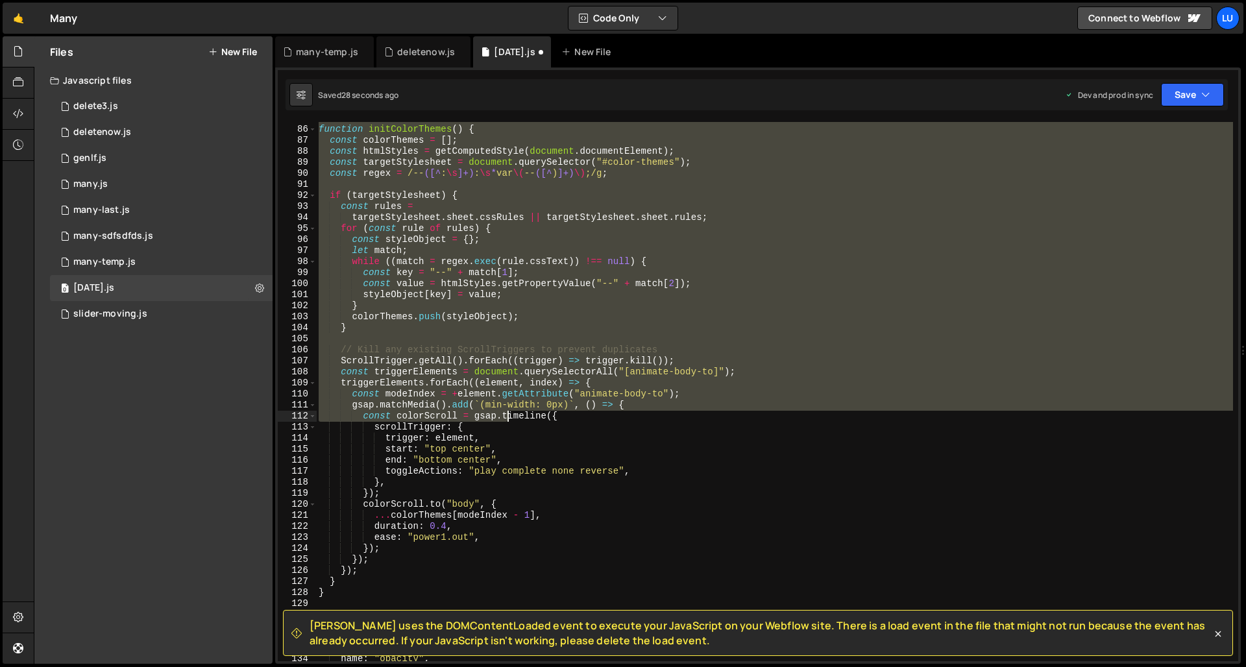
scroll to position [935, 0]
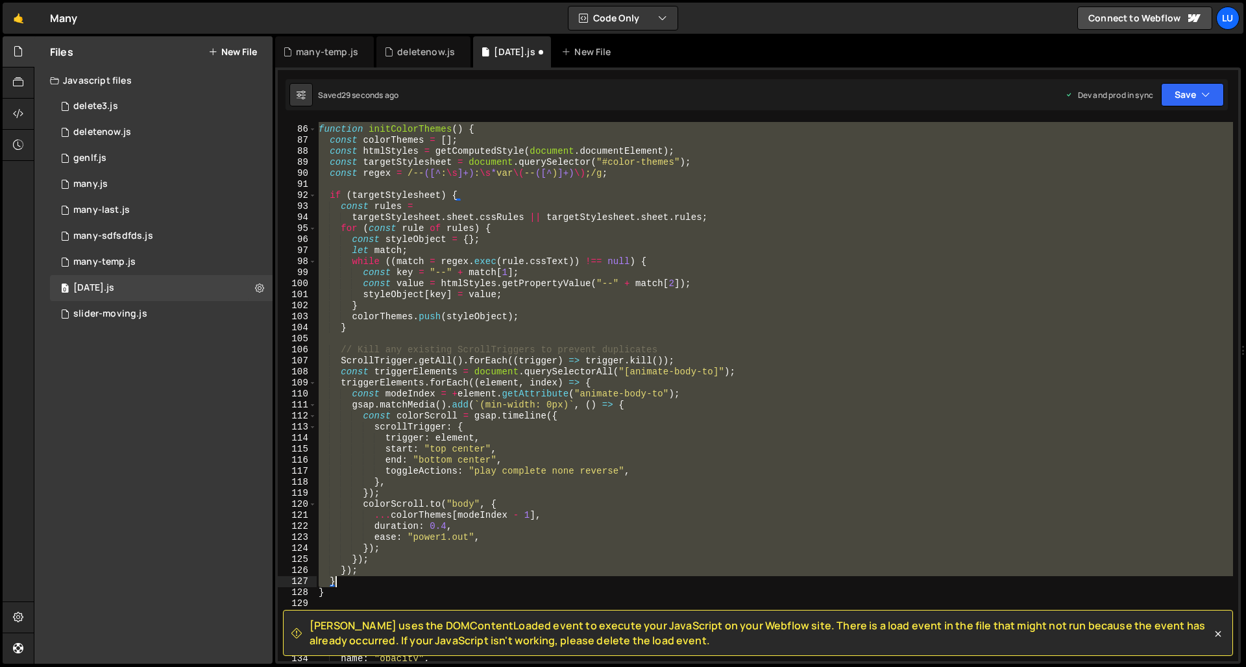
drag, startPoint x: 318, startPoint y: 249, endPoint x: 458, endPoint y: 586, distance: 365.3
click at [458, 586] on div "// Function to initialize color themes and scroll animations function initColor…" at bounding box center [774, 393] width 917 height 561
type textarea "}); }"
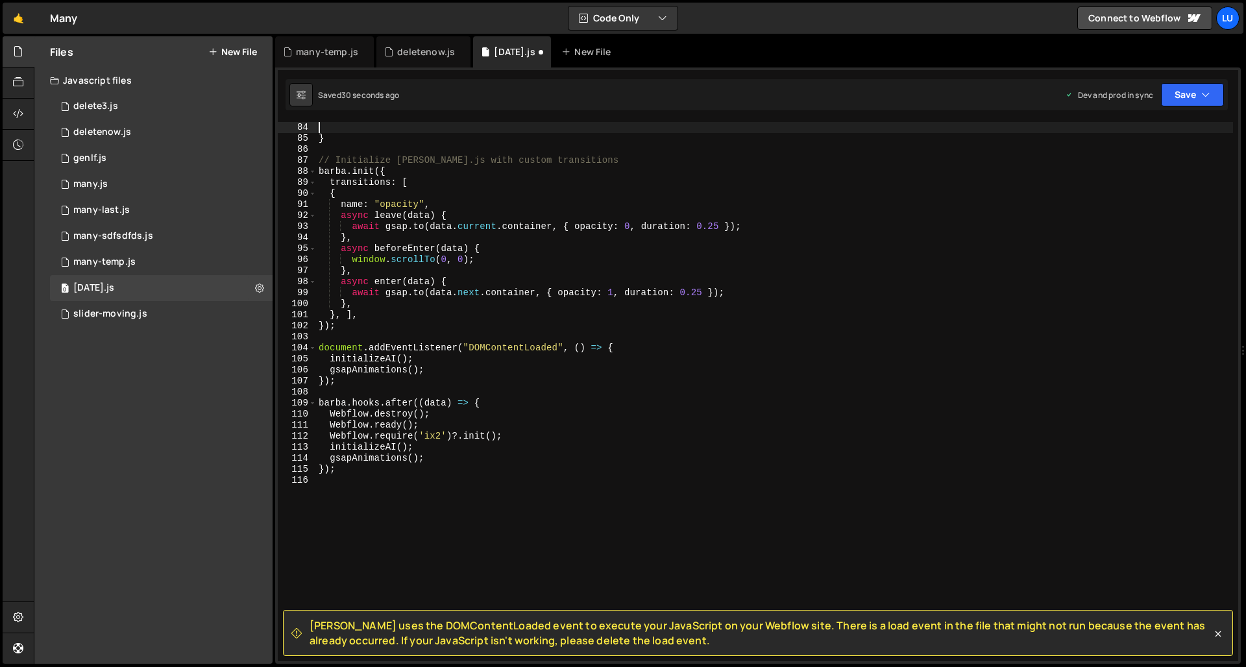
scroll to position [732, 0]
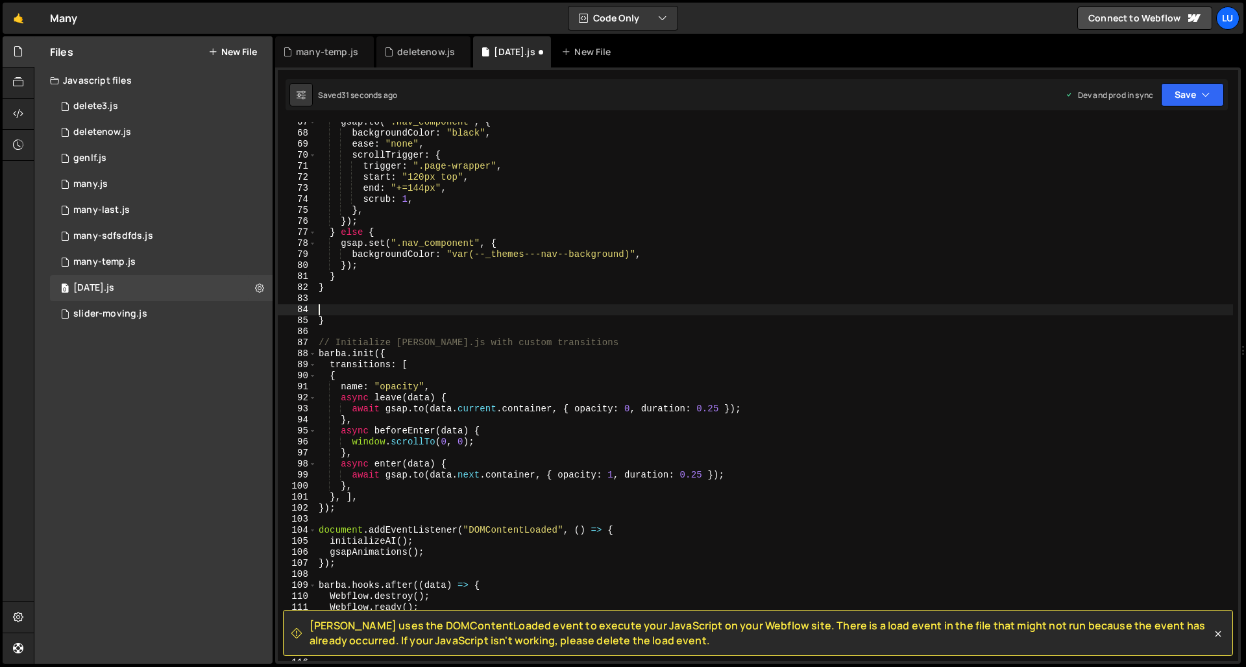
click at [343, 325] on div "gsap . to ( ".nav_component" , { backgroundColor : "black" , ease : "none" , sc…" at bounding box center [774, 397] width 917 height 561
type textarea "}"
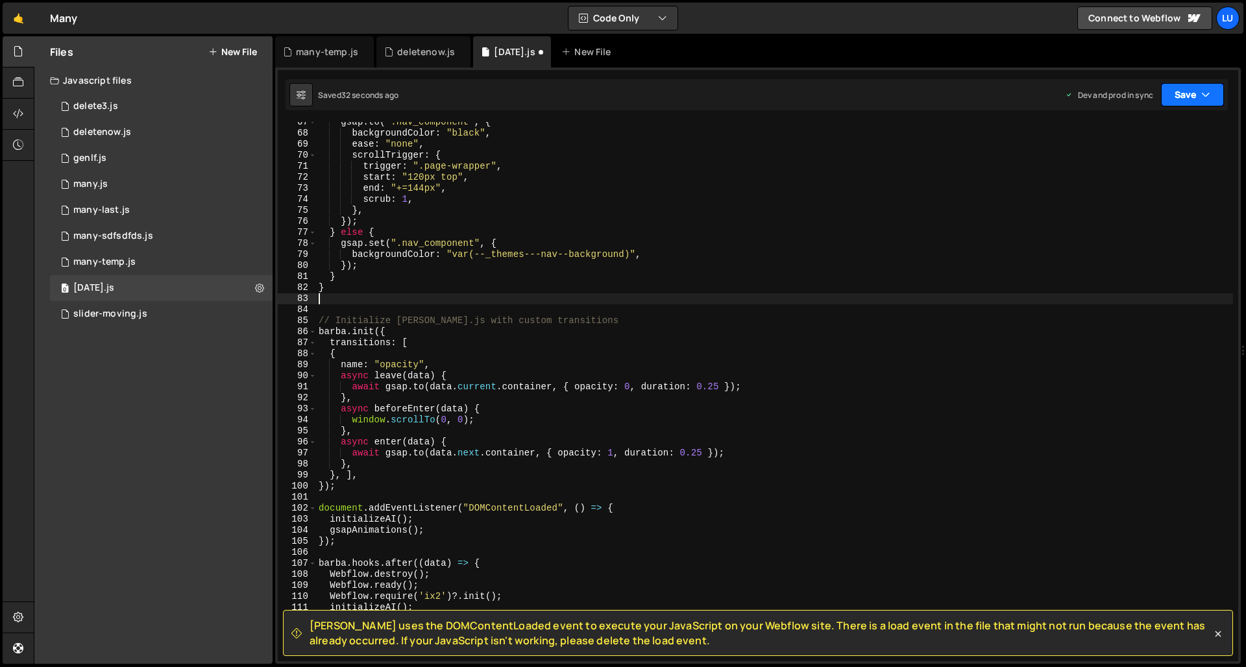
click at [1120, 85] on div "Saved 32 seconds ago Dev and prod in sync Upgrade to Edit Save Save to Staging …" at bounding box center [756, 94] width 942 height 31
click at [1120, 101] on button "Save" at bounding box center [1192, 94] width 63 height 23
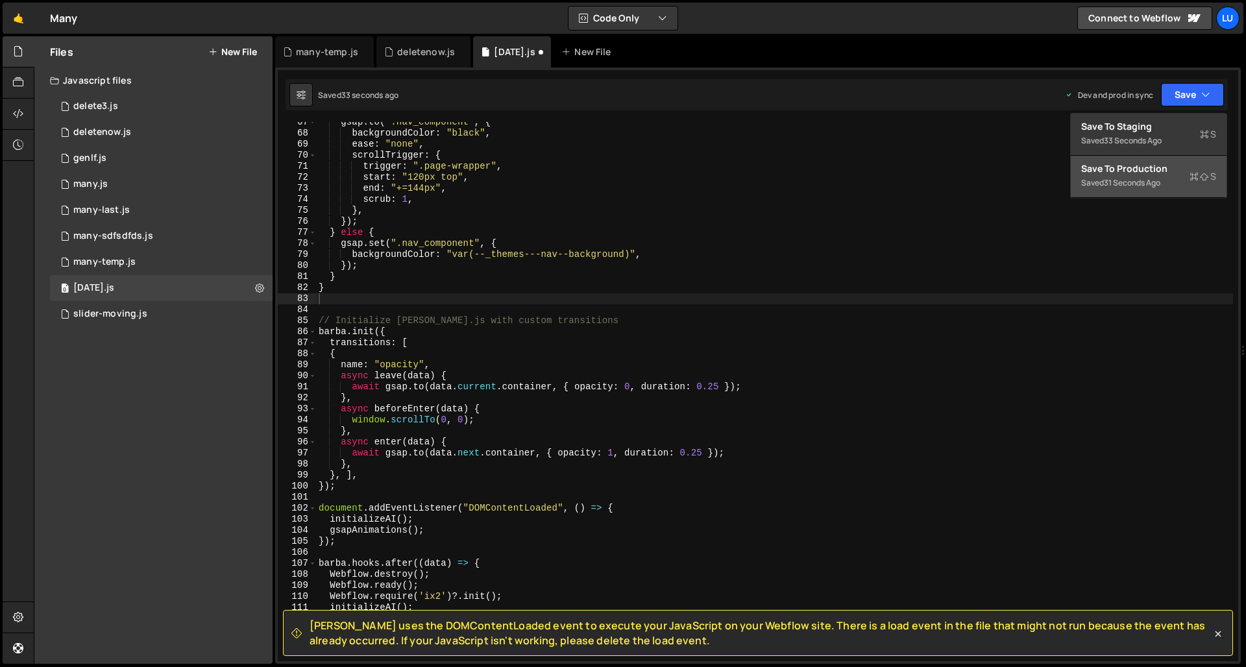
click at [1120, 177] on button "Save to Production S Saved 31 seconds ago" at bounding box center [1148, 177] width 156 height 42
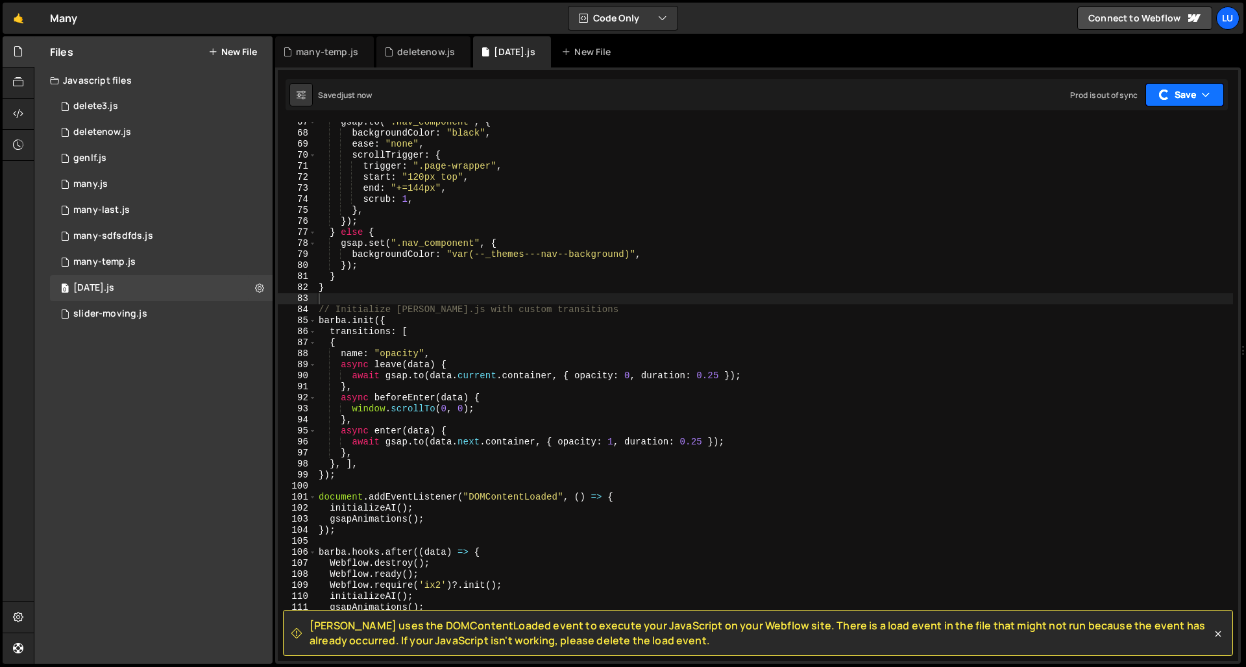
click at [1120, 93] on button "Save" at bounding box center [1184, 94] width 78 height 23
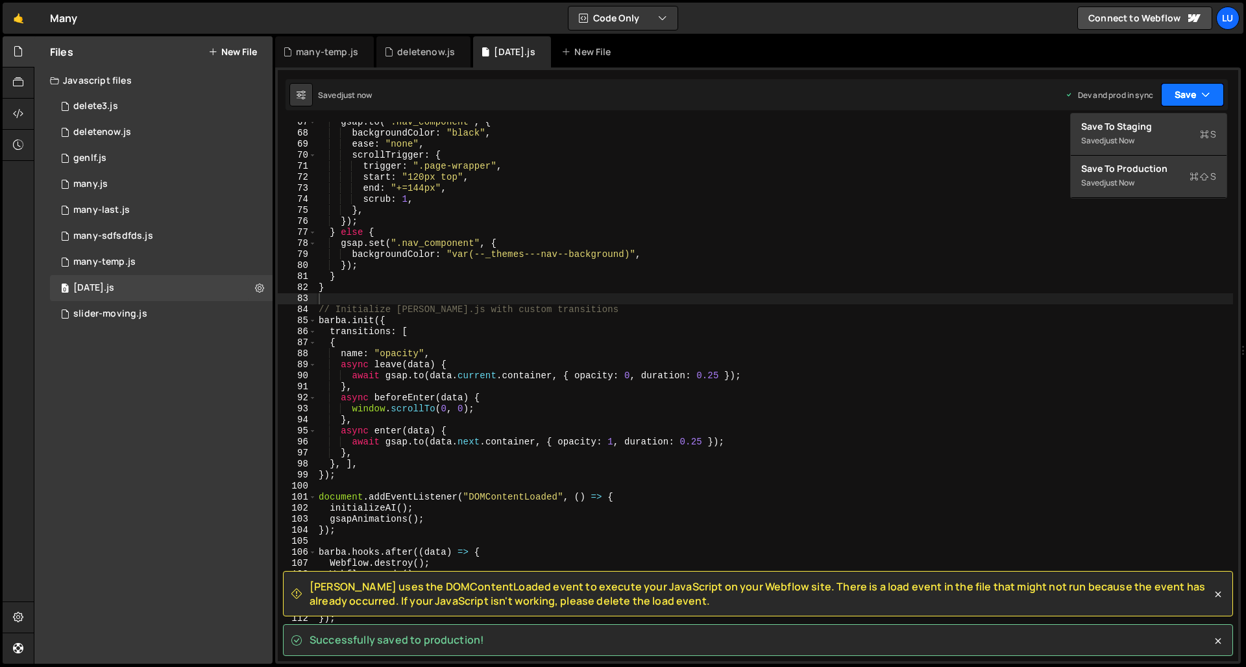
click at [1120, 93] on button "Save" at bounding box center [1192, 94] width 63 height 23
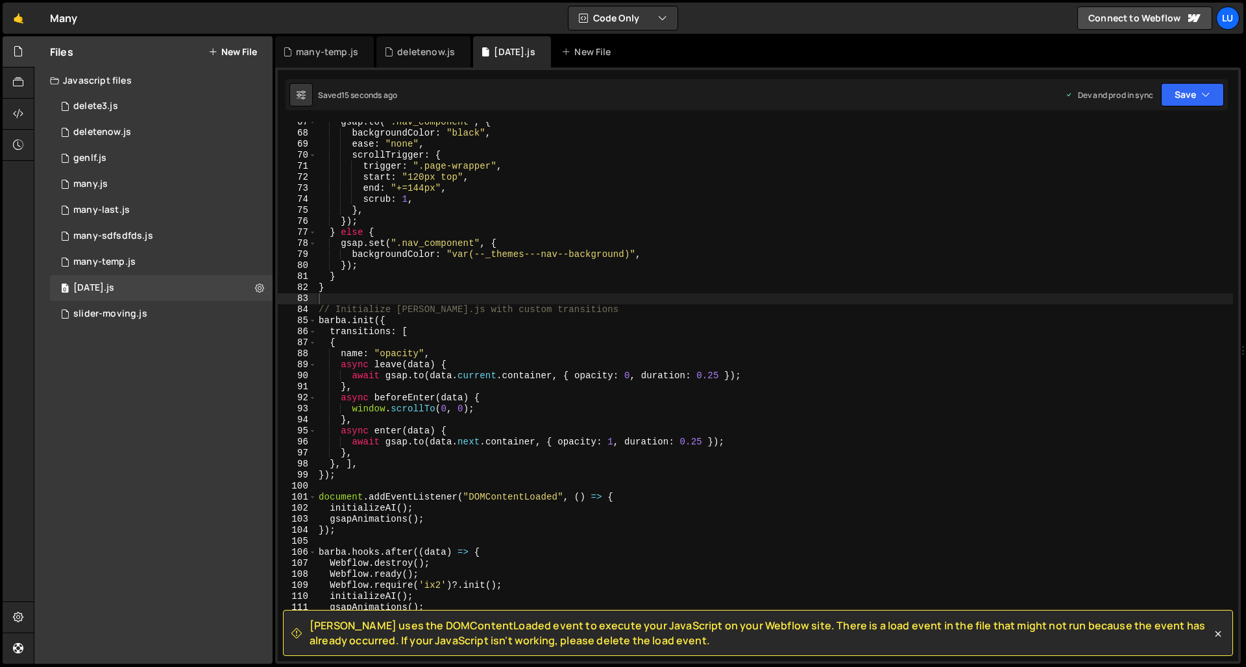
click at [566, 283] on div "gsap . to ( ".nav_component" , { backgroundColor : "black" , ease : "none" , sc…" at bounding box center [774, 397] width 917 height 561
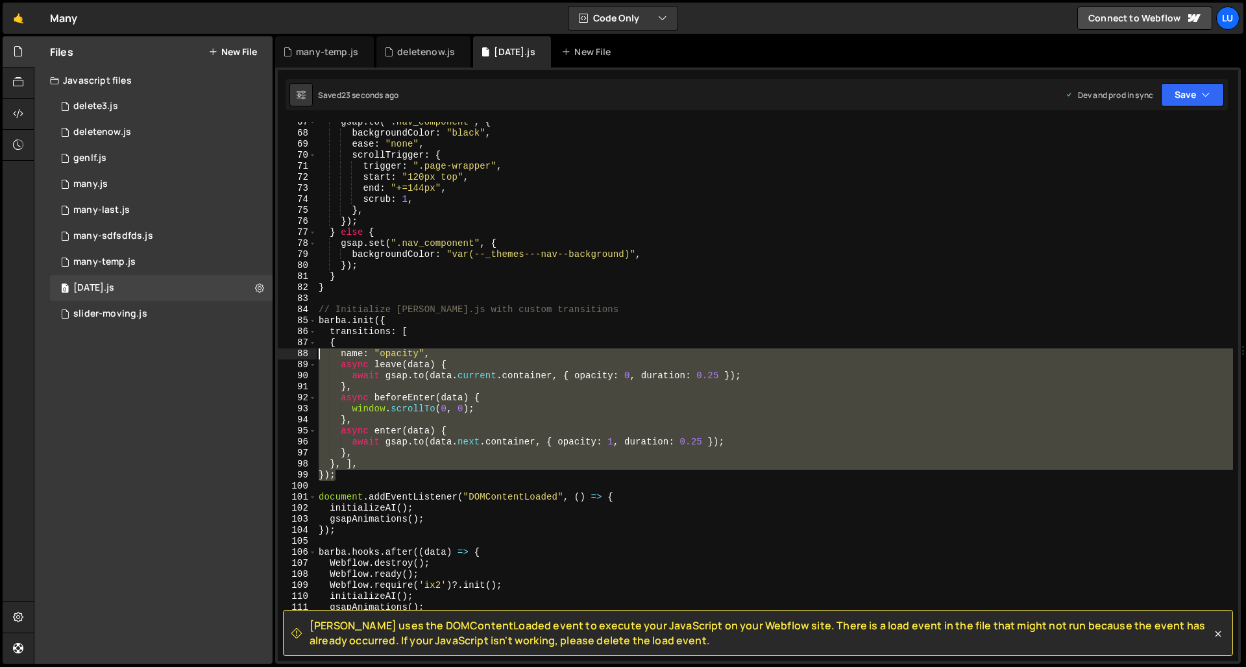
drag, startPoint x: 365, startPoint y: 475, endPoint x: 290, endPoint y: 317, distance: 175.0
click at [291, 320] on div "} 67 68 69 70 71 72 73 74 75 76 77 78 79 80 81 82 83 84 85 86 87 88 89 90 91 92…" at bounding box center [758, 391] width 960 height 539
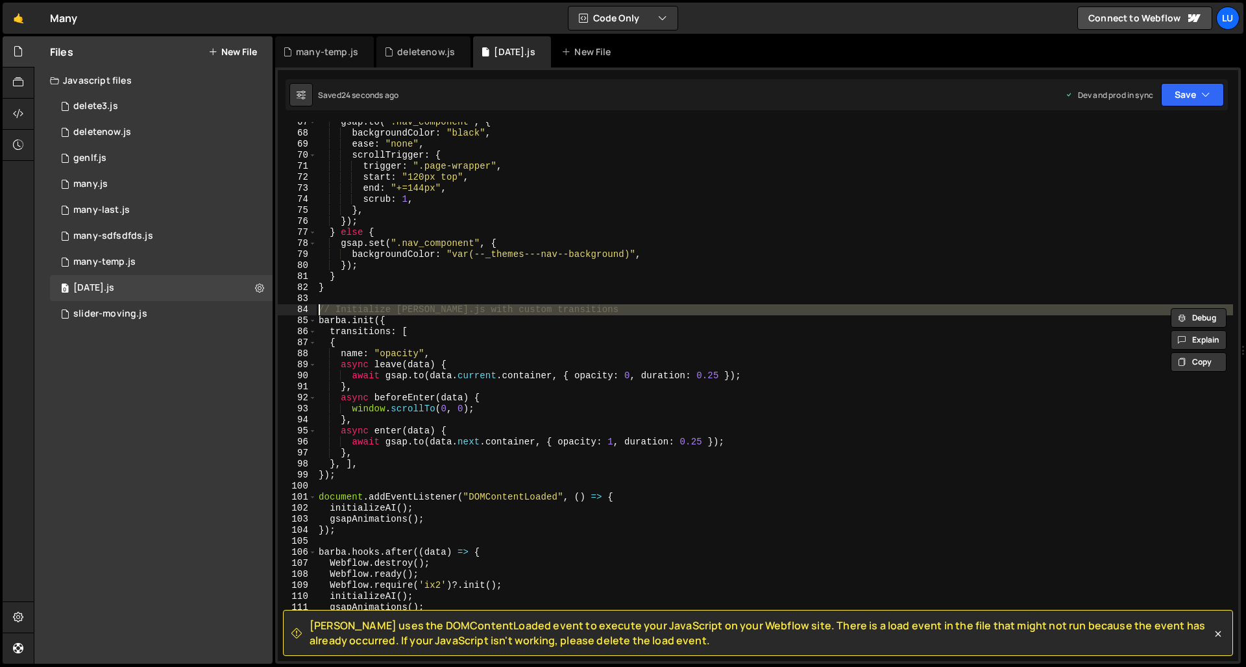
click at [289, 315] on div "84" at bounding box center [297, 309] width 39 height 11
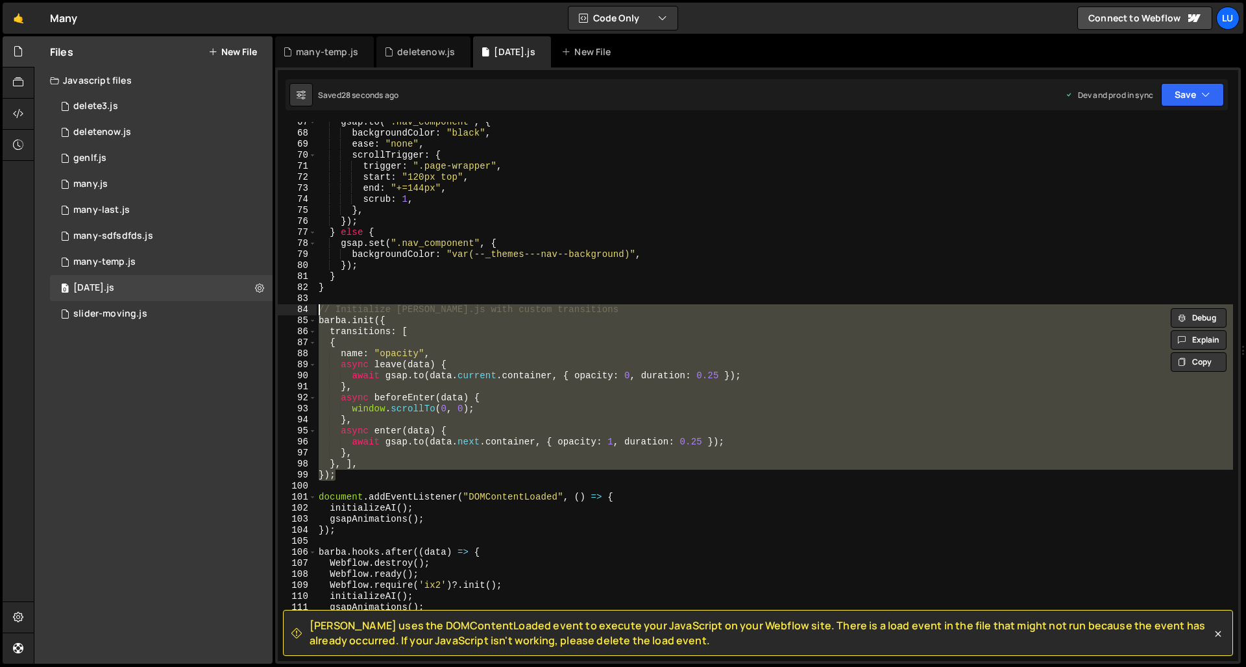
drag, startPoint x: 357, startPoint y: 476, endPoint x: 295, endPoint y: 313, distance: 174.1
click at [295, 313] on div "// Initialize [PERSON_NAME].js with custom transitions [PERSON_NAME].init({ 67 …" at bounding box center [758, 391] width 960 height 539
click at [365, 361] on div "gsap . to ( ".nav_component" , { backgroundColor : "black" , ease : "none" , sc…" at bounding box center [774, 391] width 917 height 539
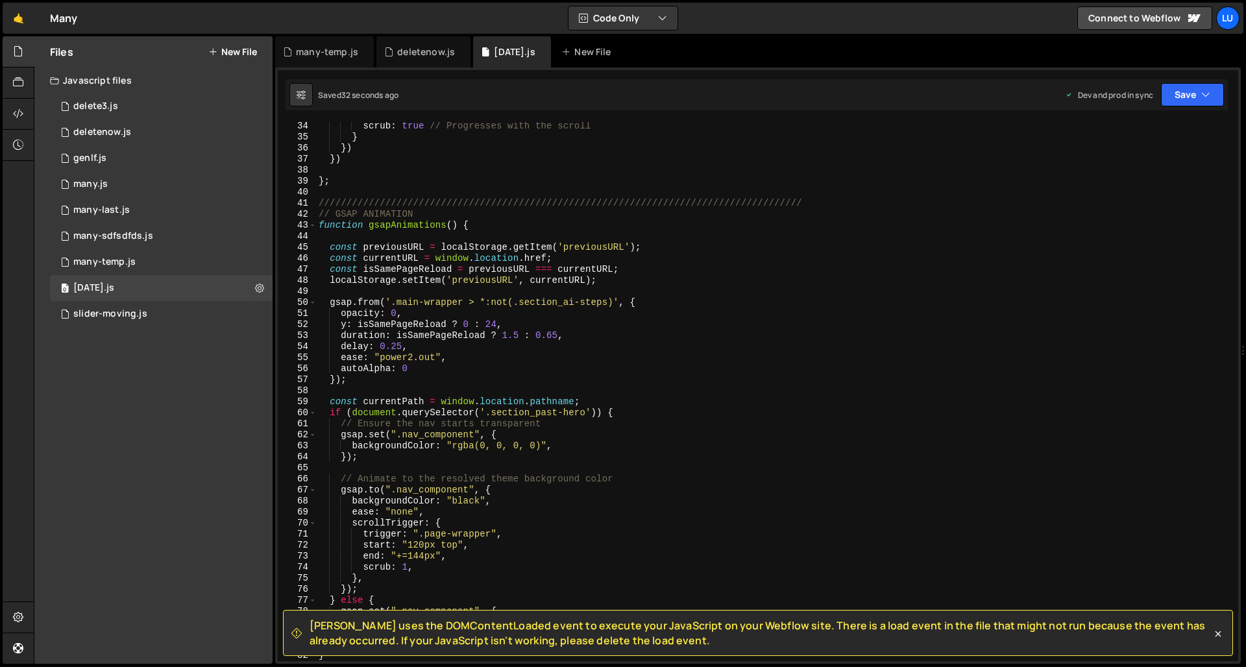
scroll to position [365, 0]
click at [557, 310] on div "scrub : true // Progresses with the scroll } }) }) } ; ////////////////////////…" at bounding box center [774, 401] width 917 height 561
click at [559, 303] on div "scrub : true // Progresses with the scroll } }) }) } ; ////////////////////////…" at bounding box center [774, 401] width 917 height 561
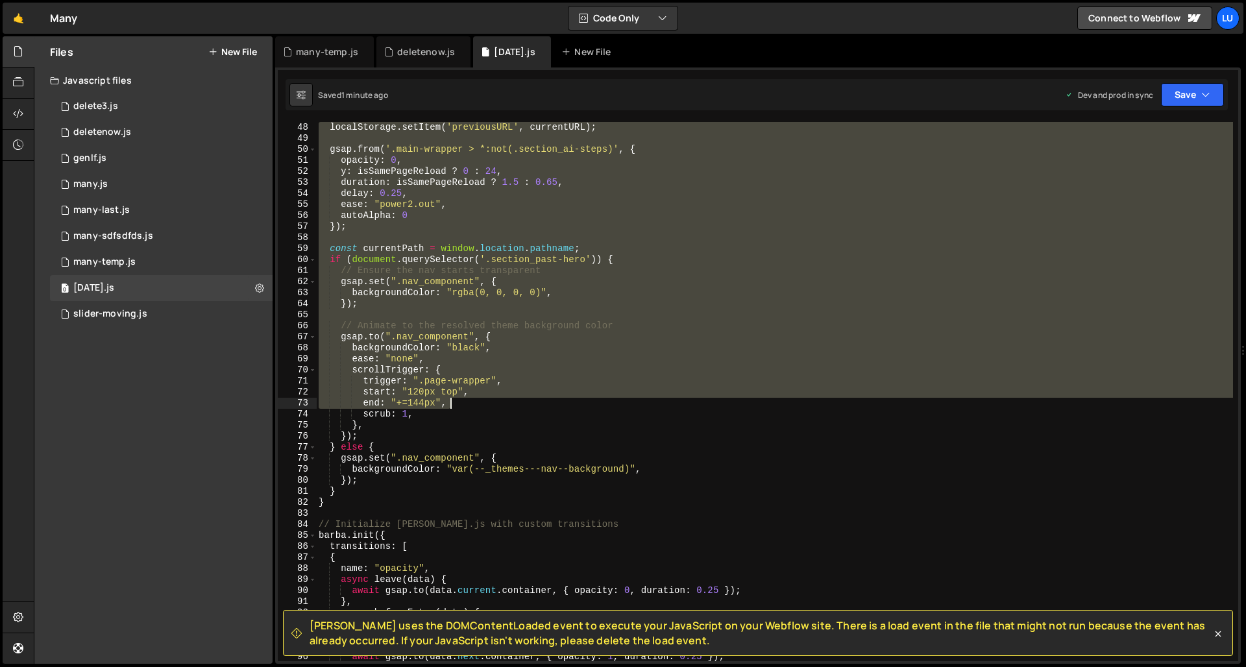
scroll to position [518, 0]
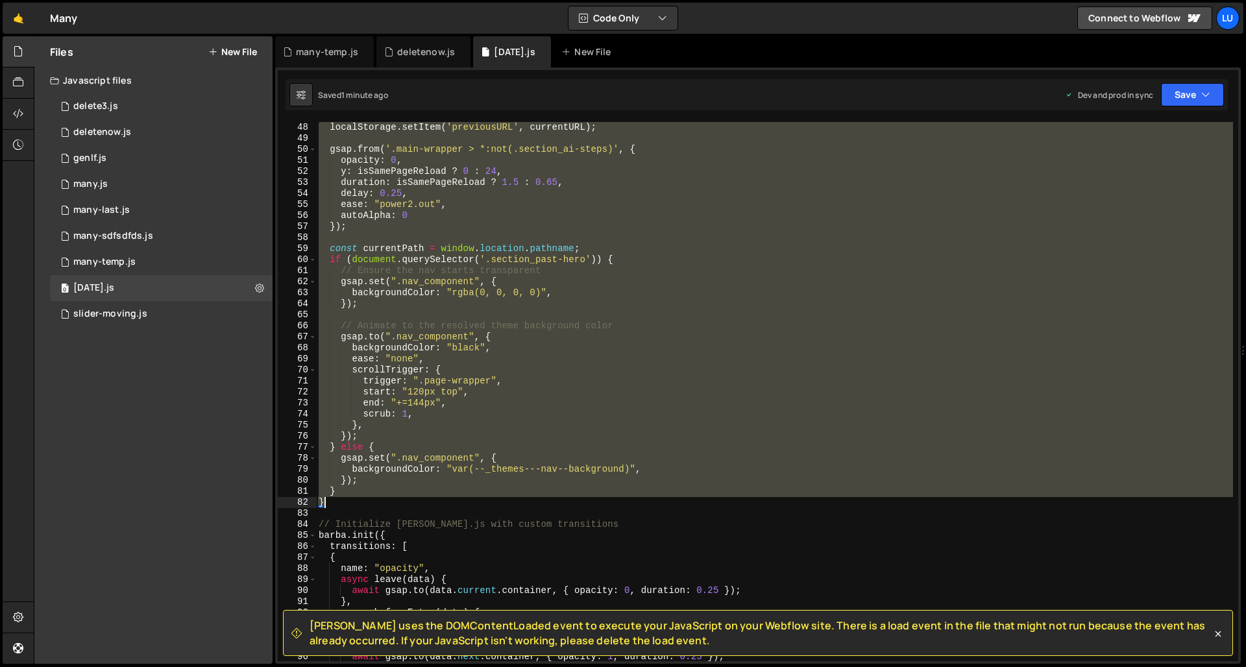
drag, startPoint x: 317, startPoint y: 202, endPoint x: 413, endPoint y: 501, distance: 314.1
click at [413, 501] on div "localStorage . setItem ( 'previousURL' , currentURL ) ; gsap . from ( '.main-wr…" at bounding box center [774, 402] width 917 height 561
type textarea "} }"
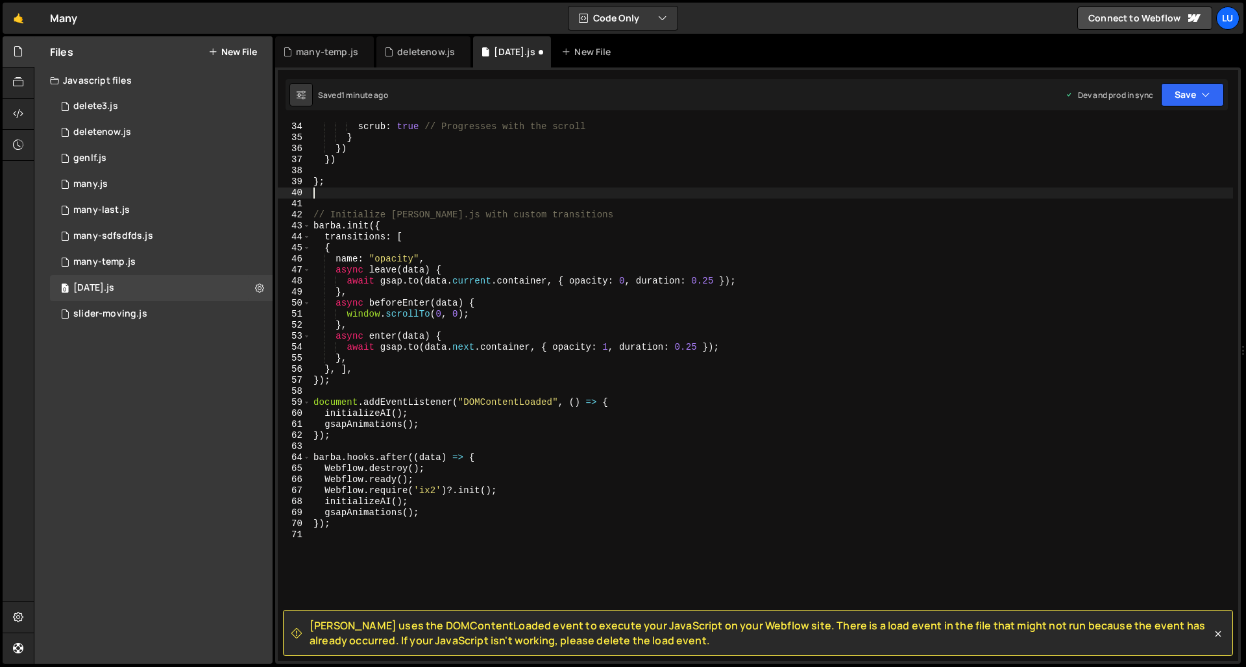
scroll to position [365, 0]
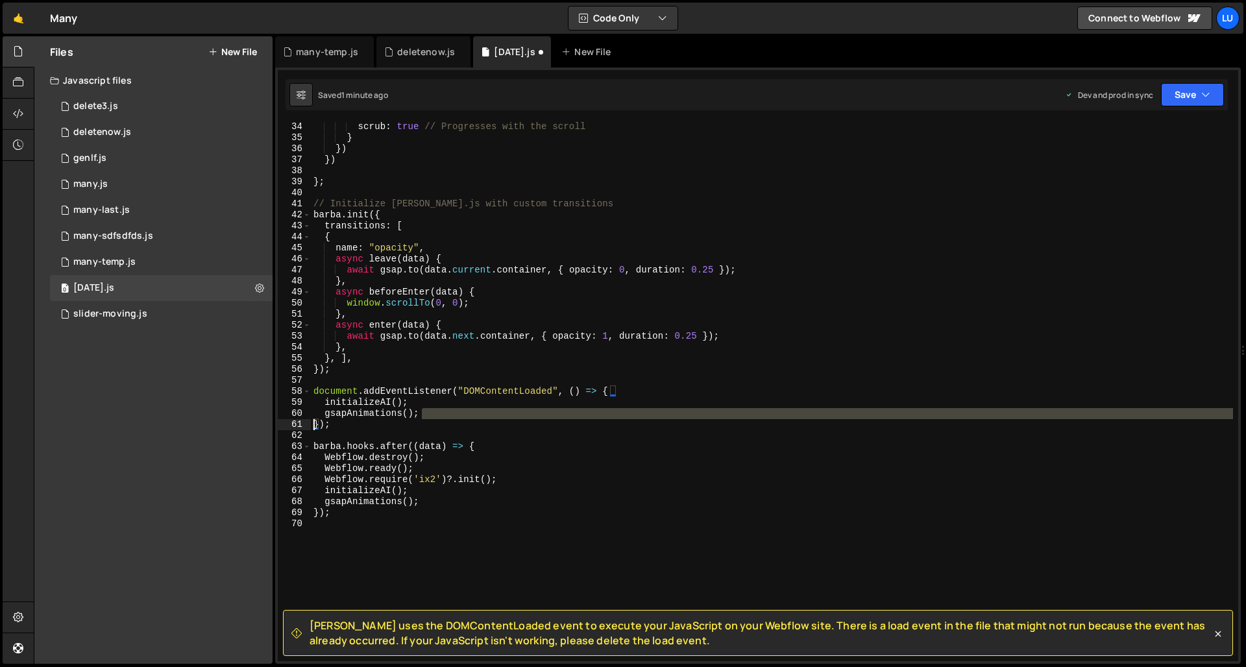
drag, startPoint x: 421, startPoint y: 412, endPoint x: 282, endPoint y: 419, distance: 139.0
click at [282, 419] on div "}; 34 35 36 37 38 39 40 41 42 43 44 45 46 47 48 49 50 51 52 53 54 55 56 57 58 5…" at bounding box center [758, 391] width 960 height 539
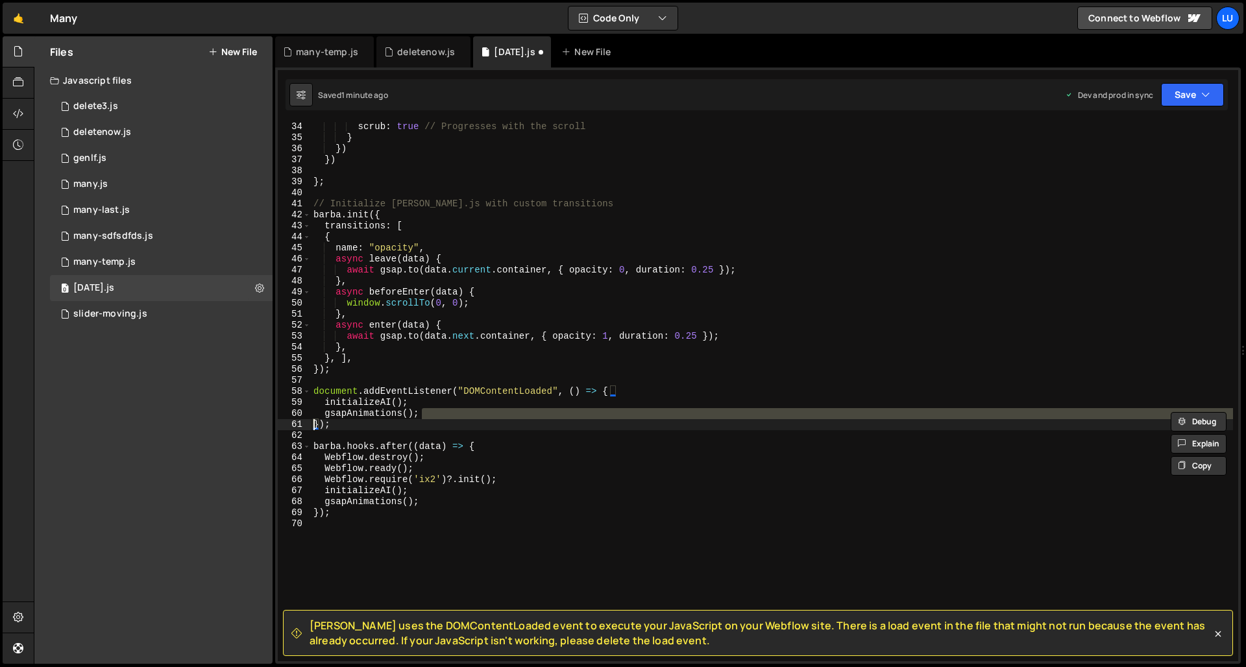
click at [447, 417] on div "scrub : true // Progresses with the scroll } }) }) } ; // Initialize [PERSON_NA…" at bounding box center [772, 401] width 922 height 561
type textarea "gsapAnimations();"
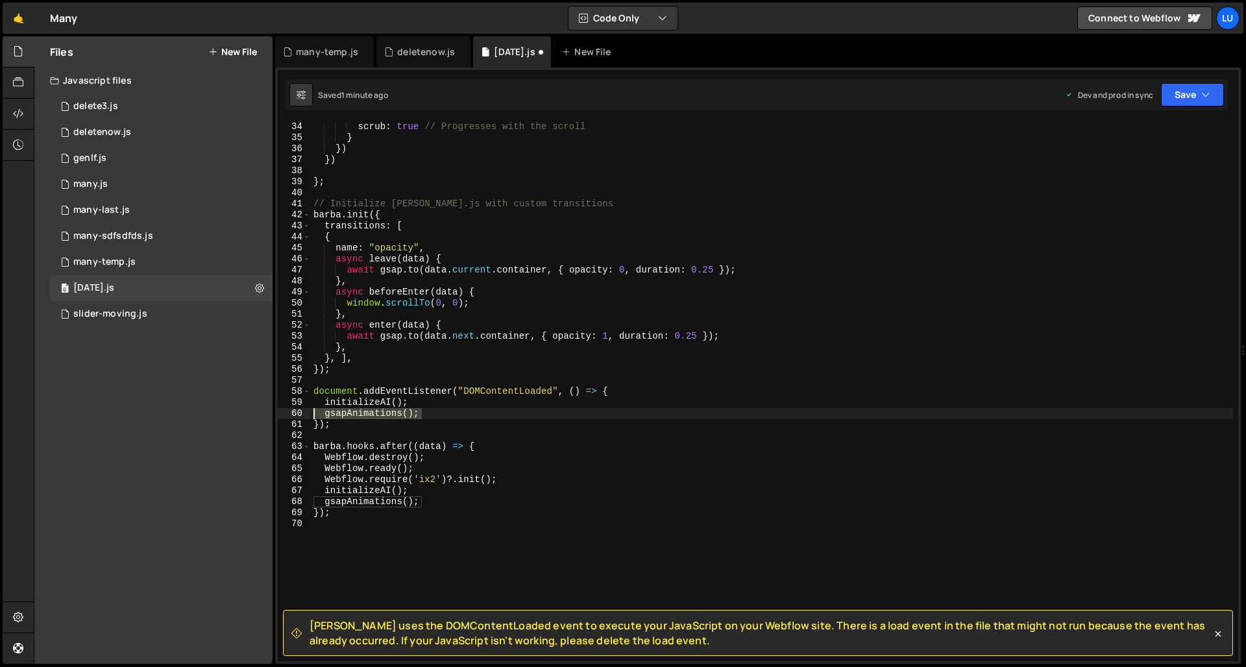
drag, startPoint x: 434, startPoint y: 413, endPoint x: 275, endPoint y: 412, distance: 158.9
click at [275, 412] on div "[PERSON_NAME] uses the DOMContentLoaded event to execute your JavaScript on you…" at bounding box center [757, 365] width 965 height 596
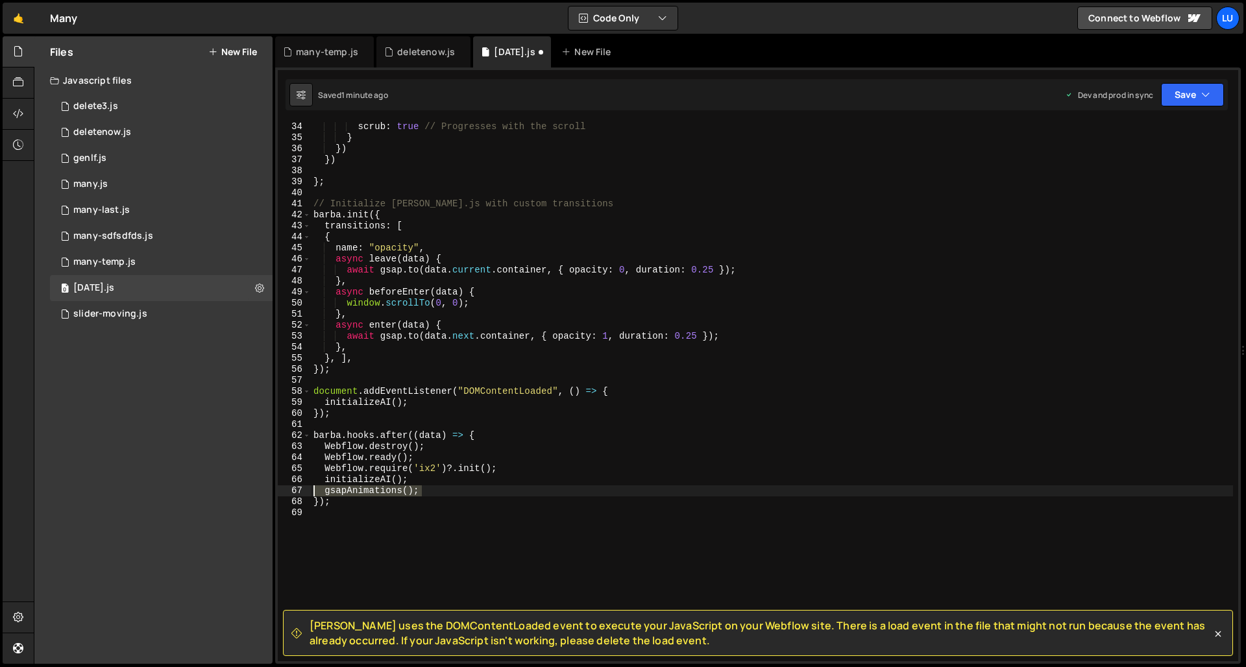
drag, startPoint x: 429, startPoint y: 489, endPoint x: 285, endPoint y: 488, distance: 144.0
click at [278, 489] on div "initializeAI(); 34 35 36 37 38 39 40 41 42 43 44 45 46 47 48 49 50 51 52 53 54 …" at bounding box center [758, 391] width 960 height 539
type textarea "gsapAnimations();"
click at [1120, 87] on button "Save" at bounding box center [1192, 94] width 63 height 23
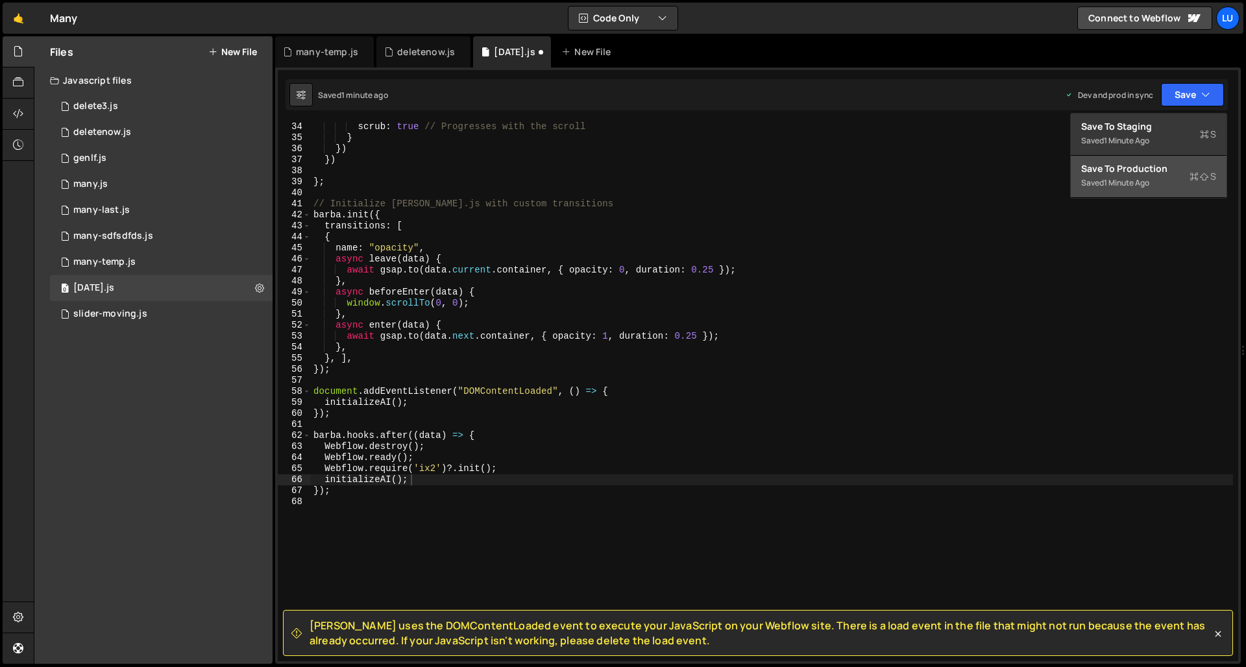
click at [1120, 168] on div "Save to Production S" at bounding box center [1148, 168] width 135 height 13
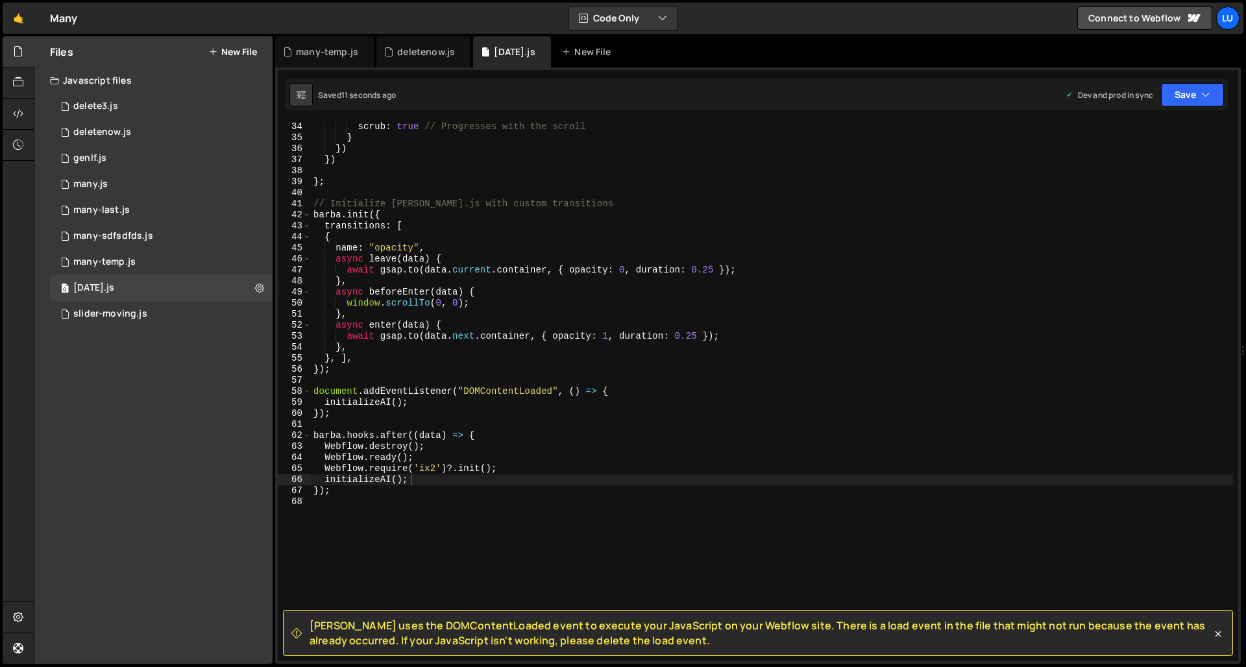
click at [481, 444] on div "scrub : true // Progresses with the scroll } }) }) } ; // Initialize [PERSON_NA…" at bounding box center [772, 401] width 922 height 561
drag, startPoint x: 428, startPoint y: 477, endPoint x: 341, endPoint y: 477, distance: 86.9
click at [341, 477] on div "scrub : true // Progresses with the scroll } }) }) } ; // Initialize [PERSON_NA…" at bounding box center [772, 401] width 922 height 561
click at [439, 463] on div "scrub : true // Progresses with the scroll } }) }) } ; // Initialize [PERSON_NA…" at bounding box center [772, 401] width 922 height 561
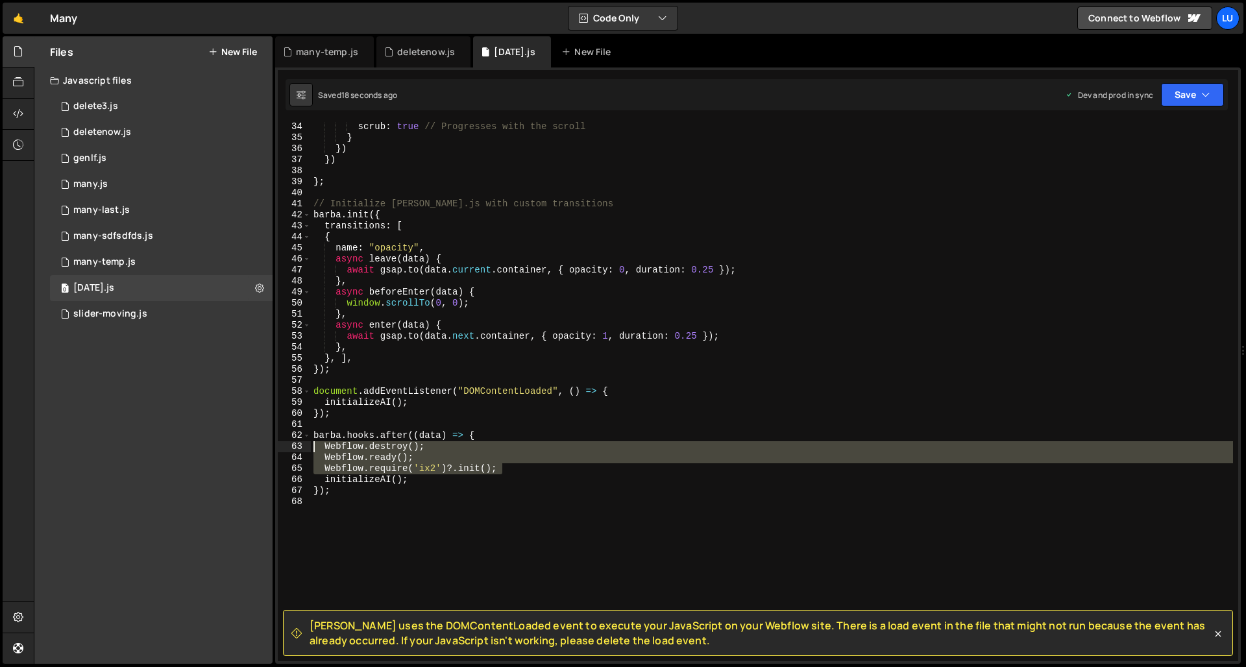
drag, startPoint x: 507, startPoint y: 468, endPoint x: 259, endPoint y: 450, distance: 249.1
click at [259, 450] on div "Files New File Javascript files 0 delete3.js 0 0 deletenow.js 0 0 genlf.js 0 0 …" at bounding box center [640, 350] width 1212 height 628
type textarea "Webflow.destroy(); Webflow.ready();"
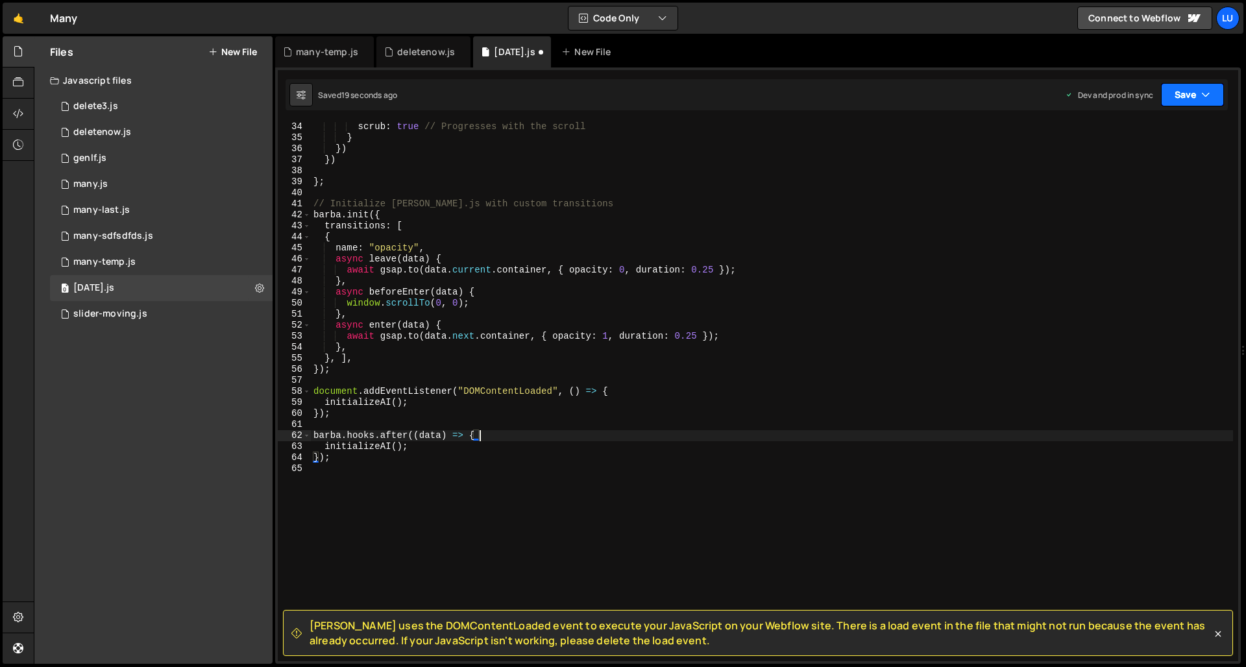
click at [1120, 106] on div "Saved 19 seconds ago Dev and prod in sync Upgrade to Edit Save Save to Staging …" at bounding box center [756, 94] width 942 height 31
click at [1120, 103] on button "Save" at bounding box center [1192, 94] width 63 height 23
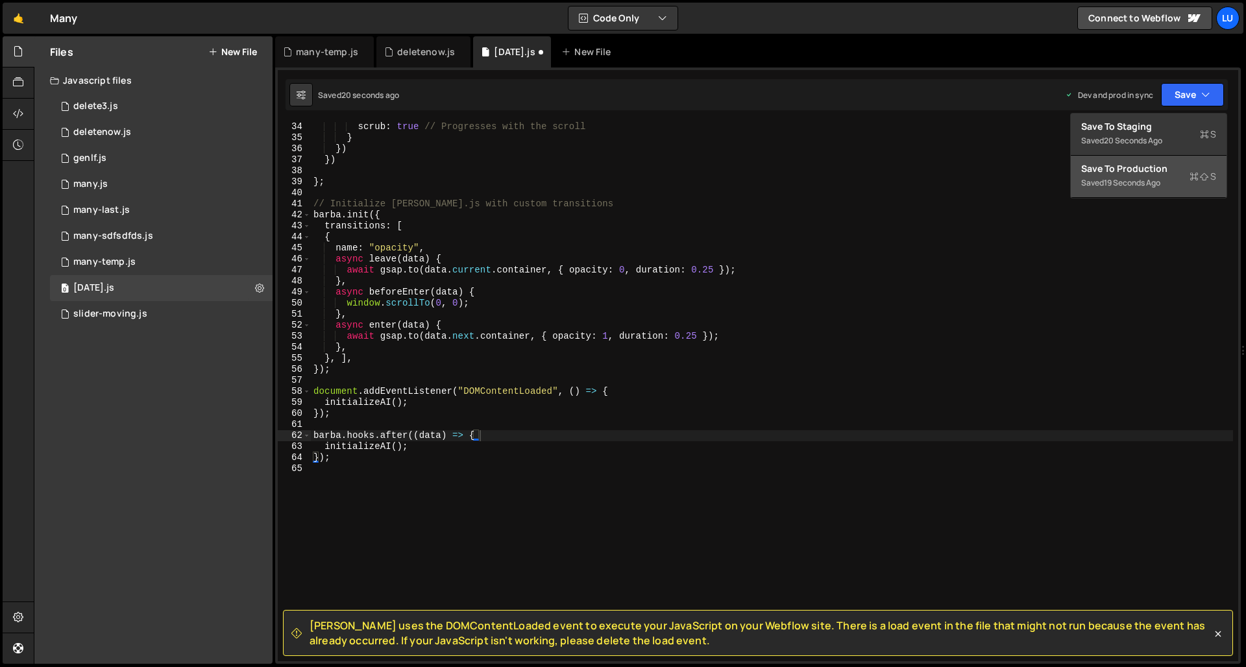
click at [1120, 168] on div "Save to Production S" at bounding box center [1148, 168] width 135 height 13
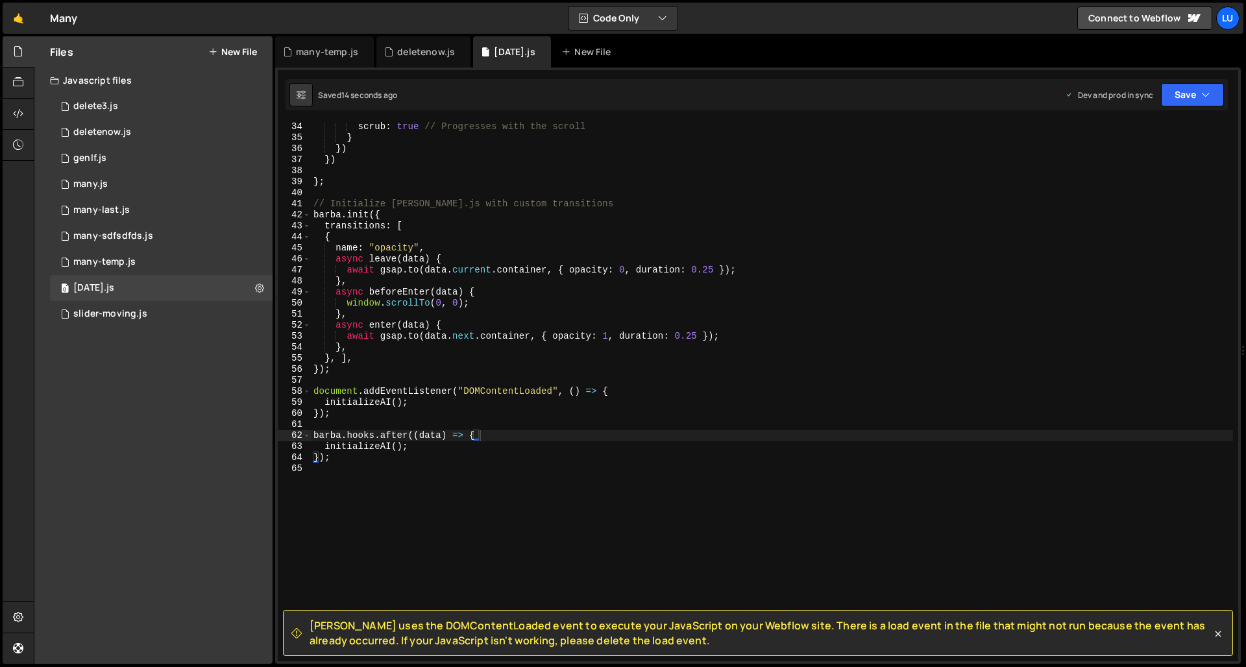
type textarea "name: "opacity","
click at [609, 251] on div "scrub : true // Progresses with the scroll } }) }) } ; // Initialize [PERSON_NA…" at bounding box center [772, 401] width 922 height 561
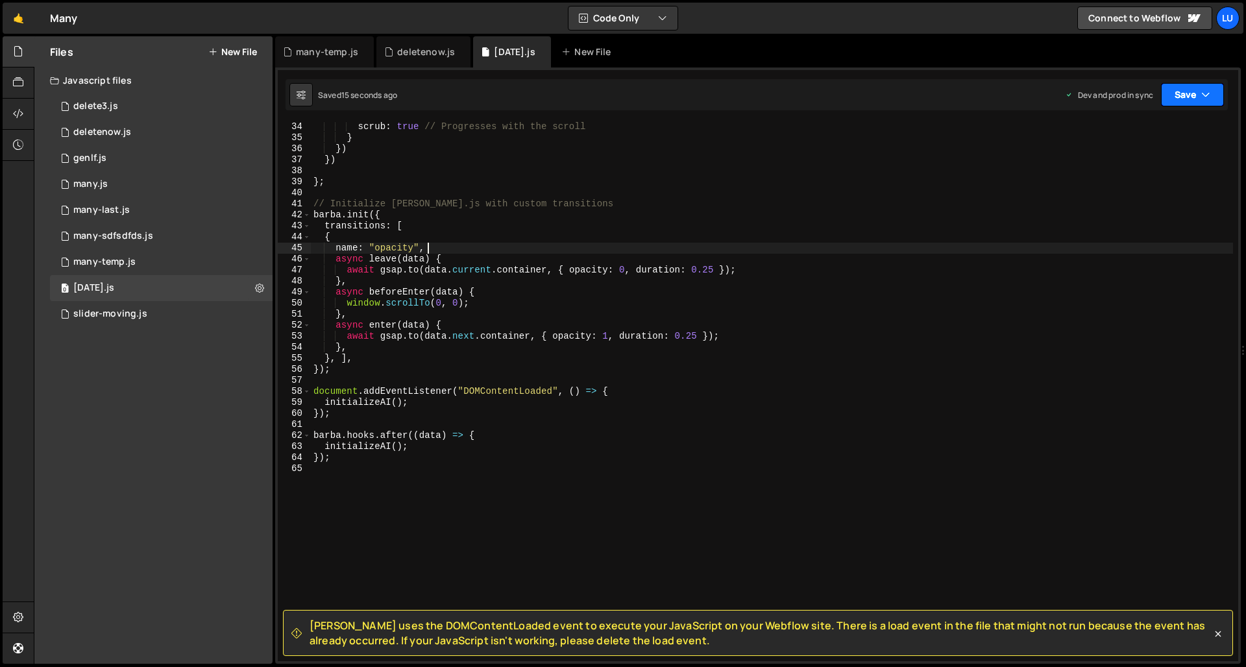
click at [1120, 93] on button "Save" at bounding box center [1192, 94] width 63 height 23
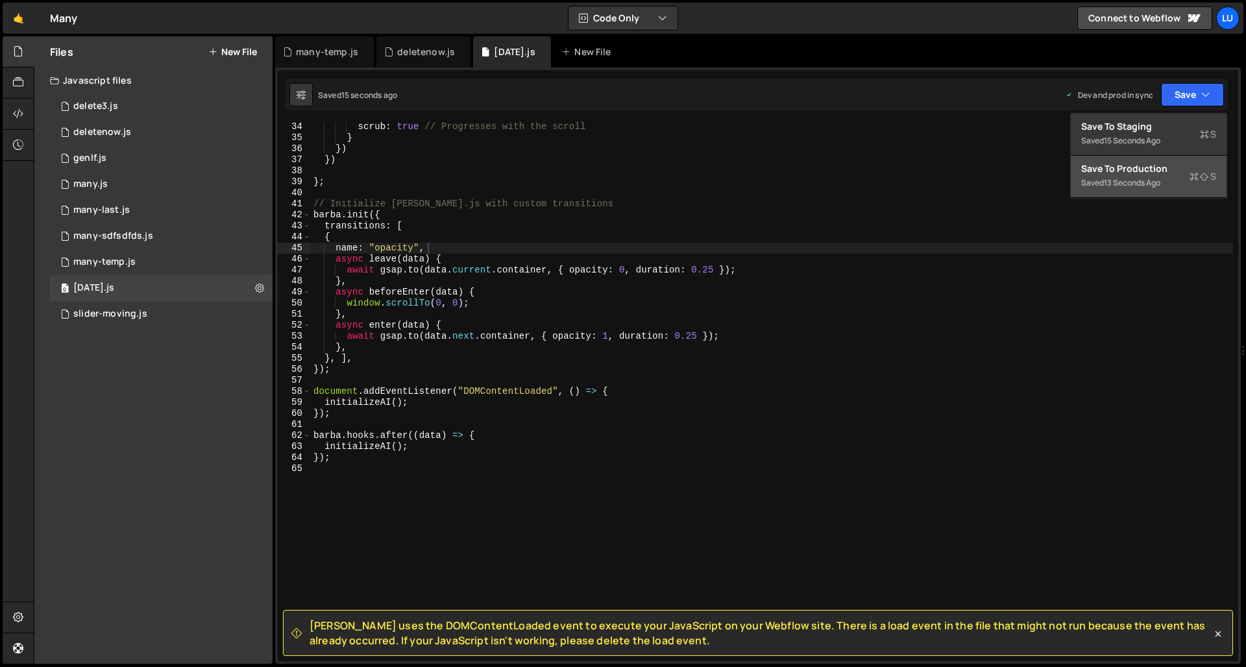
click at [1120, 170] on div "Save to Production S" at bounding box center [1148, 168] width 135 height 13
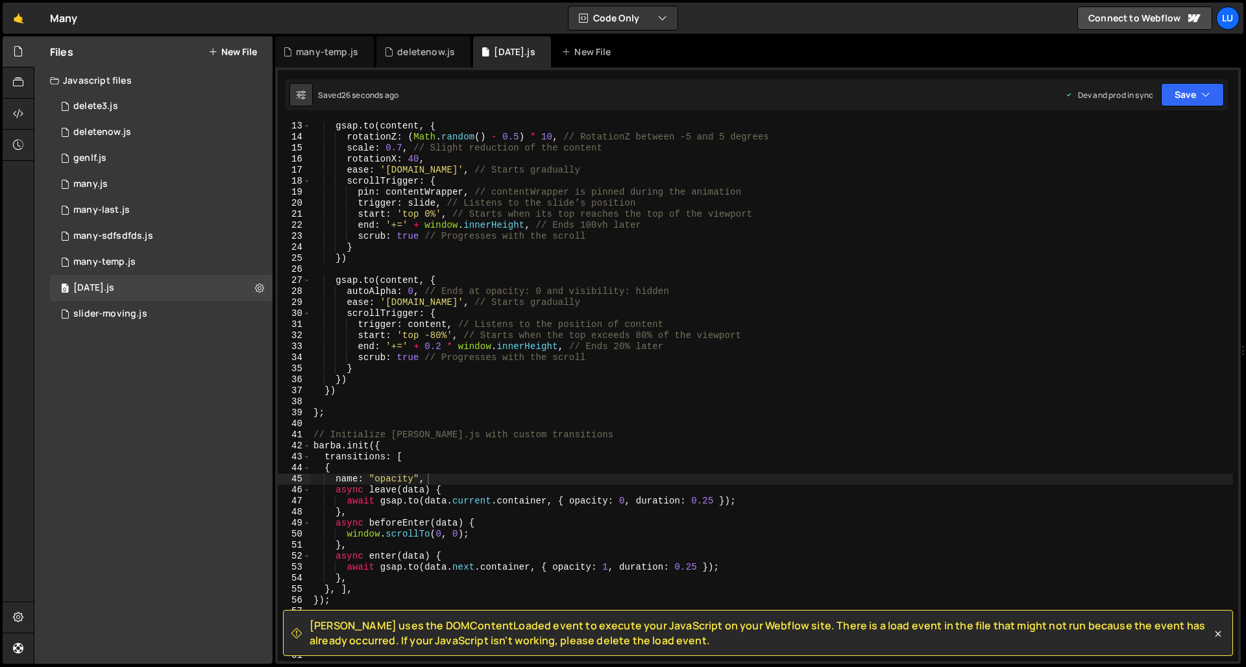
scroll to position [0, 0]
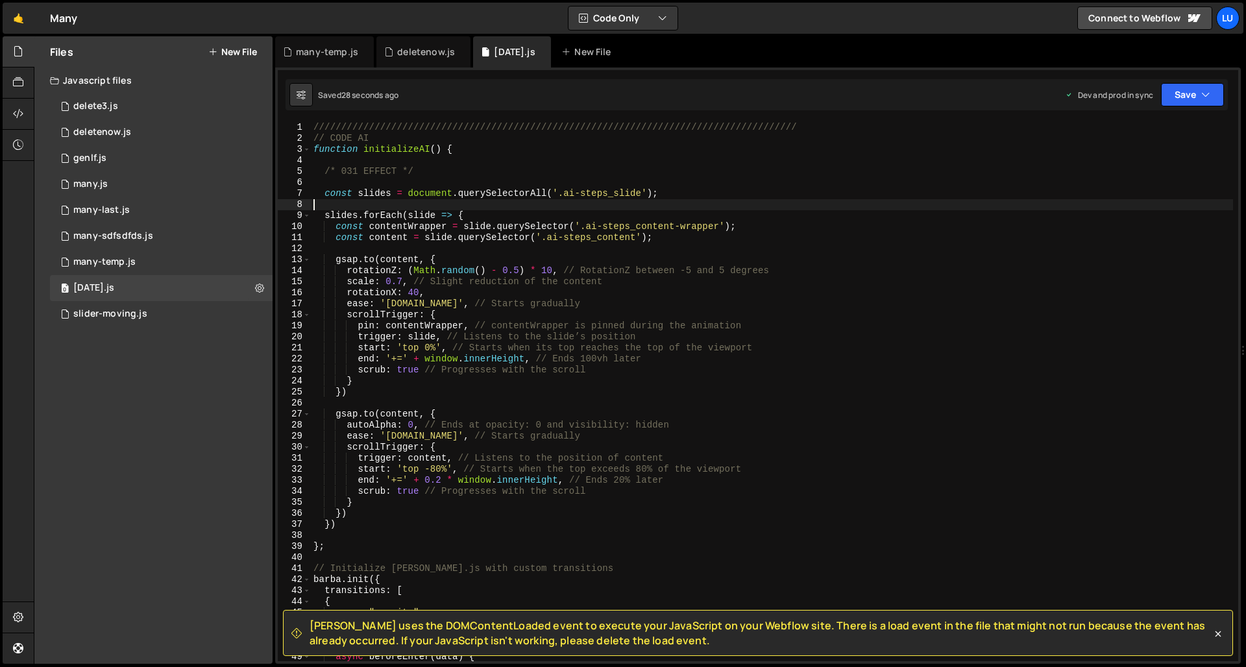
click at [533, 200] on div "///////////////////////////////////////////////////////////////////////////////…" at bounding box center [772, 402] width 922 height 561
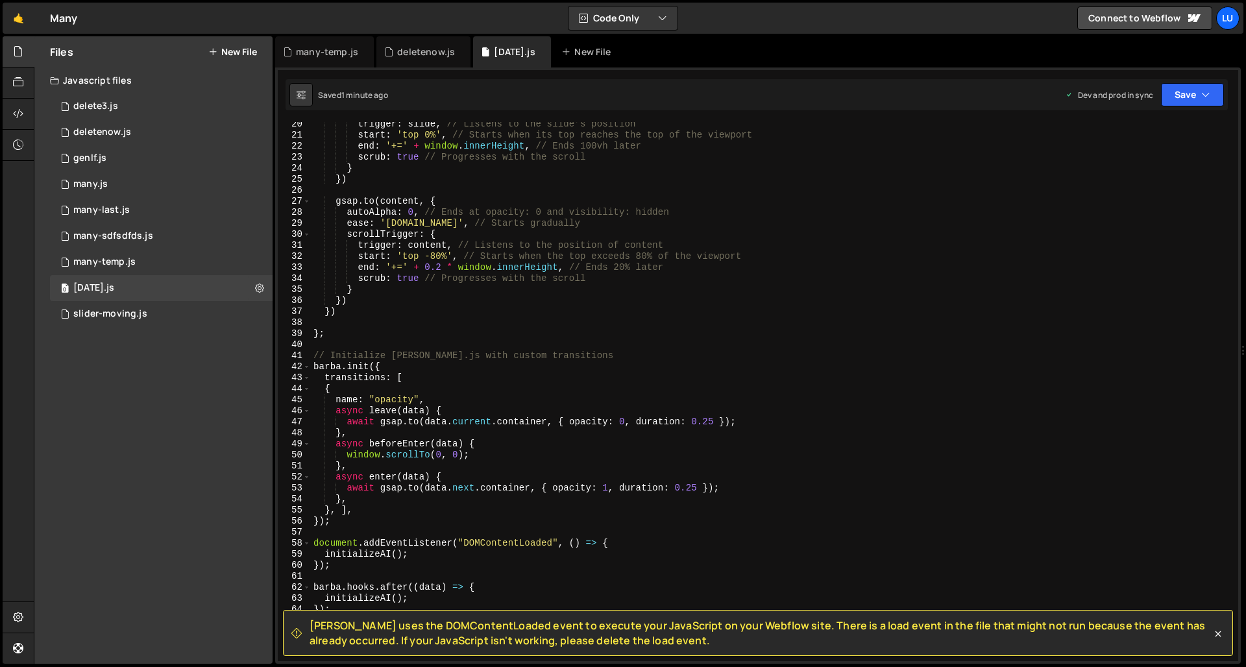
scroll to position [213, 0]
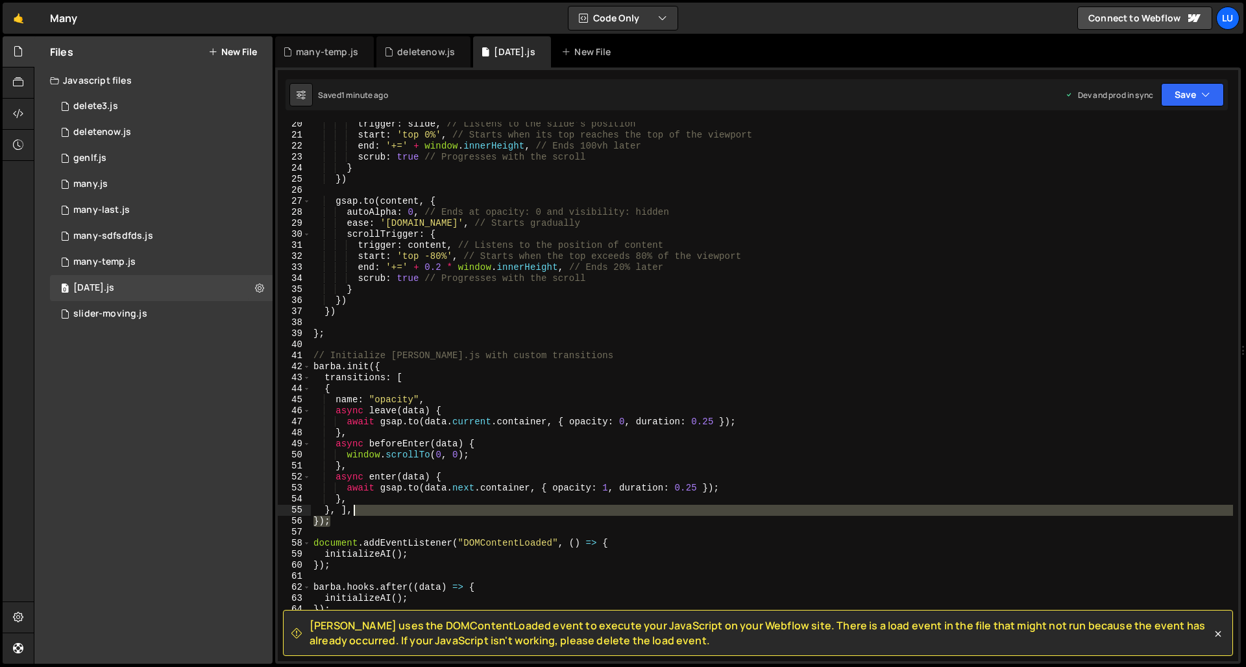
drag, startPoint x: 359, startPoint y: 509, endPoint x: 325, endPoint y: 439, distance: 77.8
click at [341, 473] on div "trigger : slide , // Listens to the slide’s position start : 'top 0%' , // Star…" at bounding box center [772, 399] width 922 height 561
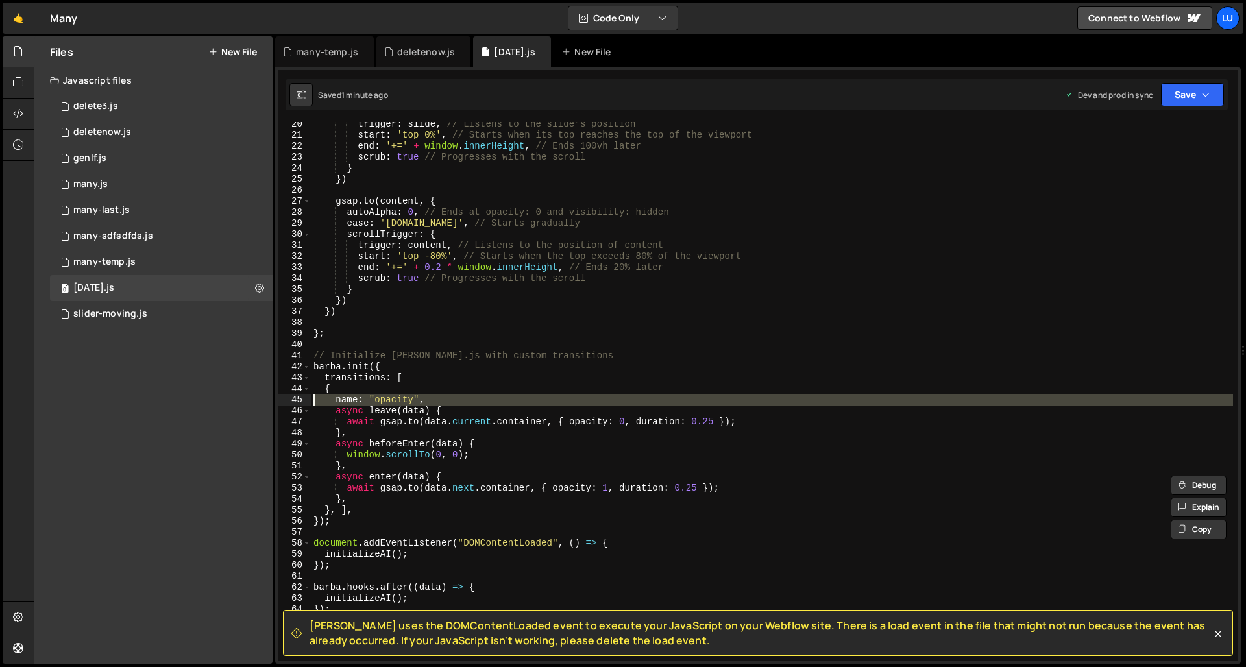
drag, startPoint x: 298, startPoint y: 387, endPoint x: 289, endPoint y: 353, distance: 35.7
click at [289, 362] on div "async enter(data) { await [DOMAIN_NAME]([DOMAIN_NAME], { opacity: 1, duration: …" at bounding box center [758, 391] width 960 height 539
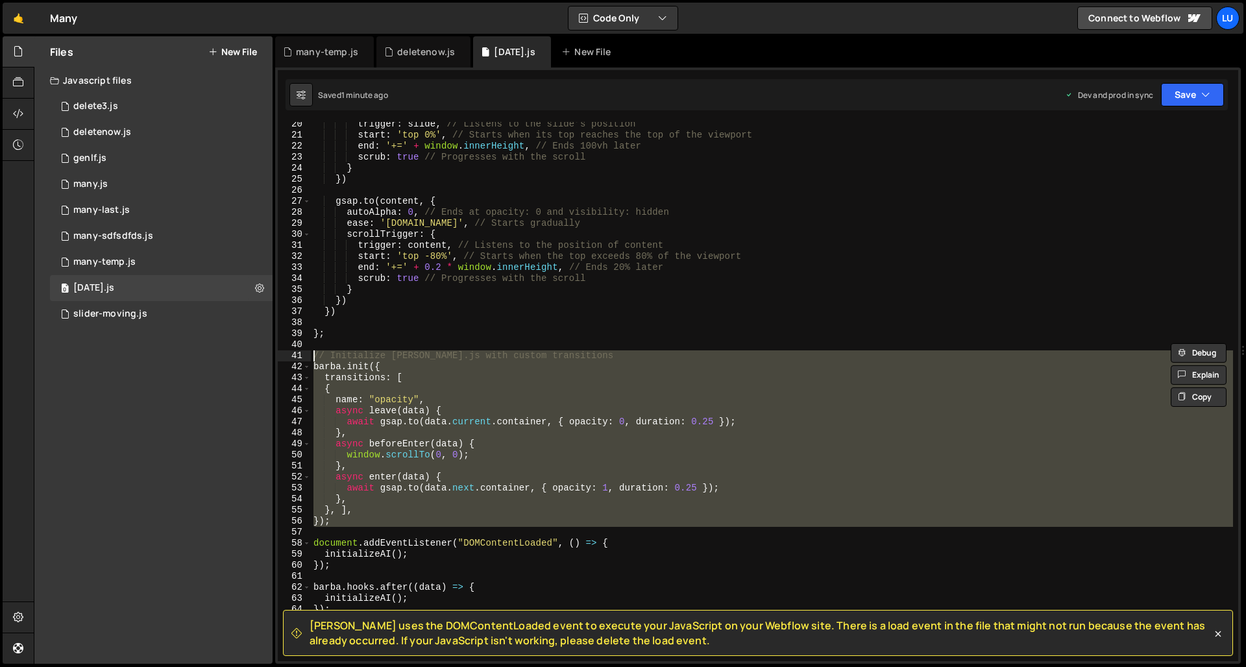
drag, startPoint x: 348, startPoint y: 533, endPoint x: 275, endPoint y: 357, distance: 190.5
click at [275, 357] on div "[PERSON_NAME] uses the DOMContentLoaded event to execute your JavaScript on you…" at bounding box center [757, 365] width 965 height 596
type textarea "// Initialize [PERSON_NAME].js with custom transitions [PERSON_NAME].init({"
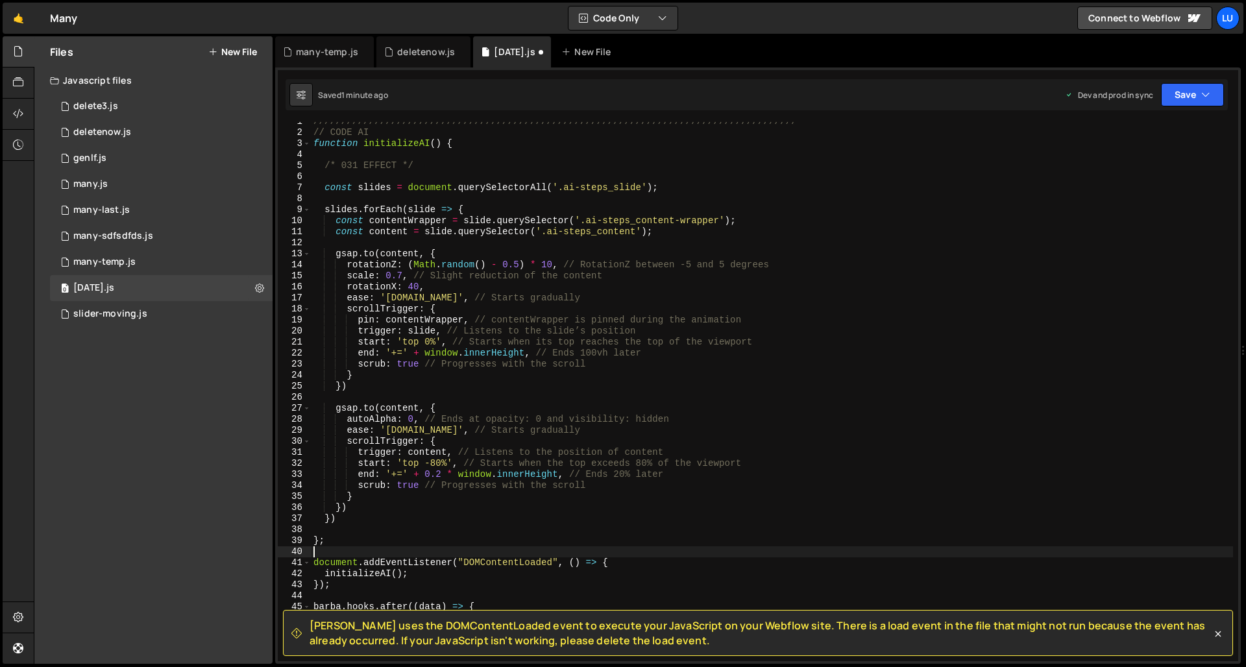
scroll to position [0, 0]
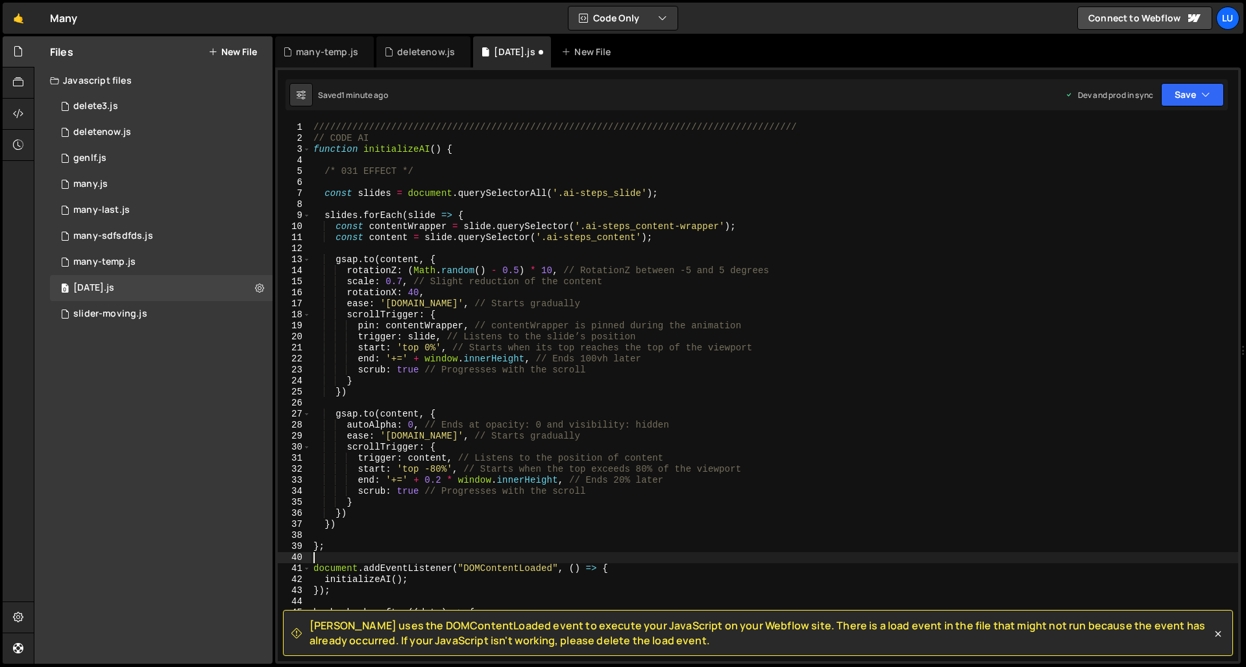
click at [1120, 81] on div "Saved 1 minute ago Dev and prod in sync Upgrade to Edit Save Save to Staging S …" at bounding box center [756, 94] width 942 height 31
click at [1120, 88] on button "Save" at bounding box center [1192, 94] width 63 height 23
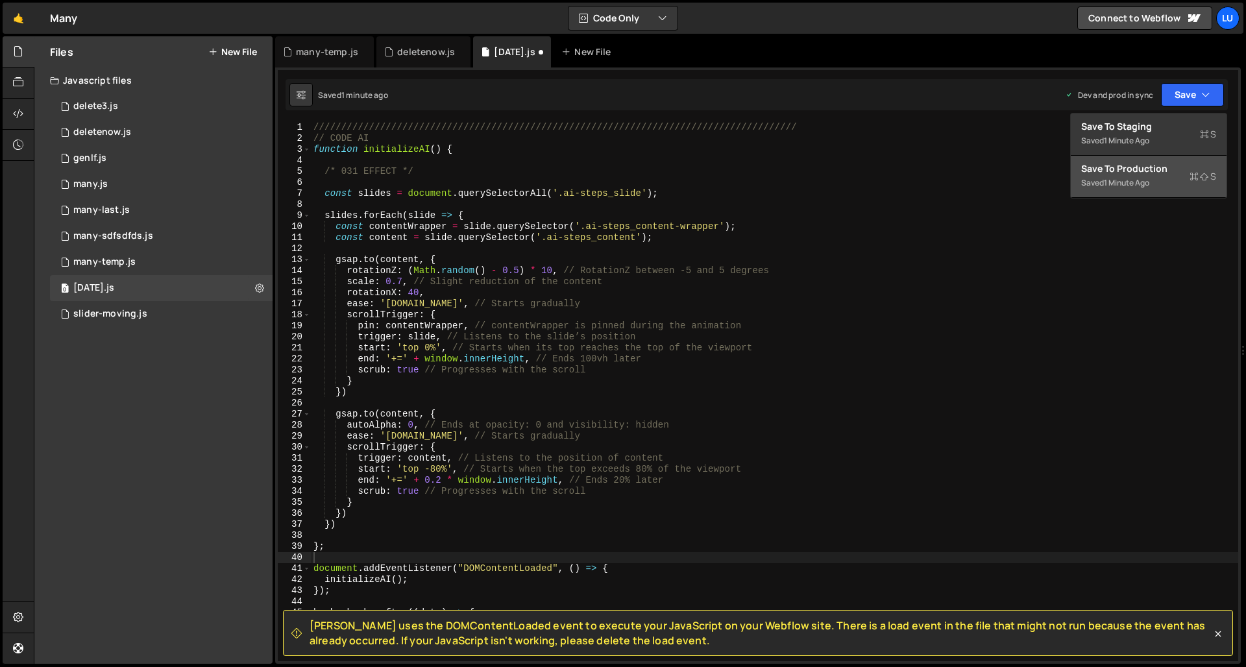
click at [1120, 166] on div "Save to Production S" at bounding box center [1148, 168] width 135 height 13
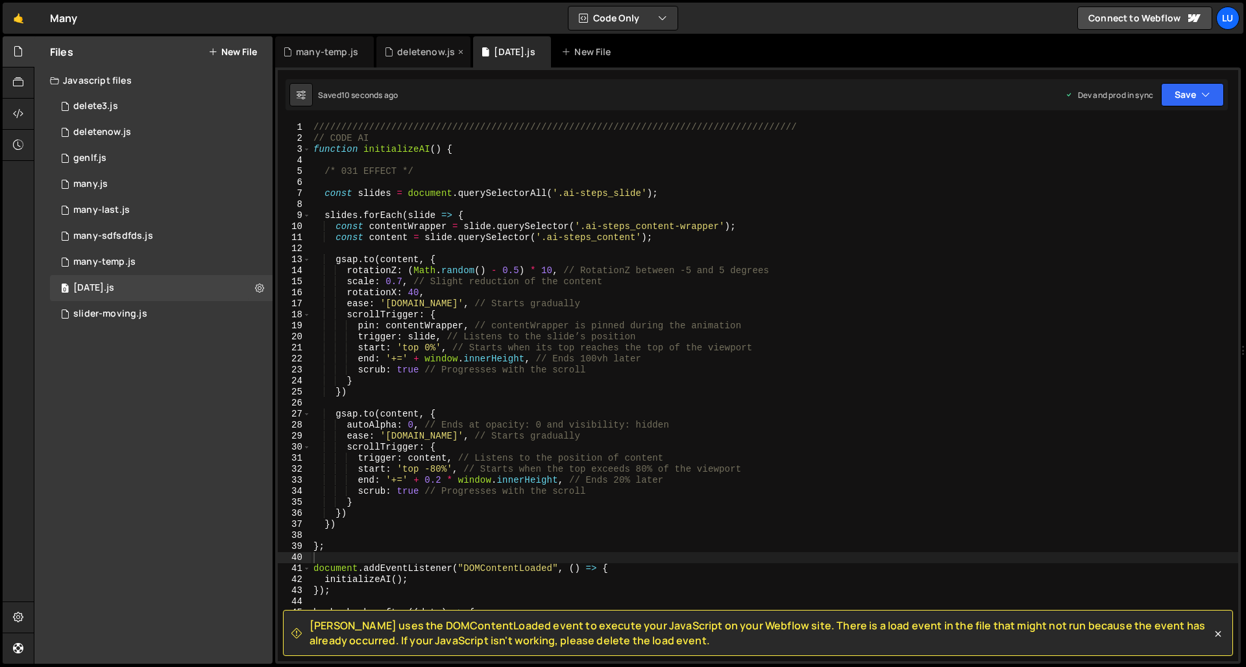
click at [410, 54] on div "deletenow.js" at bounding box center [426, 51] width 58 height 13
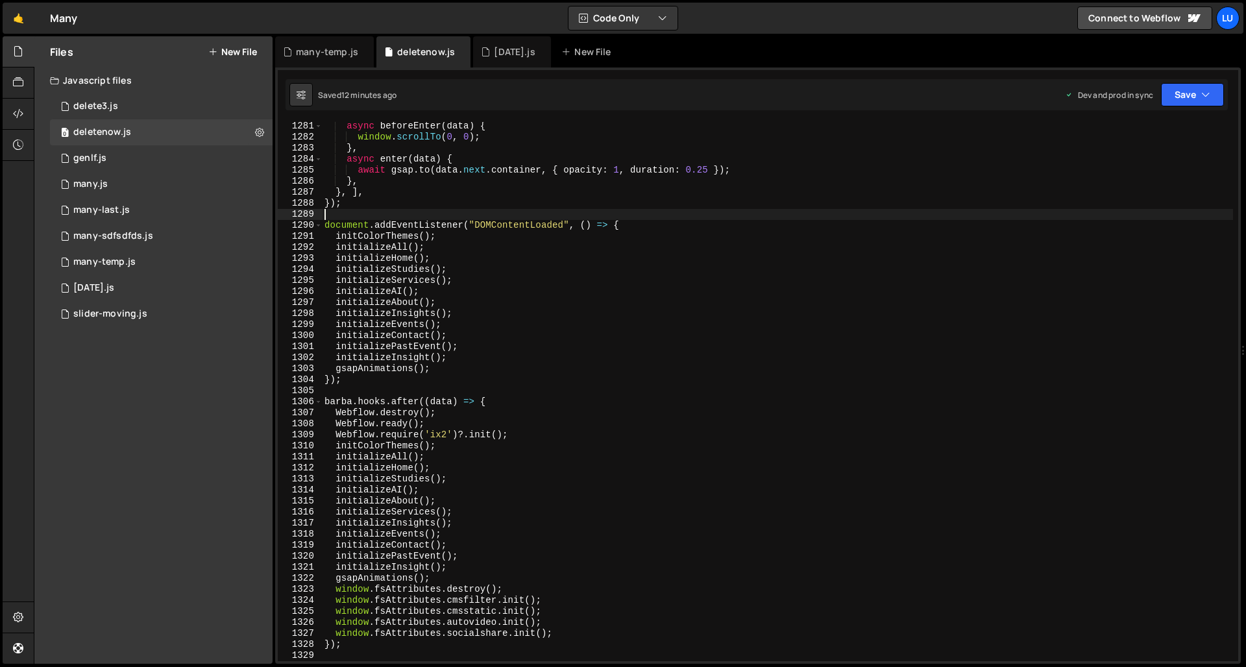
click at [460, 210] on div "async beforeEnter ( data ) { window . scrollTo ( 0 , 0 ) ; } , async enter ( da…" at bounding box center [777, 401] width 911 height 561
type textarea "});"
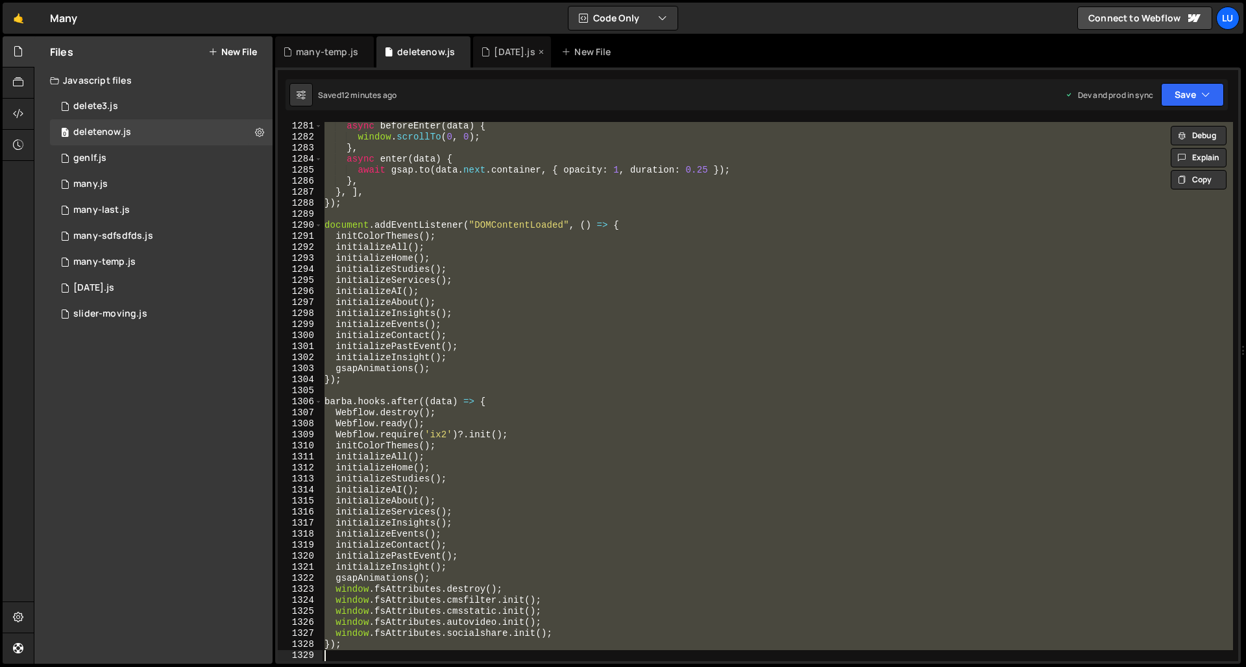
click at [509, 47] on div "[DATE].js" at bounding box center [514, 51] width 41 height 13
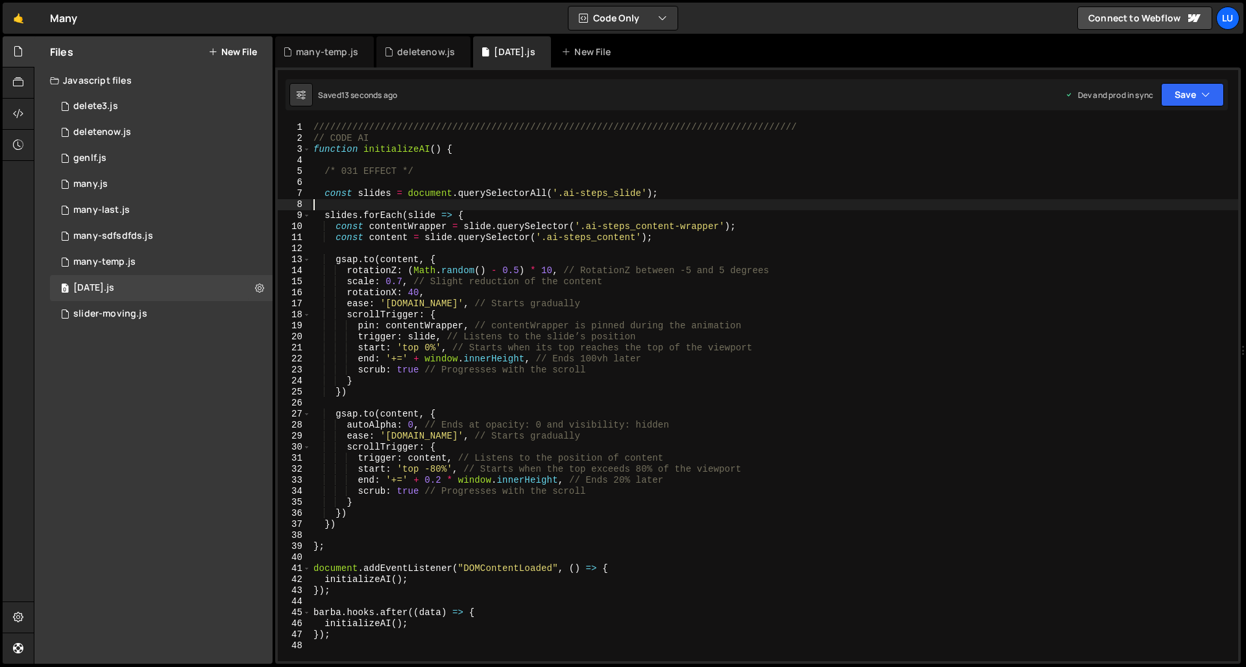
click at [551, 208] on div "///////////////////////////////////////////////////////////////////////////////…" at bounding box center [774, 402] width 927 height 561
type textarea "});"
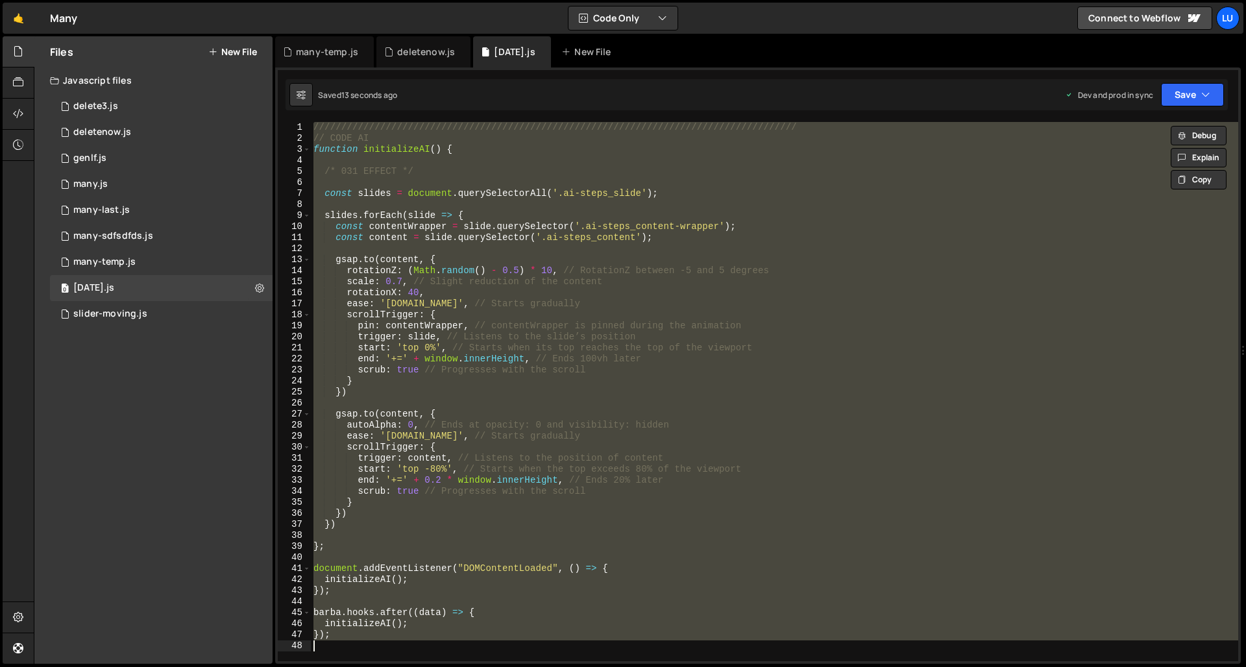
paste textarea
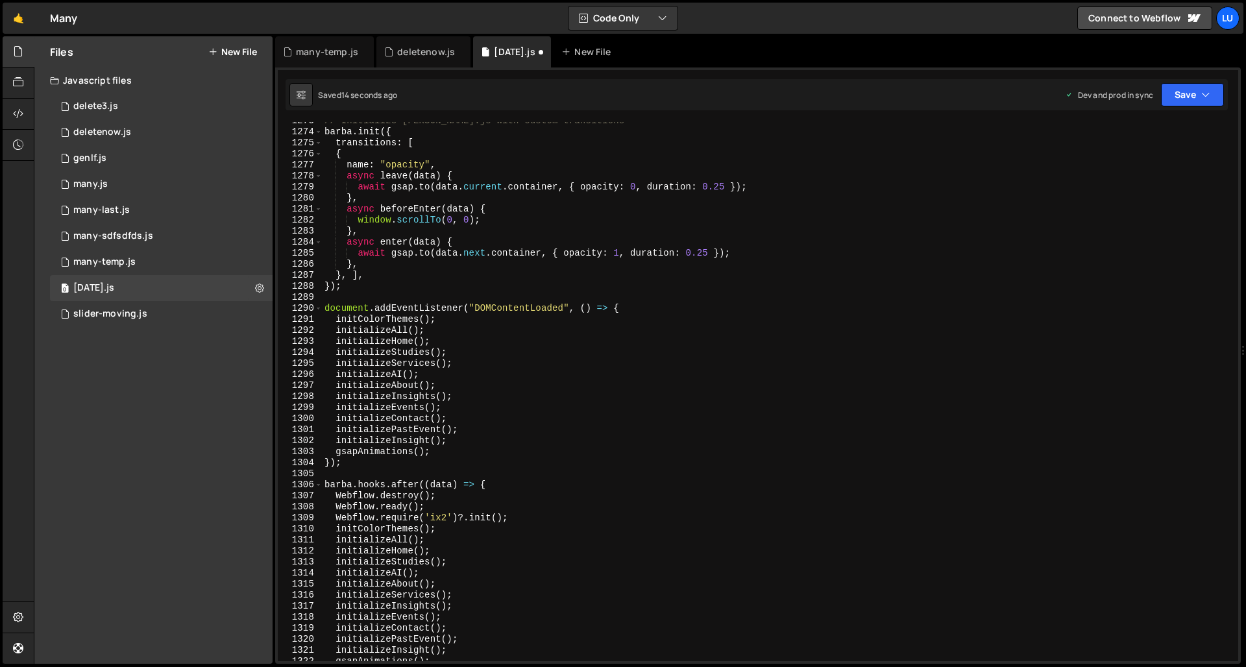
scroll to position [14035, 0]
click at [1120, 87] on button "Save" at bounding box center [1192, 94] width 63 height 23
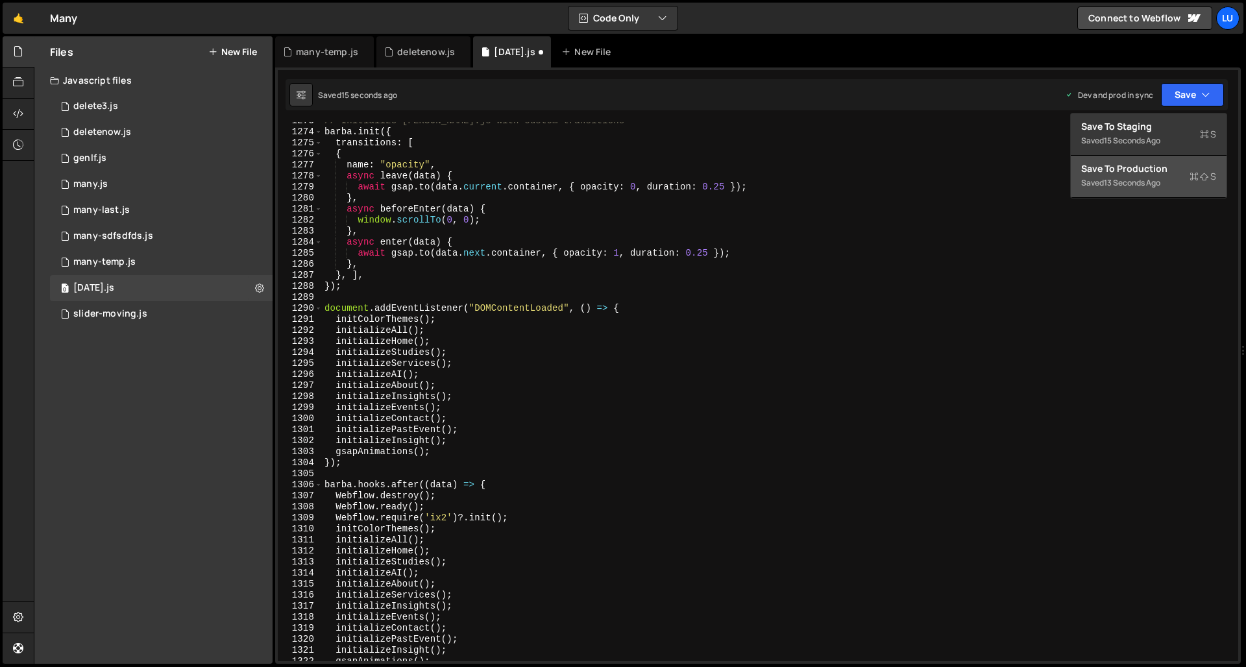
click at [1120, 174] on div "Save to Production S" at bounding box center [1148, 168] width 135 height 13
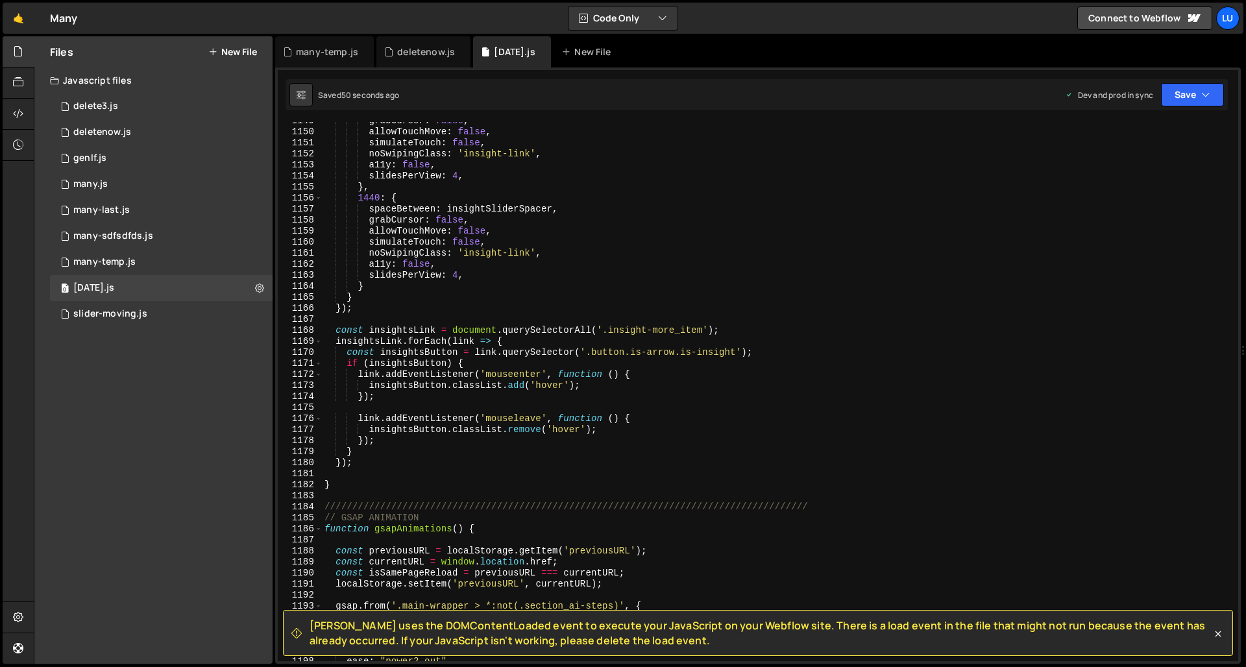
scroll to position [12856, 0]
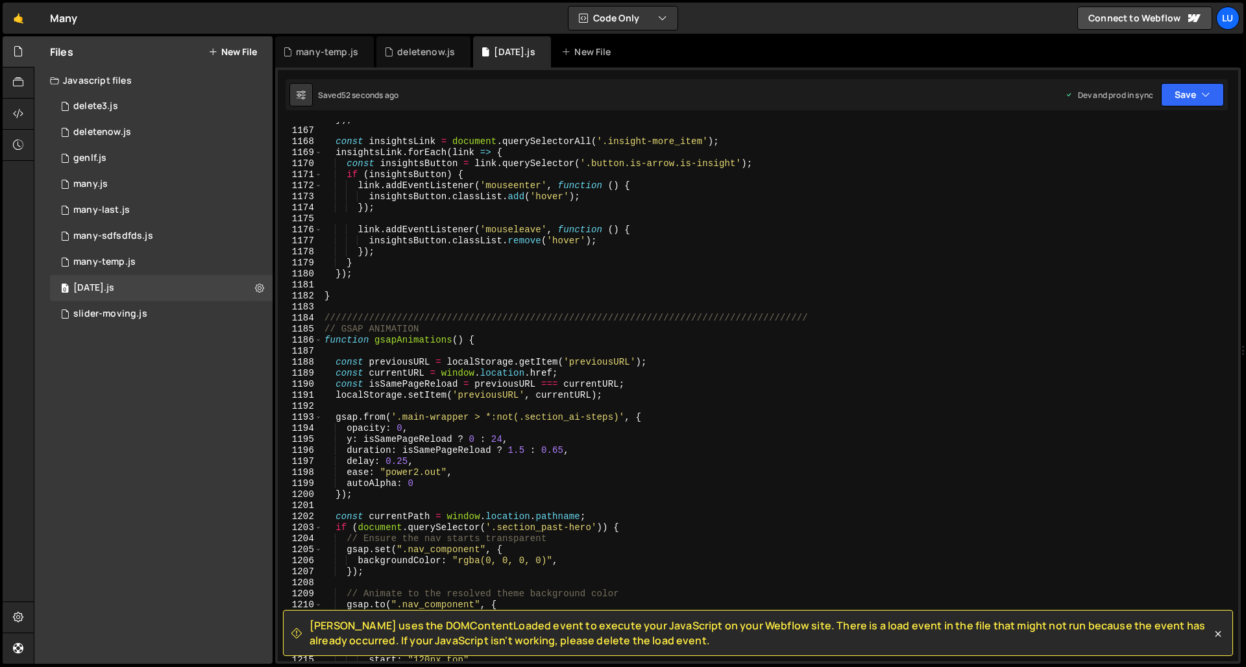
click at [624, 415] on div "}) ; const insightsLink = document . querySelectorAll ( '.insight-more_item' ) …" at bounding box center [777, 394] width 911 height 561
paste textarea "section_ai-sprint"
paste textarea "section_ai-steps"
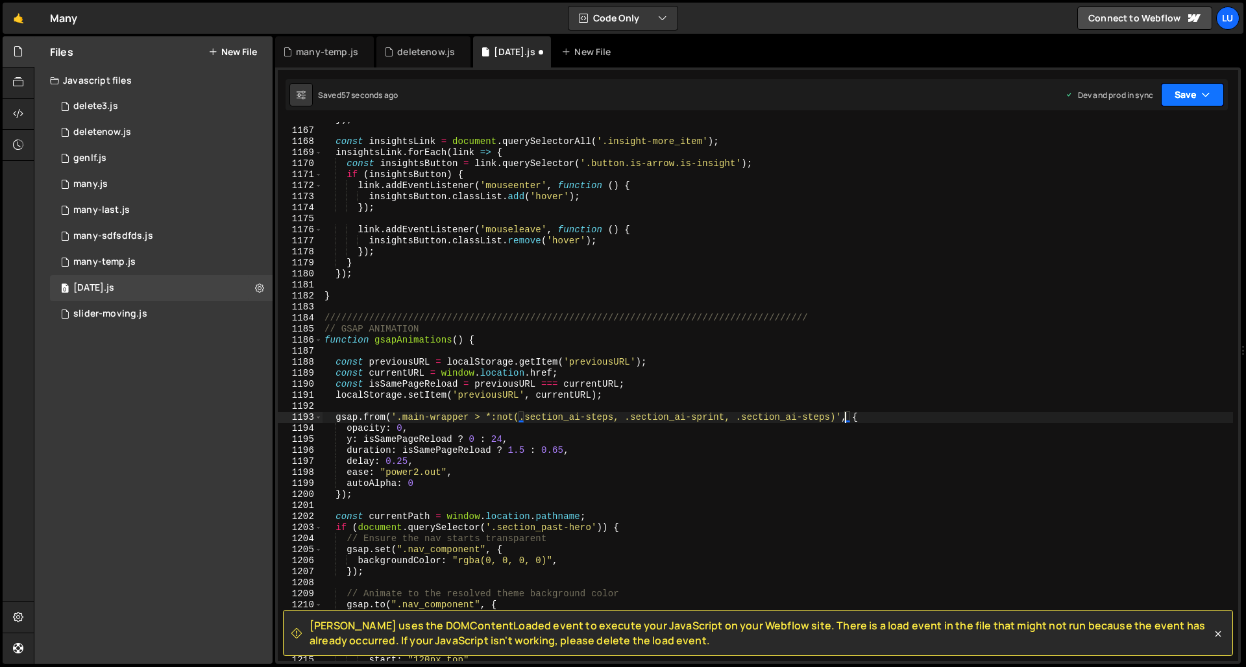
click at [1120, 104] on button "Save" at bounding box center [1192, 94] width 63 height 23
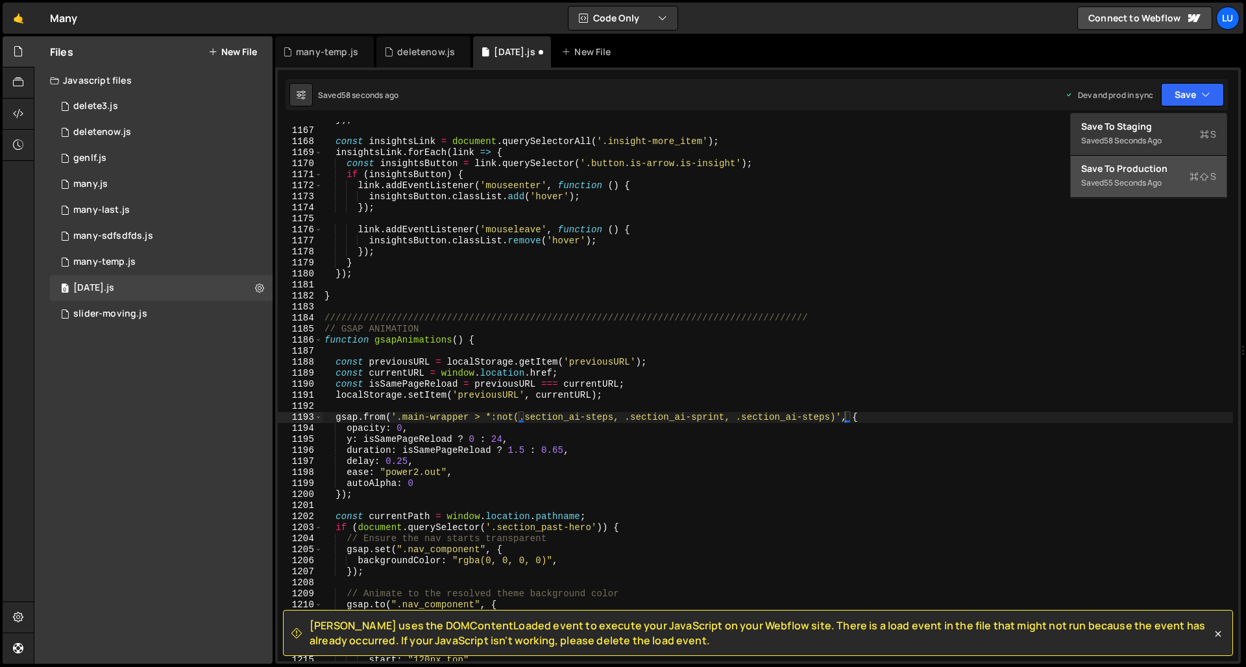
click at [1120, 165] on div "Save to Production S" at bounding box center [1148, 168] width 135 height 13
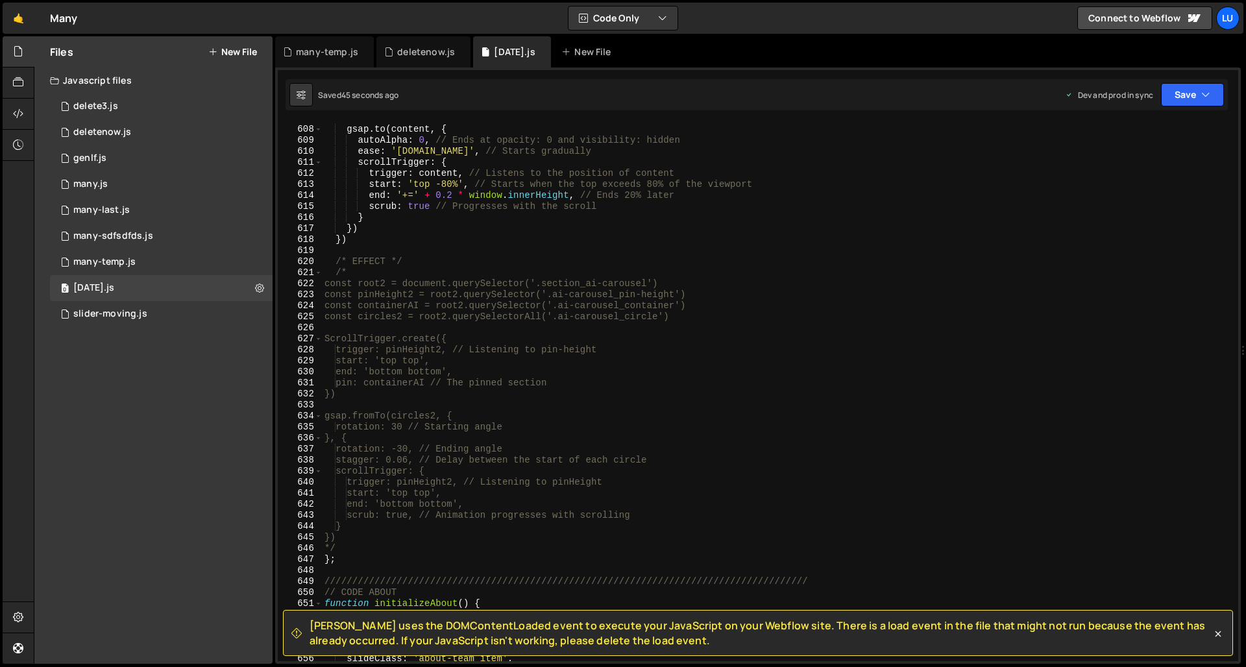
scroll to position [6687, 0]
click at [368, 275] on div "gsap . to ( content , { autoAlpha : 0 , // Ends at opacity: 0 and visibility: h…" at bounding box center [777, 397] width 911 height 561
type textarea "/"
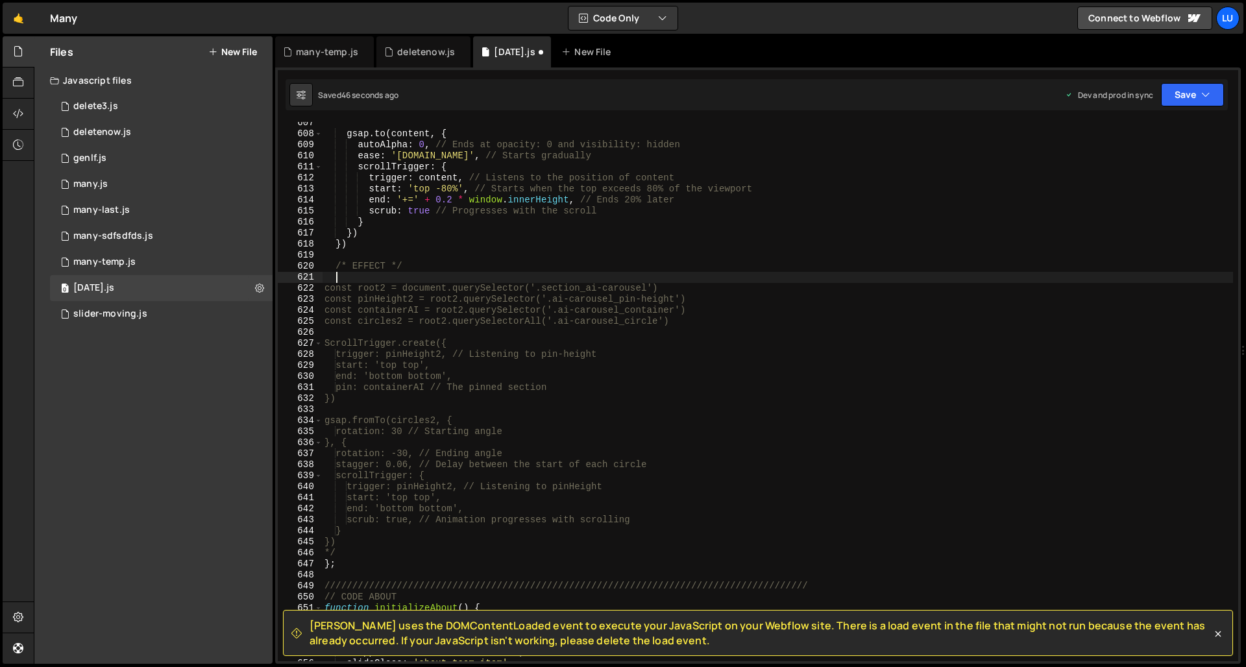
click at [377, 544] on div "gsap . to ( content , { autoAlpha : 0 , // Ends at opacity: 0 and visibility: h…" at bounding box center [777, 397] width 911 height 561
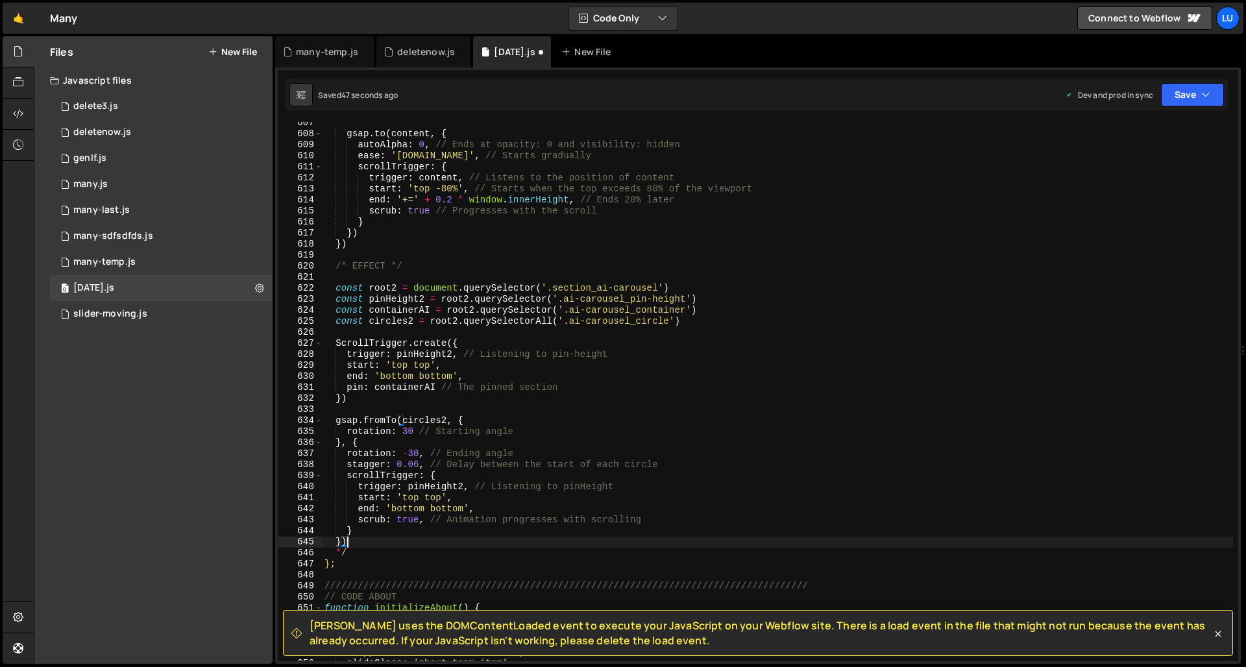
click at [376, 551] on div "gsap . to ( content , { autoAlpha : 0 , // Ends at opacity: 0 and visibility: h…" at bounding box center [777, 397] width 911 height 561
type textarea "*"
click at [1120, 91] on button "Save" at bounding box center [1192, 94] width 63 height 23
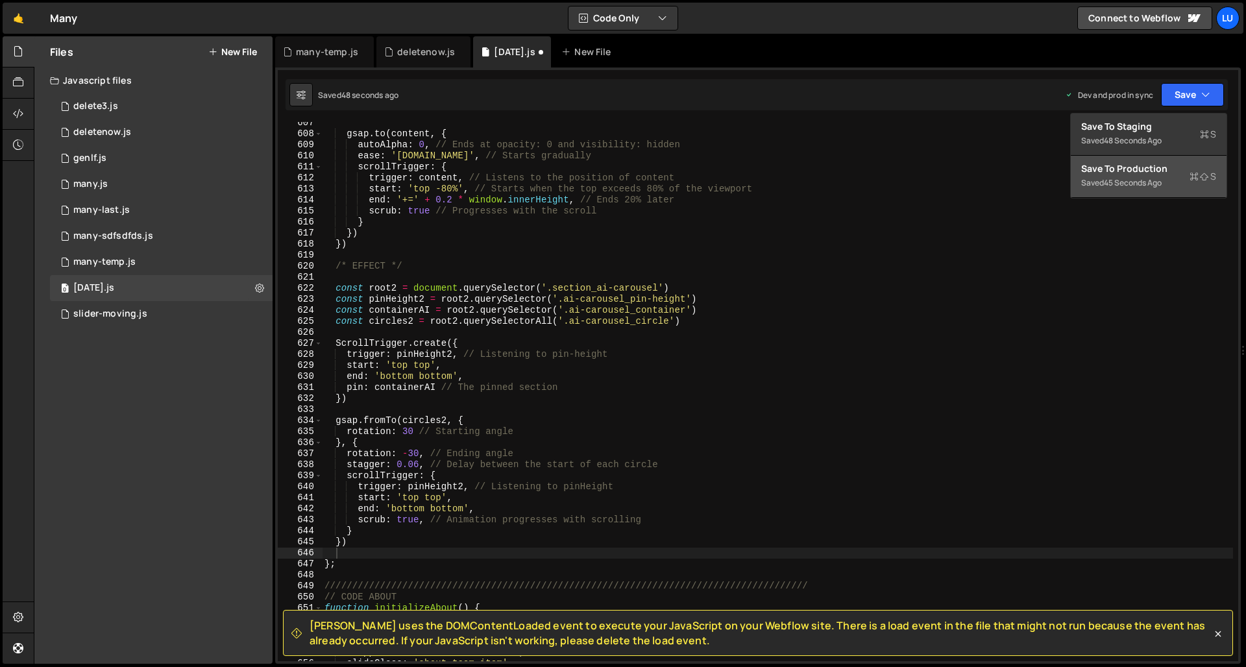
click at [1120, 160] on button "Save to Production S Saved 45 seconds ago" at bounding box center [1148, 177] width 156 height 42
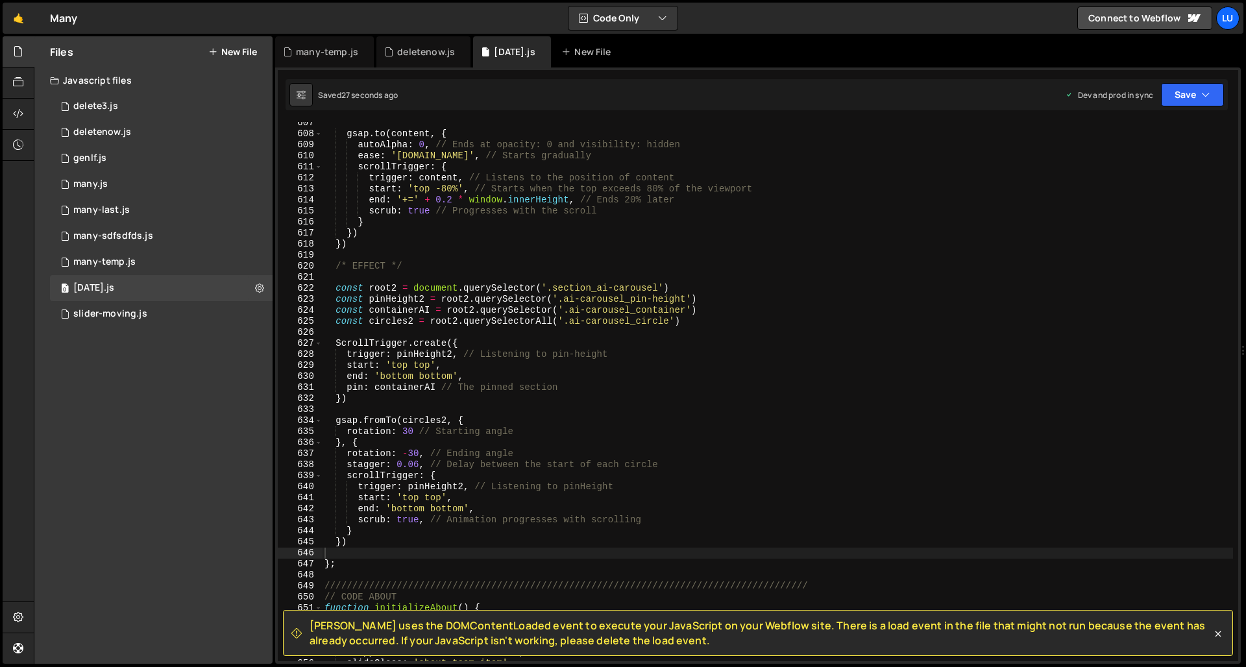
click at [466, 485] on div "gsap . to ( content , { autoAlpha : 0 , // Ends at opacity: 0 and visibility: h…" at bounding box center [777, 397] width 911 height 561
click at [526, 297] on div "gsap . to ( content , { autoAlpha : 0 , // Ends at opacity: 0 and visibility: h…" at bounding box center [777, 397] width 911 height 561
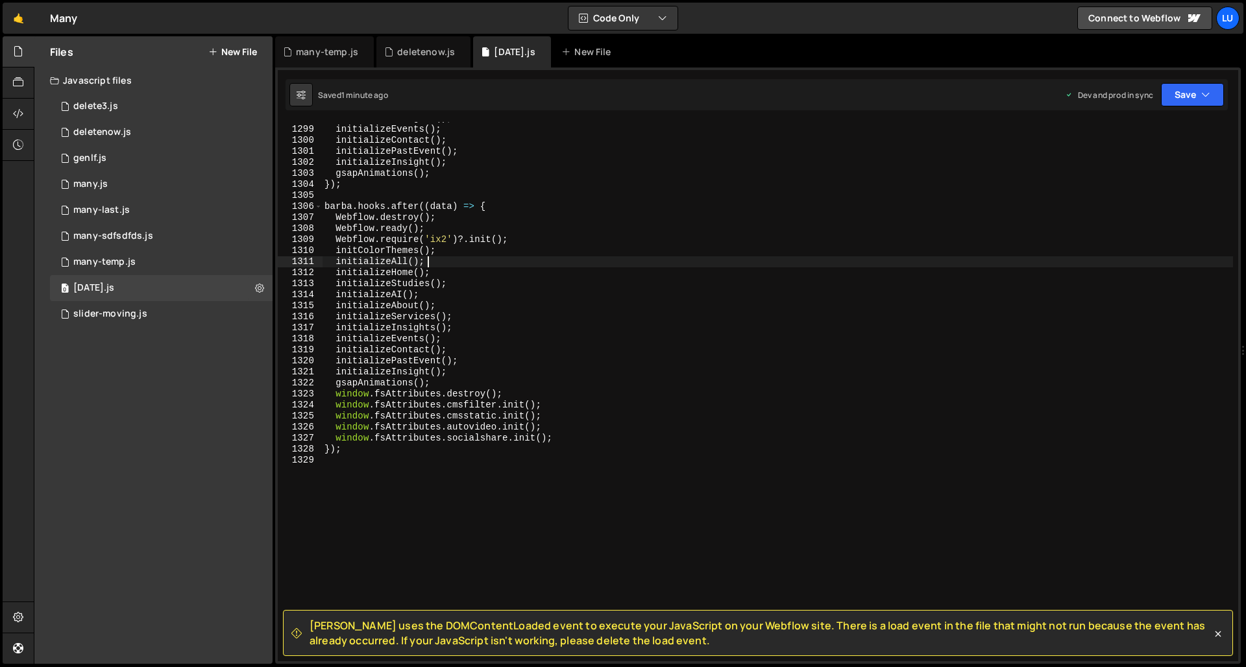
scroll to position [14313, 0]
click at [546, 253] on div "initializeInsights ( ) ; initializeEvents ( ) ; initializeContact ( ) ; initial…" at bounding box center [777, 393] width 911 height 561
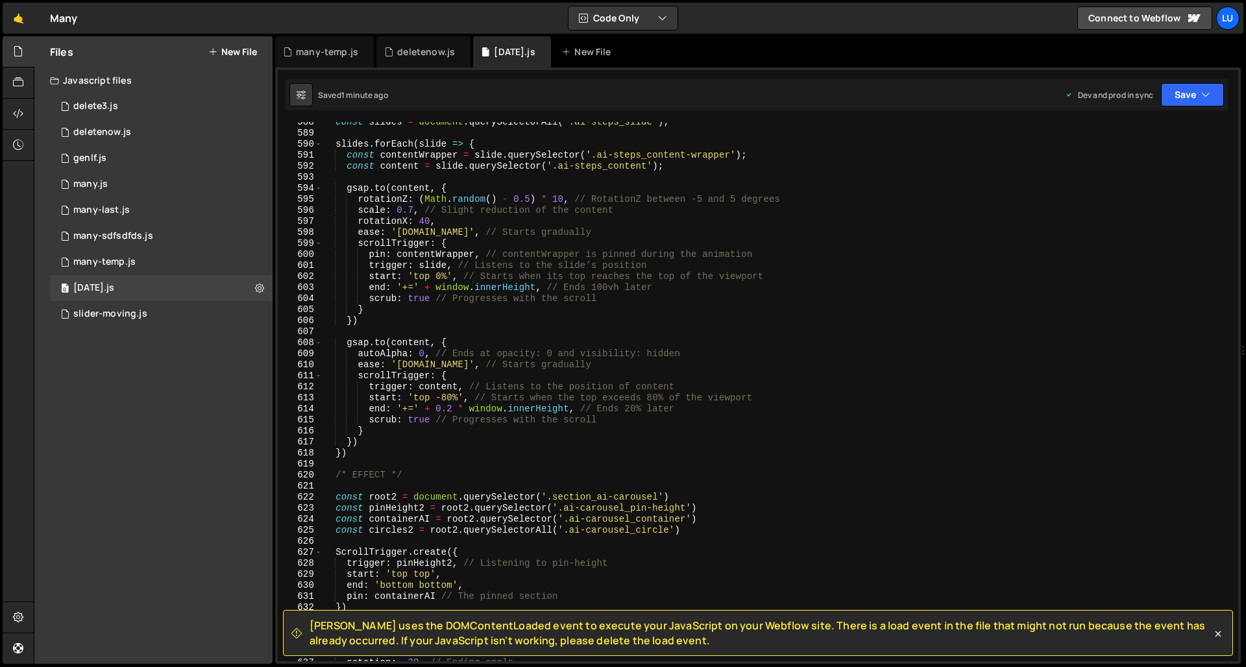
scroll to position [6602, 0]
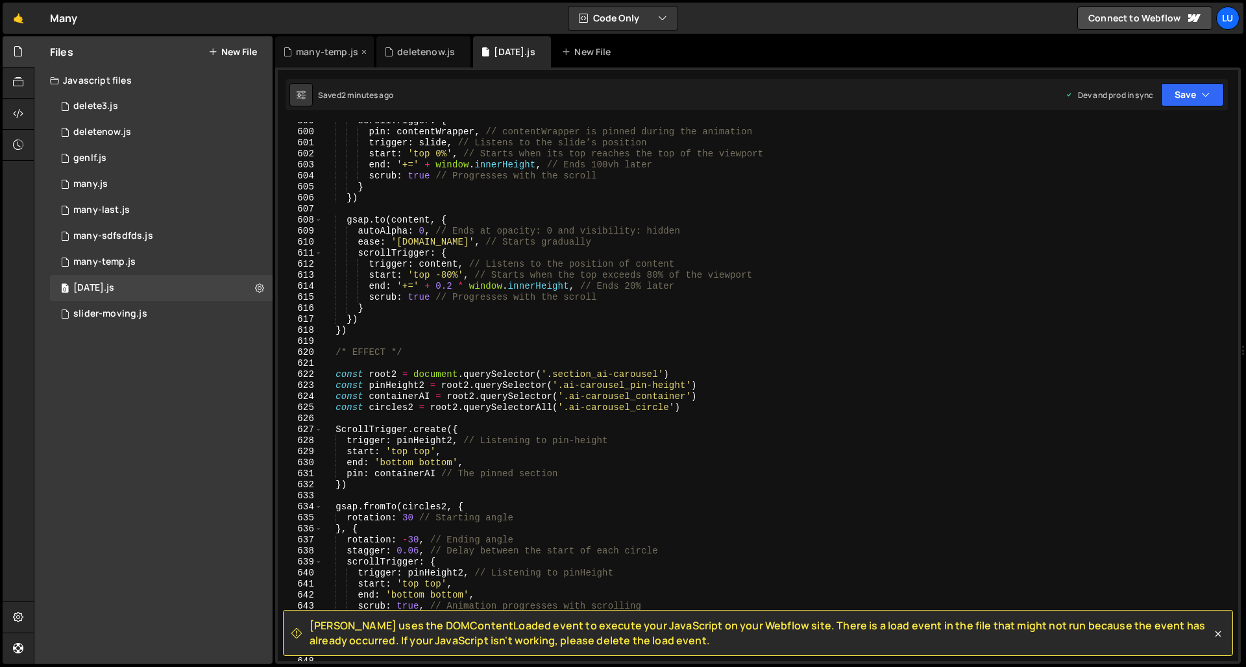
click at [341, 53] on div "many-temp.js" at bounding box center [327, 51] width 62 height 13
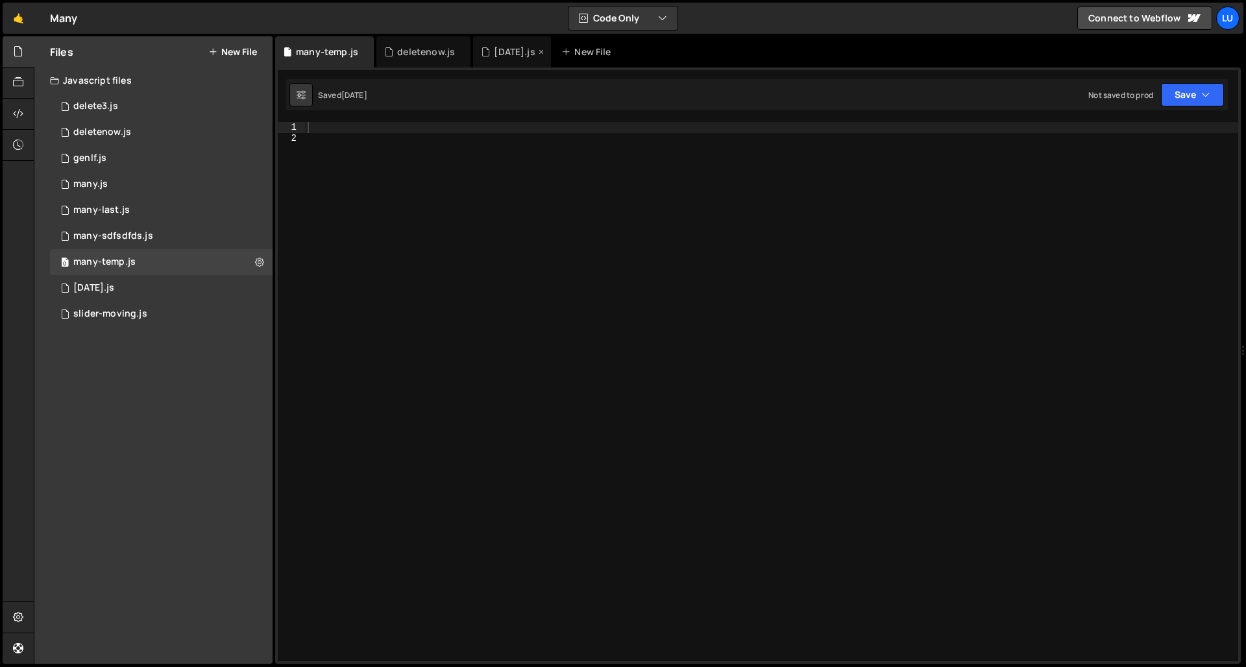
click at [503, 53] on div "[DATE].js" at bounding box center [514, 51] width 41 height 13
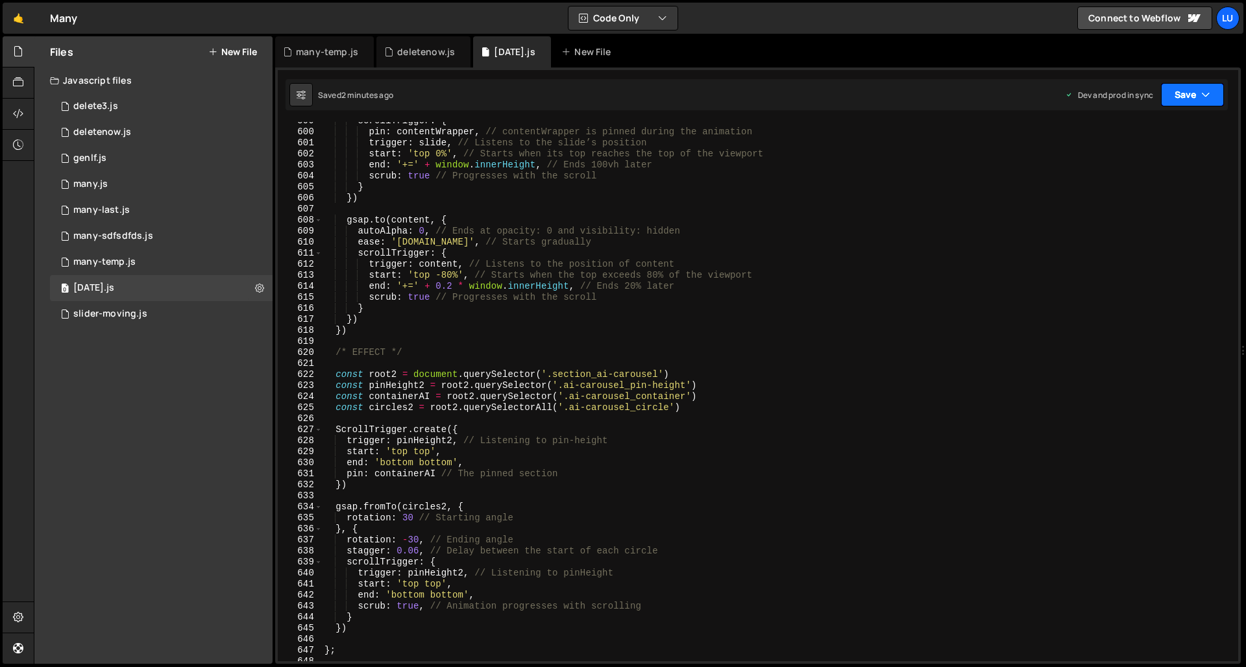
click at [1120, 93] on icon "button" at bounding box center [1205, 94] width 9 height 13
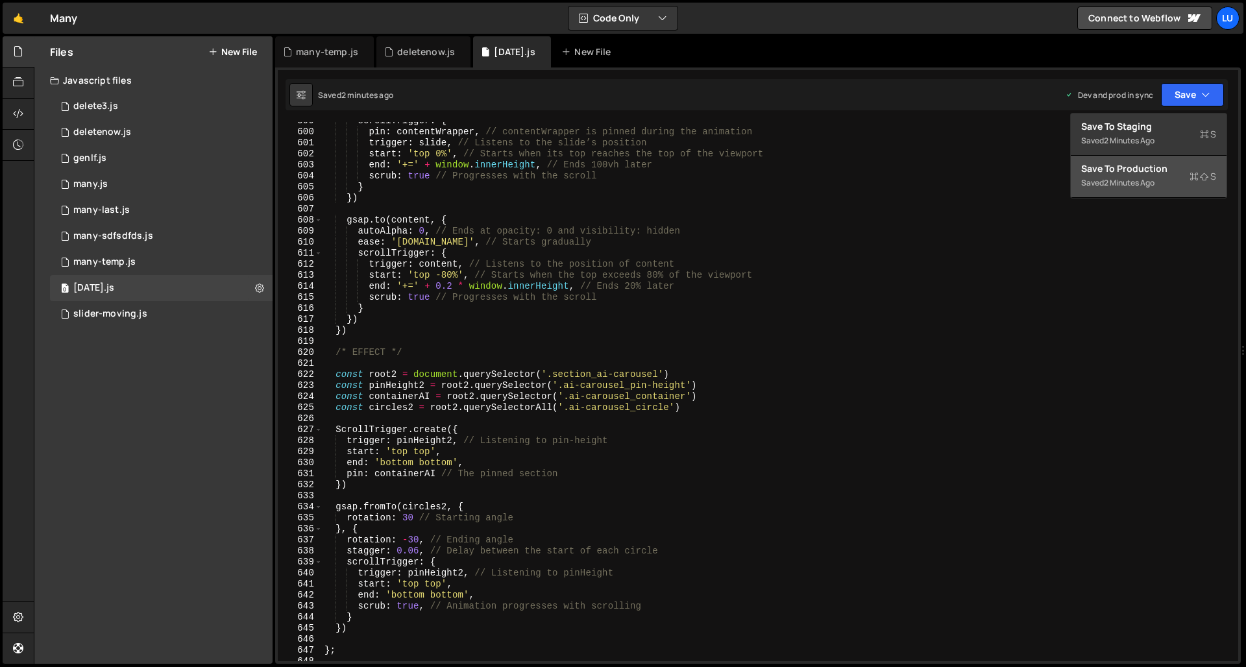
click at [1120, 176] on button "Save to Production S Saved 2 minutes ago" at bounding box center [1148, 177] width 156 height 42
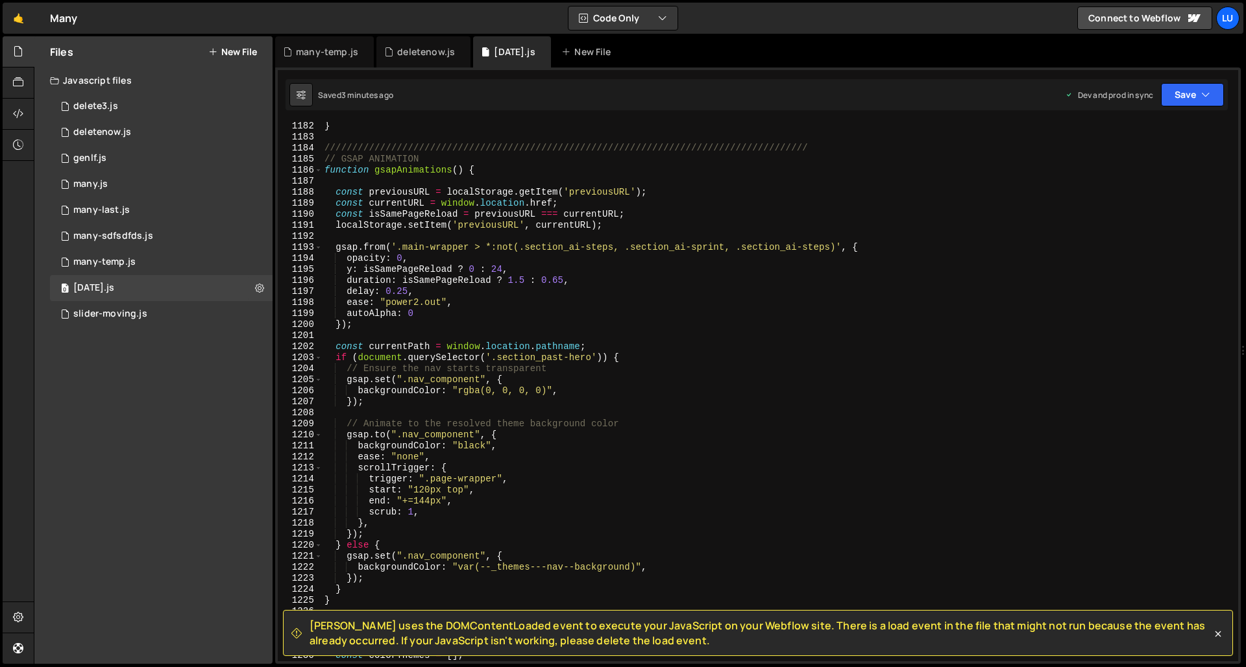
scroll to position [13016, 0]
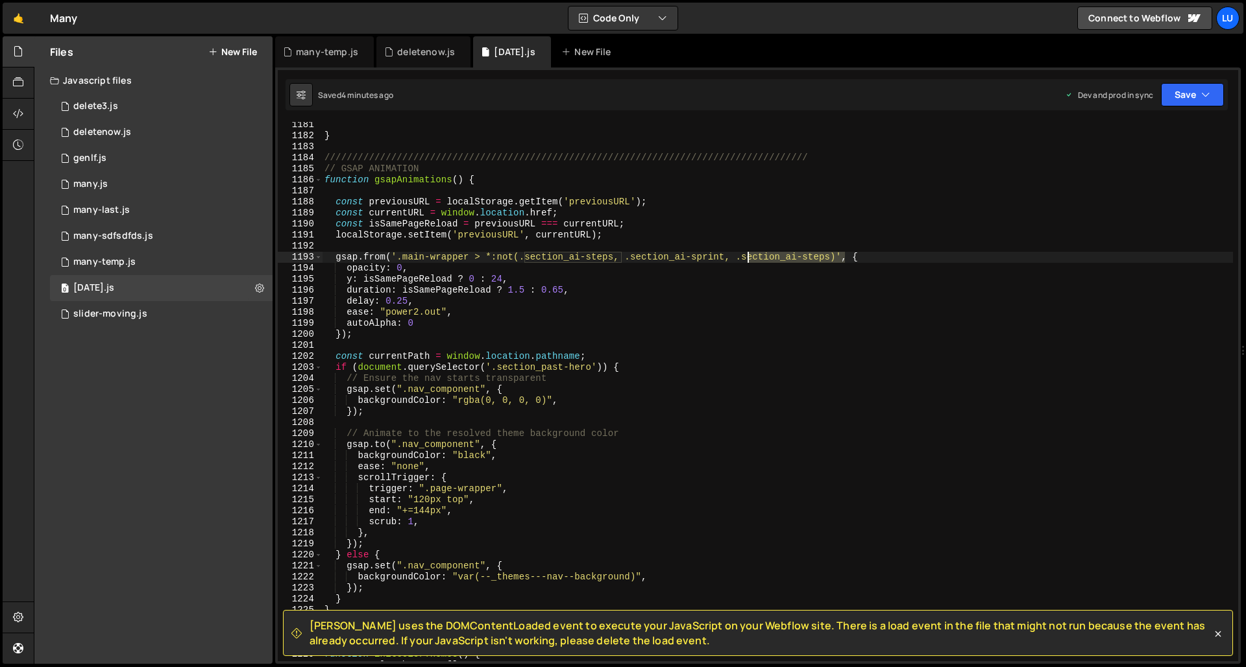
drag, startPoint x: 846, startPoint y: 257, endPoint x: 749, endPoint y: 259, distance: 97.3
click at [749, 259] on div "} /////////////////////////////////////////////////////////////////////////////…" at bounding box center [777, 399] width 911 height 561
drag, startPoint x: 1215, startPoint y: 97, endPoint x: 1206, endPoint y: 98, distance: 9.2
click at [1120, 98] on button "Save" at bounding box center [1192, 94] width 63 height 23
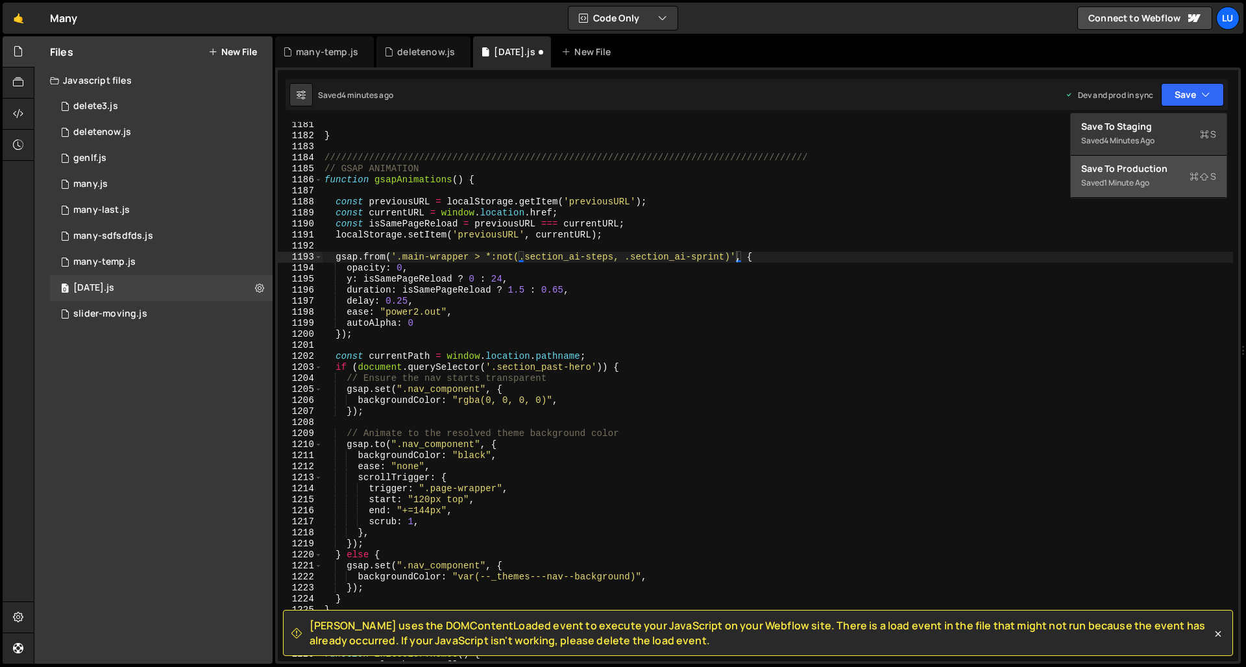
click at [1120, 171] on div "Save to Production S" at bounding box center [1148, 168] width 135 height 13
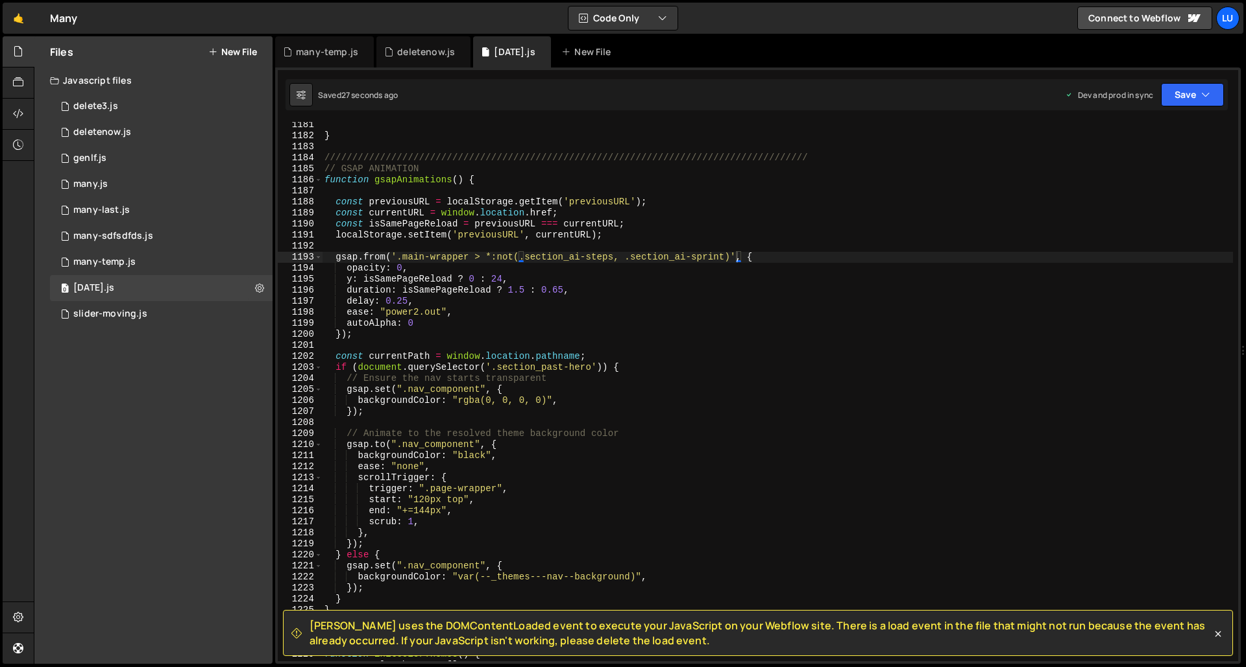
click at [736, 258] on div "} /////////////////////////////////////////////////////////////////////////////…" at bounding box center [777, 399] width 911 height 561
paste textarea "section_ai-carousel"
click at [1120, 101] on button "Save" at bounding box center [1192, 94] width 63 height 23
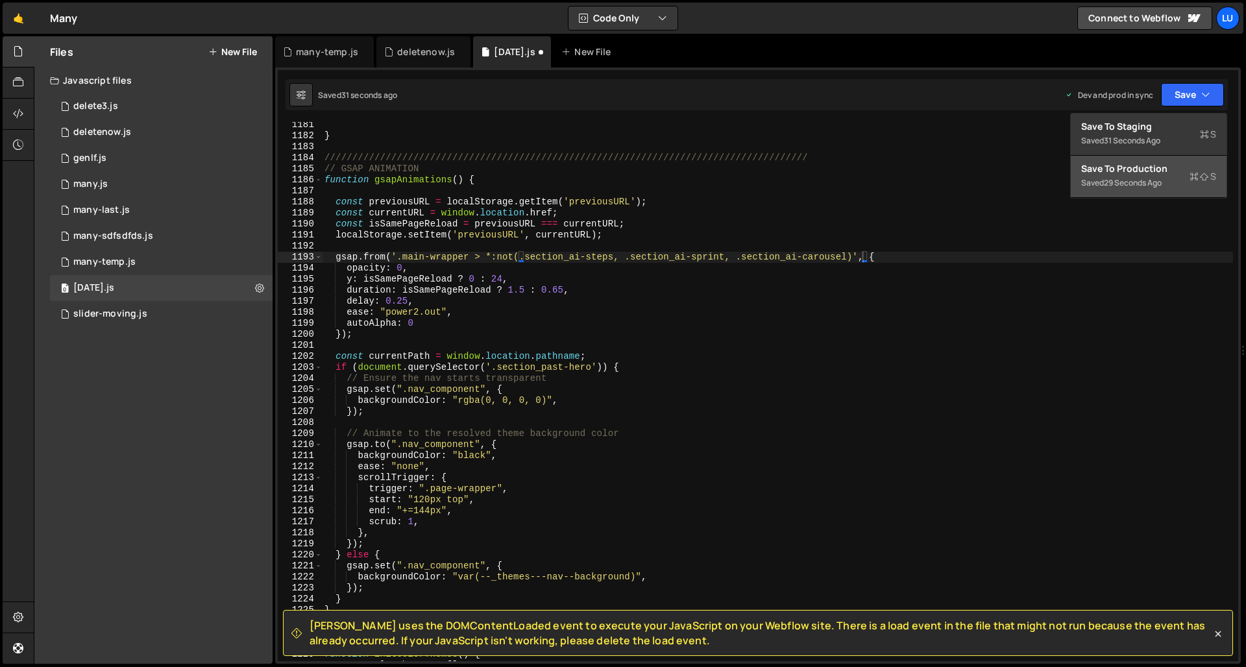
click at [1120, 162] on div "Save to Production S" at bounding box center [1148, 168] width 135 height 13
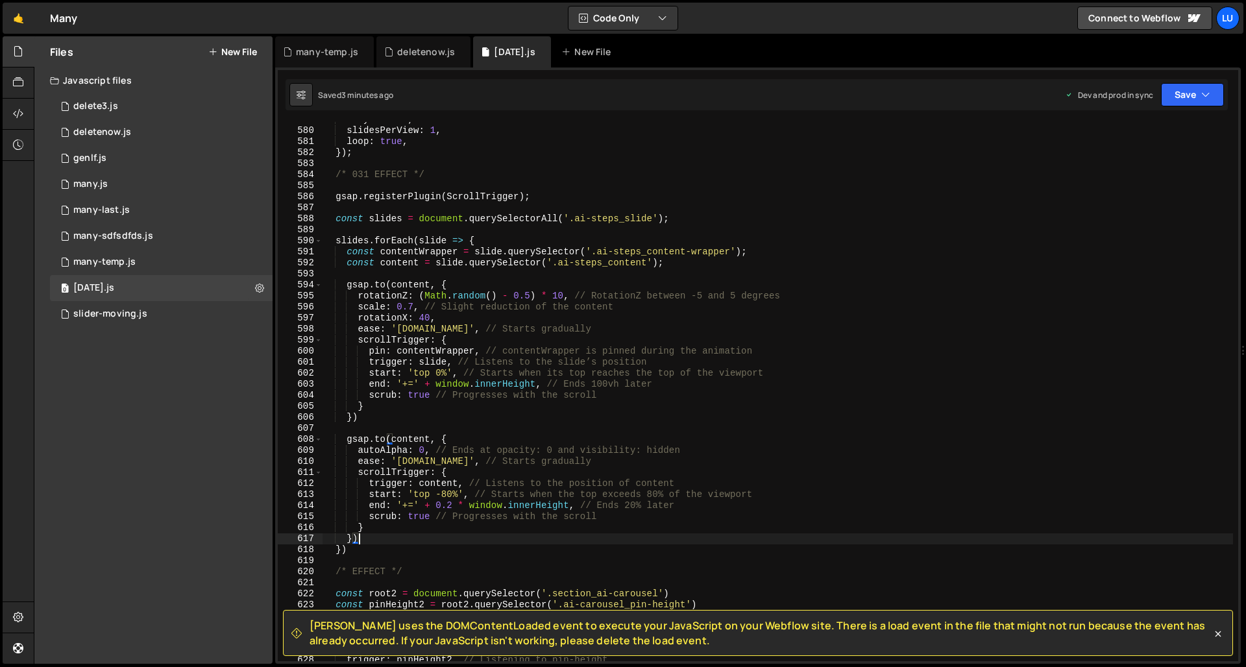
scroll to position [0, 2]
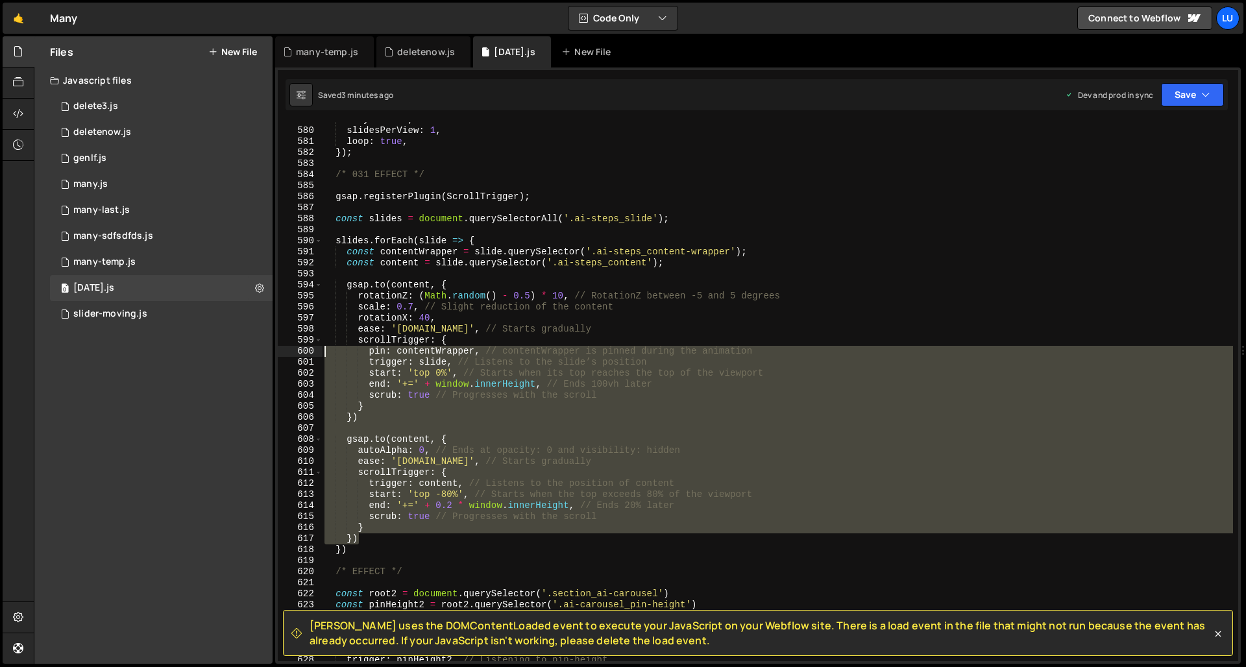
drag, startPoint x: 366, startPoint y: 542, endPoint x: 320, endPoint y: 349, distance: 198.1
click at [320, 349] on div "}) 579 580 581 582 583 584 585 586 587 588 589 590 591 592 593 594 595 596 597 …" at bounding box center [758, 391] width 960 height 539
click at [377, 401] on div "a11y : false , slidesPerView : 1 , loop : true , }) ; /* 031 EFFECT */ gsap . r…" at bounding box center [777, 391] width 911 height 539
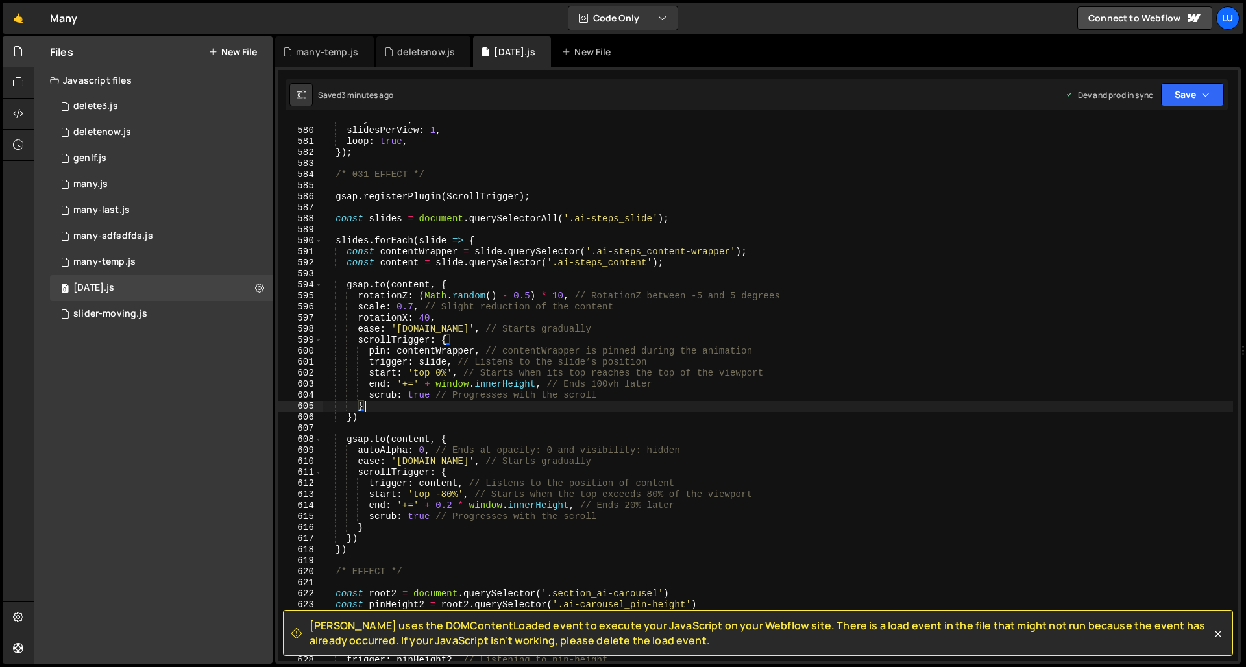
click at [342, 551] on div "a11y : false , slidesPerView : 1 , loop : true , }) ; /* 031 EFFECT */ gsap . r…" at bounding box center [777, 394] width 911 height 561
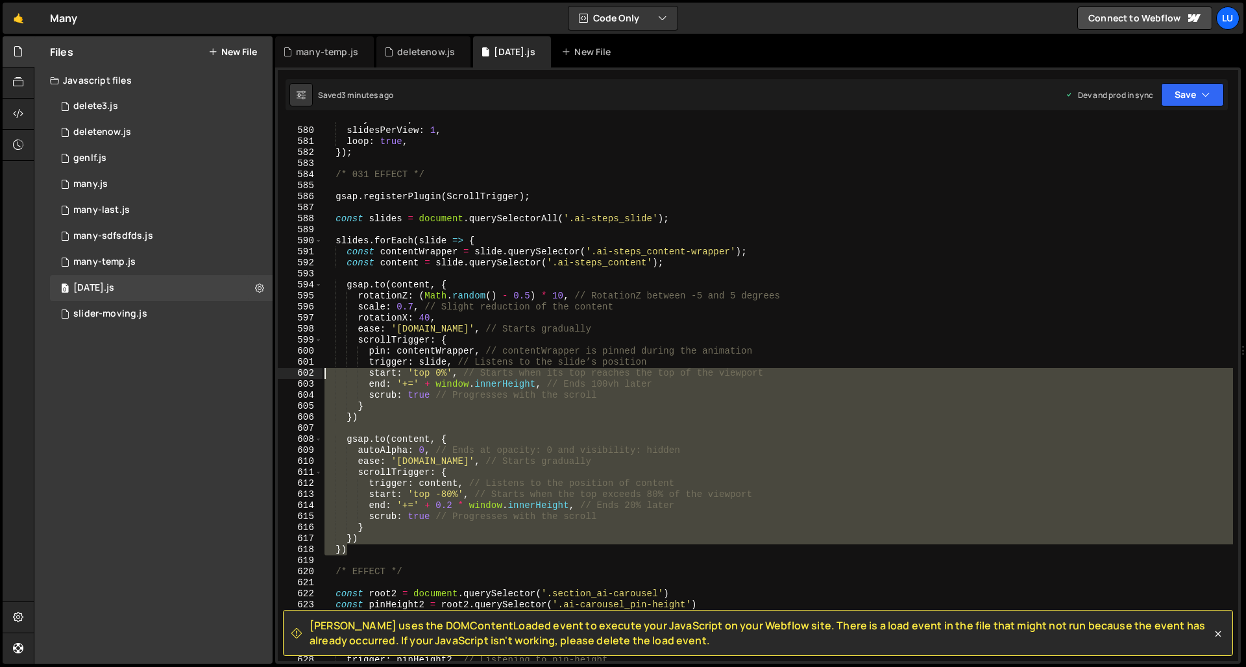
drag, startPoint x: 354, startPoint y: 551, endPoint x: 285, endPoint y: 304, distance: 256.1
click at [287, 321] on div "}) 579 580 581 582 583 584 585 586 587 588 589 590 591 592 593 594 595 596 597 …" at bounding box center [758, 391] width 960 height 539
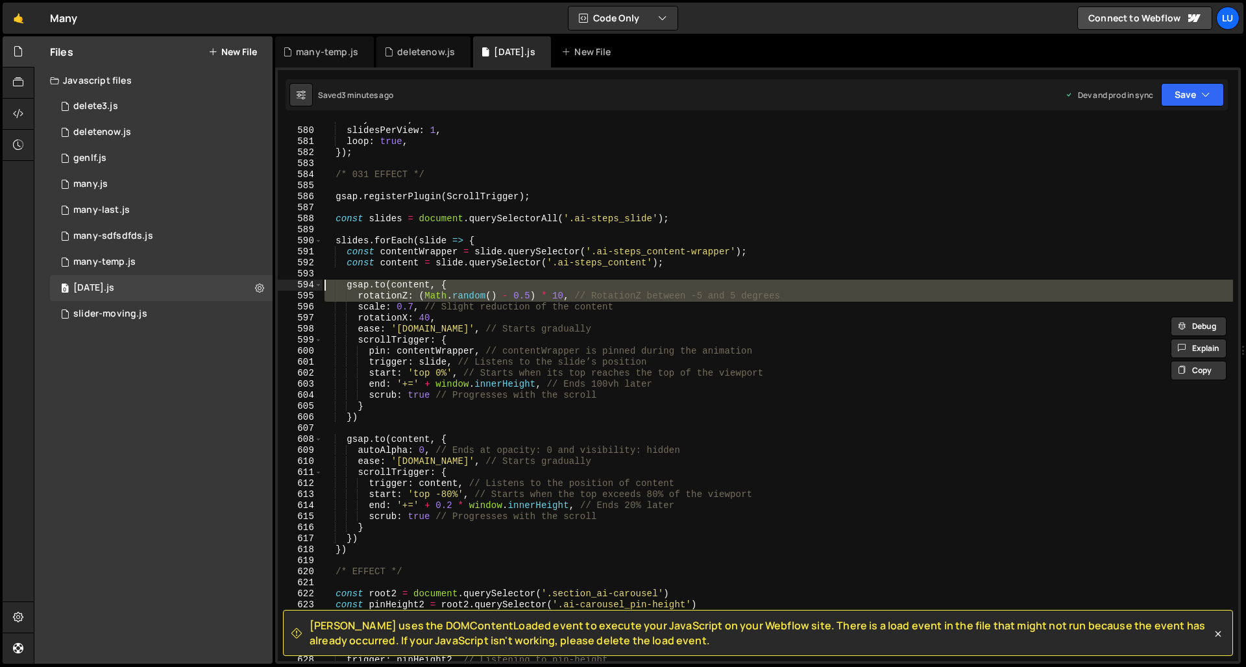
drag, startPoint x: 285, startPoint y: 279, endPoint x: 285, endPoint y: 269, distance: 9.8
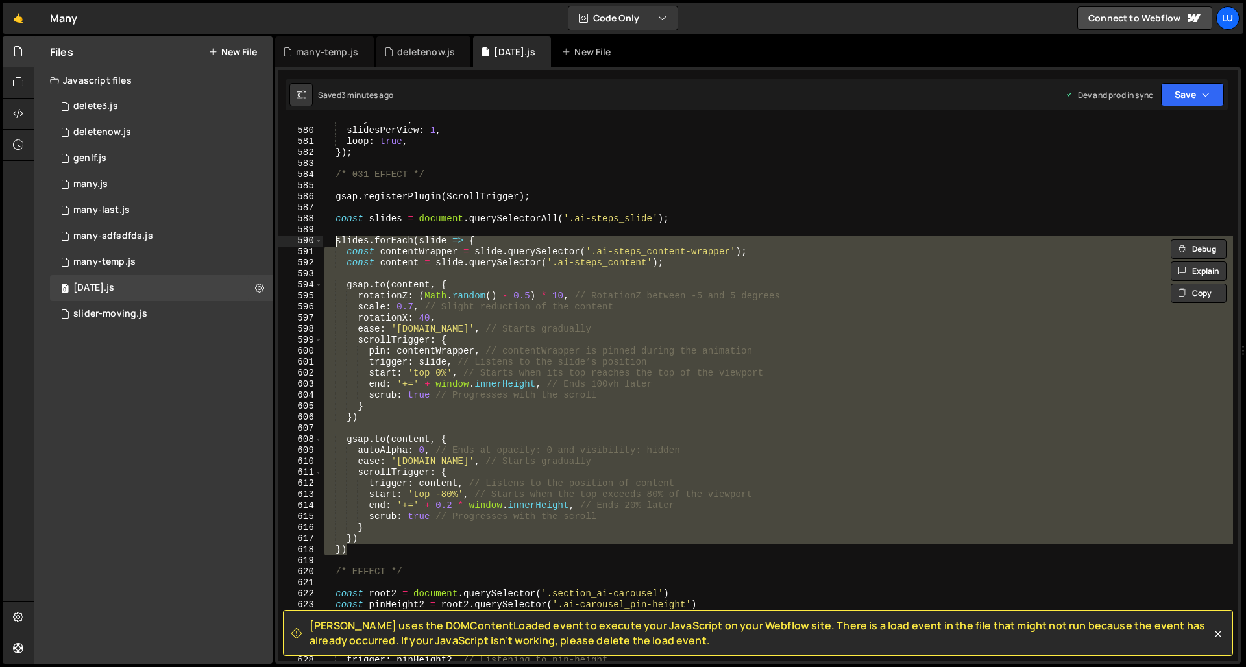
drag, startPoint x: 367, startPoint y: 550, endPoint x: 335, endPoint y: 235, distance: 316.3
click at [335, 237] on div "a11y : false , slidesPerView : 1 , loop : true , }) ; /* 031 EFFECT */ gsap . r…" at bounding box center [777, 394] width 911 height 561
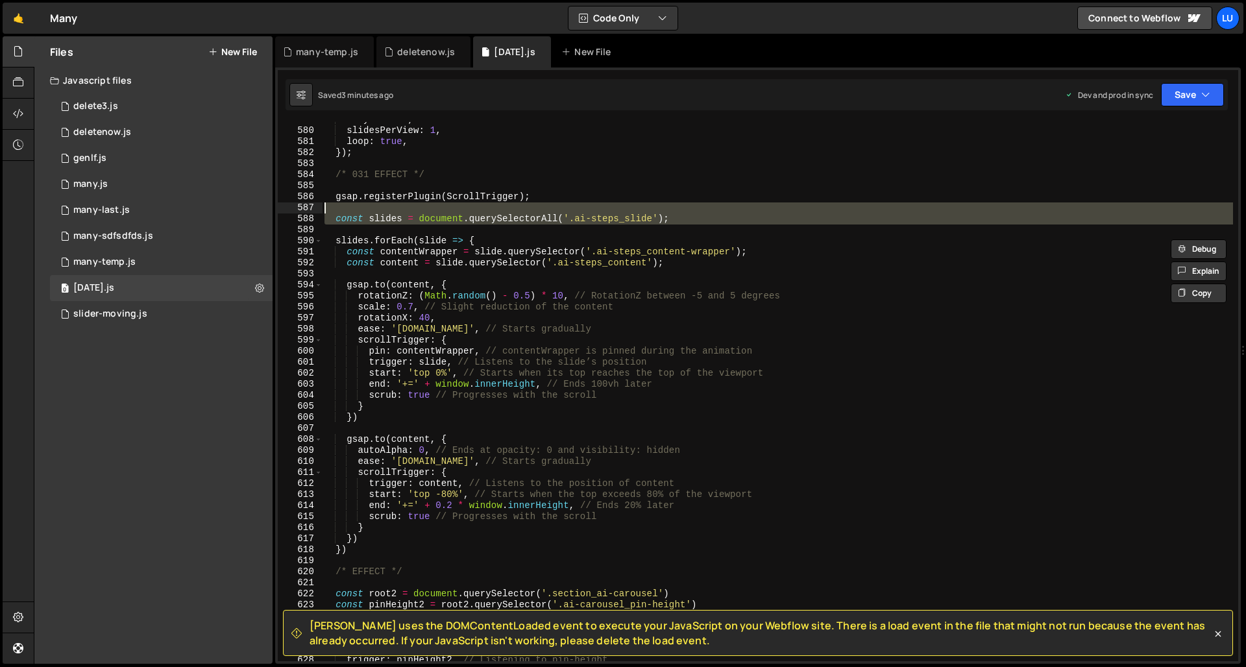
drag, startPoint x: 328, startPoint y: 223, endPoint x: 324, endPoint y: 213, distance: 11.1
click at [324, 213] on div "a11y : false , slidesPerView : 1 , loop : true , }) ; /* 031 EFFECT */ gsap . r…" at bounding box center [777, 394] width 911 height 561
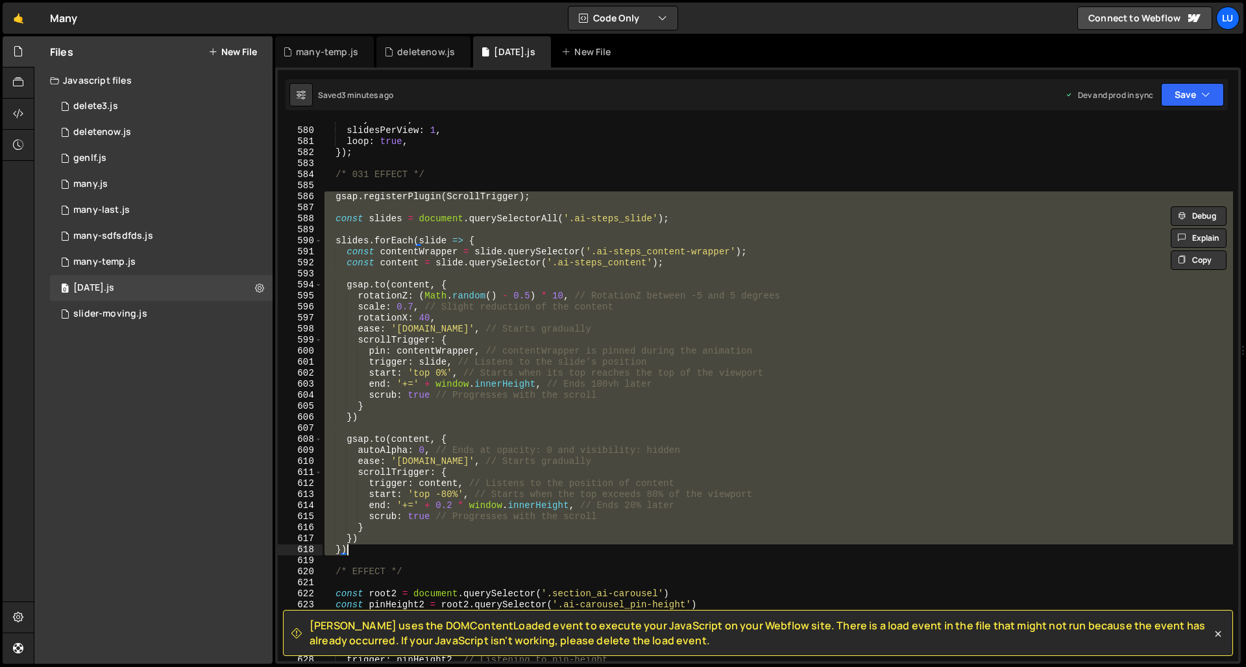
drag, startPoint x: 323, startPoint y: 197, endPoint x: 419, endPoint y: 549, distance: 364.5
click at [419, 550] on div "a11y : false , slidesPerView : 1 , loop : true , }) ; /* 031 EFFECT */ gsap . r…" at bounding box center [777, 394] width 911 height 561
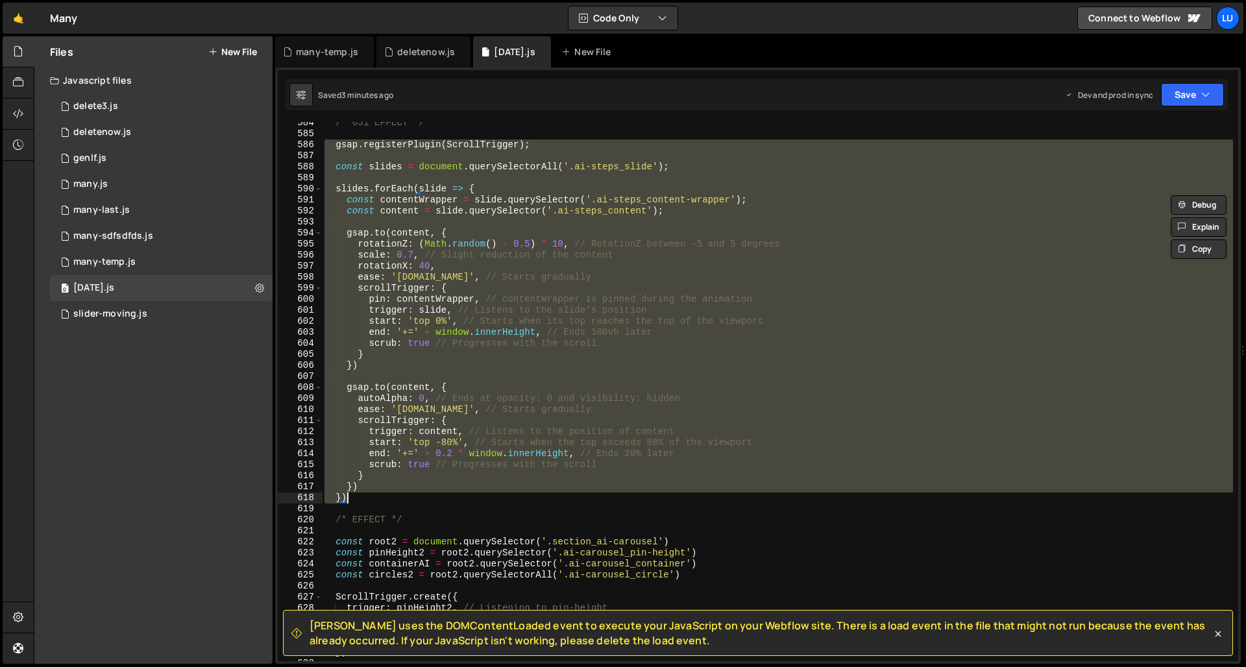
scroll to position [6429, 0]
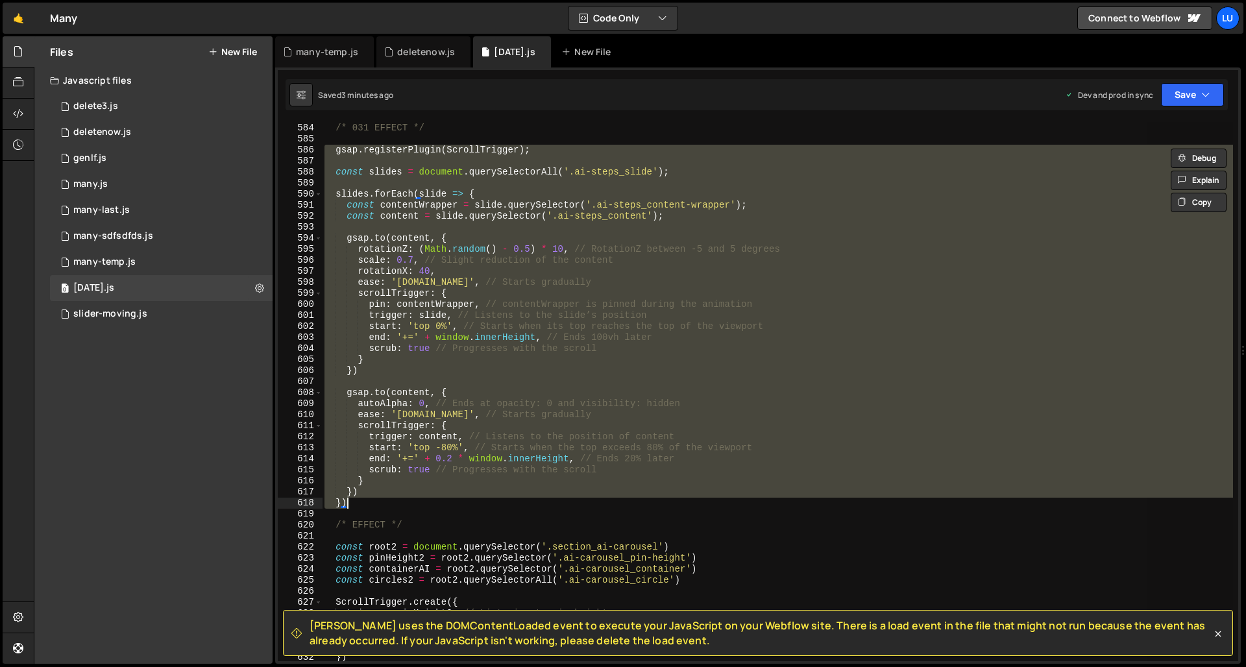
click at [537, 333] on div "/* 031 EFFECT */ gsap . registerPlugin ( ScrollTrigger ) ; const slides = docum…" at bounding box center [777, 391] width 911 height 539
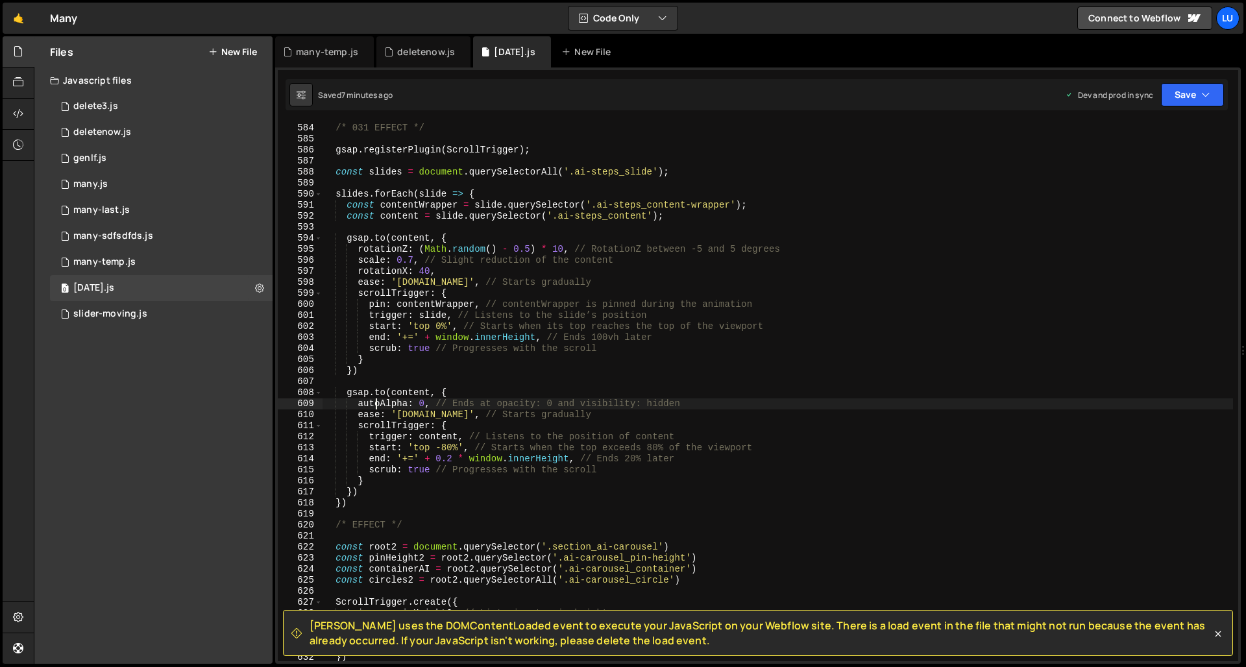
click at [375, 407] on div "/* 031 EFFECT */ gsap . registerPlugin ( ScrollTrigger ) ; const slides = docum…" at bounding box center [777, 392] width 911 height 561
click at [350, 404] on div "/* 031 EFFECT */ gsap . registerPlugin ( ScrollTrigger ) ; const slides = docum…" at bounding box center [777, 392] width 911 height 561
click at [357, 403] on div "/* 031 EFFECT */ gsap . registerPlugin ( ScrollTrigger ) ; const slides = docum…" at bounding box center [777, 392] width 911 height 561
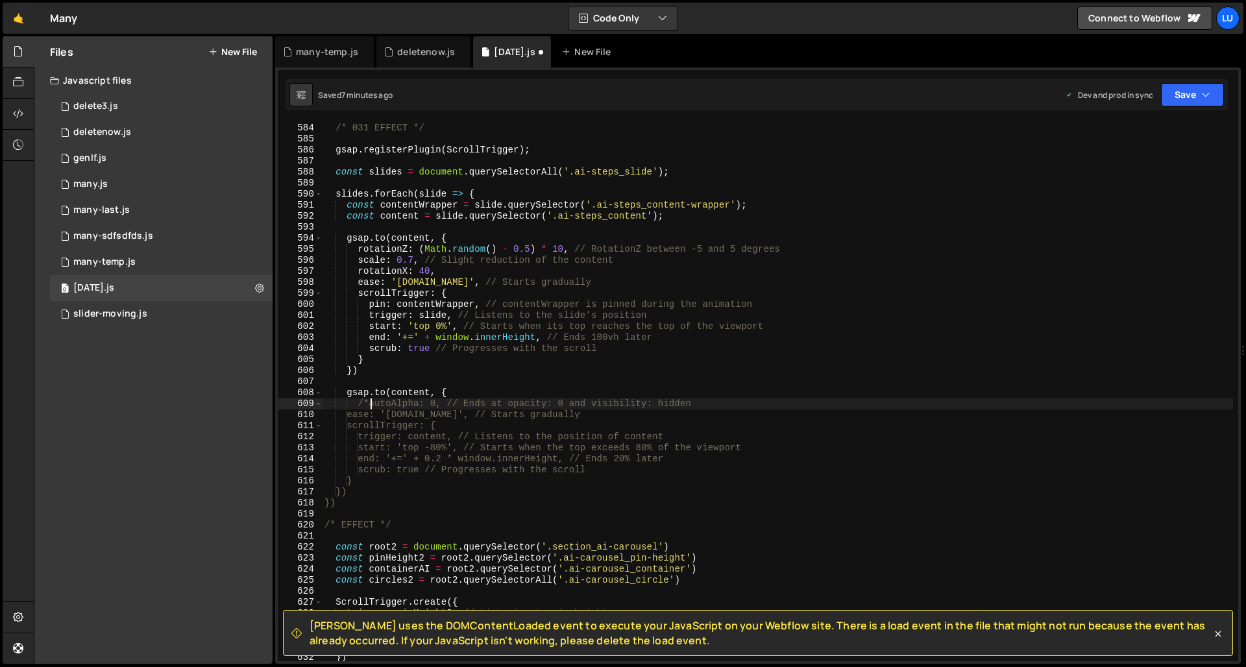
click at [721, 409] on div "/* 031 EFFECT */ gsap . registerPlugin ( ScrollTrigger ) ; const slides = docum…" at bounding box center [777, 392] width 911 height 561
click at [727, 406] on div "/* 031 EFFECT */ gsap . registerPlugin ( ScrollTrigger ) ; const slides = docum…" at bounding box center [777, 392] width 911 height 561
click at [1120, 106] on div "Saved 7 minutes ago Dev and prod in sync Upgrade to Edit Save Save to Staging S…" at bounding box center [756, 94] width 942 height 31
click at [1120, 103] on button "Save" at bounding box center [1192, 94] width 63 height 23
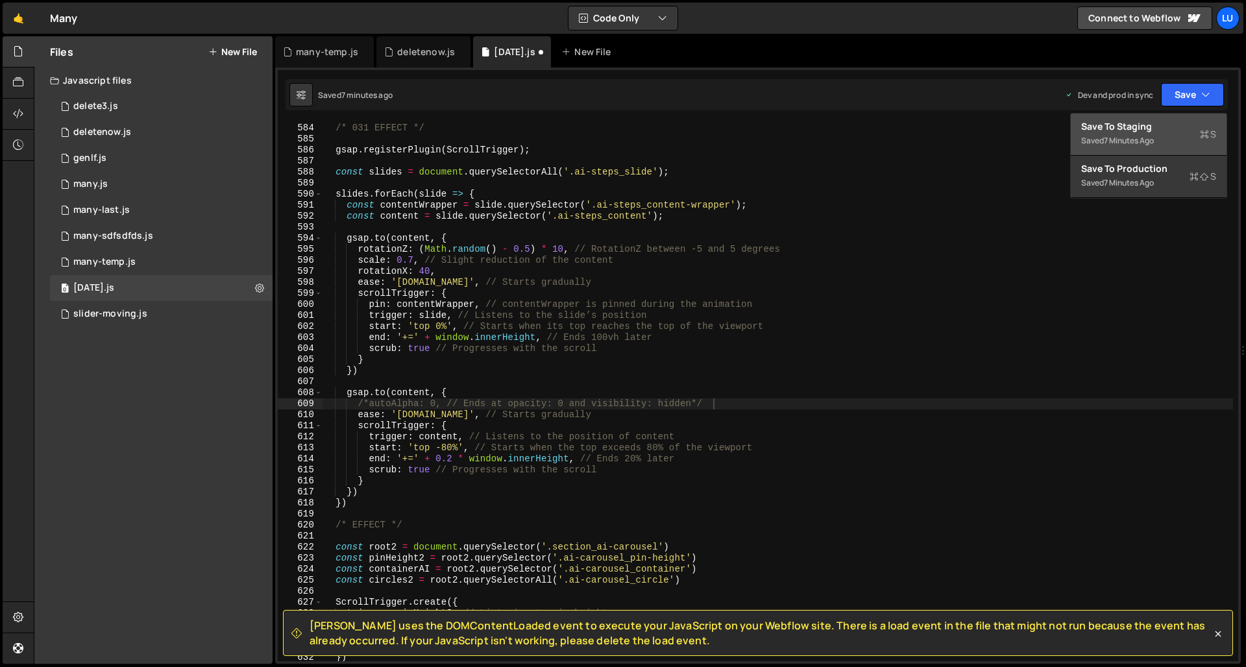
click at [1120, 154] on button "Save to Staging S Saved 7 minutes ago" at bounding box center [1148, 135] width 156 height 42
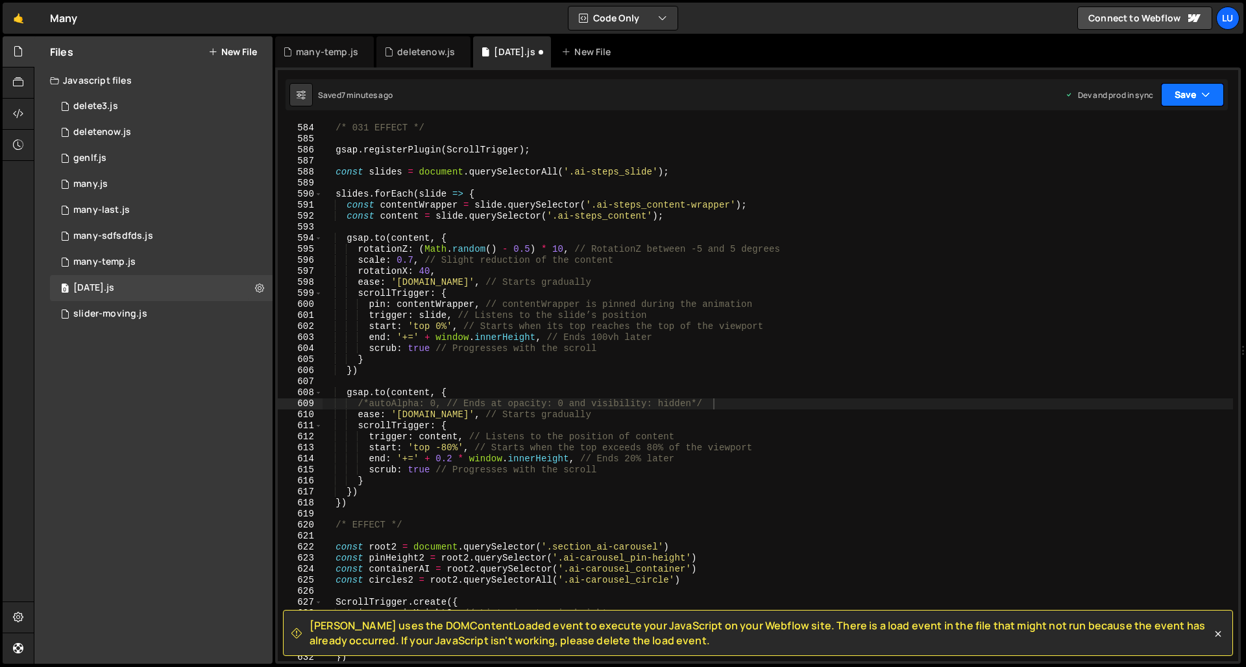
click at [1120, 100] on button "Save" at bounding box center [1192, 94] width 63 height 23
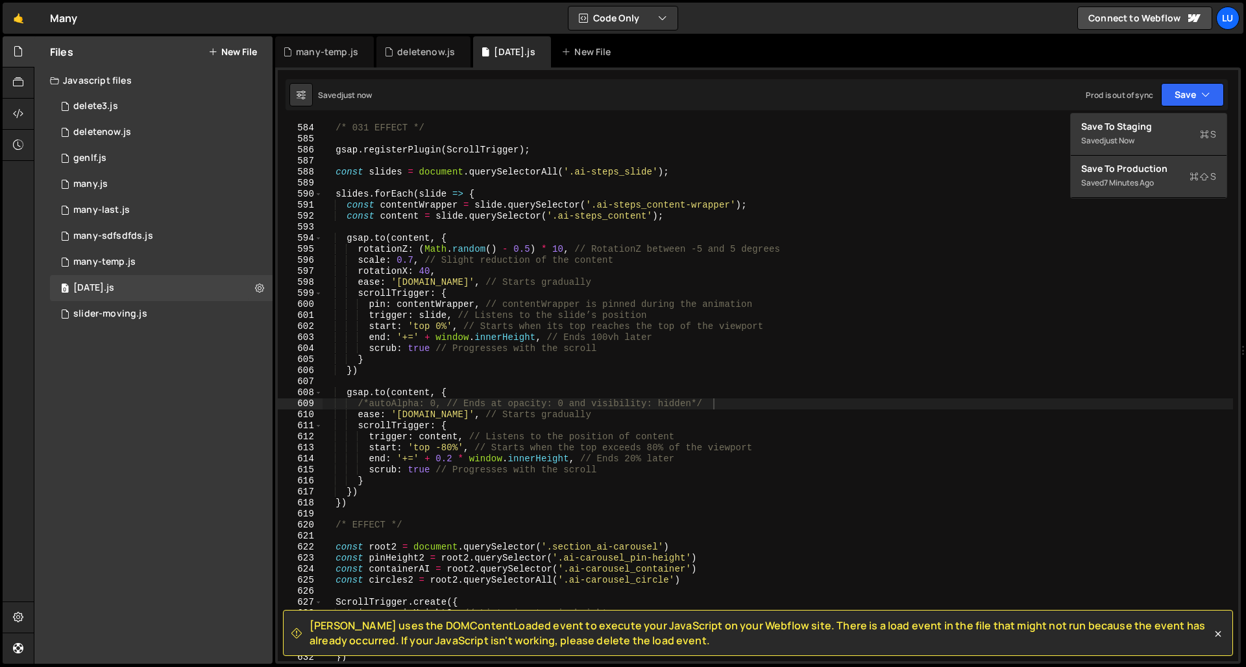
click at [1120, 181] on div "7 minutes ago" at bounding box center [1129, 182] width 50 height 11
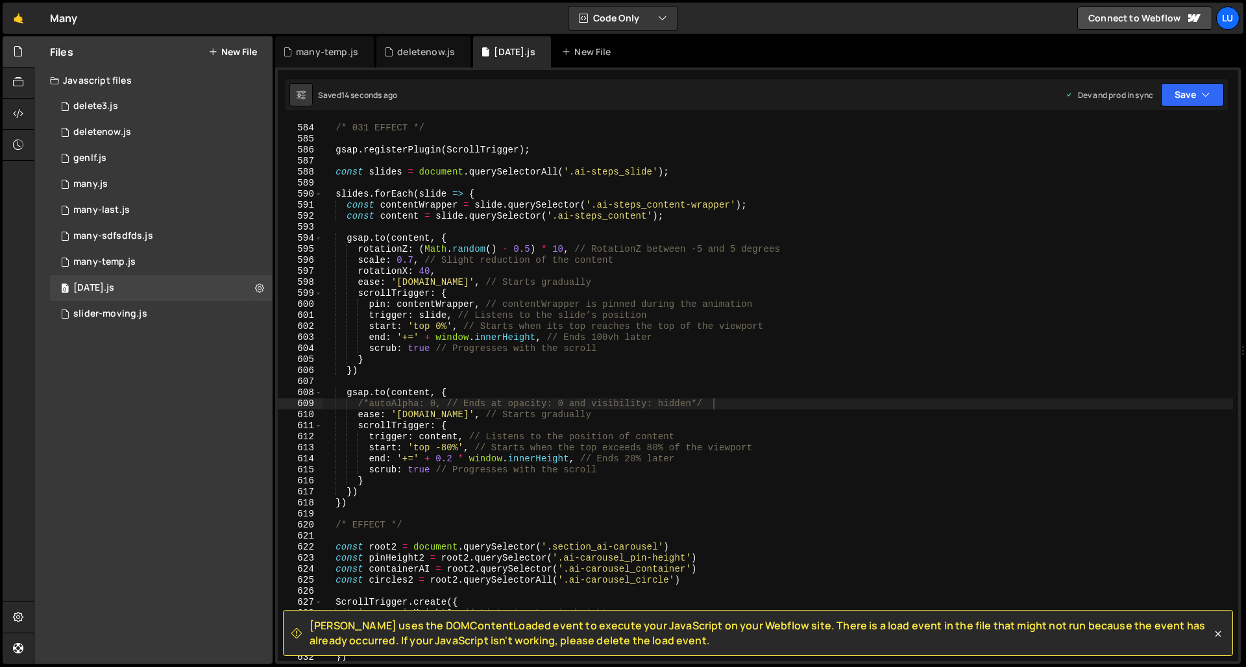
click at [743, 405] on div "/* 031 EFFECT */ gsap . registerPlugin ( ScrollTrigger ) ; const slides = docum…" at bounding box center [777, 392] width 911 height 561
click at [368, 405] on div "/* 031 EFFECT */ gsap . registerPlugin ( ScrollTrigger ) ; const slides = docum…" at bounding box center [777, 392] width 911 height 561
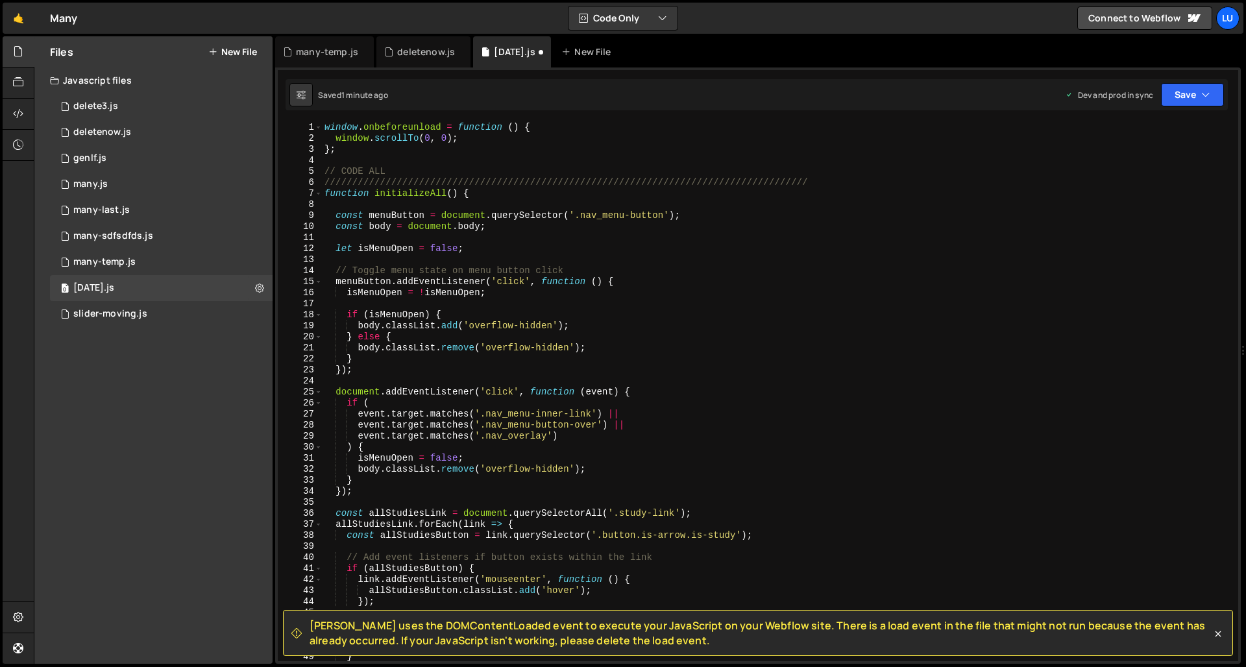
scroll to position [0, 0]
click at [672, 245] on div "window . onbeforeunload = function ( ) { window . scrollTo ( 0 , 0 ) ; } ; // C…" at bounding box center [777, 402] width 911 height 561
type textarea "let isMenuOpen = false;"
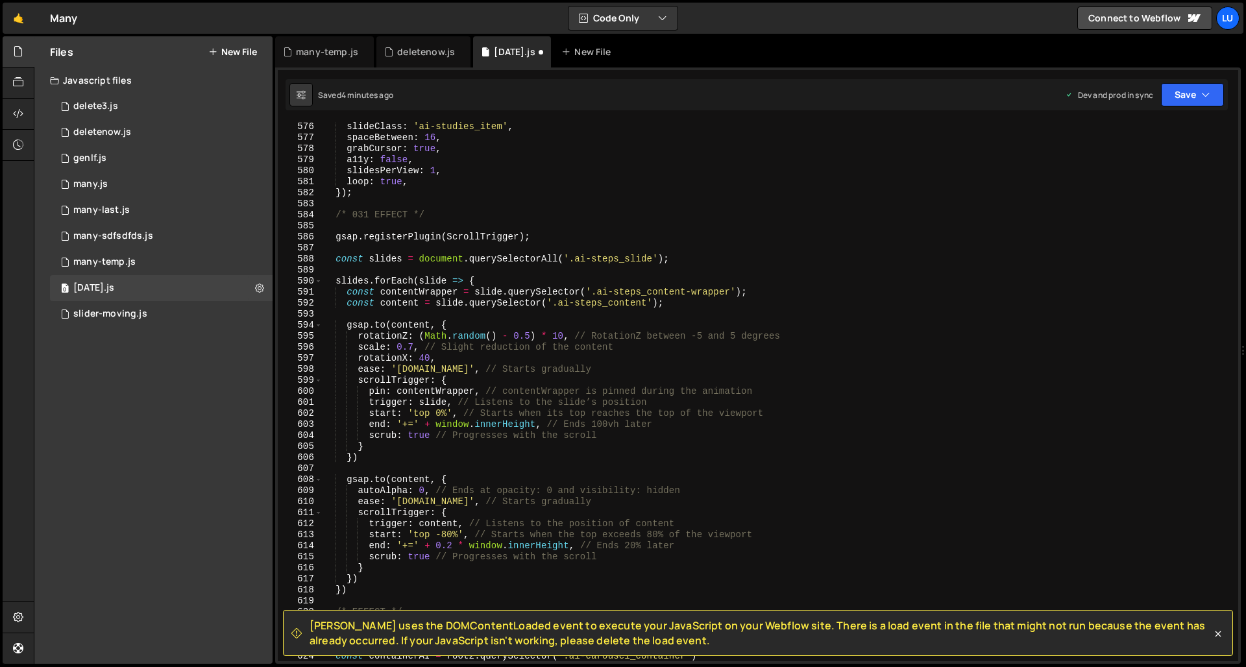
scroll to position [6341, 0]
click at [644, 223] on div "slideClass : 'ai-studies_item' , spaceBetween : 16 , grabCursor : true , a11y :…" at bounding box center [777, 401] width 911 height 561
